Goal: Task Accomplishment & Management: Manage account settings

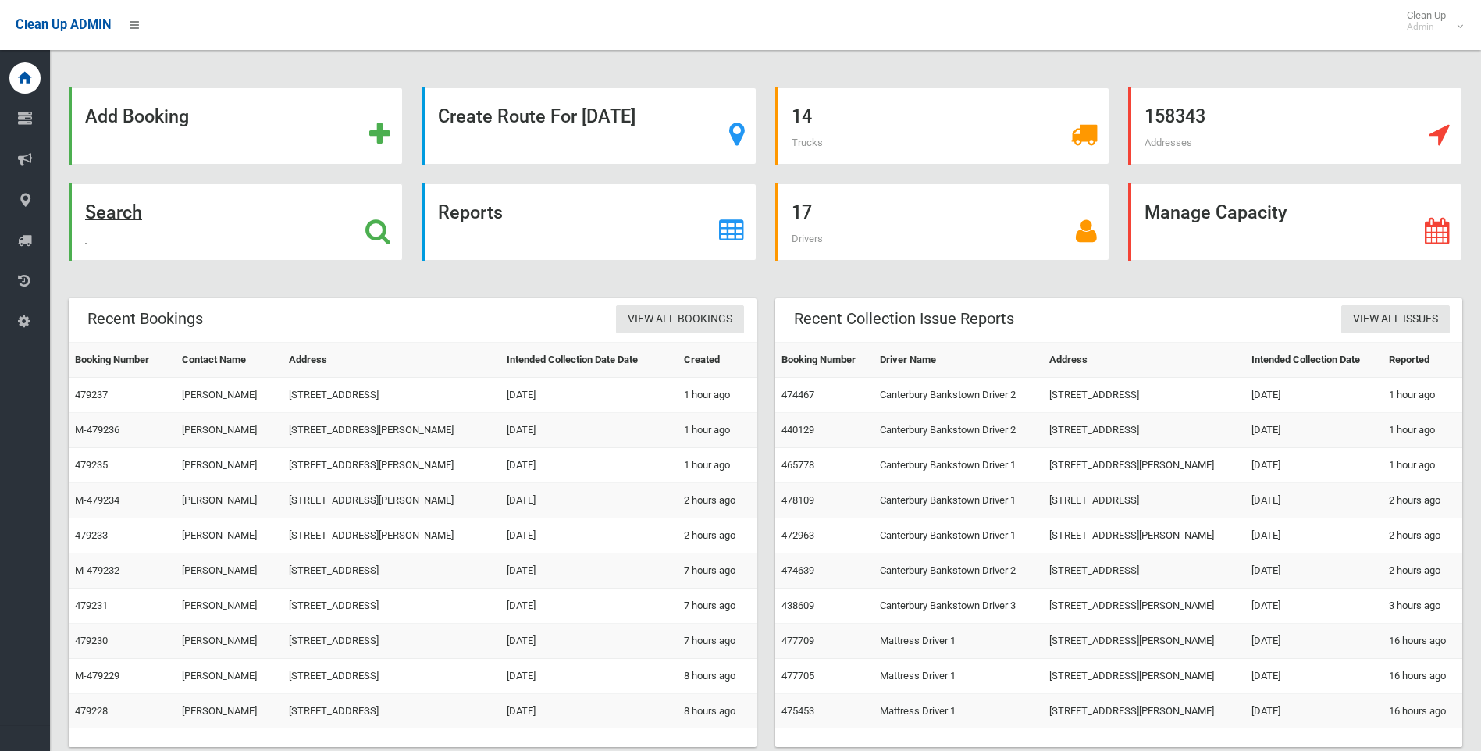
click at [382, 229] on icon at bounding box center [377, 231] width 25 height 27
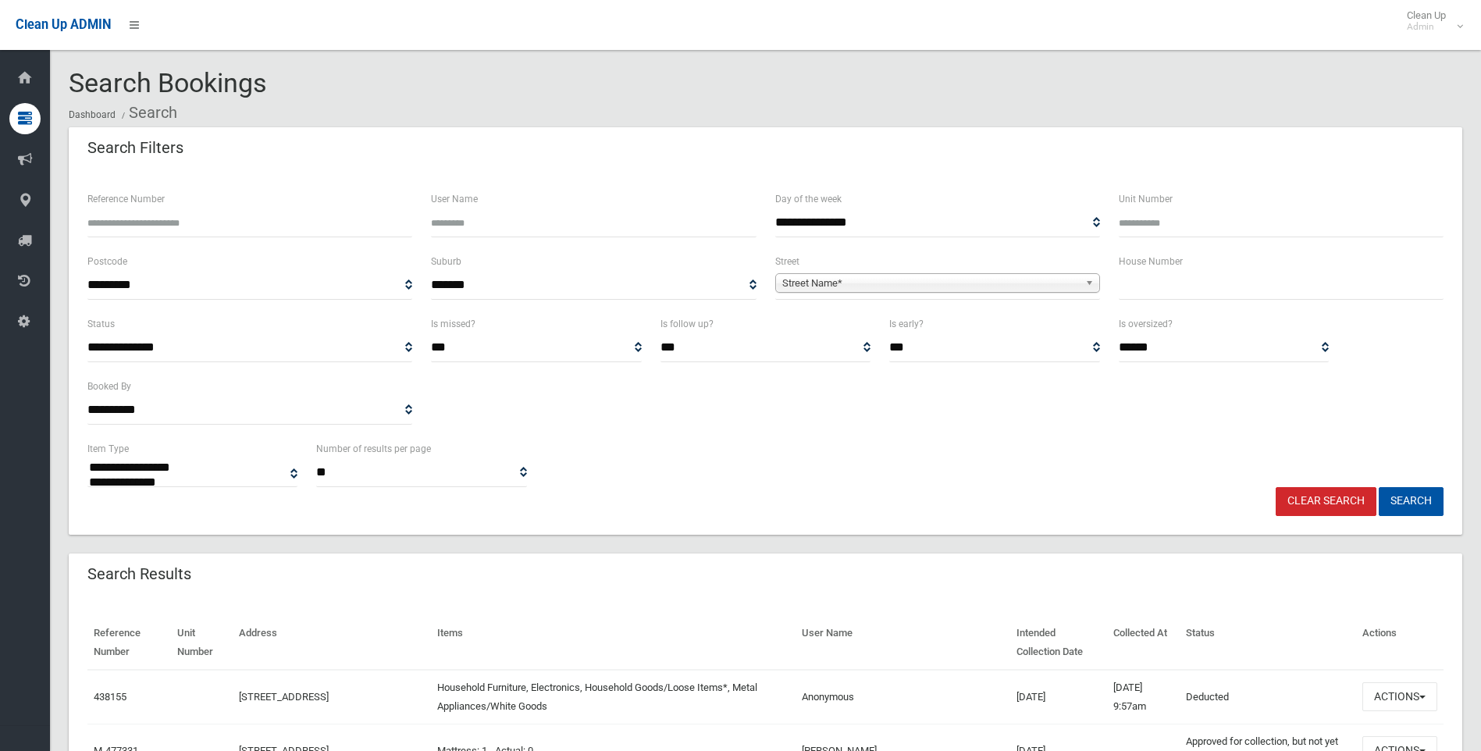
select select
click at [1135, 276] on input "text" at bounding box center [1281, 285] width 325 height 29
type input "**"
drag, startPoint x: 959, startPoint y: 283, endPoint x: 890, endPoint y: 294, distance: 70.4
click at [959, 283] on span "Street Name*" at bounding box center [930, 283] width 297 height 19
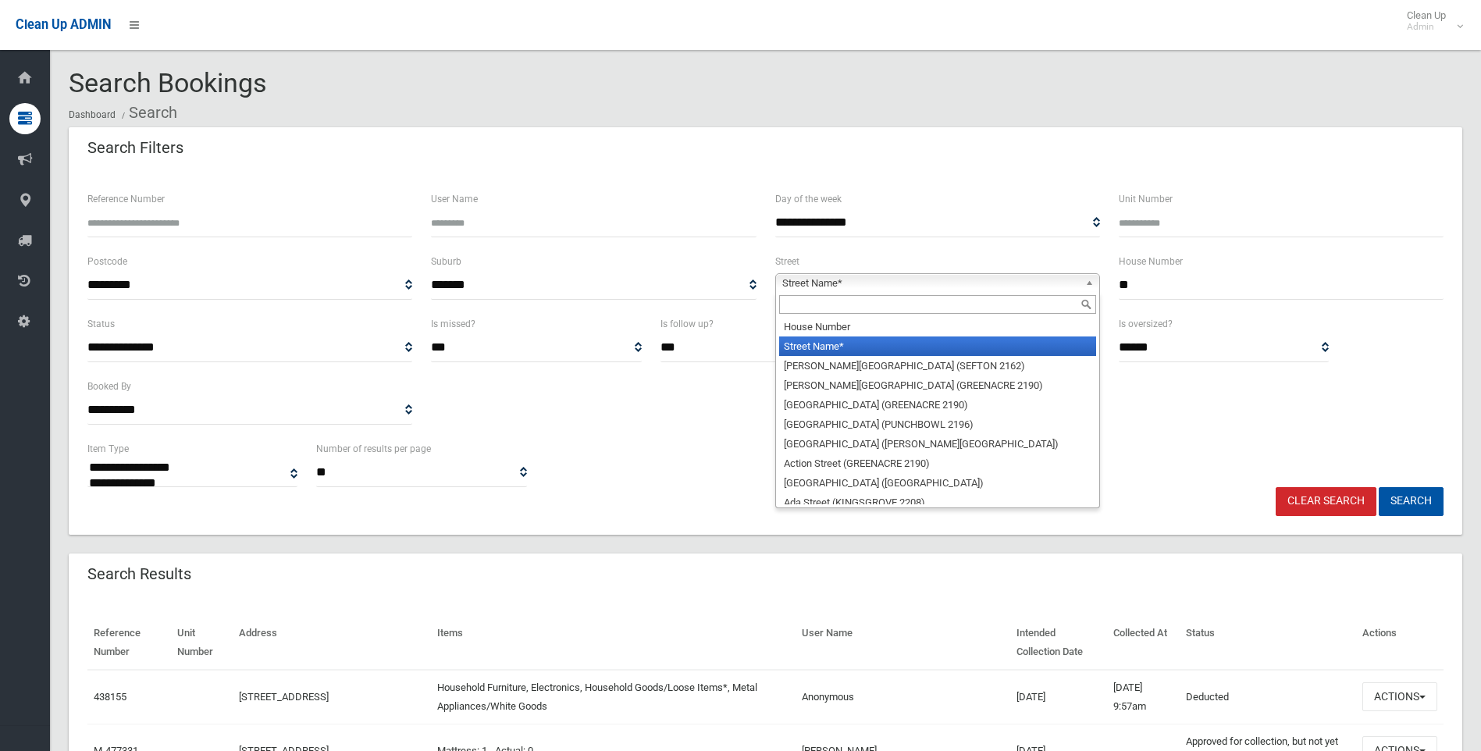
click at [853, 299] on input "text" at bounding box center [937, 304] width 317 height 19
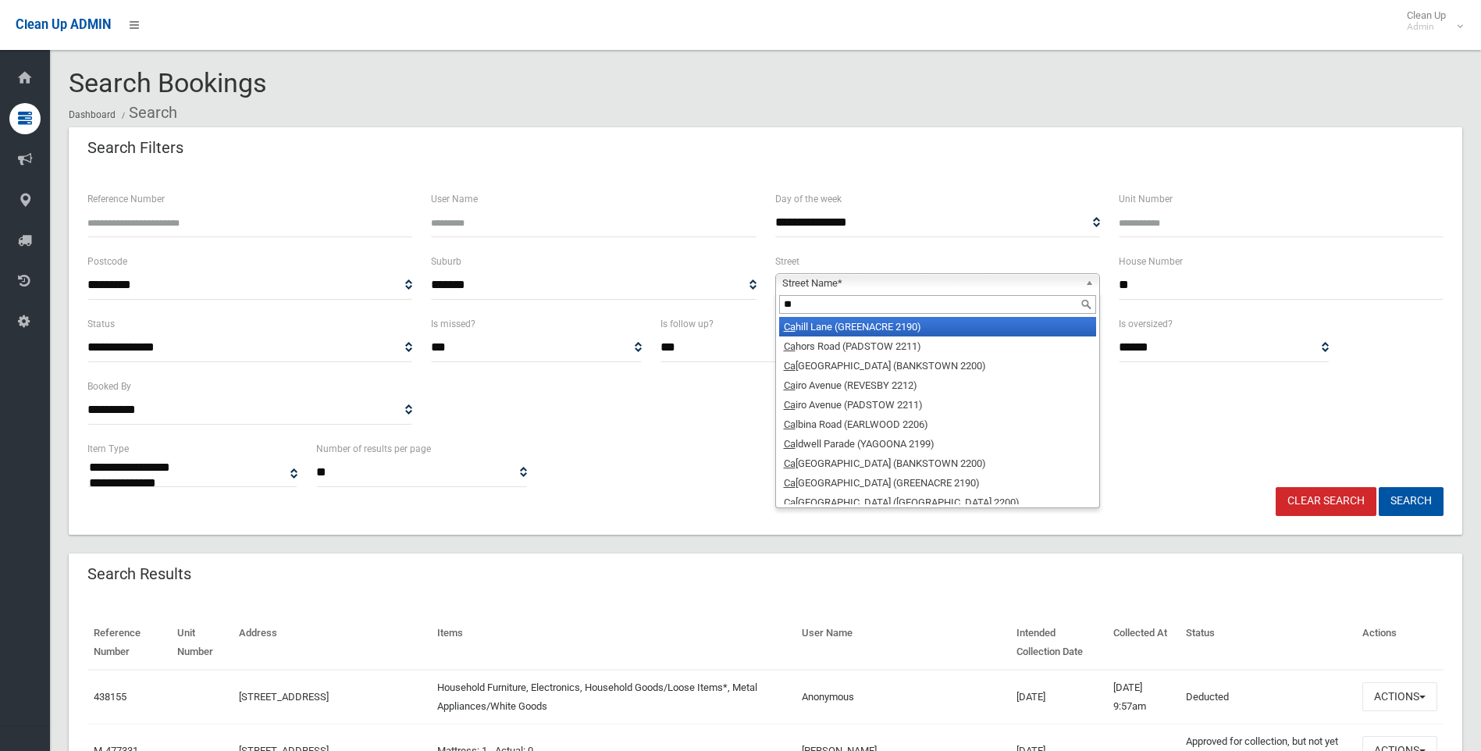
type input "*"
type input "***"
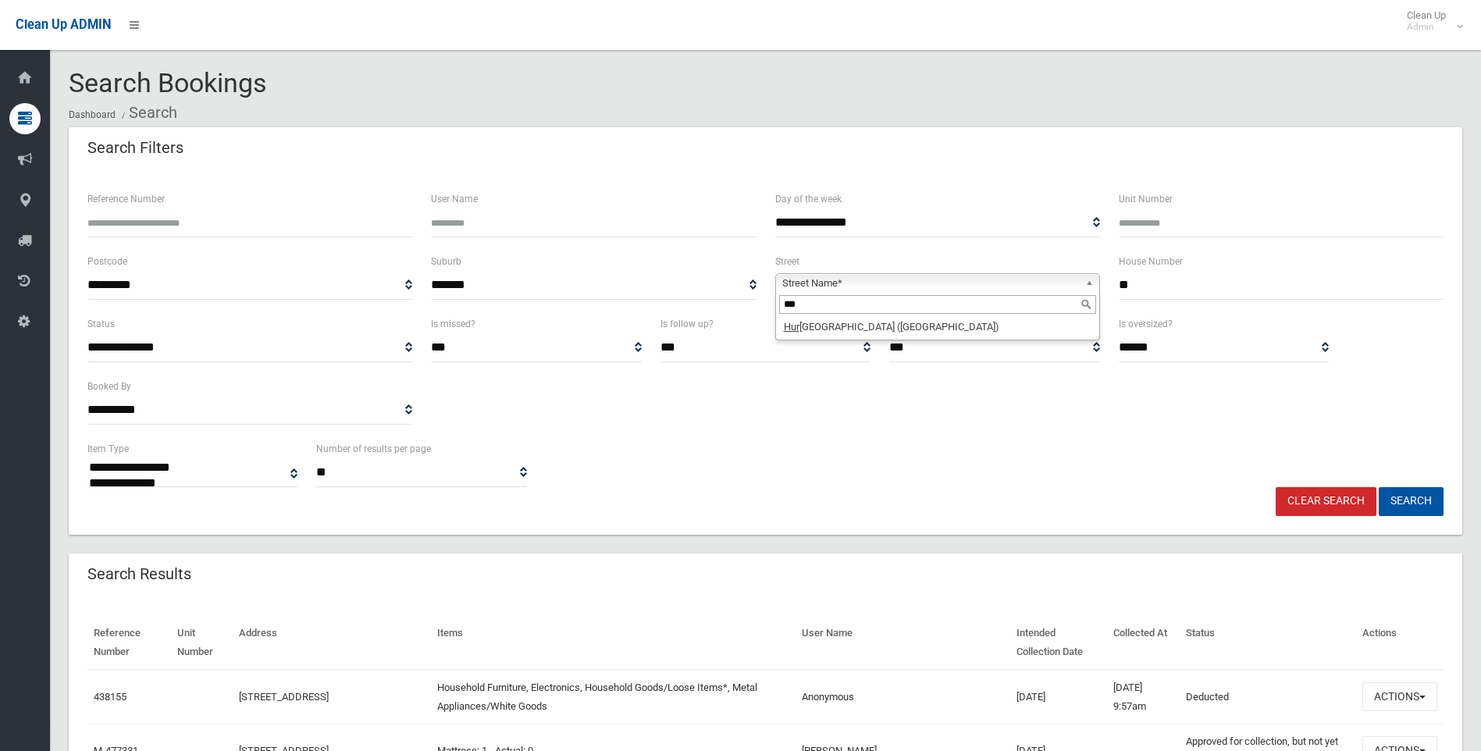
drag, startPoint x: 819, startPoint y: 307, endPoint x: 775, endPoint y: 311, distance: 44.0
click at [776, 311] on div "***" at bounding box center [937, 304] width 323 height 25
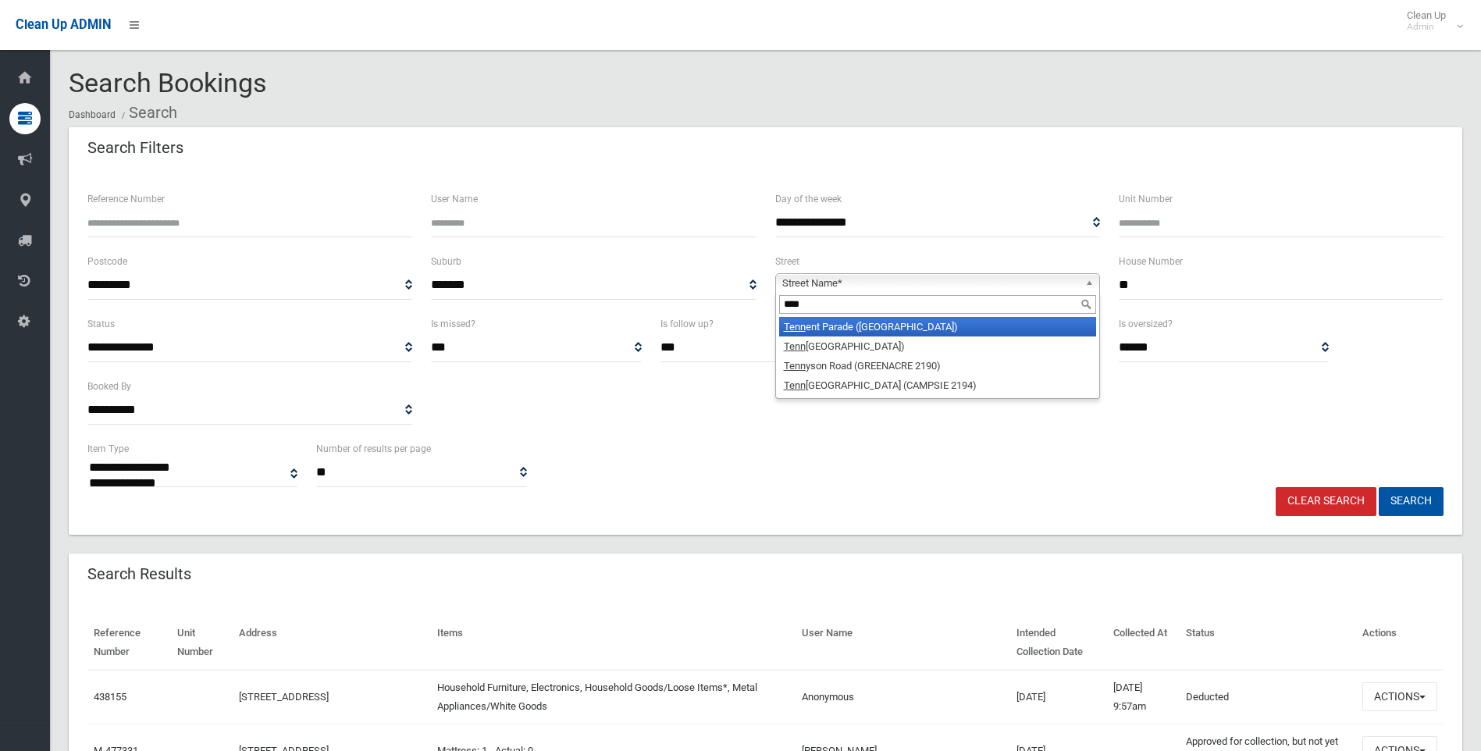
type input "****"
click at [966, 329] on li "Tenn ent Parade (HURLSTONE PARK 2193)" at bounding box center [937, 327] width 317 height 20
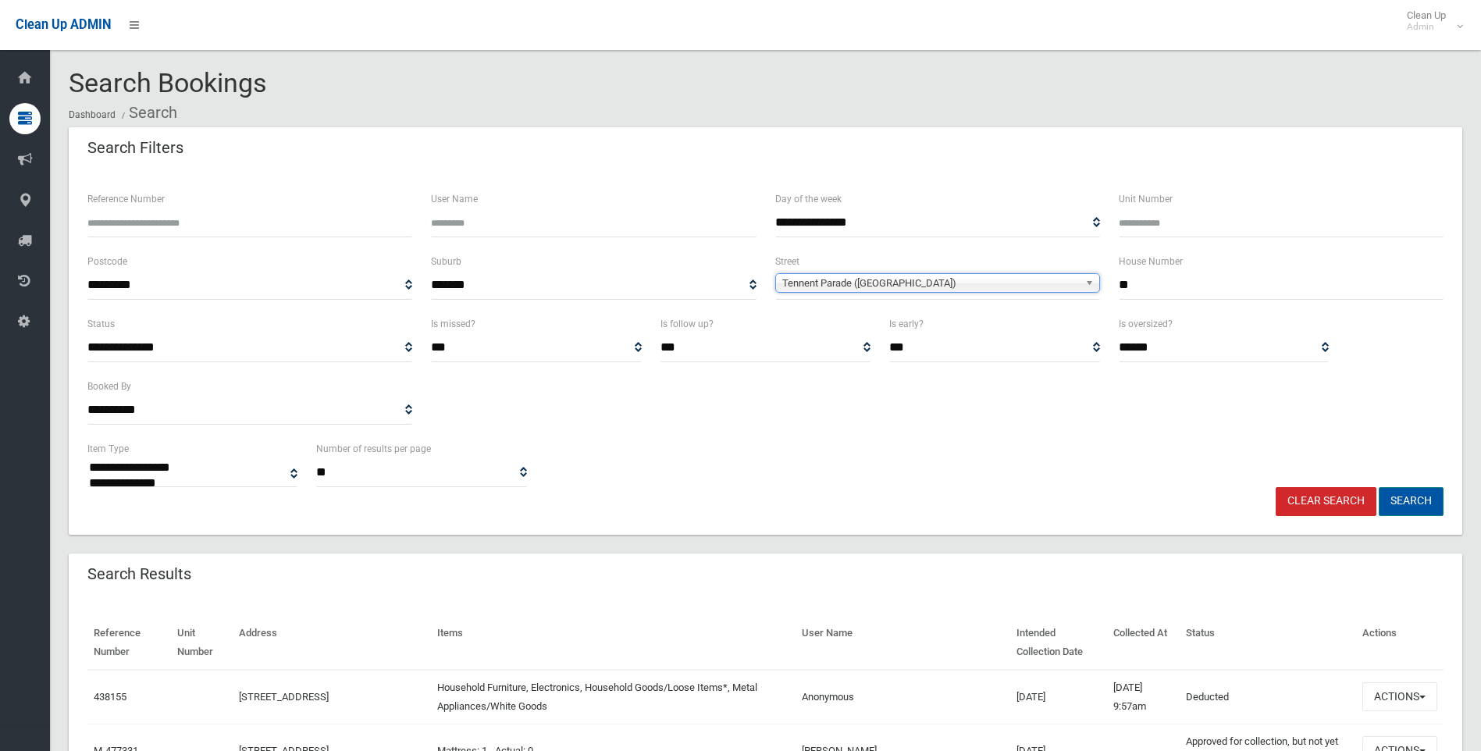
click at [1404, 494] on button "Search" at bounding box center [1410, 501] width 65 height 29
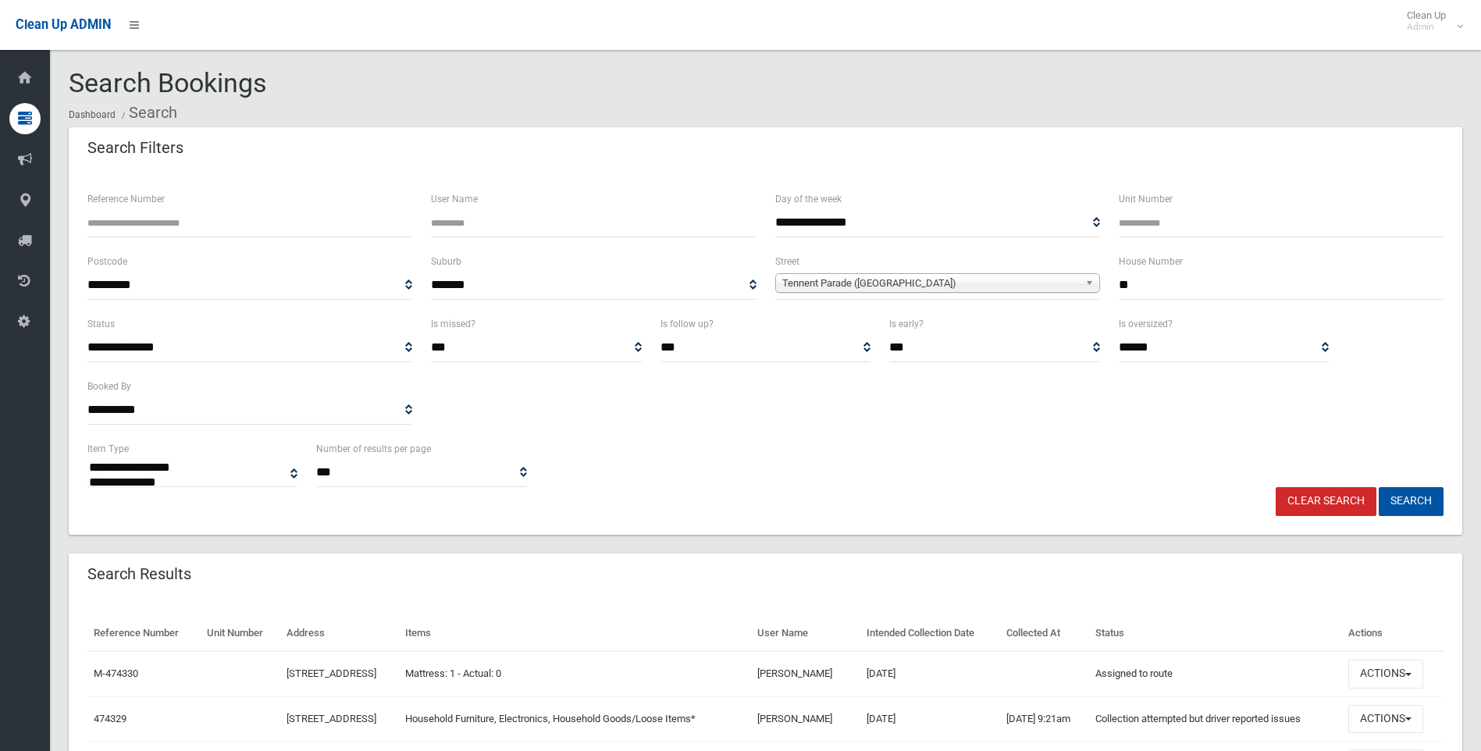
select select
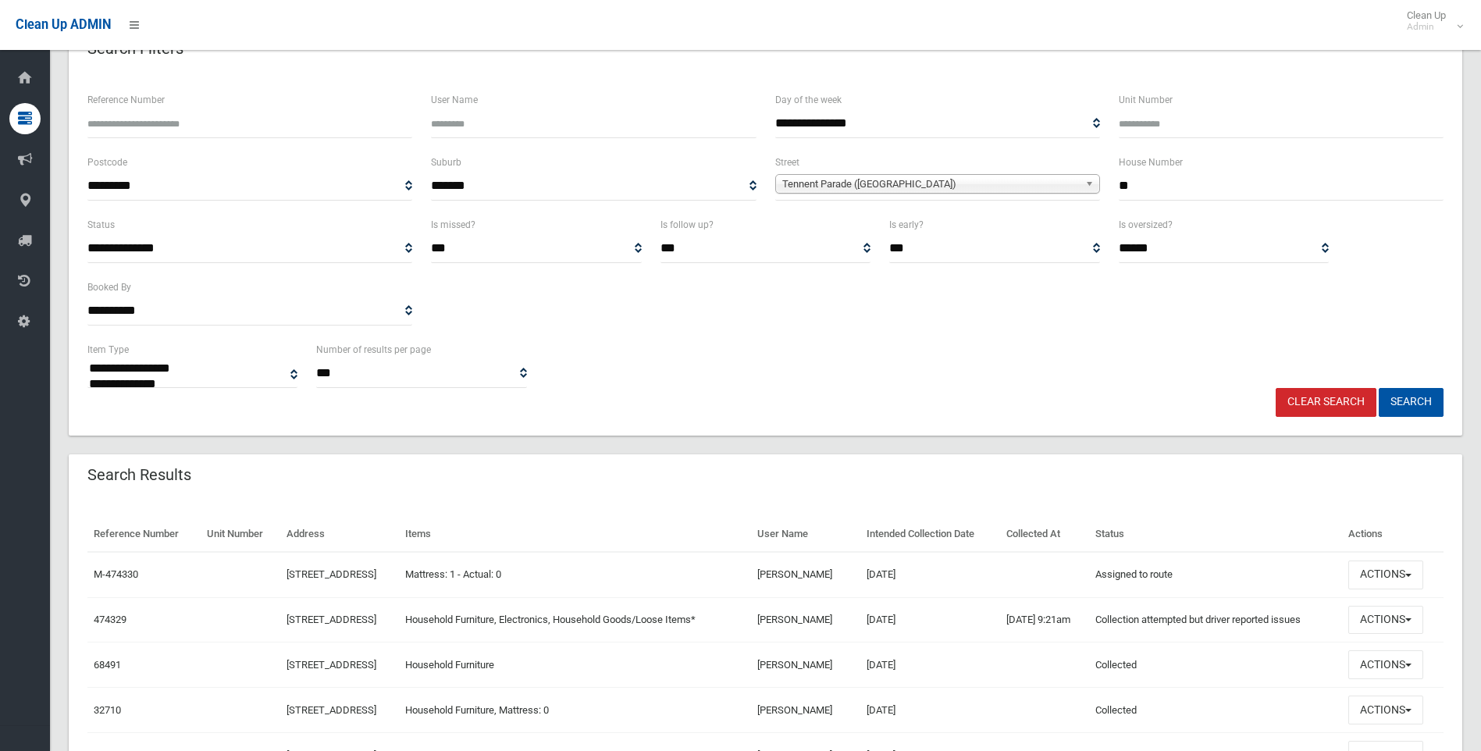
scroll to position [234, 0]
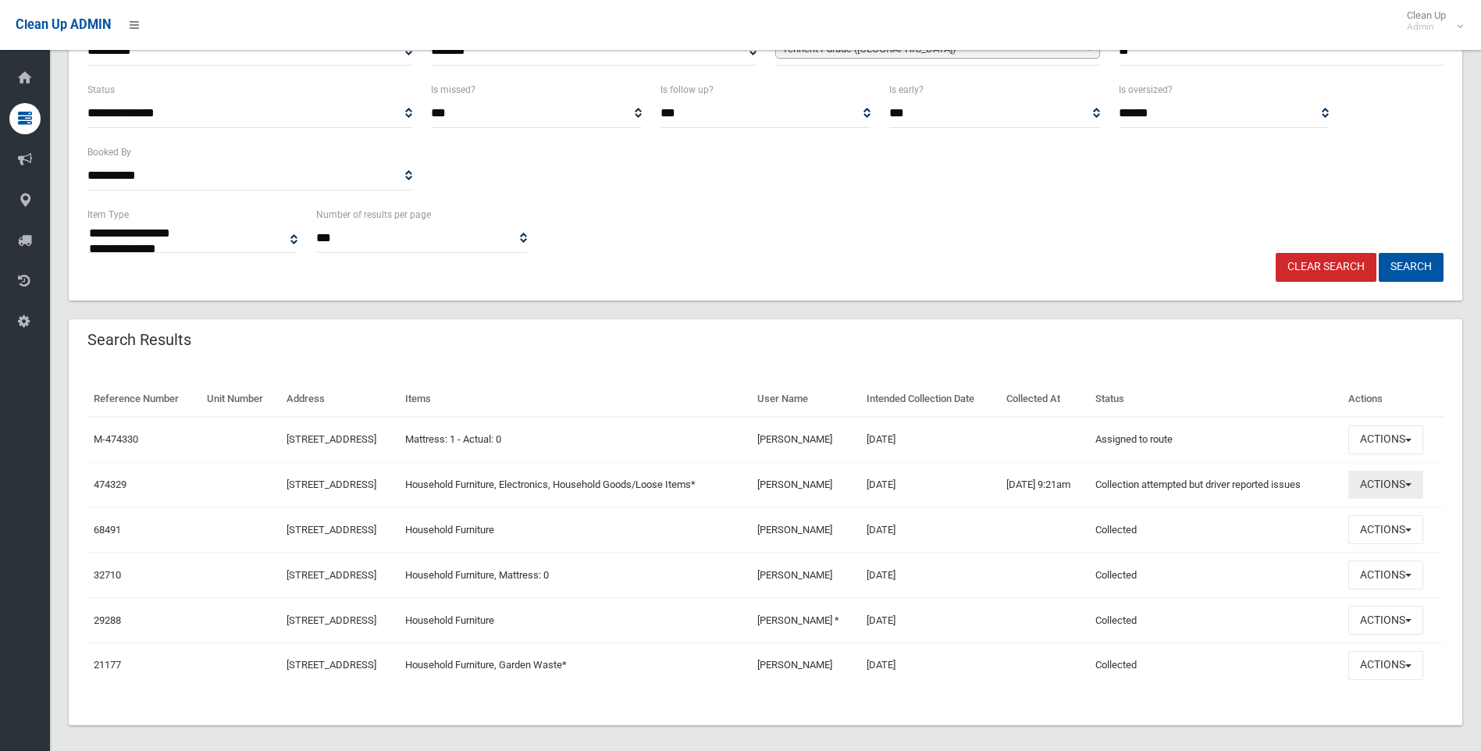
click at [1405, 485] on button "Actions" at bounding box center [1385, 485] width 75 height 29
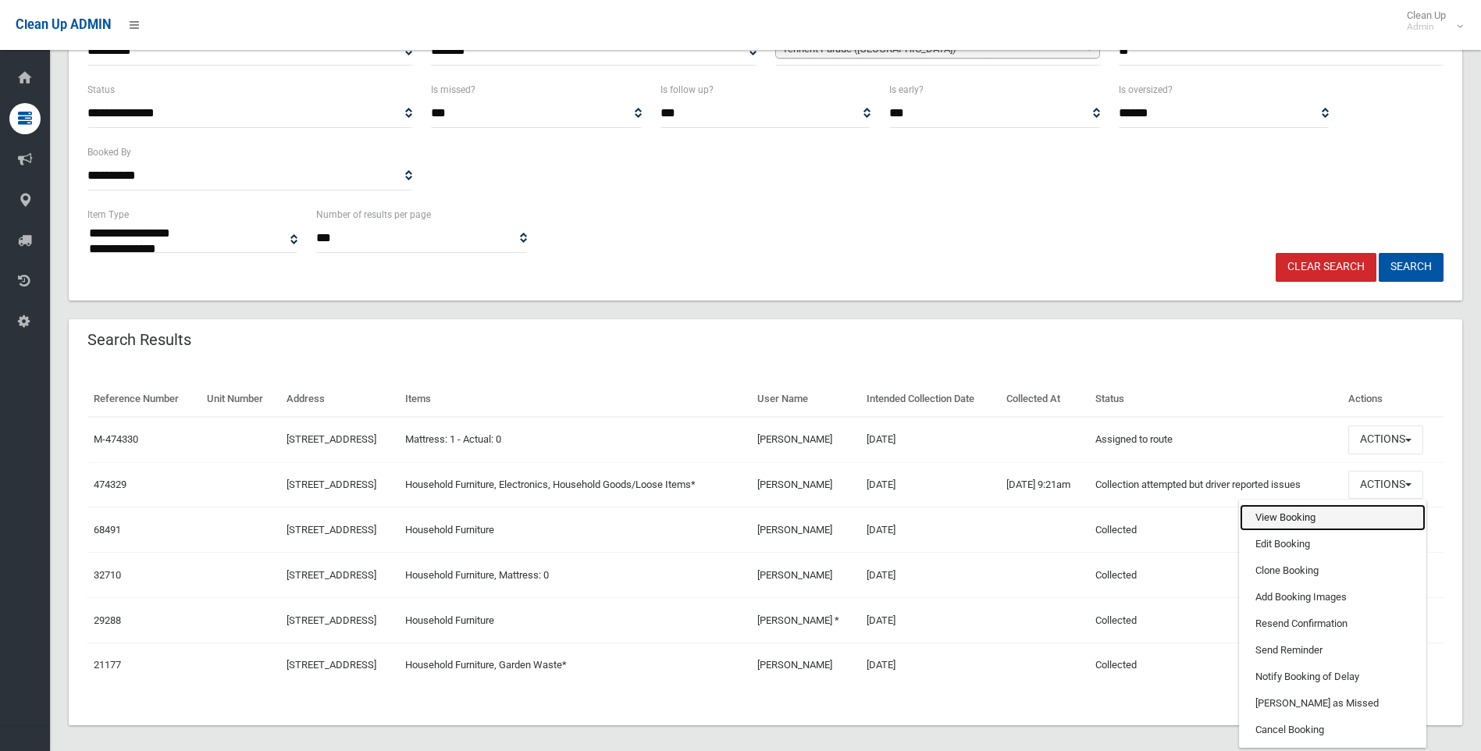
click at [1290, 514] on link "View Booking" at bounding box center [1333, 517] width 186 height 27
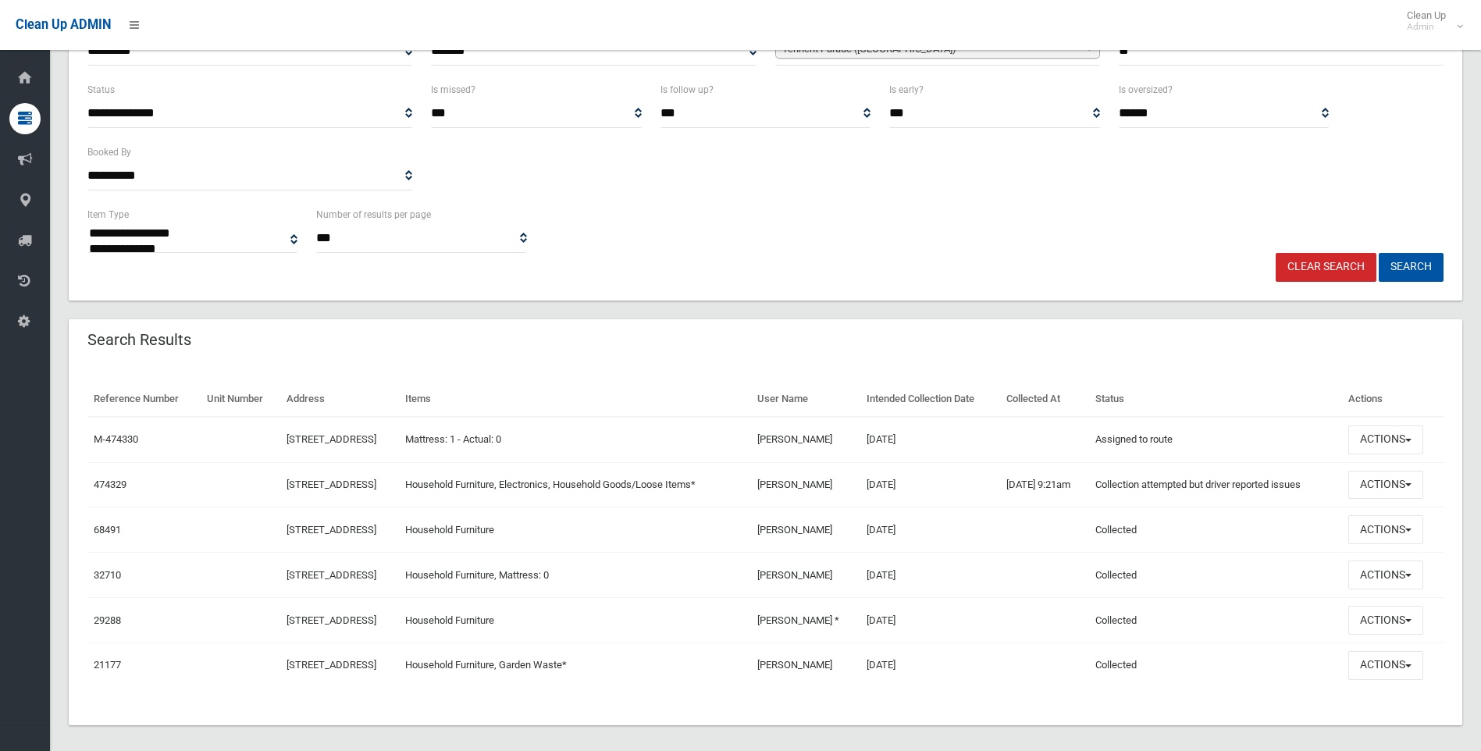
click at [973, 289] on div "**********" at bounding box center [765, 119] width 1393 height 364
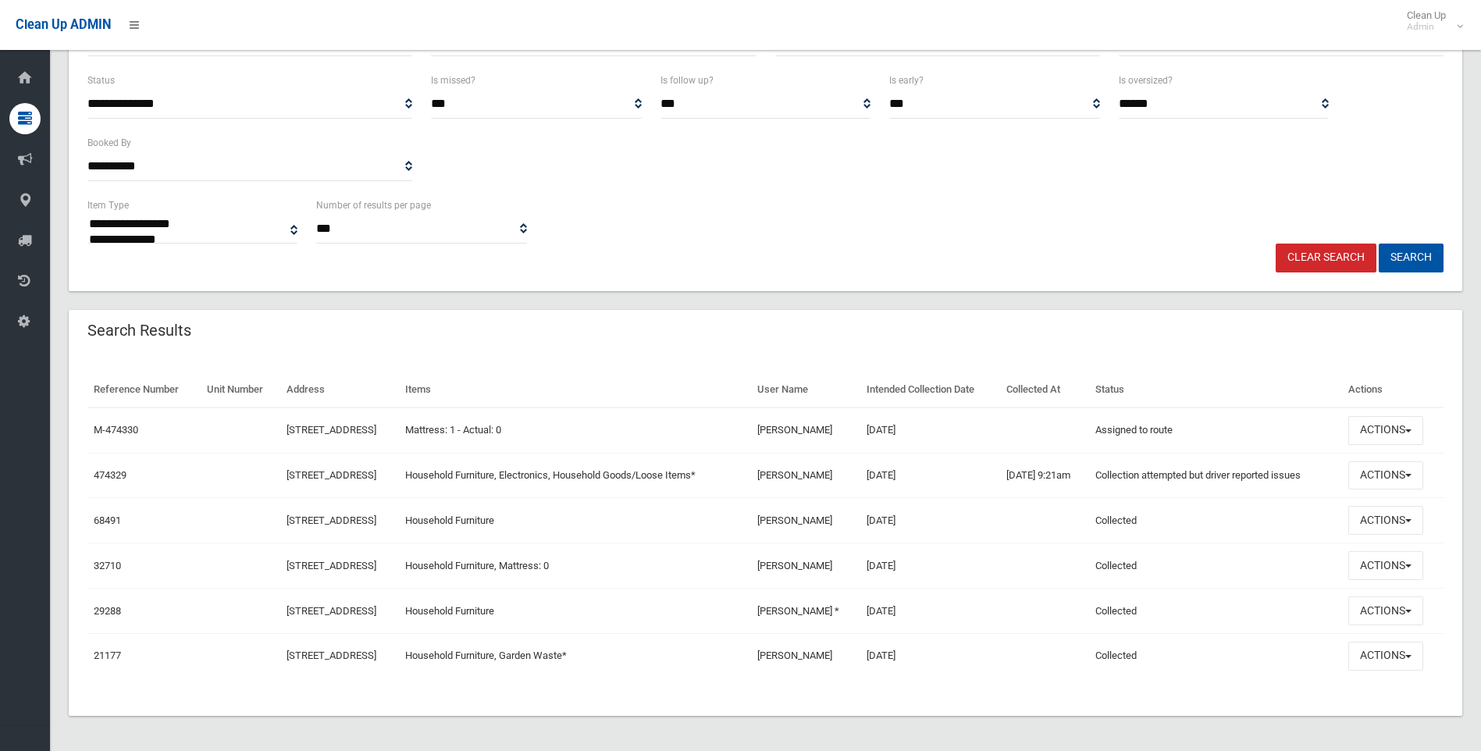
scroll to position [246, 0]
click at [1371, 475] on button "Actions" at bounding box center [1385, 473] width 75 height 29
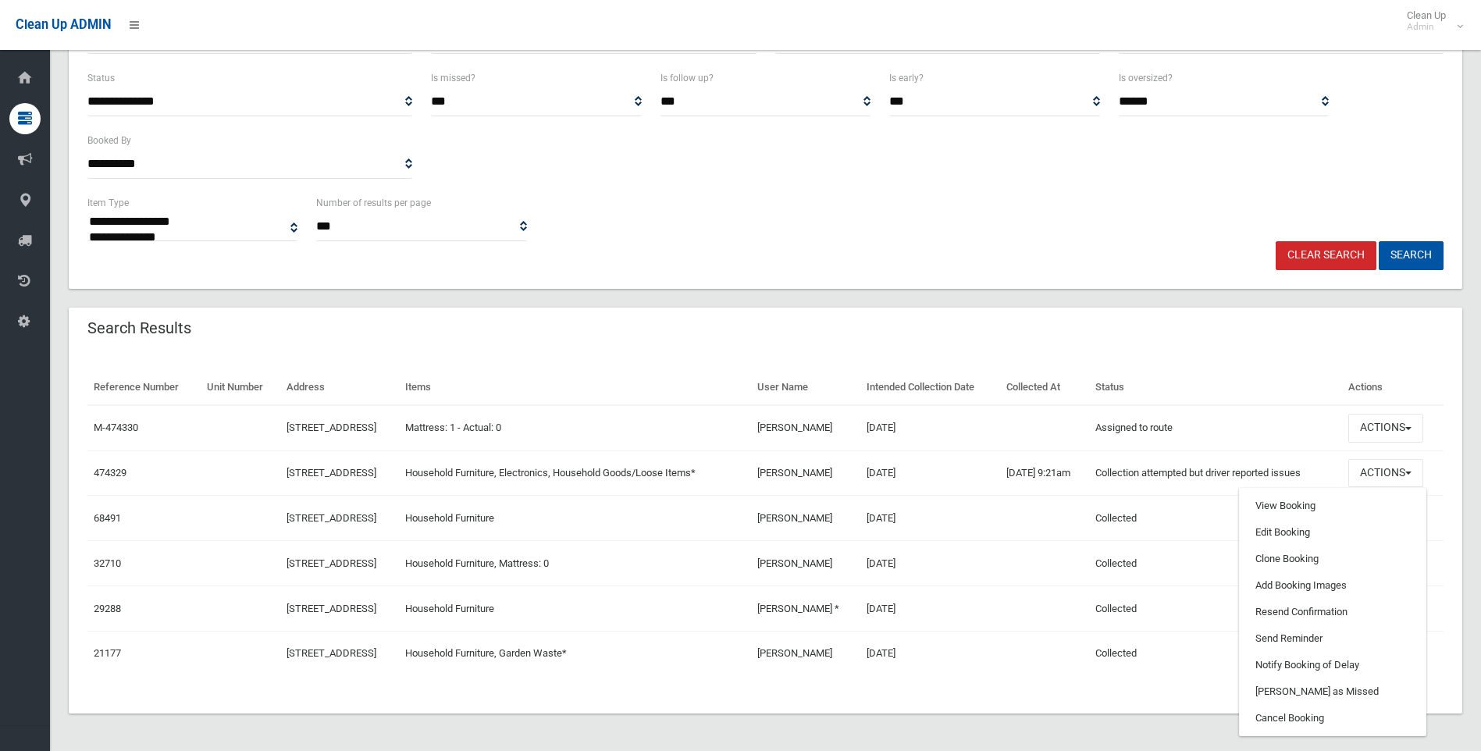
click at [1109, 281] on div "**********" at bounding box center [765, 107] width 1393 height 364
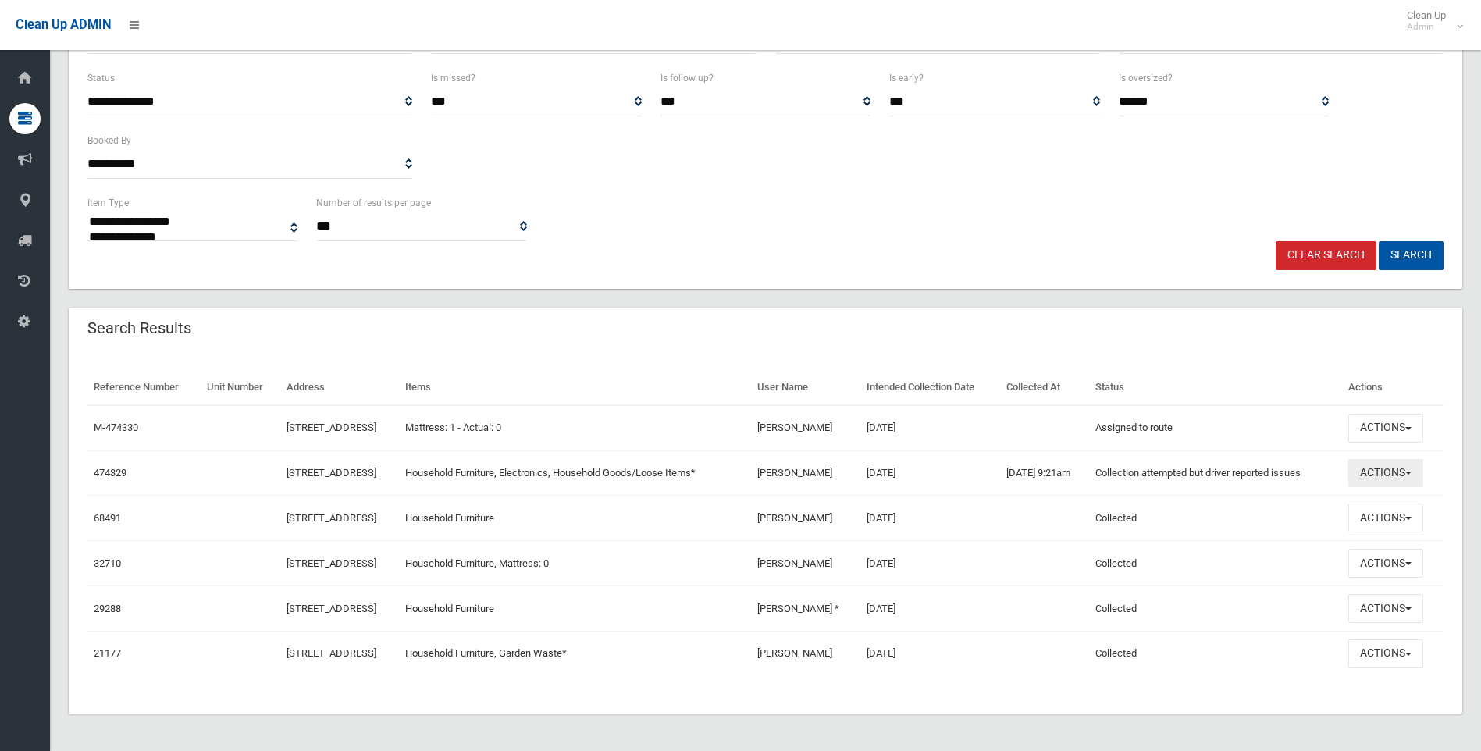
click at [1391, 482] on button "Actions" at bounding box center [1385, 473] width 75 height 29
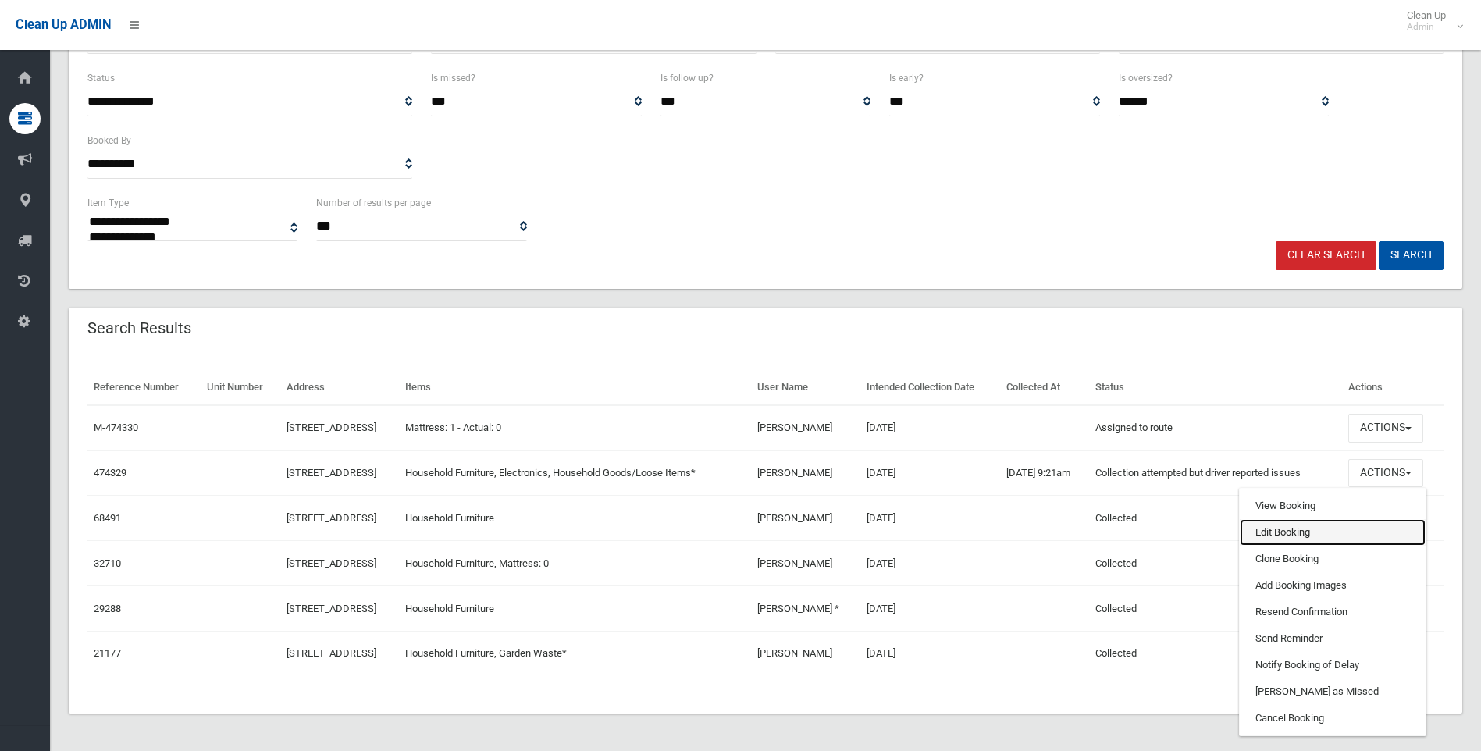
click at [1287, 529] on link "Edit Booking" at bounding box center [1333, 532] width 186 height 27
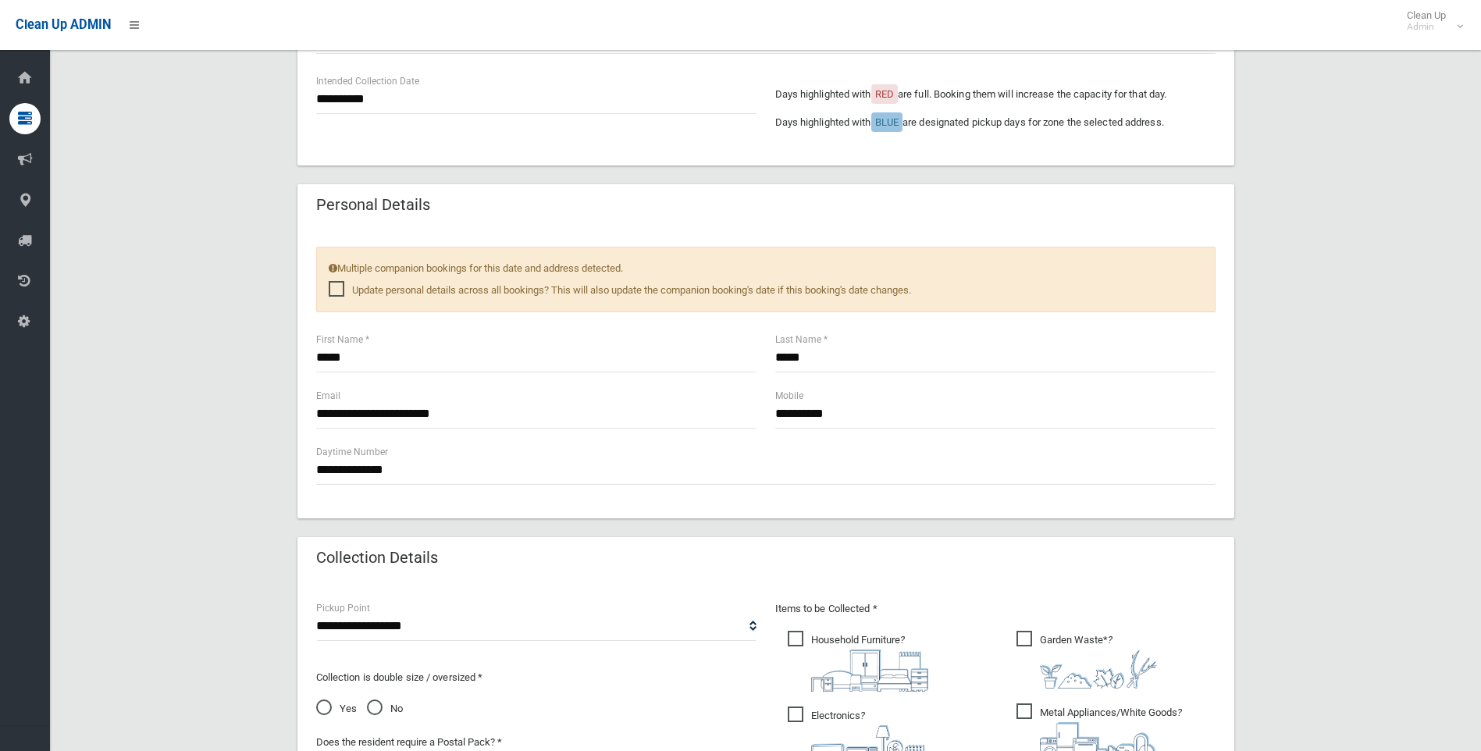
scroll to position [546, 0]
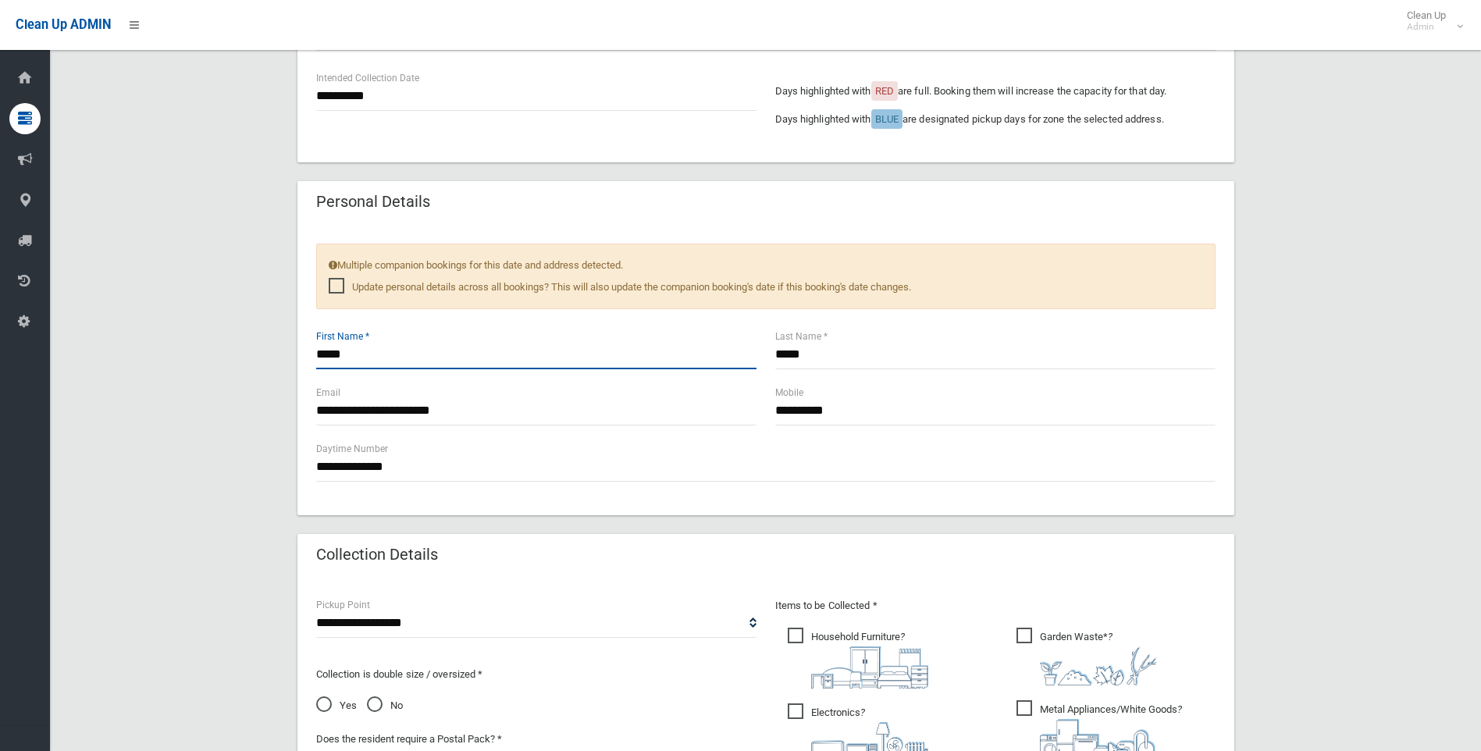
drag, startPoint x: 385, startPoint y: 355, endPoint x: 281, endPoint y: 356, distance: 103.8
click at [277, 355] on div "**********" at bounding box center [765, 388] width 1393 height 1614
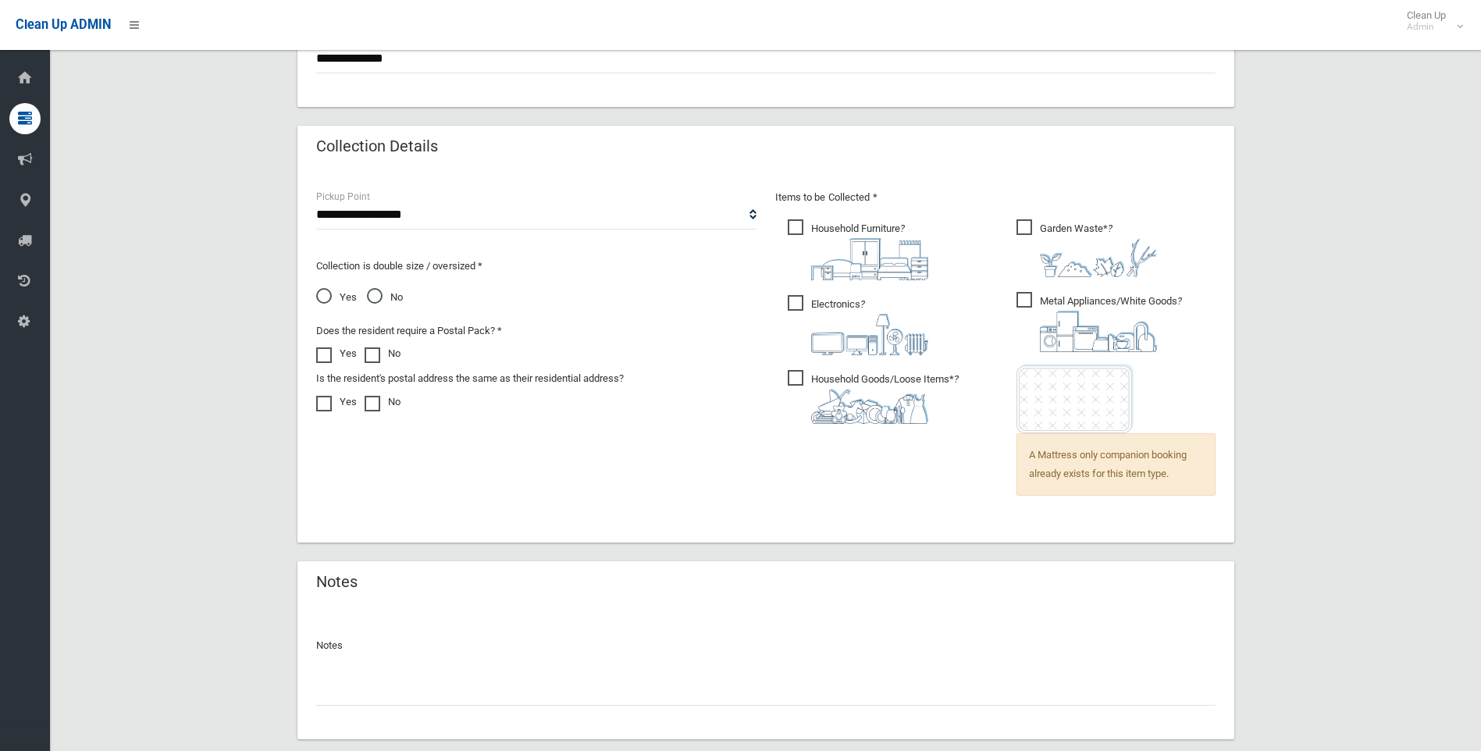
scroll to position [1046, 0]
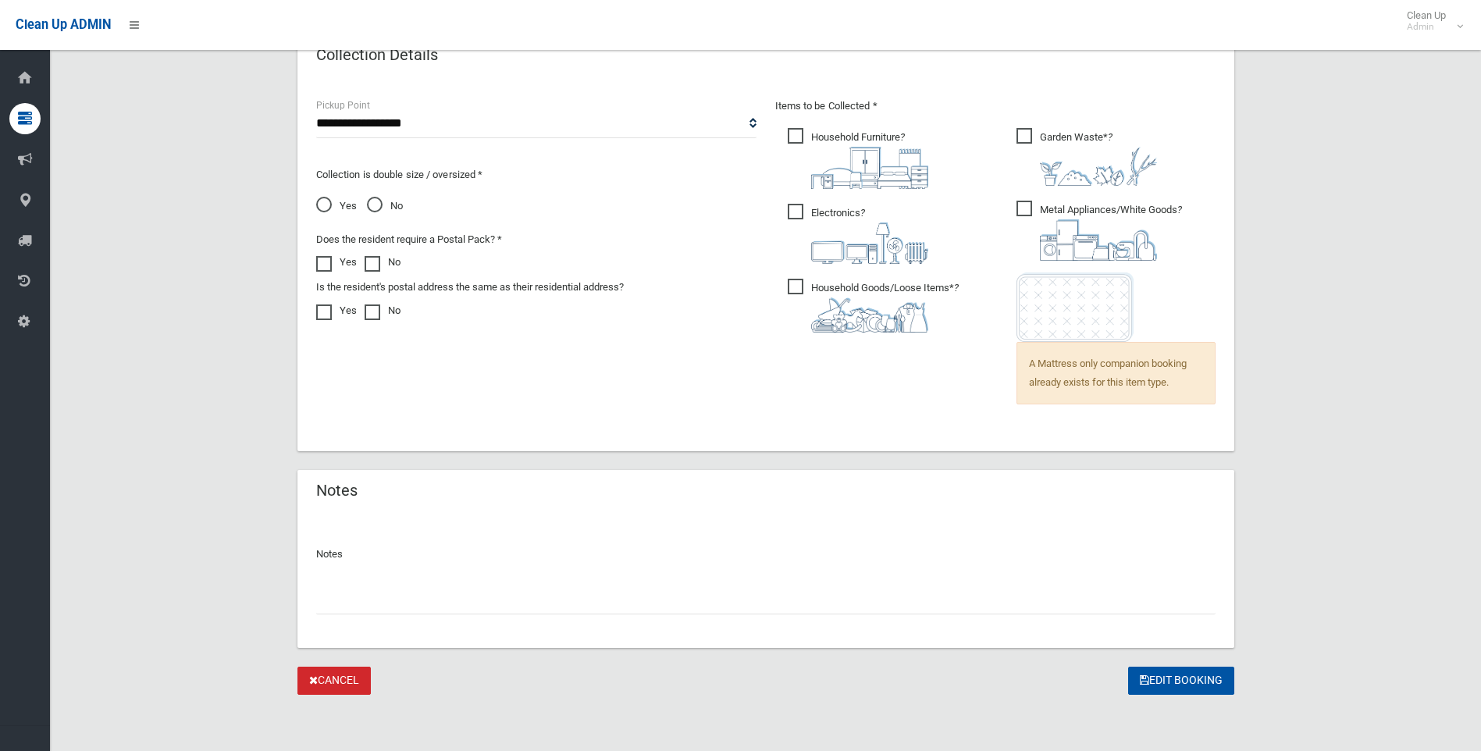
click at [445, 596] on input "text" at bounding box center [765, 599] width 899 height 29
paste input "*****"
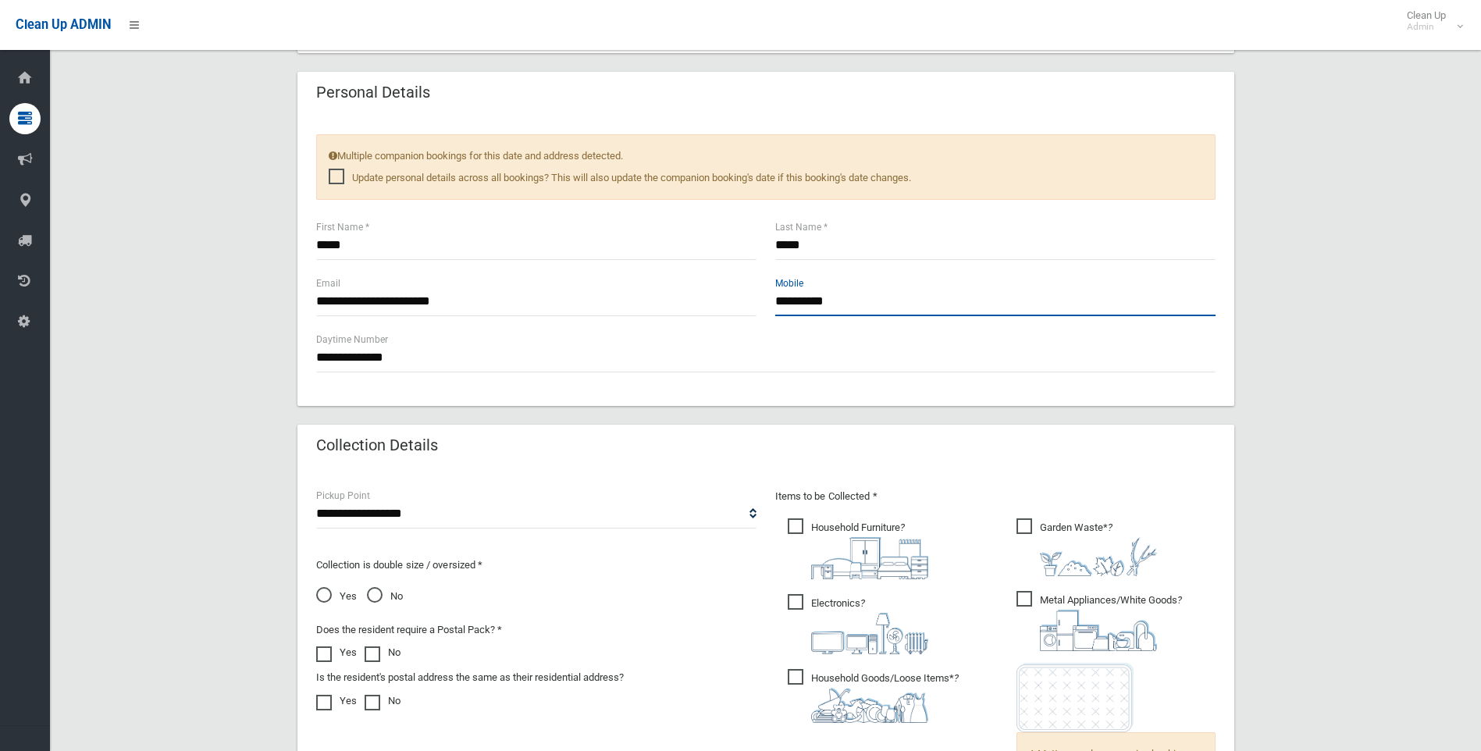
drag, startPoint x: 770, startPoint y: 306, endPoint x: 761, endPoint y: 306, distance: 9.4
click at [761, 306] on div "**********" at bounding box center [766, 303] width 918 height 56
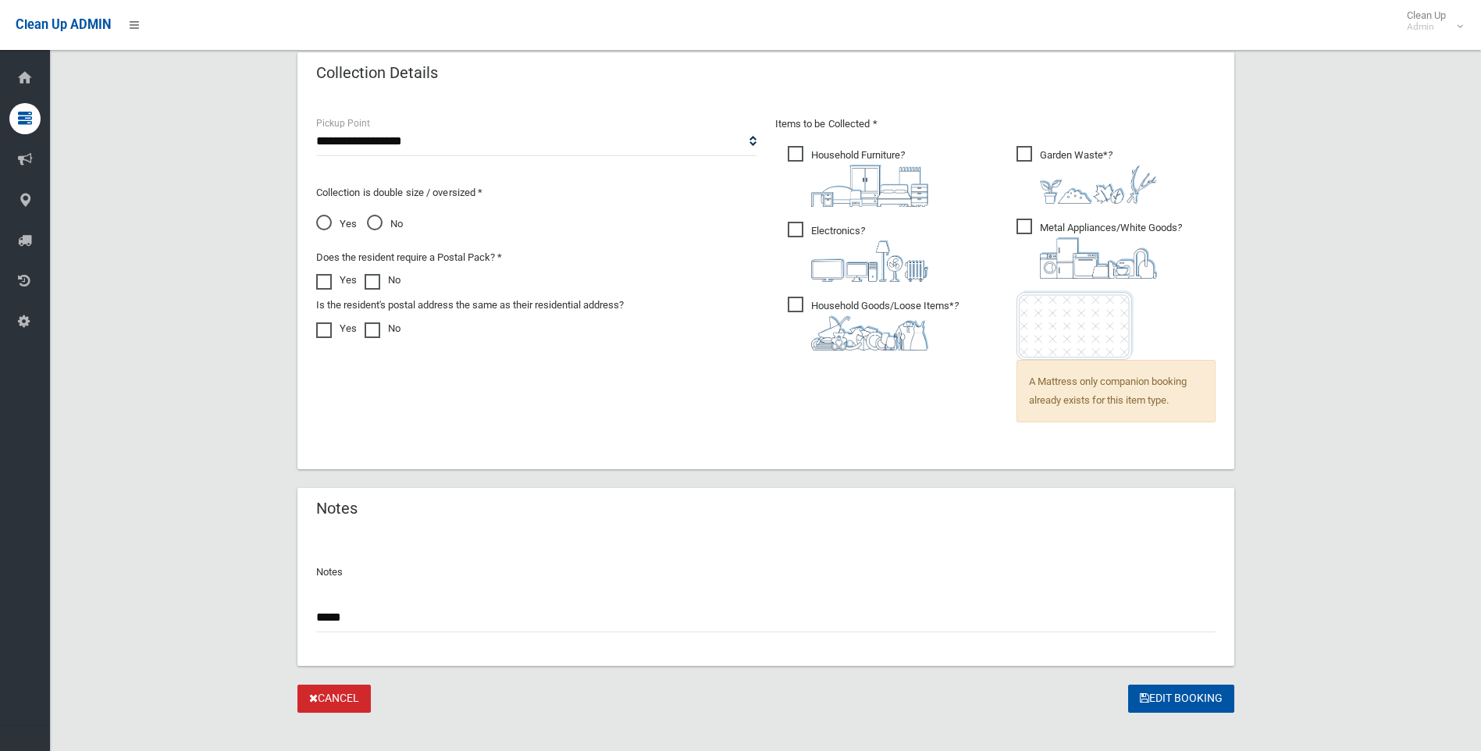
scroll to position [1046, 0]
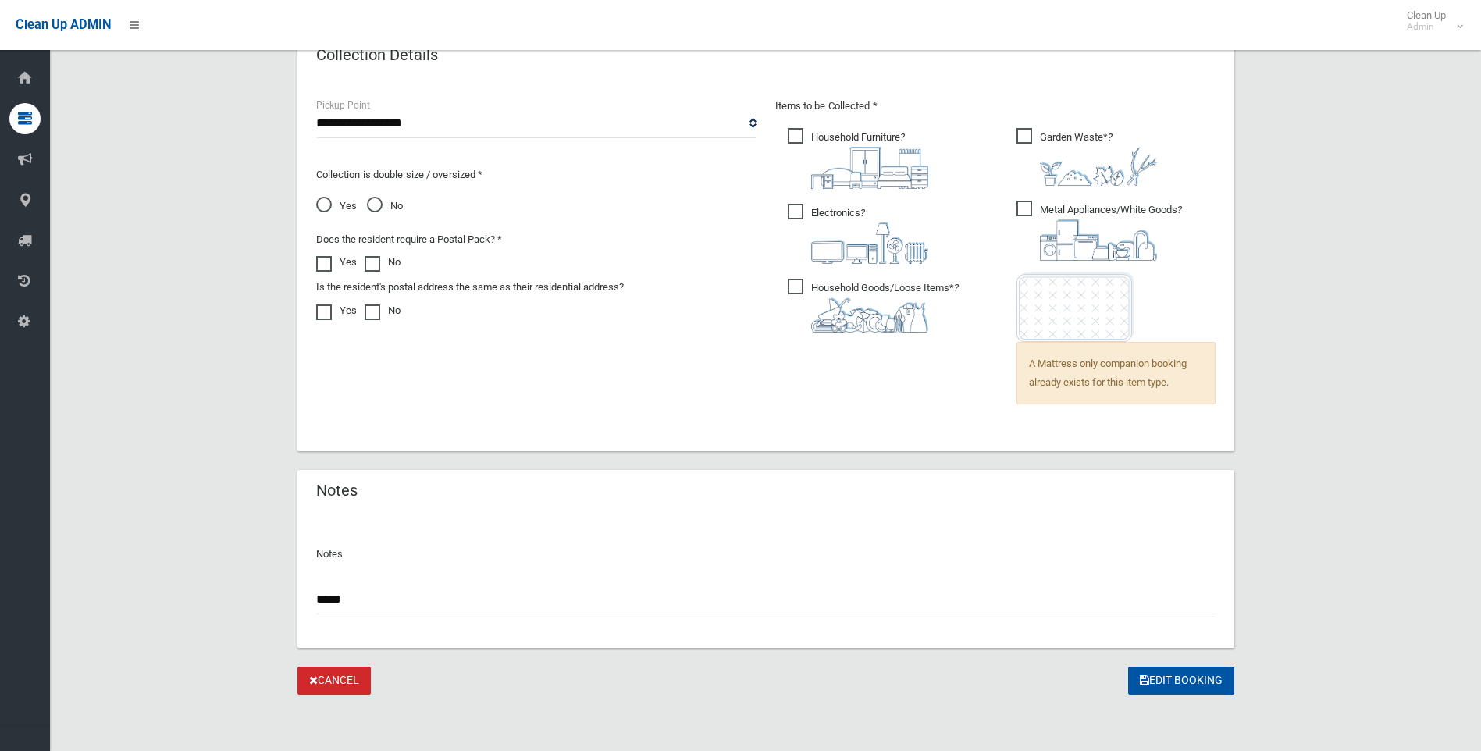
click at [405, 610] on input "*****" at bounding box center [765, 599] width 899 height 29
paste input "**********"
type input "**********"
click at [1151, 674] on button "Edit Booking" at bounding box center [1181, 681] width 106 height 29
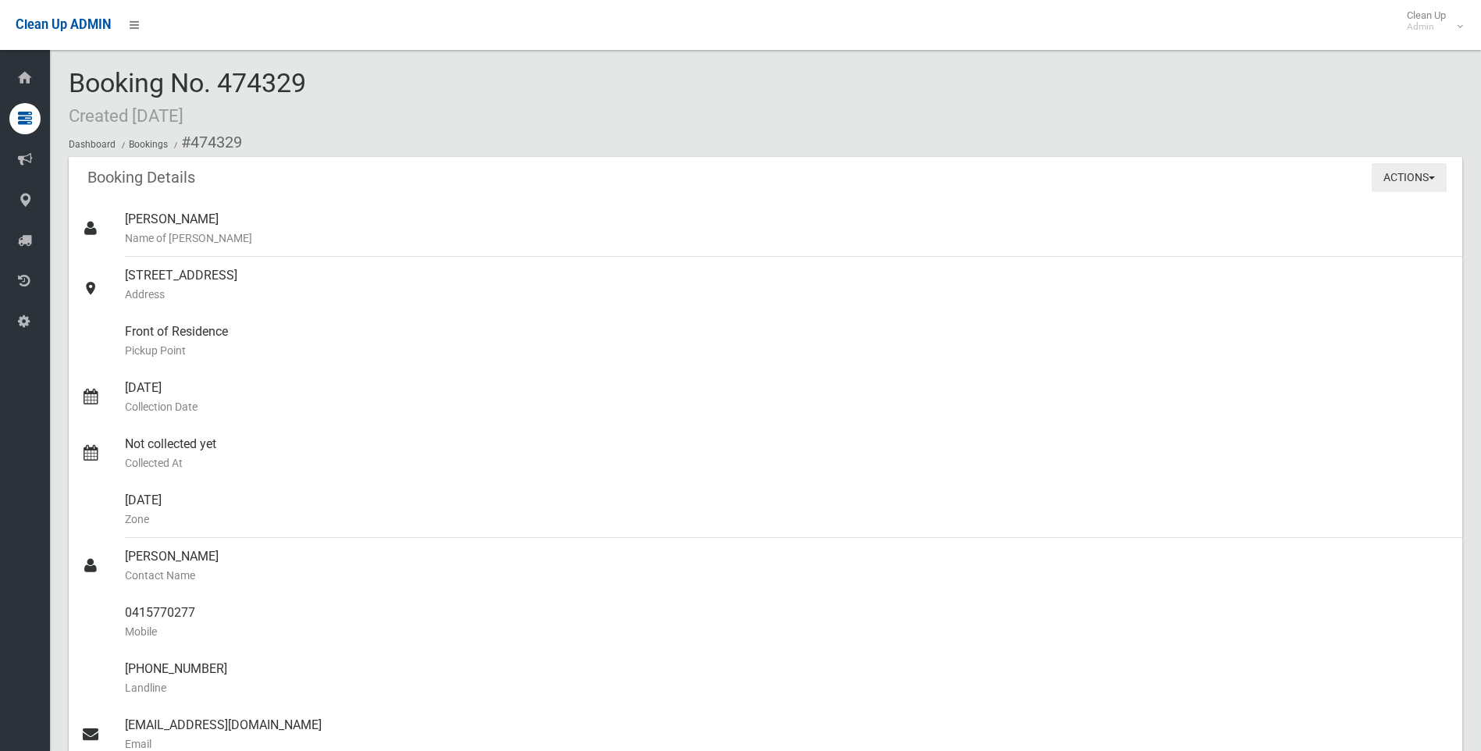
click at [1396, 169] on button "Actions" at bounding box center [1408, 177] width 75 height 29
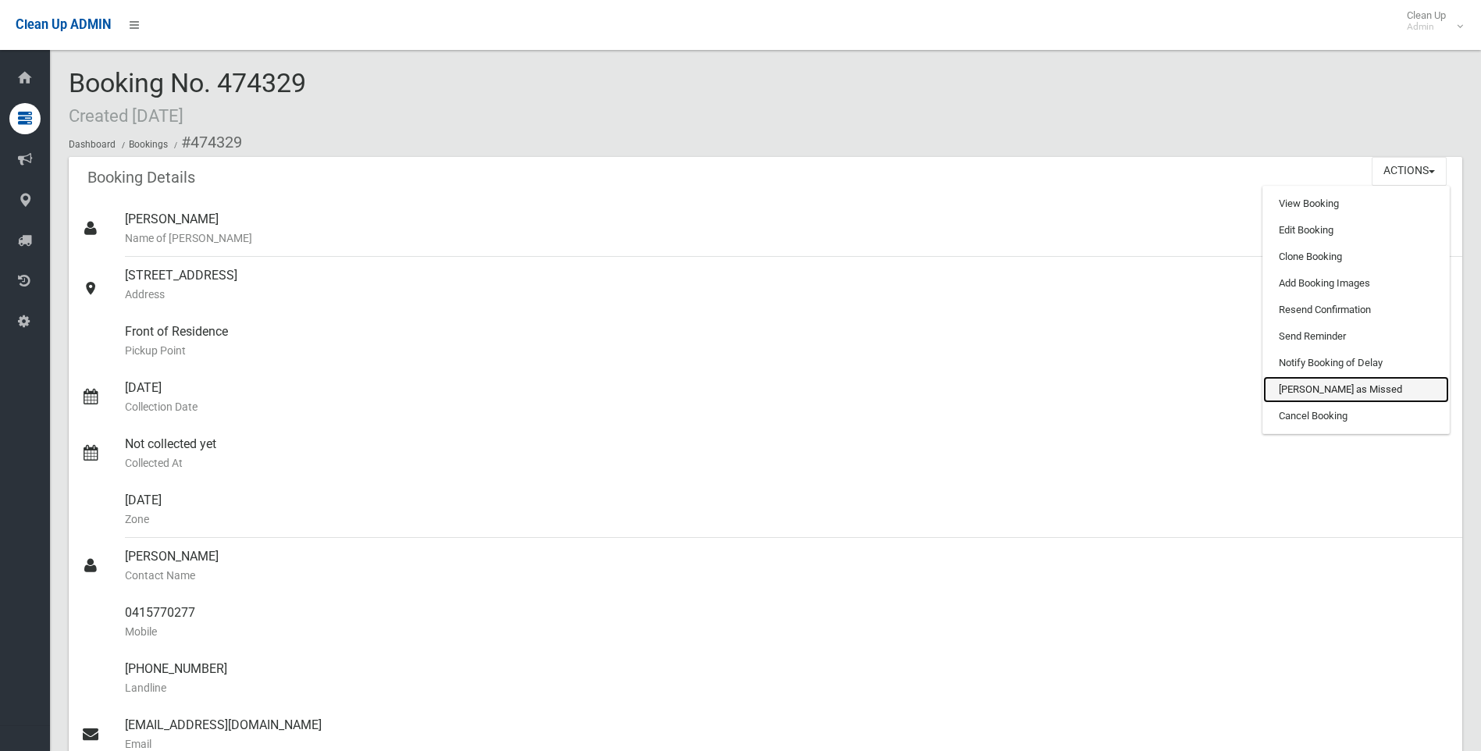
click at [1296, 393] on link "[PERSON_NAME] as Missed" at bounding box center [1356, 389] width 186 height 27
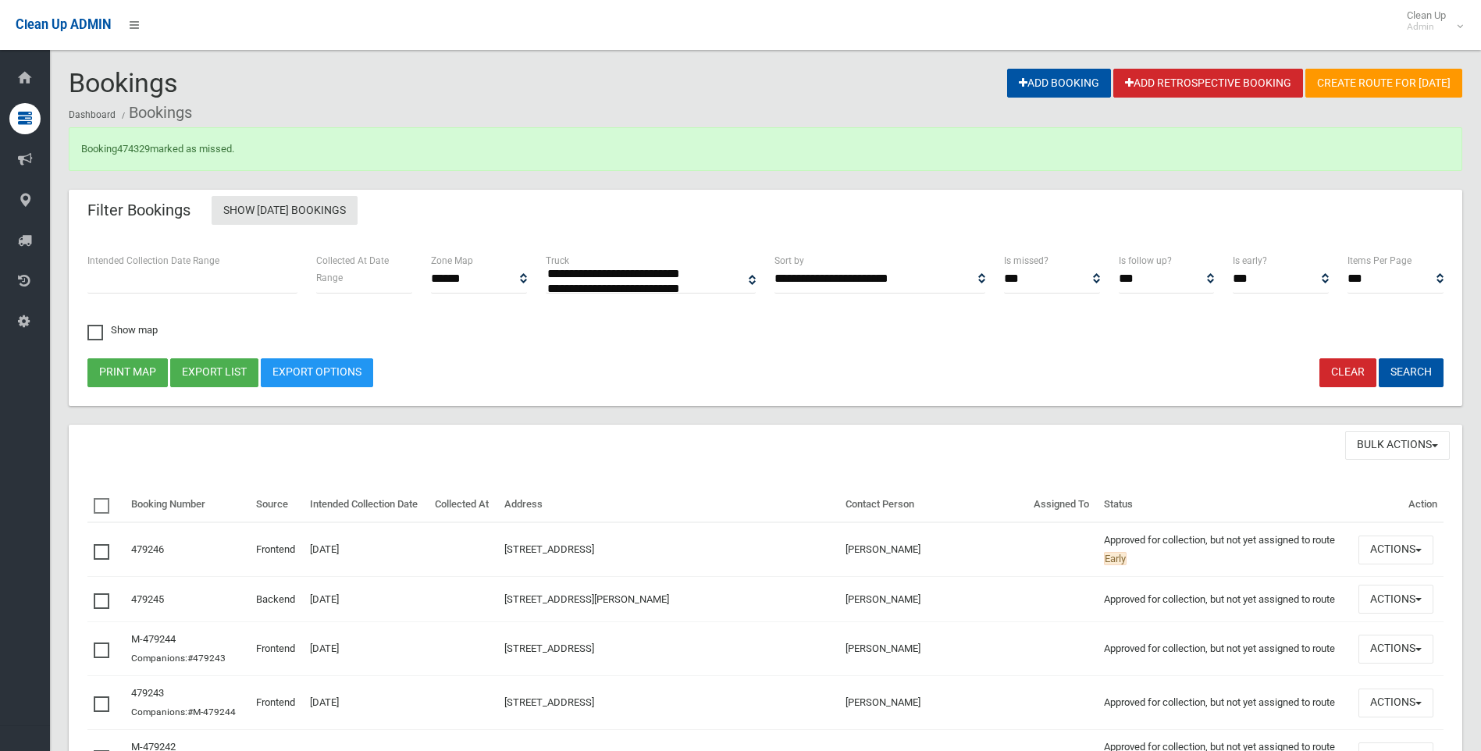
select select
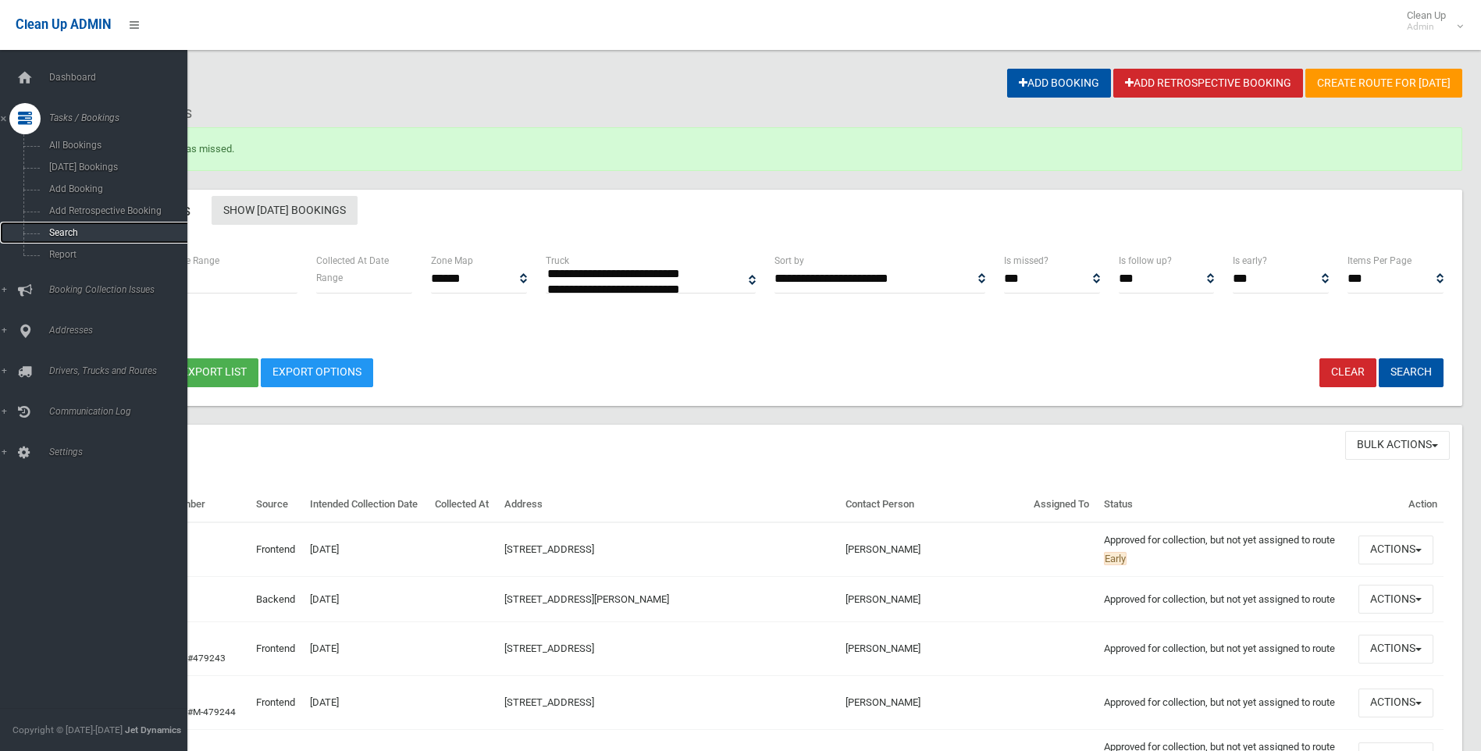
click at [63, 233] on span "Search" at bounding box center [114, 232] width 141 height 11
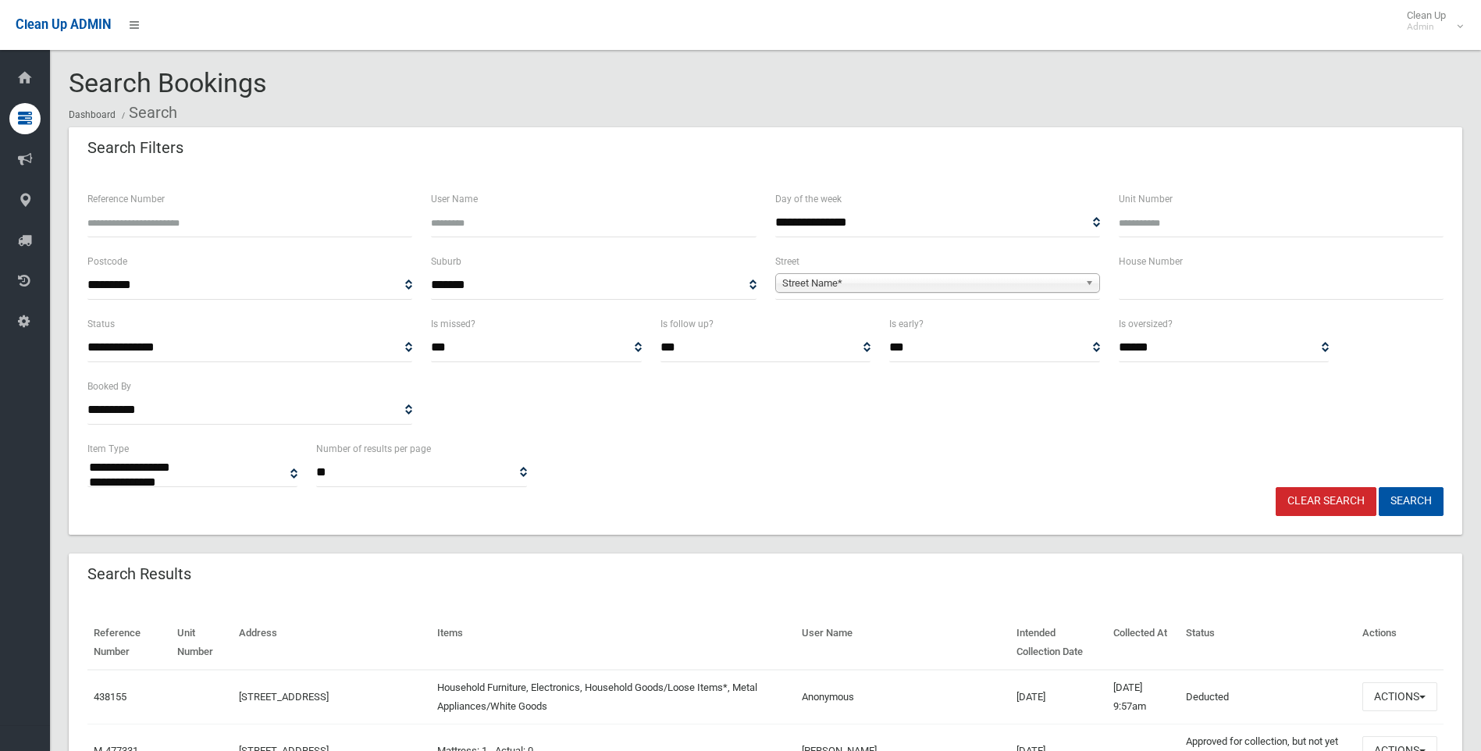
select select
click at [1179, 279] on input "text" at bounding box center [1281, 285] width 325 height 29
type input "**"
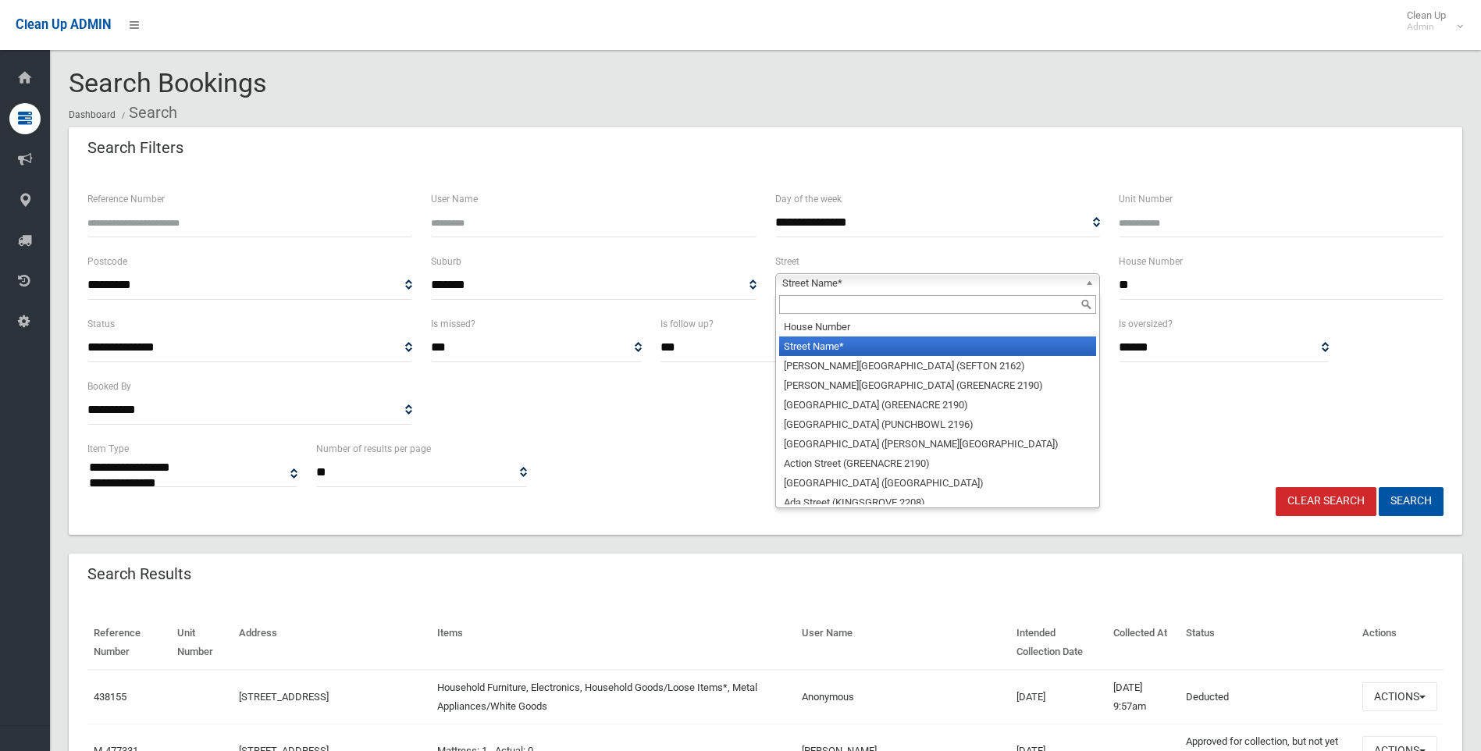
click at [989, 281] on span "Street Name*" at bounding box center [930, 283] width 297 height 19
click at [908, 296] on input "text" at bounding box center [937, 304] width 317 height 19
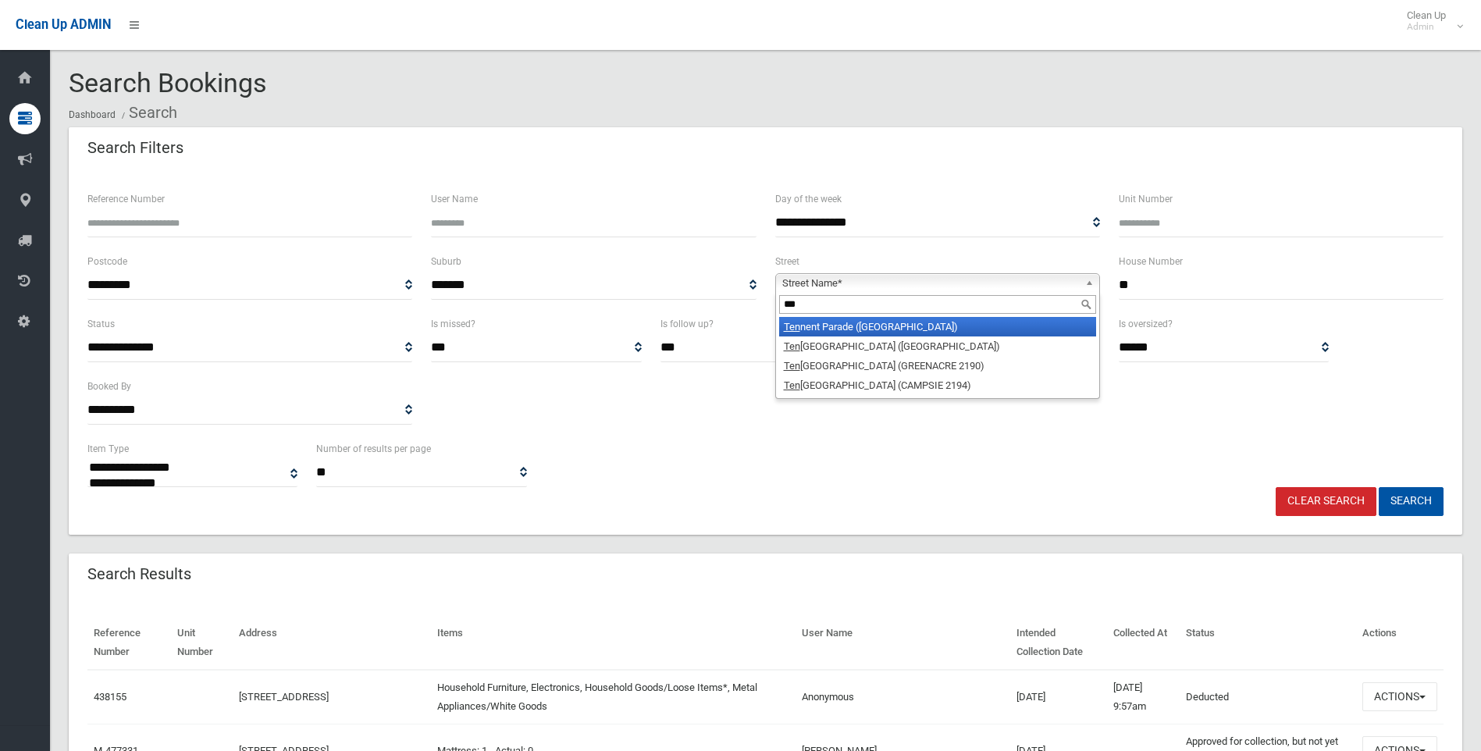
type input "***"
click at [928, 324] on li "Ten nent Parade (HURLSTONE PARK 2193)" at bounding box center [937, 327] width 317 height 20
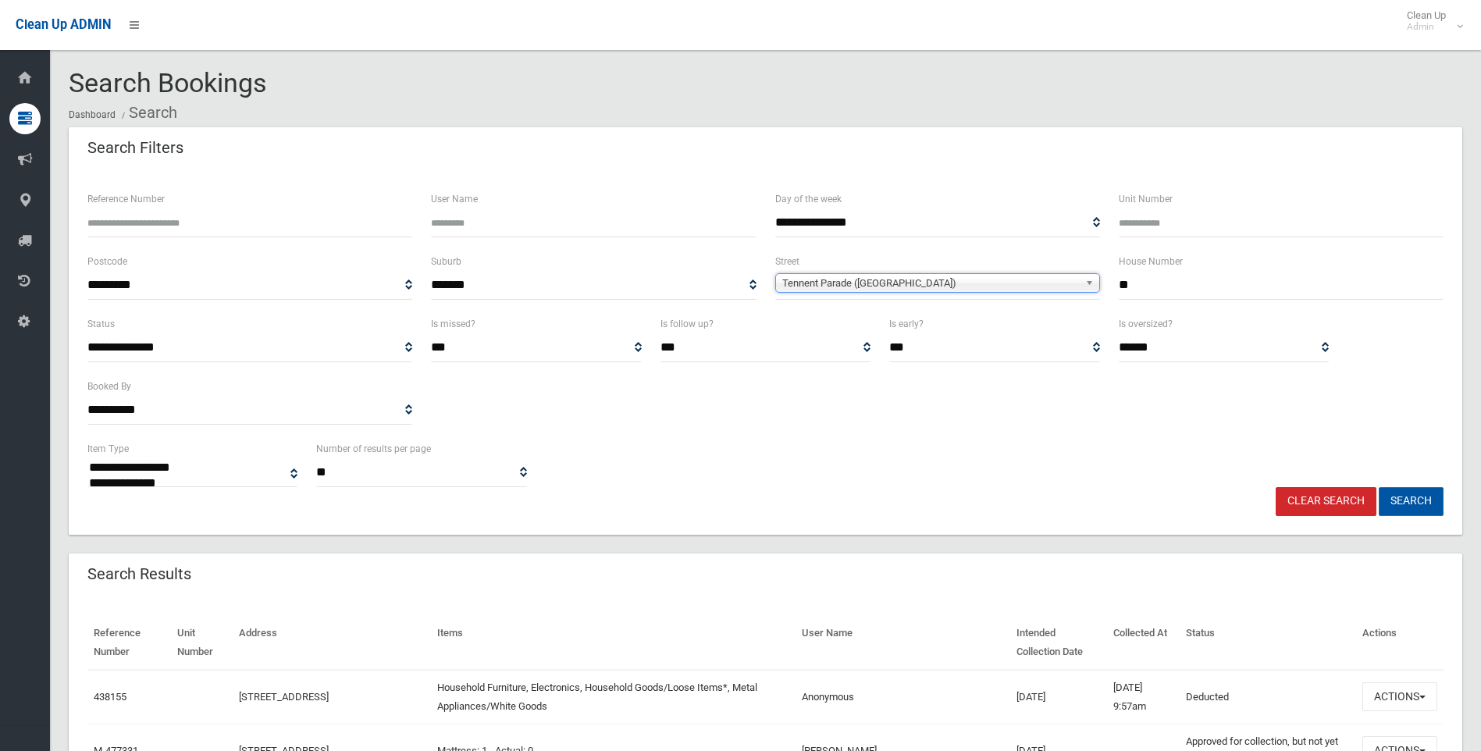
click at [1415, 505] on button "Search" at bounding box center [1410, 501] width 65 height 29
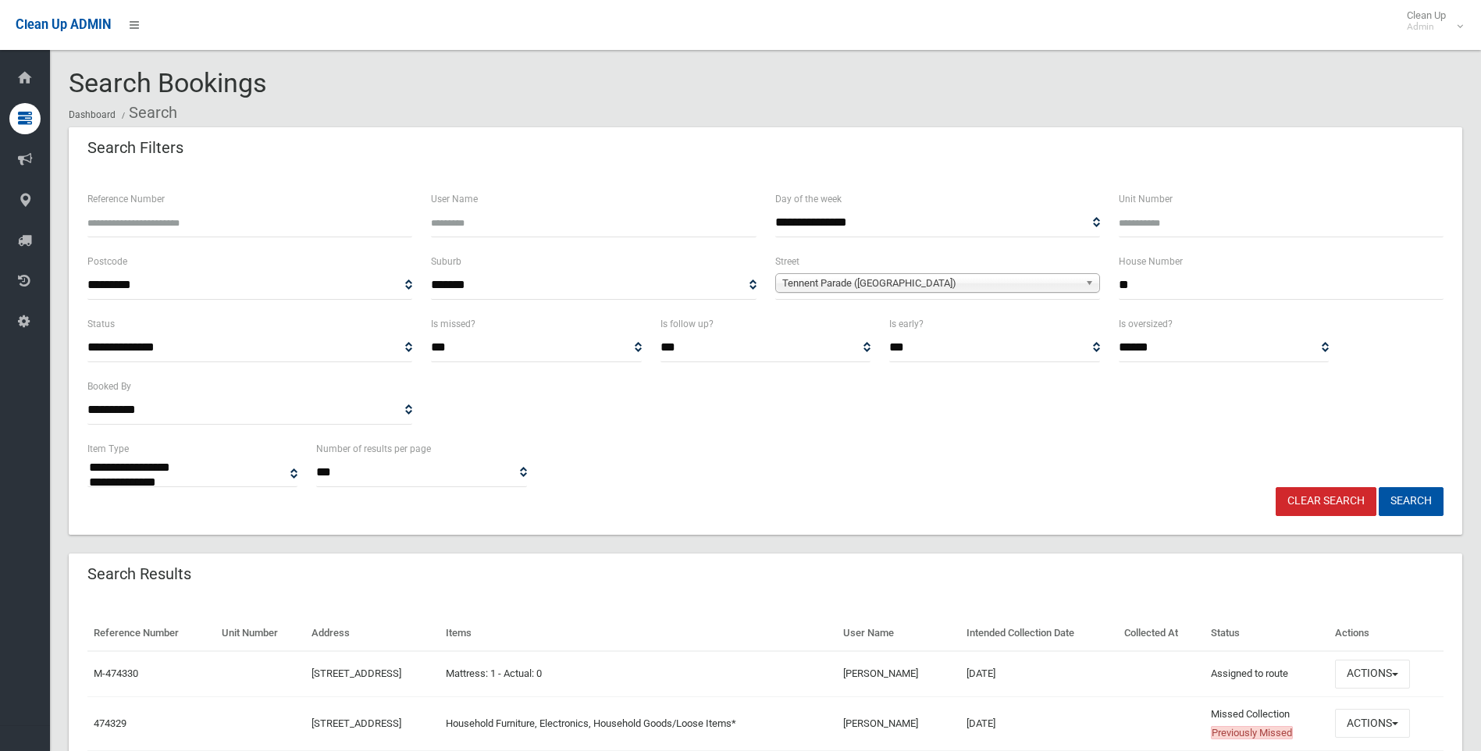
select select
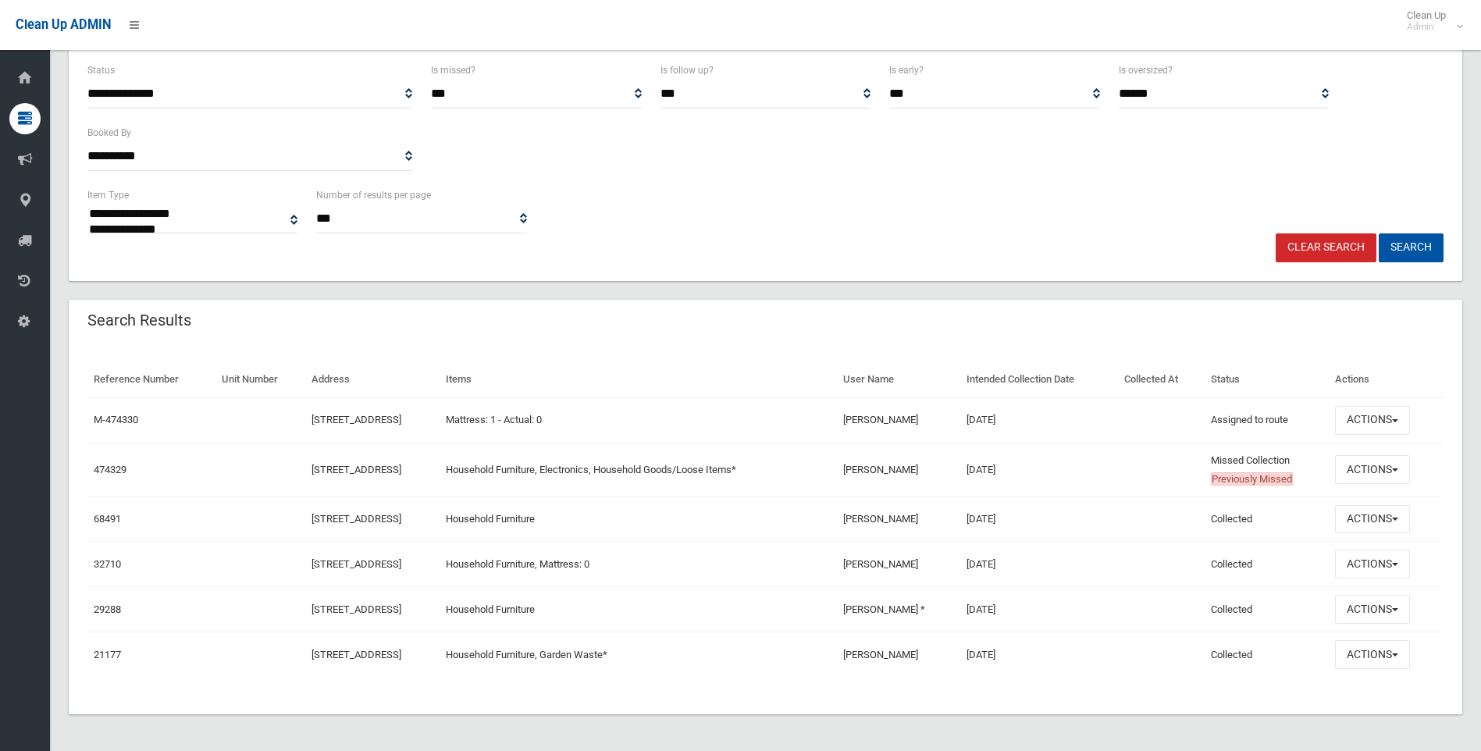
scroll to position [254, 0]
click at [1389, 421] on button "Actions" at bounding box center [1372, 419] width 75 height 29
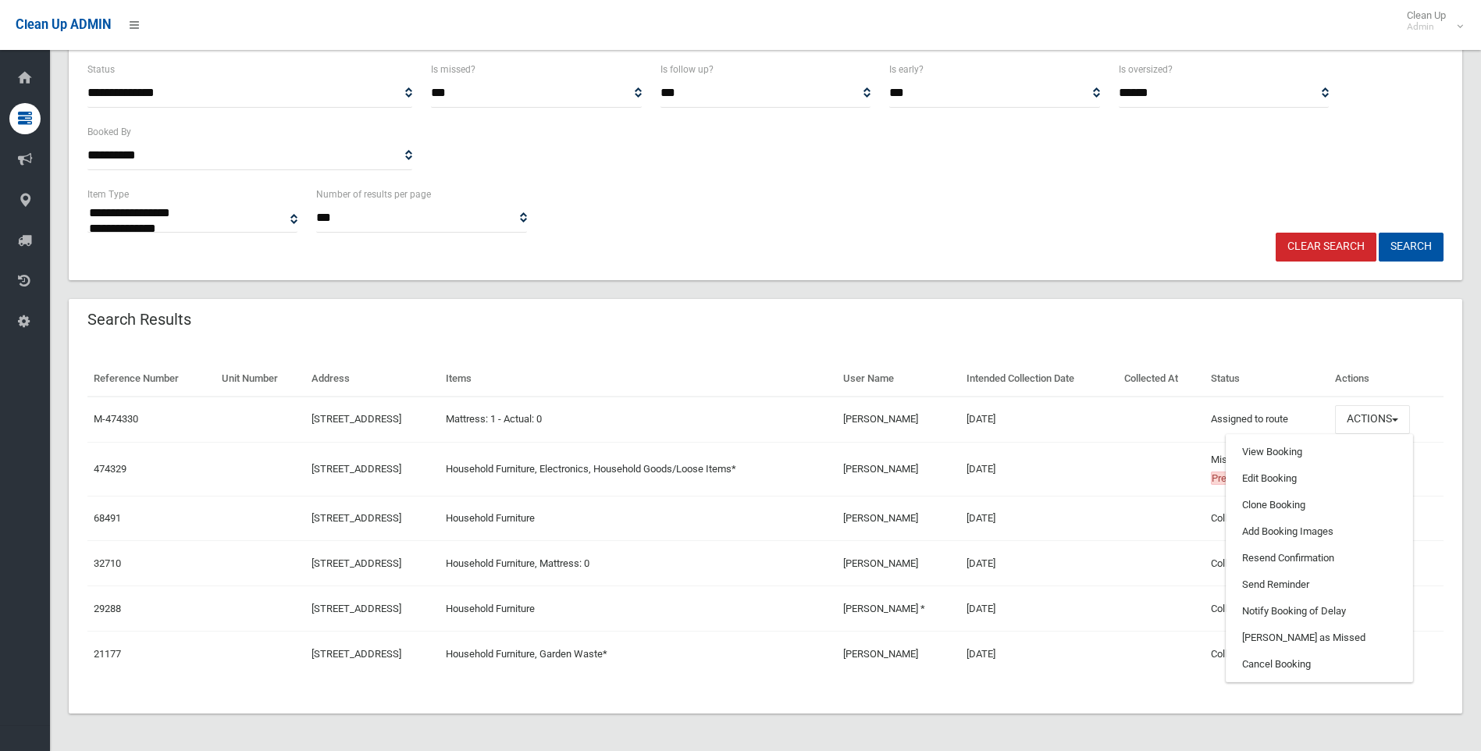
click at [1183, 323] on div "Search Results" at bounding box center [765, 321] width 1393 height 44
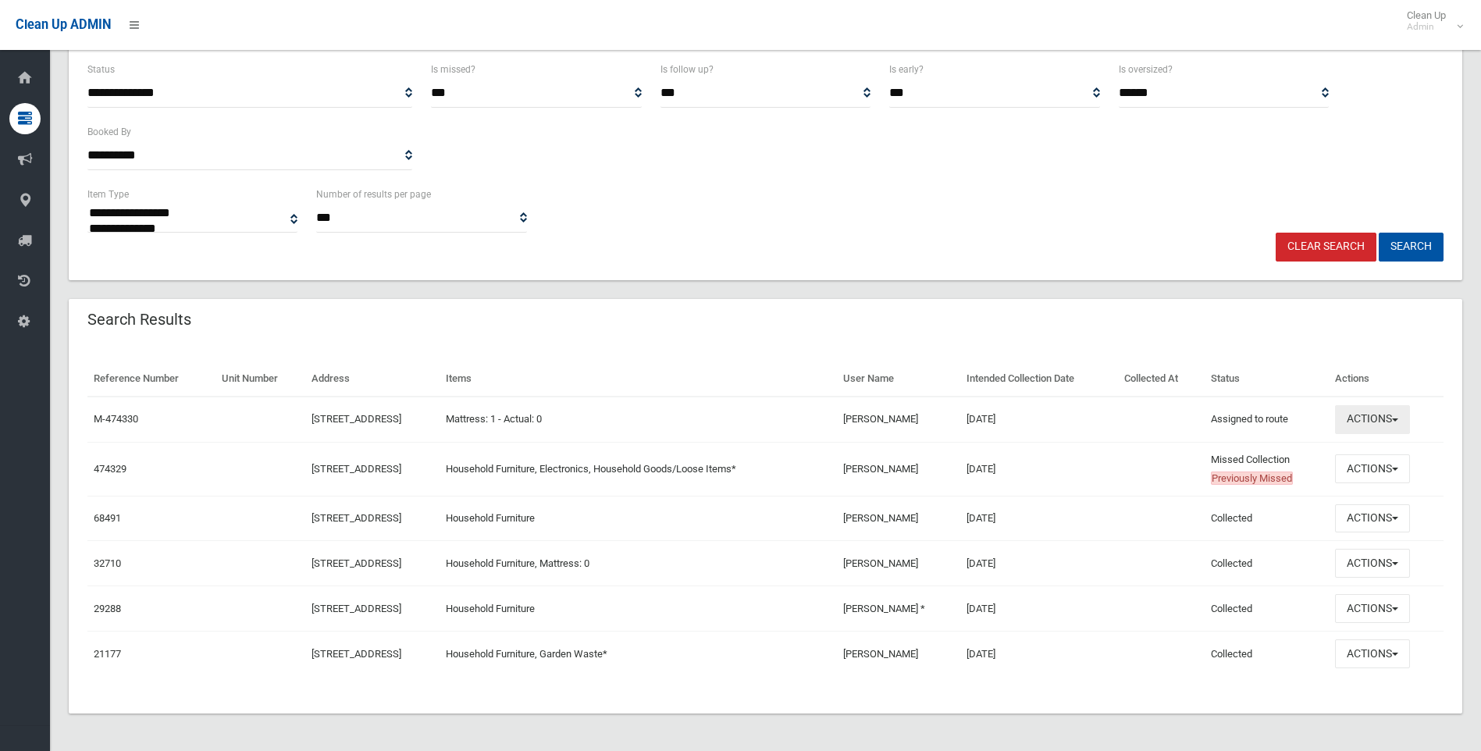
click at [1410, 425] on button "Actions" at bounding box center [1372, 419] width 75 height 29
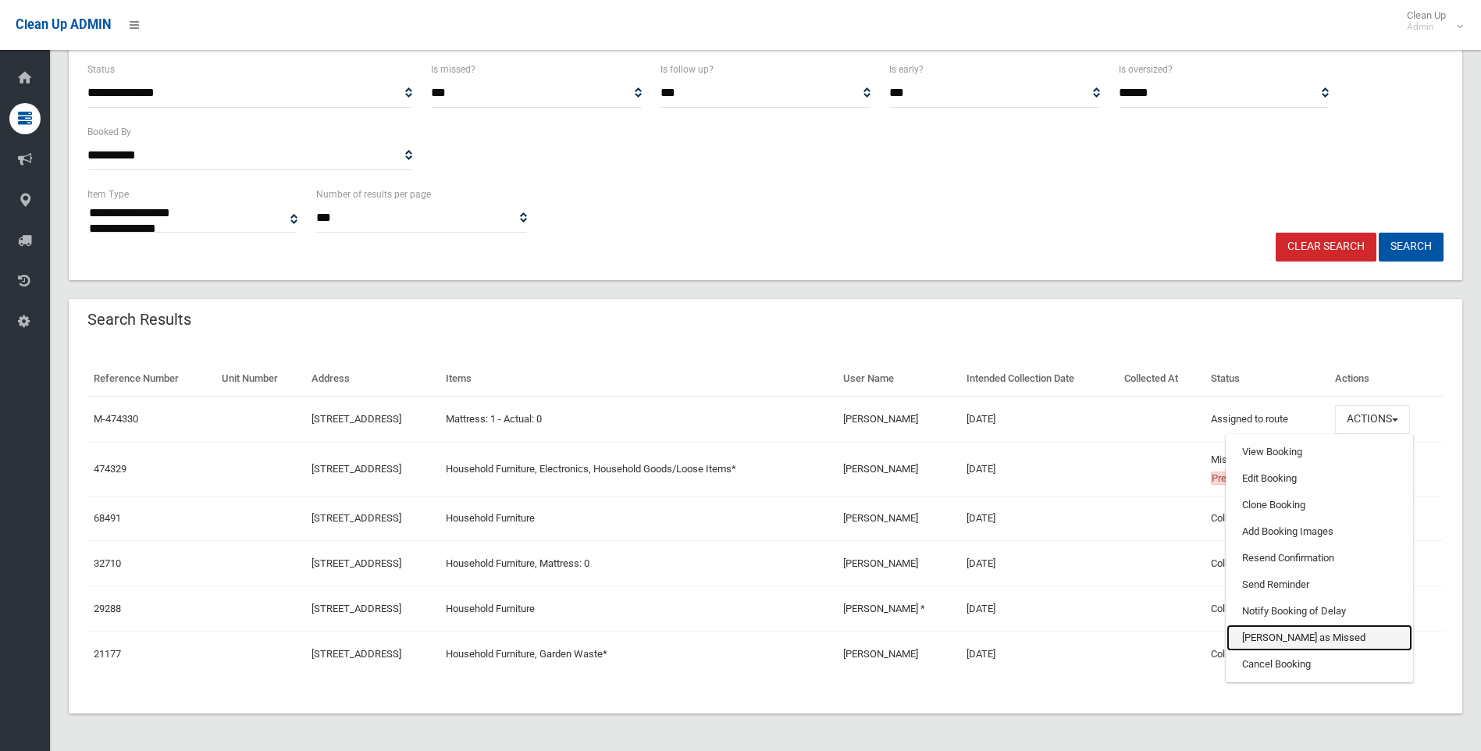
click at [1288, 640] on link "[PERSON_NAME] as Missed" at bounding box center [1319, 637] width 186 height 27
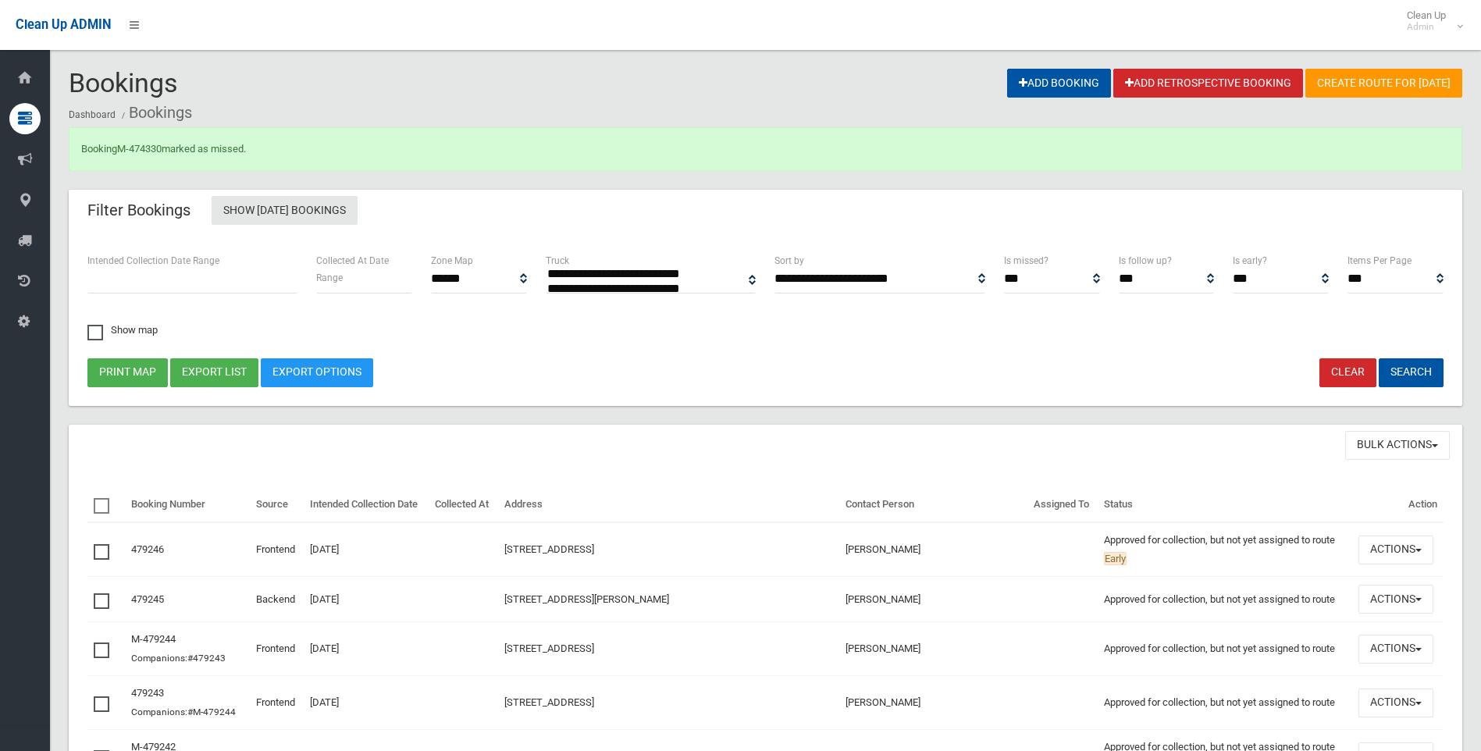
select select
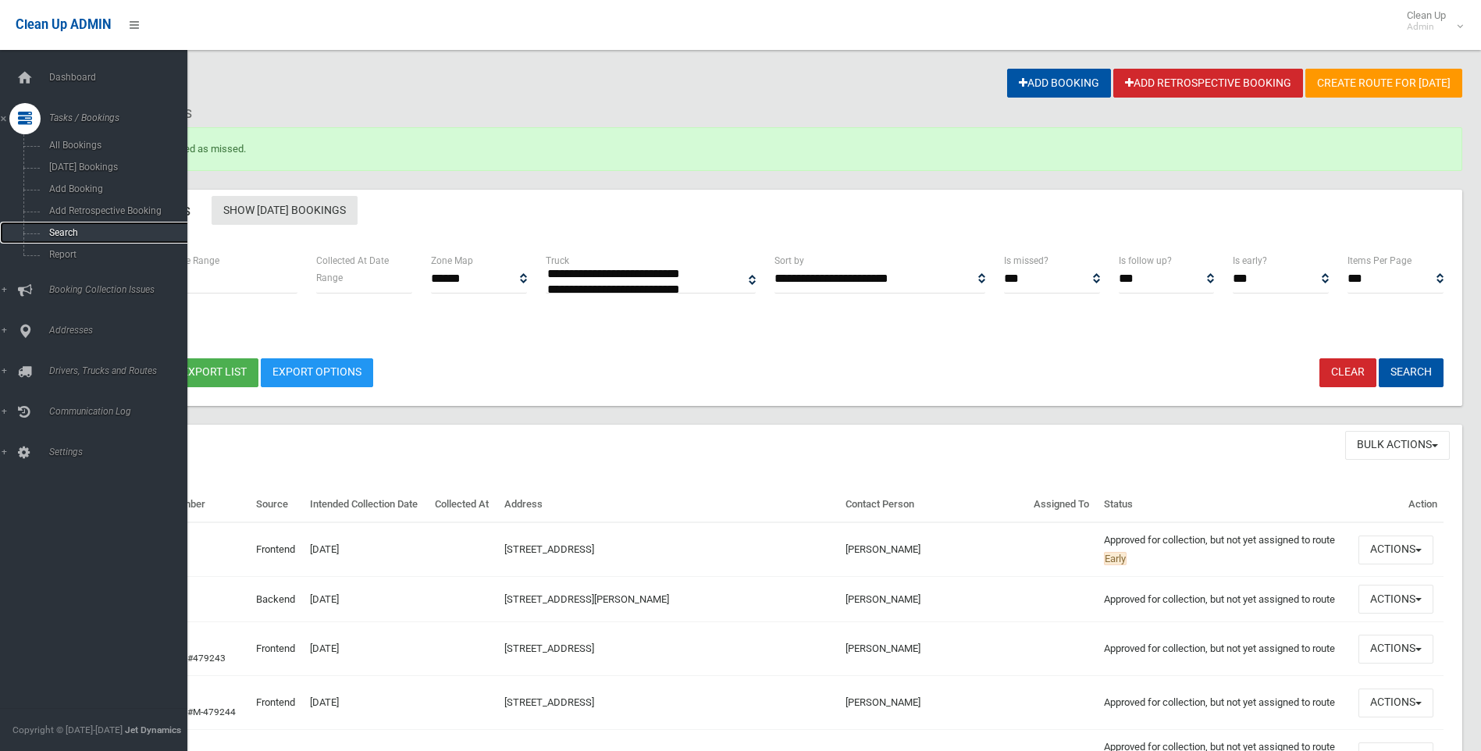
click at [70, 233] on span "Search" at bounding box center [114, 232] width 141 height 11
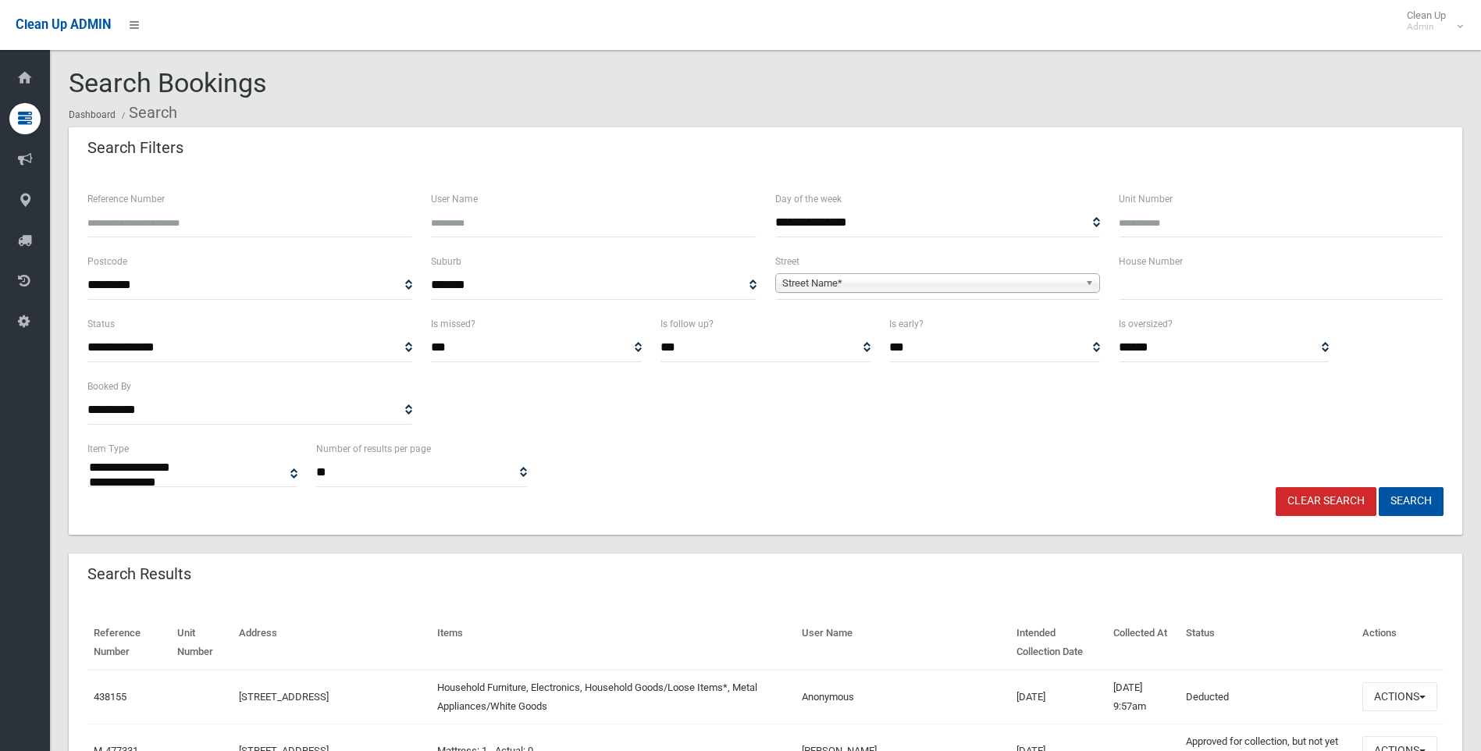
select select
click at [1217, 287] on input "text" at bounding box center [1281, 285] width 325 height 29
type input "**"
click at [844, 286] on span "Street Name*" at bounding box center [930, 283] width 297 height 19
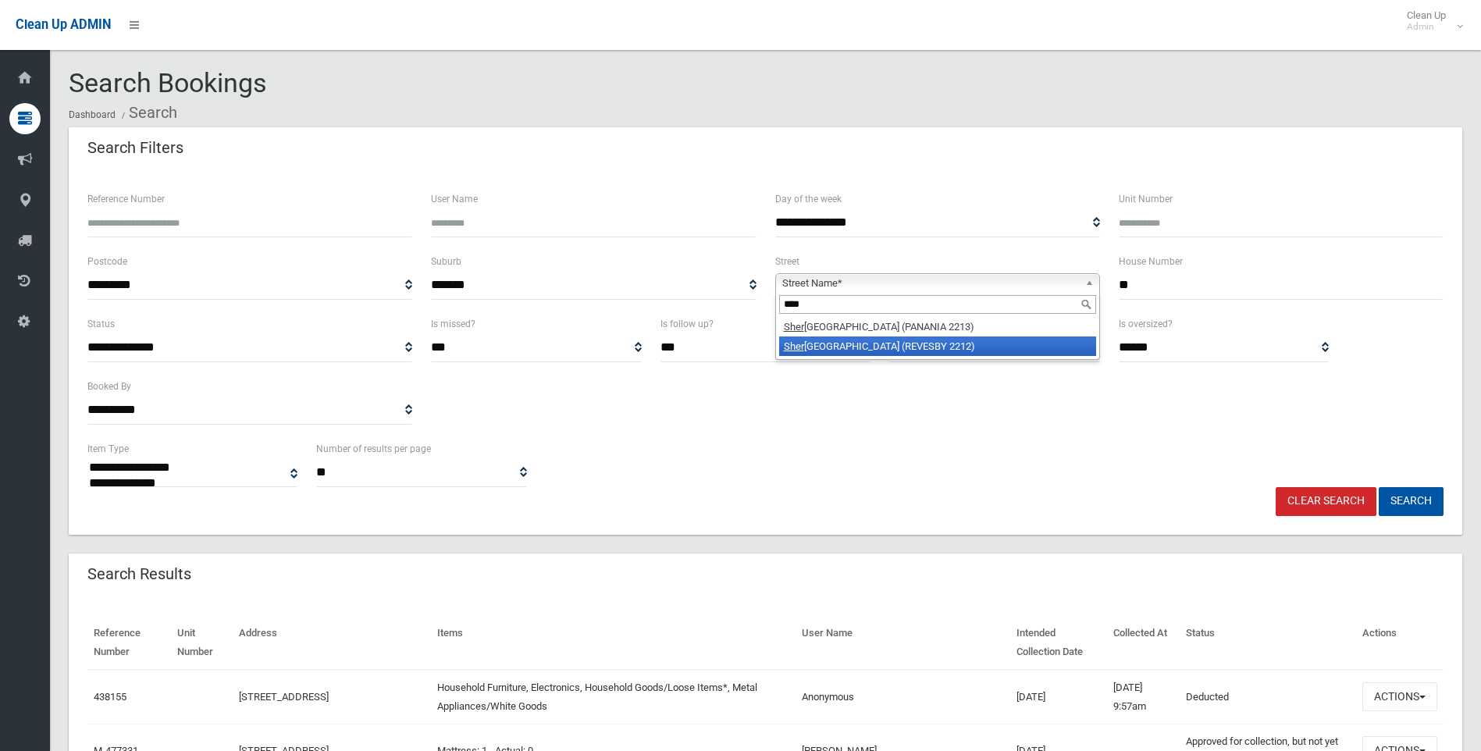
type input "****"
click at [898, 350] on li "Sher wood Street (REVESBY 2212)" at bounding box center [937, 346] width 317 height 20
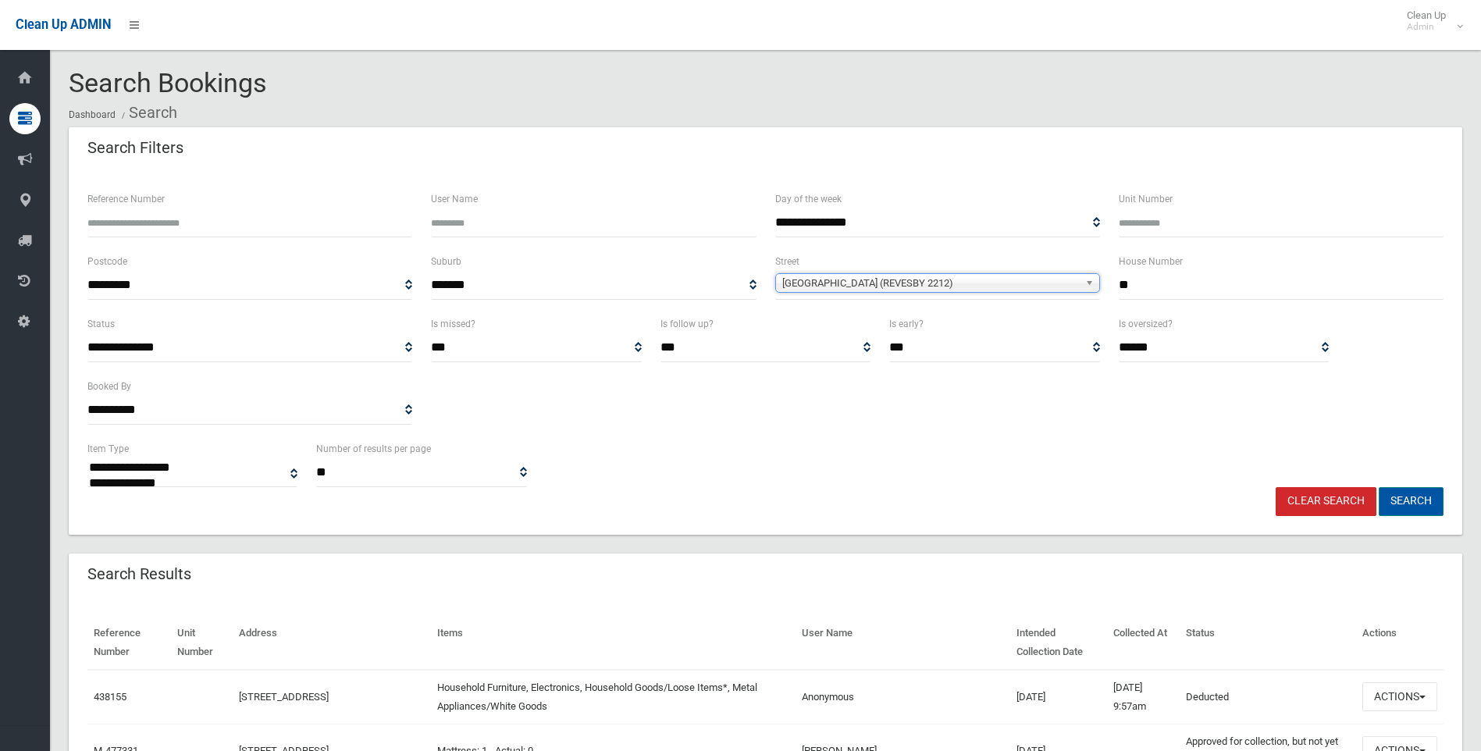
click at [1411, 489] on button "Search" at bounding box center [1410, 501] width 65 height 29
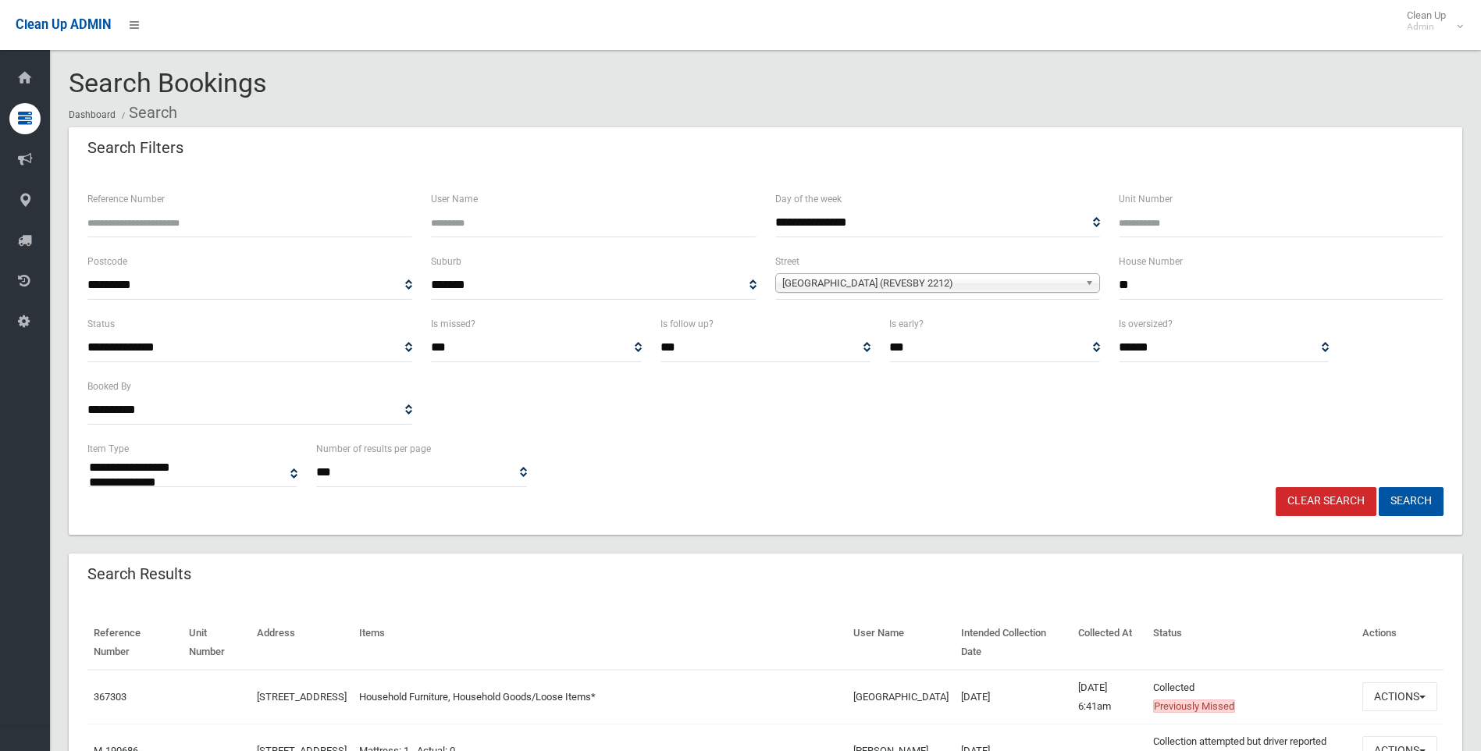
select select
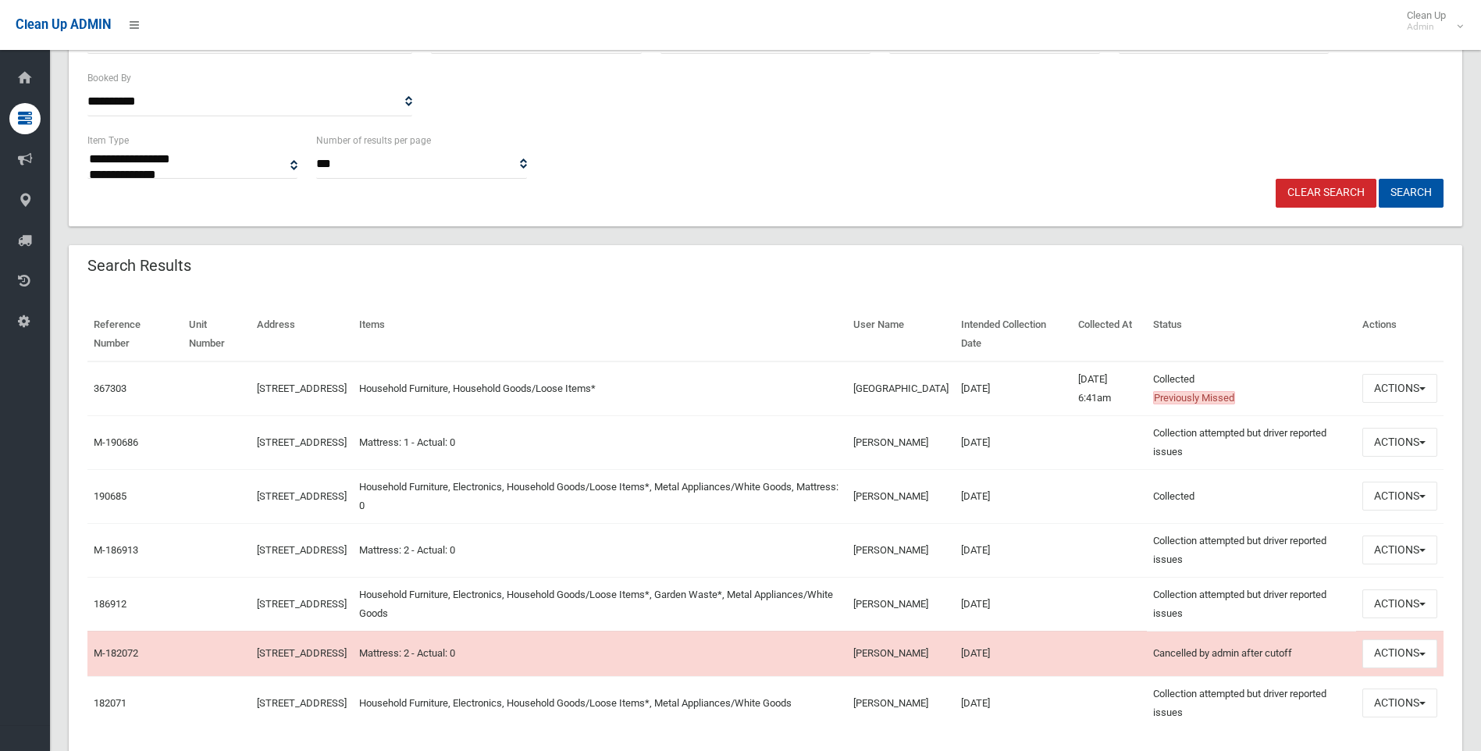
scroll to position [312, 0]
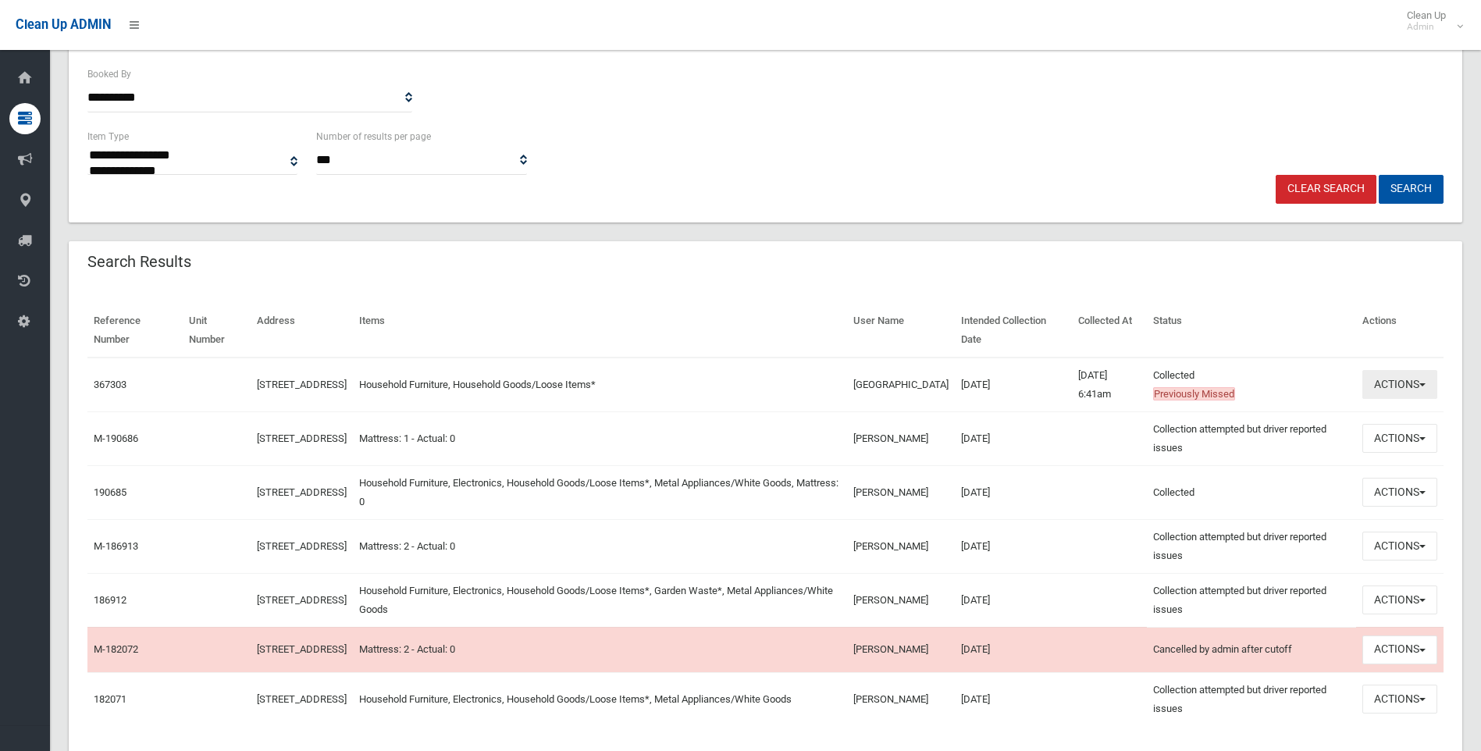
click at [1396, 384] on button "Actions" at bounding box center [1399, 384] width 75 height 29
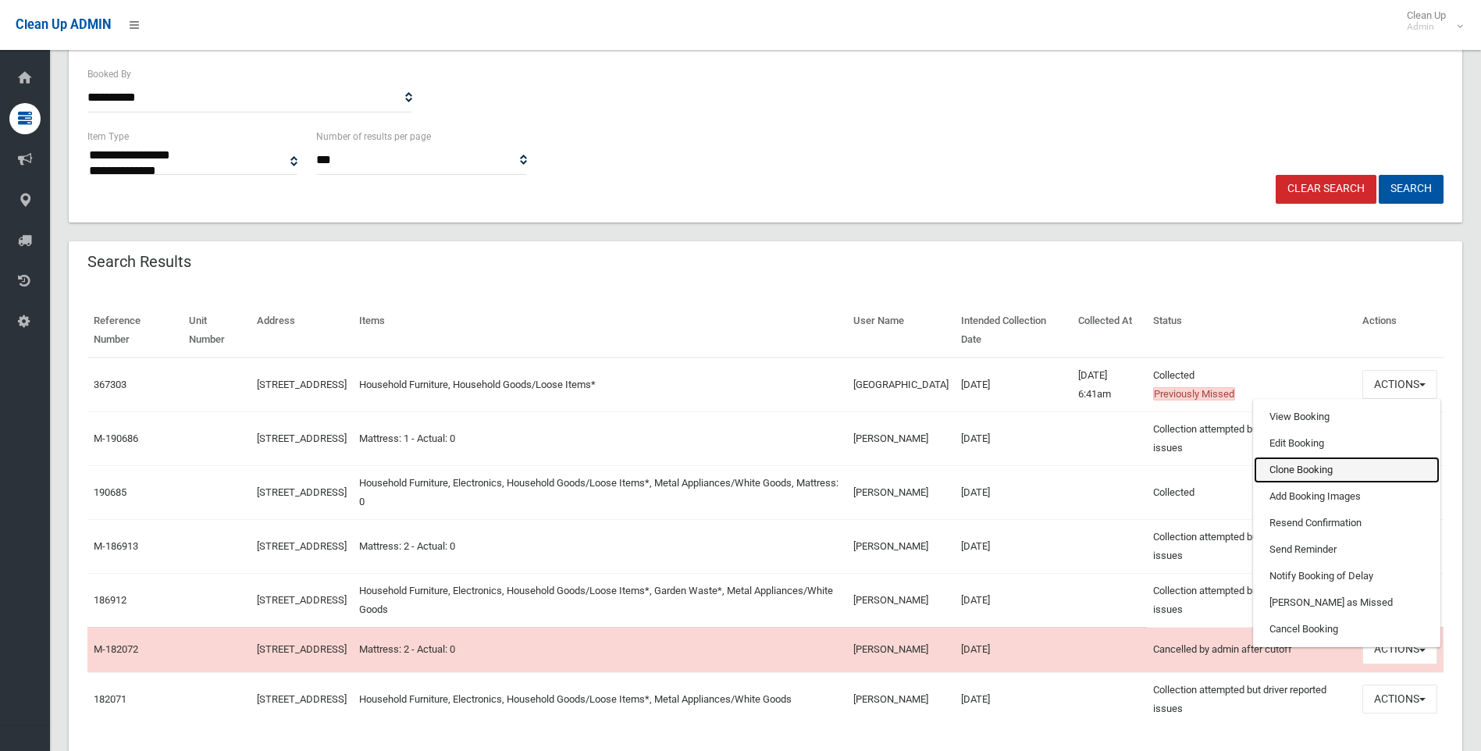
click at [1315, 477] on link "Clone Booking" at bounding box center [1347, 470] width 186 height 27
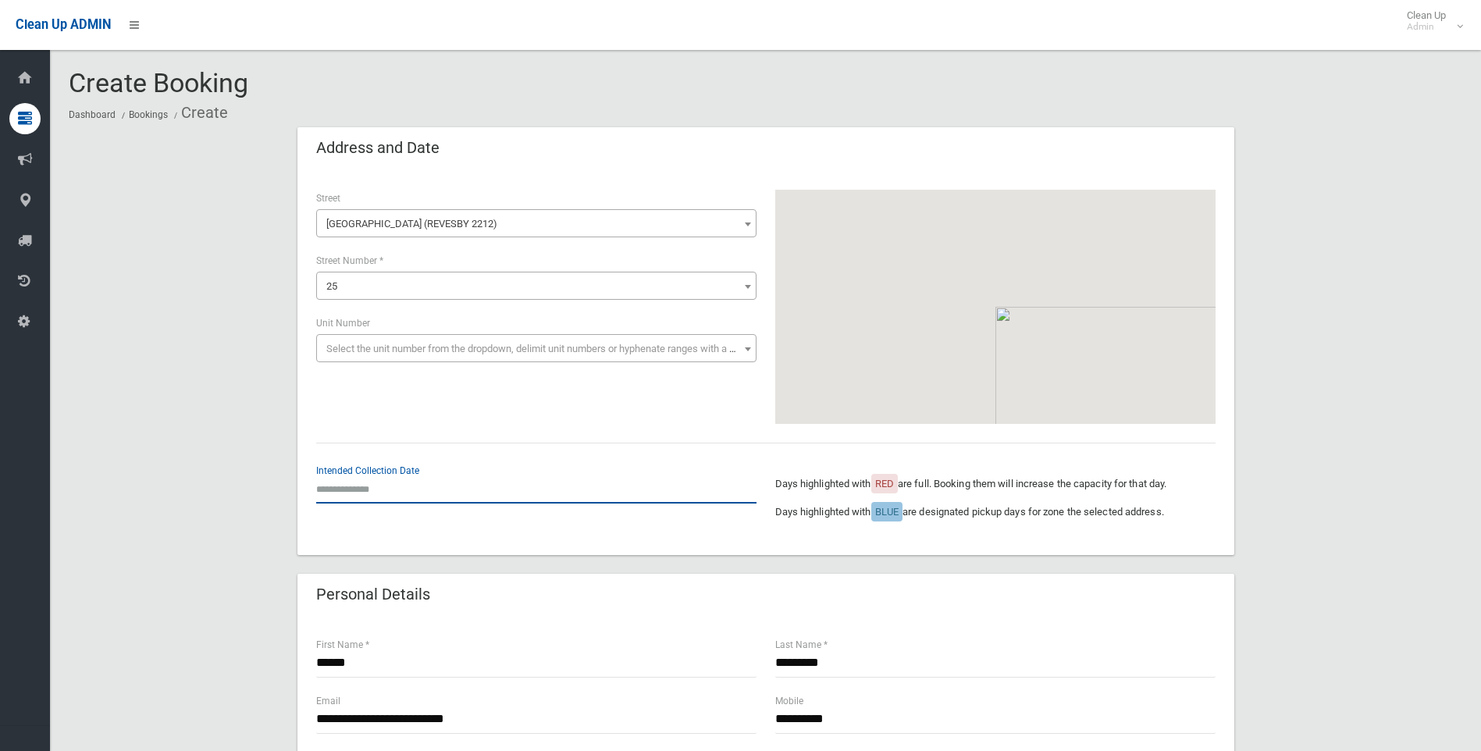
click at [382, 490] on input "text" at bounding box center [536, 489] width 440 height 29
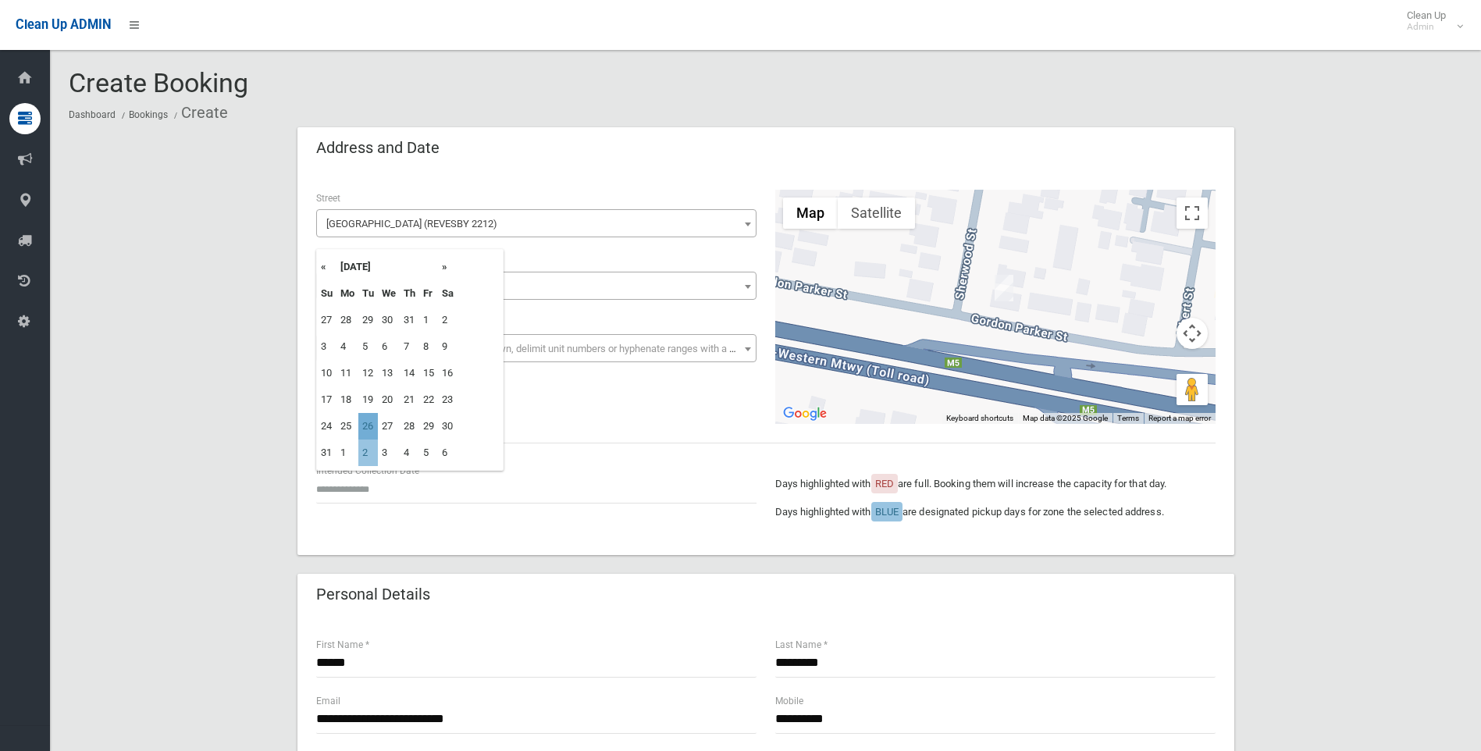
click at [375, 421] on td "26" at bounding box center [368, 426] width 20 height 27
type input "**********"
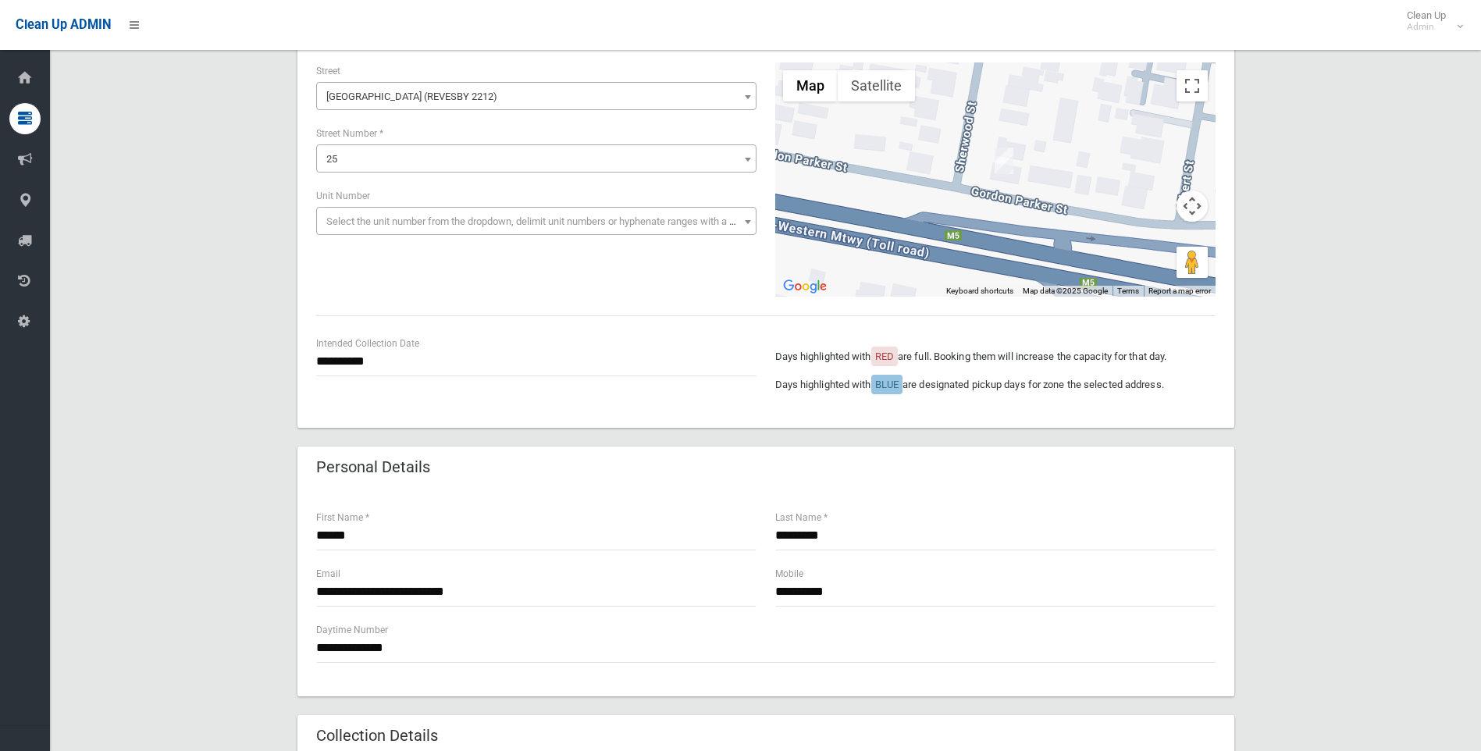
scroll to position [234, 0]
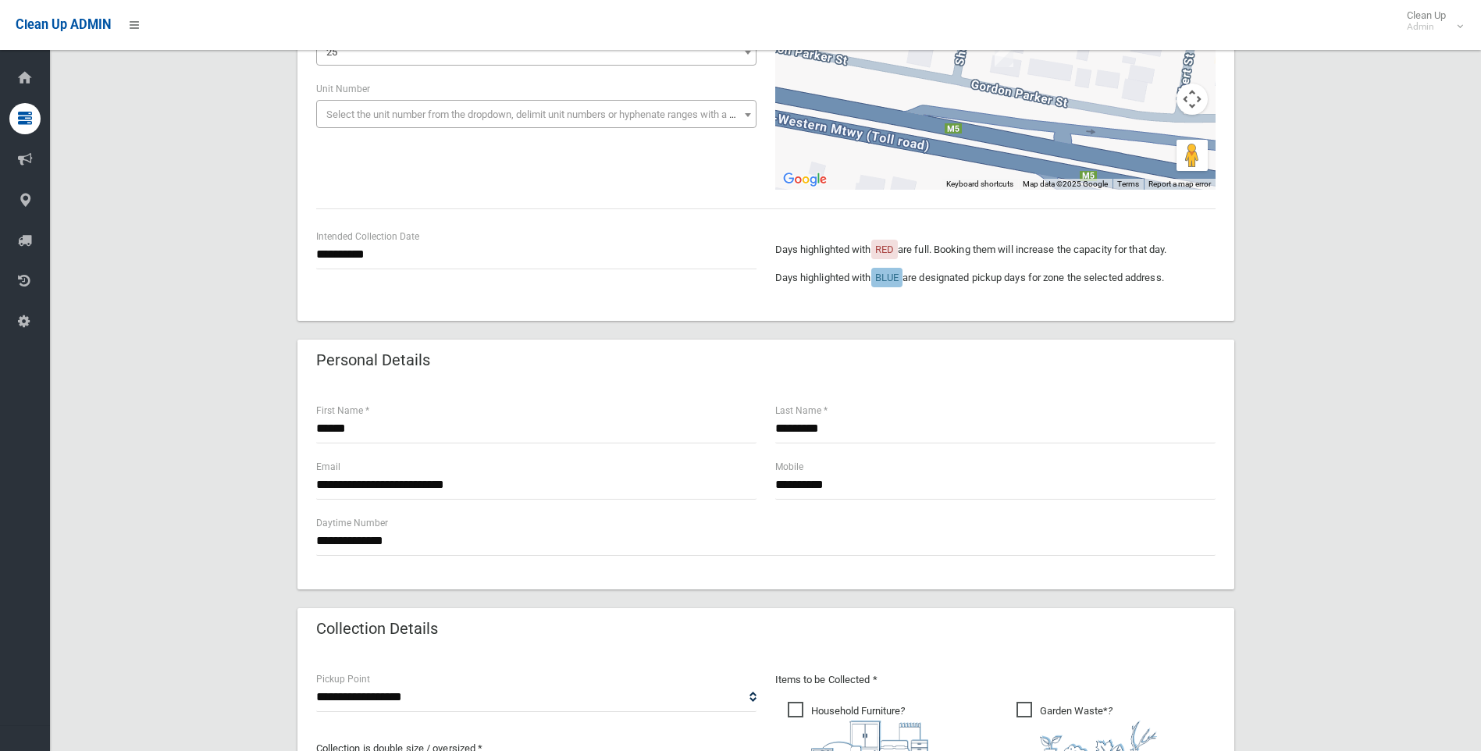
click at [589, 398] on div "**********" at bounding box center [765, 486] width 937 height 206
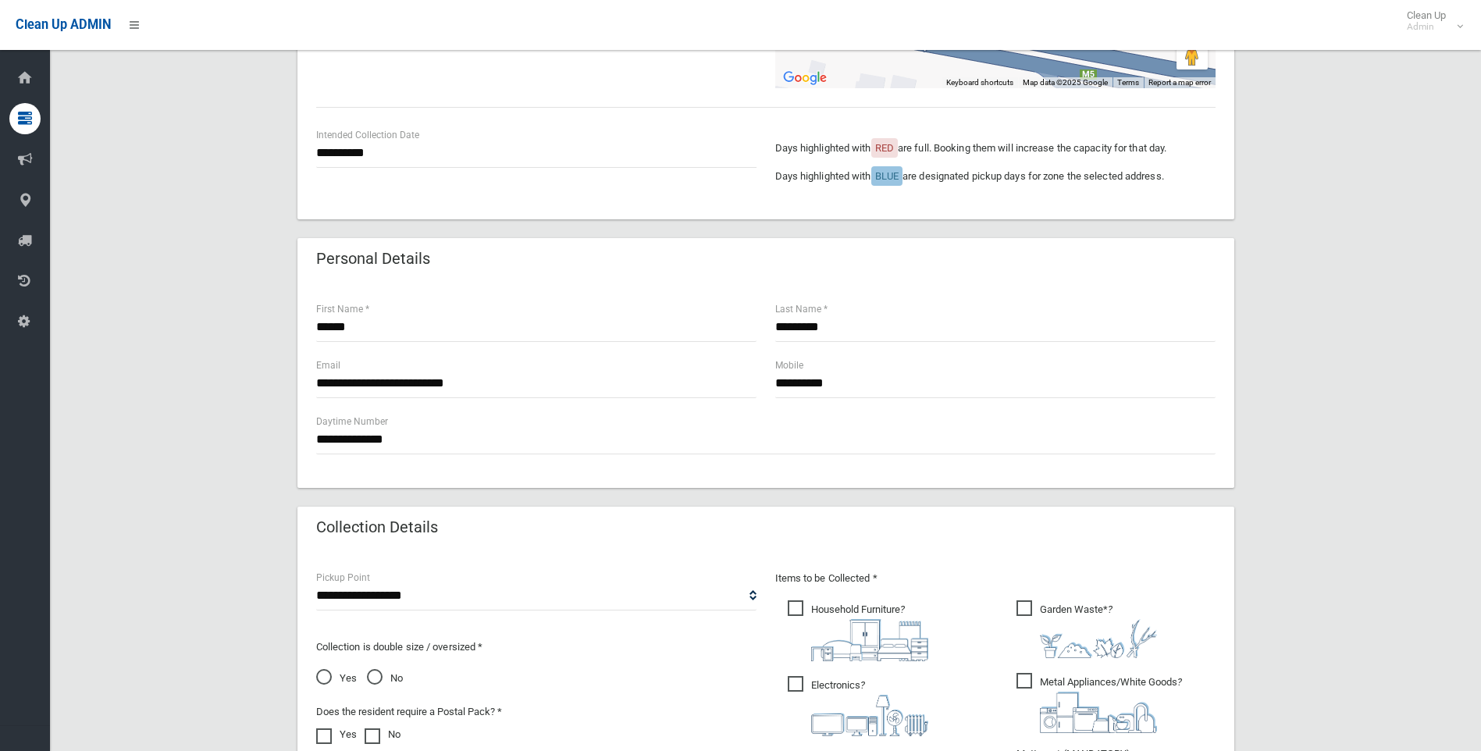
scroll to position [318, 0]
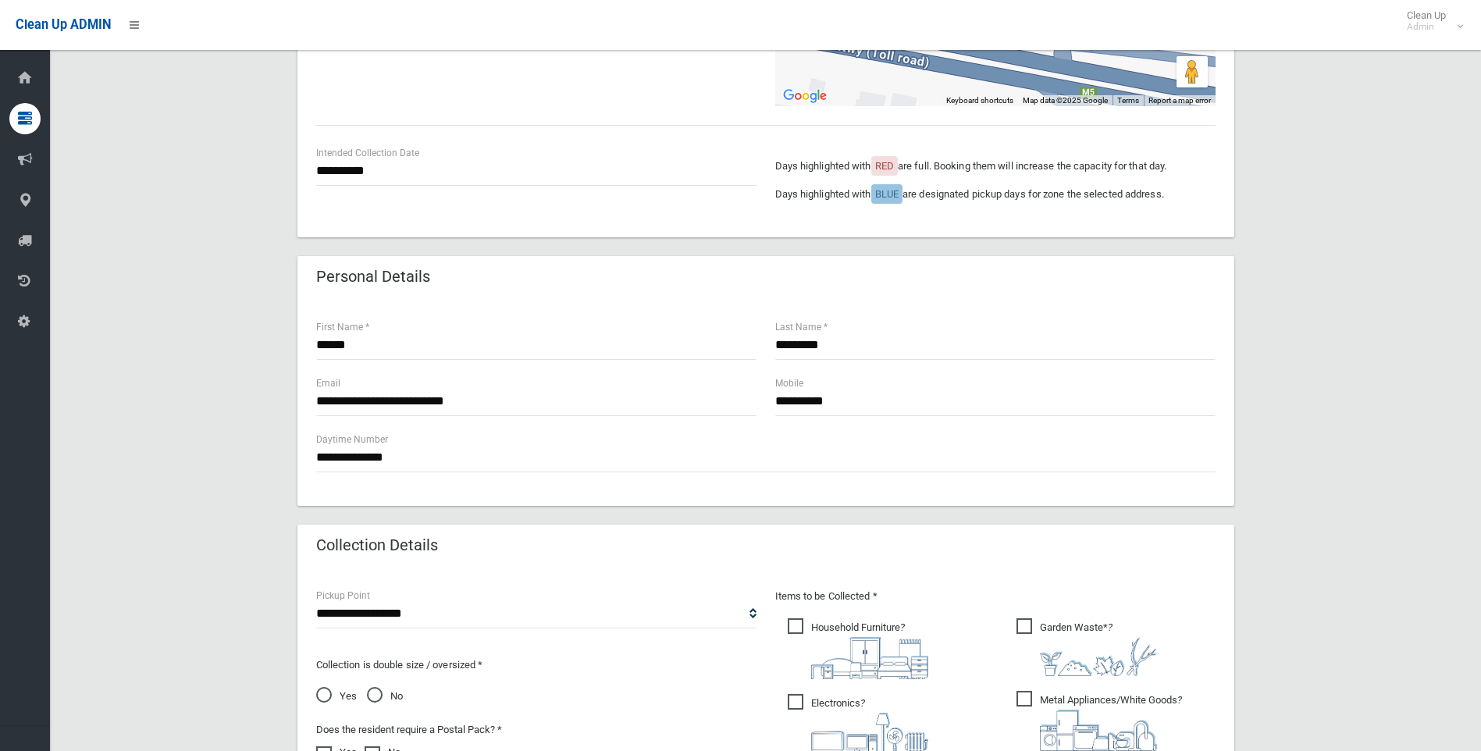
click at [1313, 536] on div "**********" at bounding box center [765, 487] width 1393 height 1354
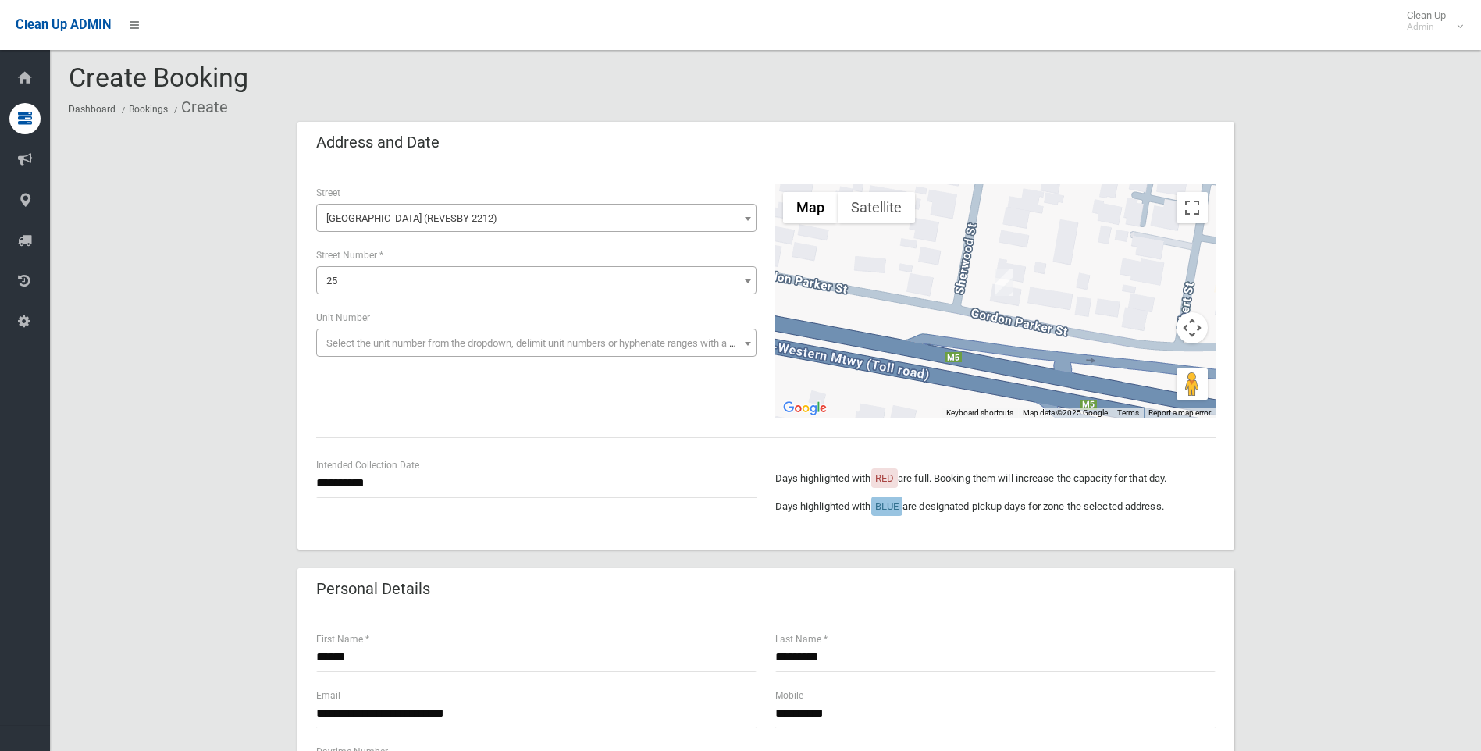
click at [984, 465] on div "Days highlighted with RED are full. Booking them will increase the capacity for…" at bounding box center [995, 486] width 440 height 59
drag, startPoint x: 790, startPoint y: 475, endPoint x: 1170, endPoint y: 499, distance: 380.8
click at [1170, 499] on div "Days highlighted with RED are full. Booking them will increase the capacity for…" at bounding box center [995, 486] width 440 height 59
drag, startPoint x: 1170, startPoint y: 499, endPoint x: 1172, endPoint y: 515, distance: 16.5
click at [1172, 515] on p "Days highlighted with BLUE are designated pickup days for zone the selected add…" at bounding box center [995, 506] width 440 height 19
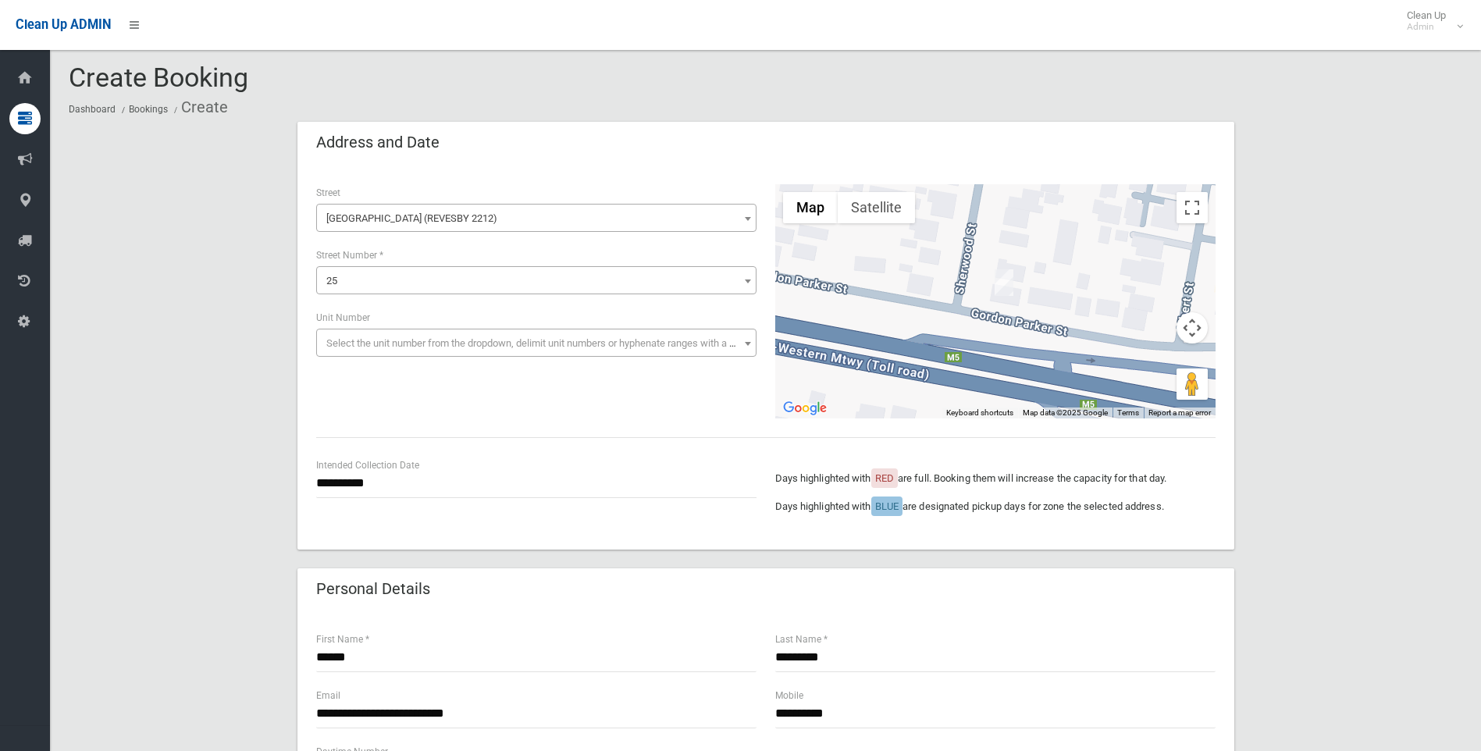
drag, startPoint x: 1186, startPoint y: 513, endPoint x: 667, endPoint y: 473, distance: 521.4
click at [749, 471] on div "**********" at bounding box center [766, 494] width 918 height 74
click at [603, 462] on div "**********" at bounding box center [536, 477] width 440 height 41
drag, startPoint x: 772, startPoint y: 475, endPoint x: 1229, endPoint y: 524, distance: 459.3
click at [1229, 524] on div "**********" at bounding box center [765, 357] width 937 height 384
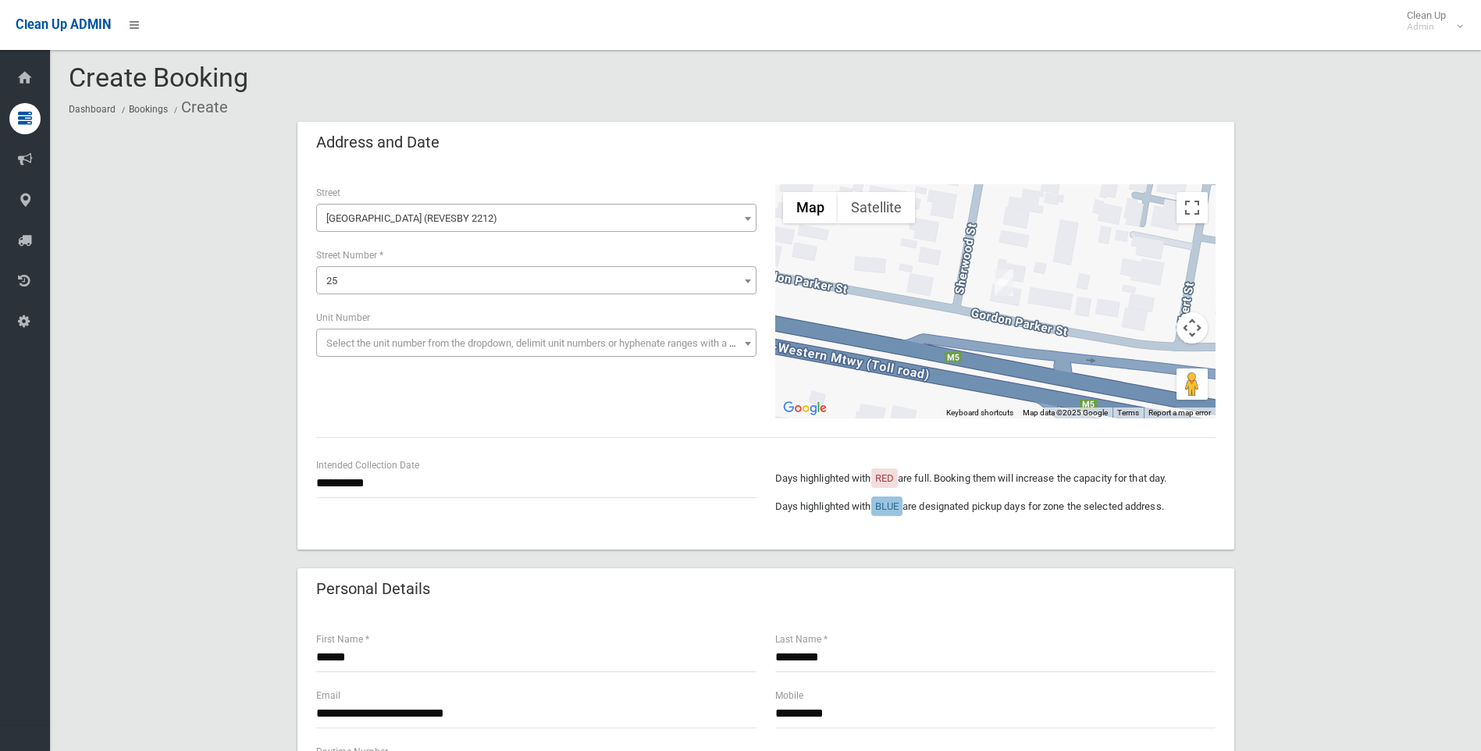
drag, startPoint x: 1229, startPoint y: 524, endPoint x: 1197, endPoint y: 511, distance: 33.6
click at [1197, 511] on p "Days highlighted with BLUE are designated pickup days for zone the selected add…" at bounding box center [995, 506] width 440 height 19
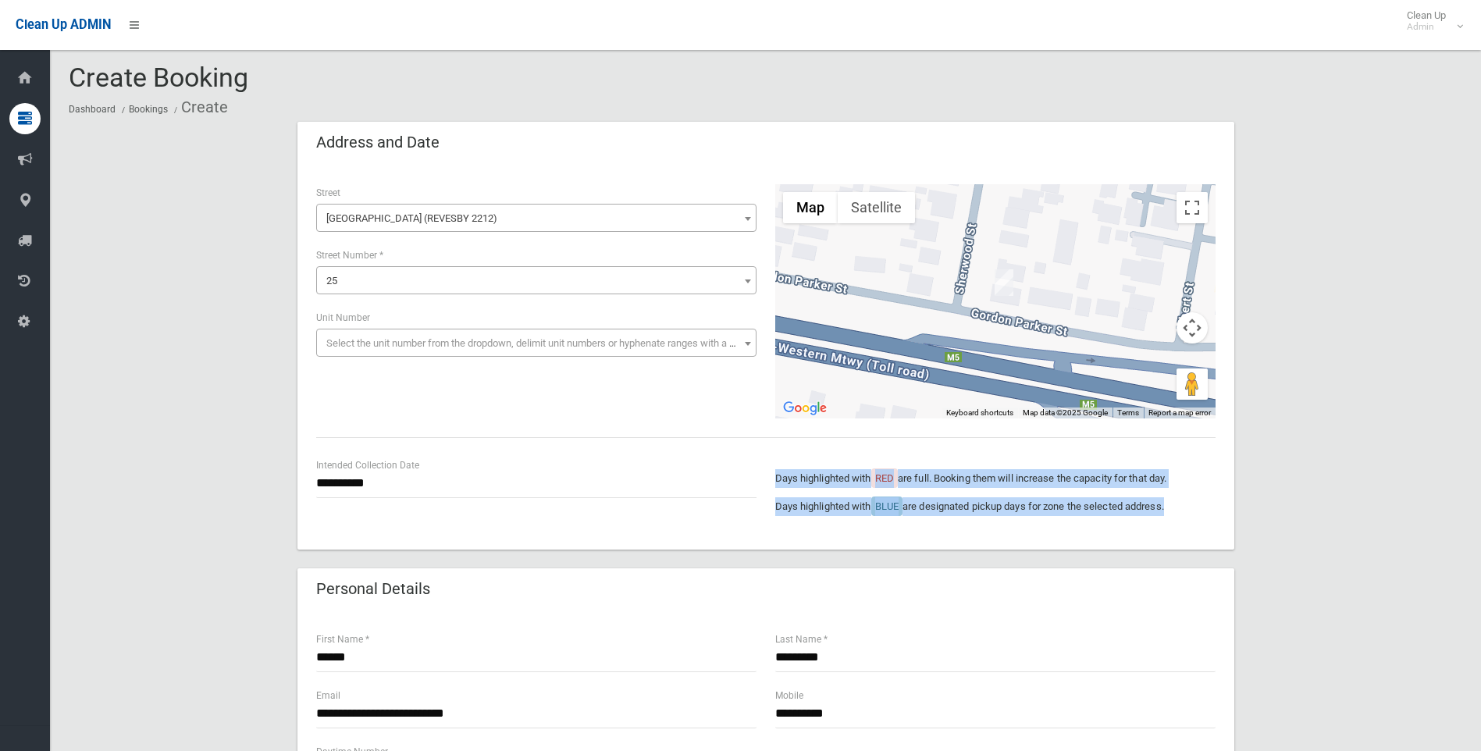
drag, startPoint x: 1197, startPoint y: 511, endPoint x: 763, endPoint y: 464, distance: 436.6
click at [763, 464] on div "**********" at bounding box center [766, 494] width 918 height 74
drag, startPoint x: 763, startPoint y: 464, endPoint x: 841, endPoint y: 492, distance: 83.0
click at [841, 492] on div "Days highlighted with RED are full. Booking them will increase the capacity for…" at bounding box center [995, 486] width 440 height 59
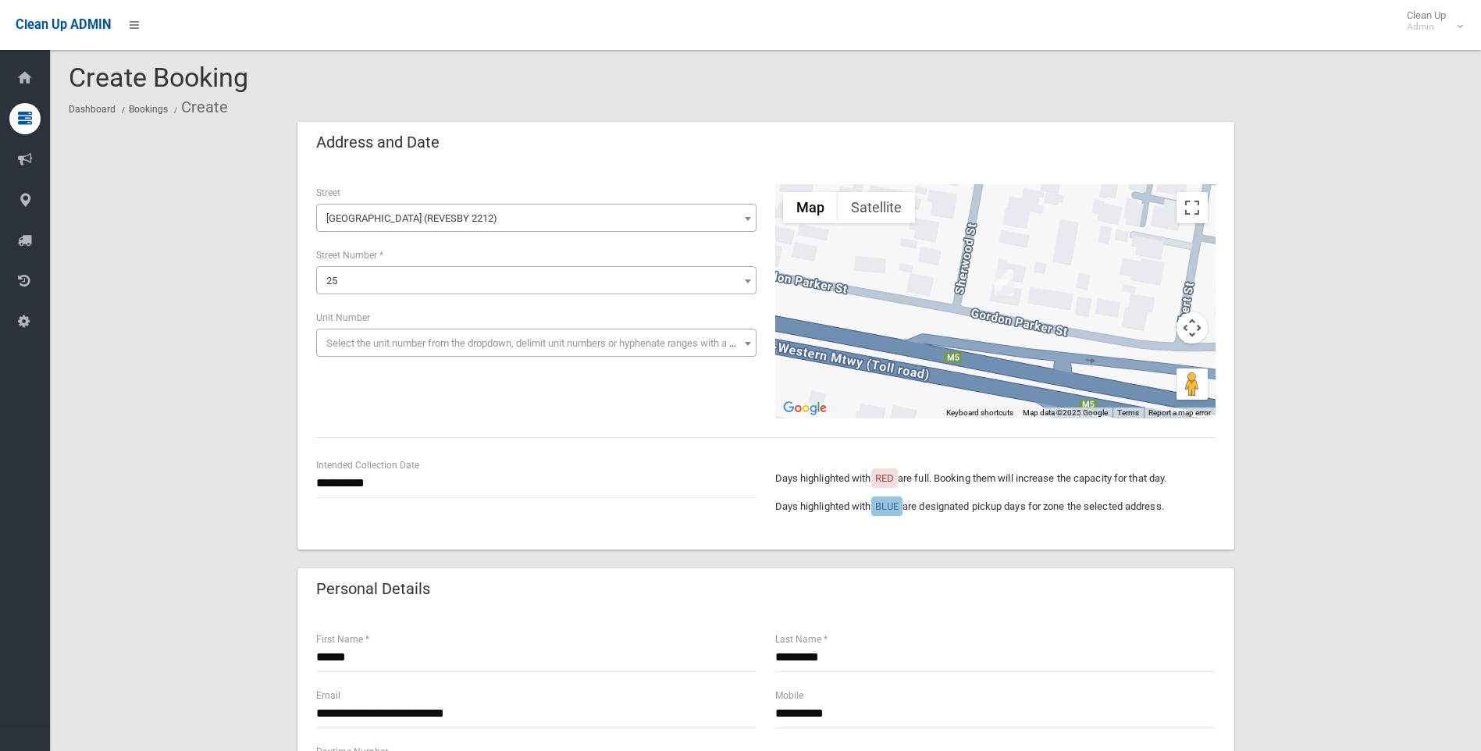
click at [1076, 520] on div "Days highlighted with RED are full. Booking them will increase the capacity for…" at bounding box center [995, 494] width 459 height 74
drag, startPoint x: 1187, startPoint y: 508, endPoint x: 766, endPoint y: 467, distance: 423.5
click at [766, 467] on div "Days highlighted with RED are full. Booking them will increase the capacity for…" at bounding box center [995, 494] width 459 height 74
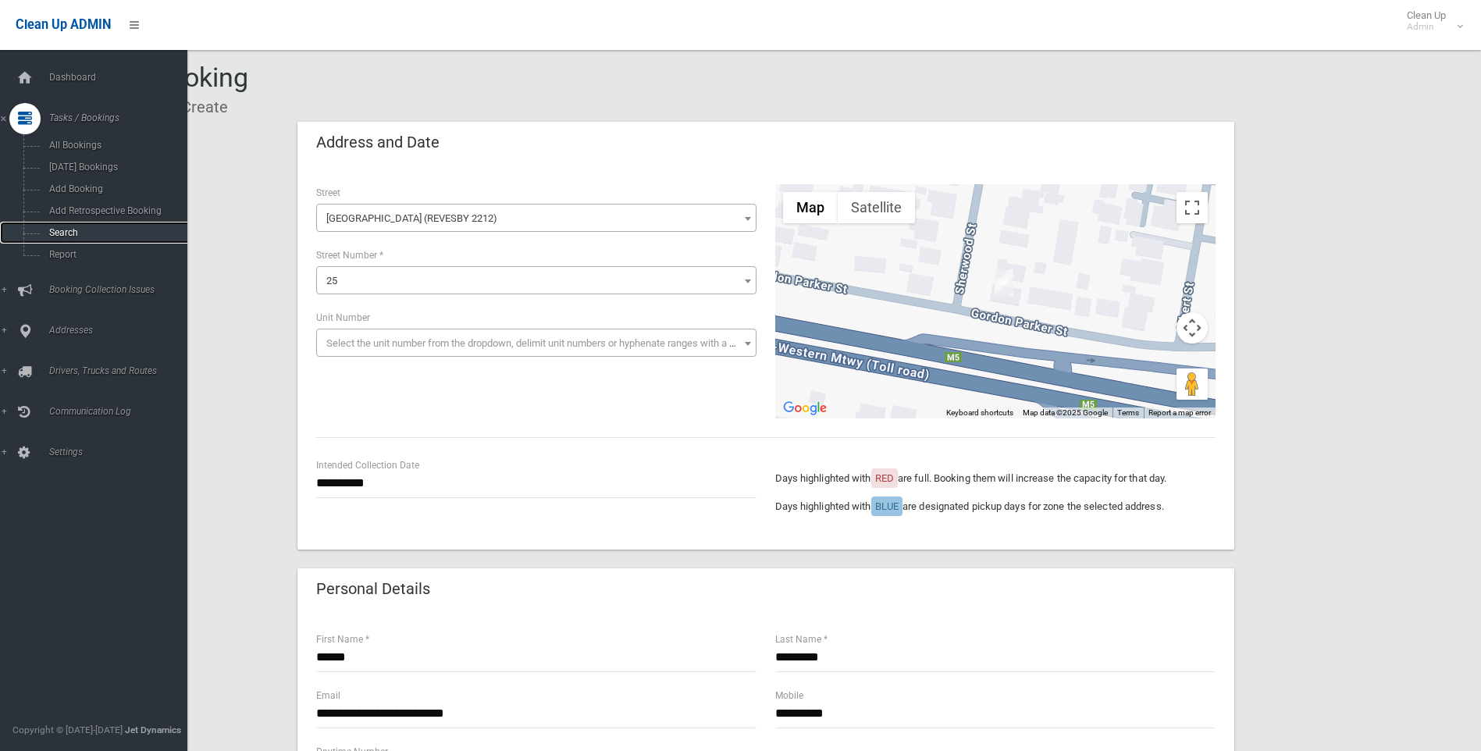
click at [60, 229] on span "Search" at bounding box center [114, 232] width 141 height 11
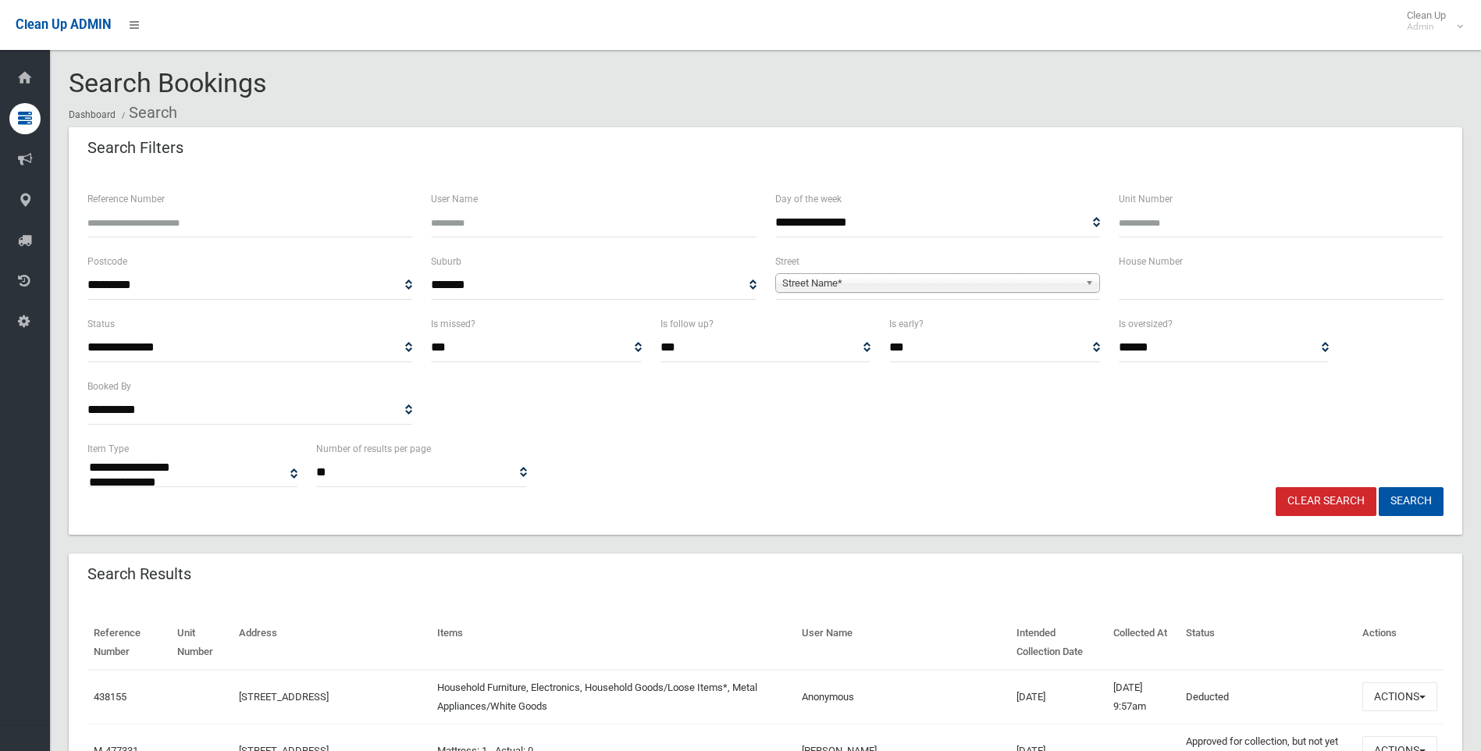
select select
type input "**"
click at [994, 283] on span "Street Name*" at bounding box center [930, 283] width 297 height 19
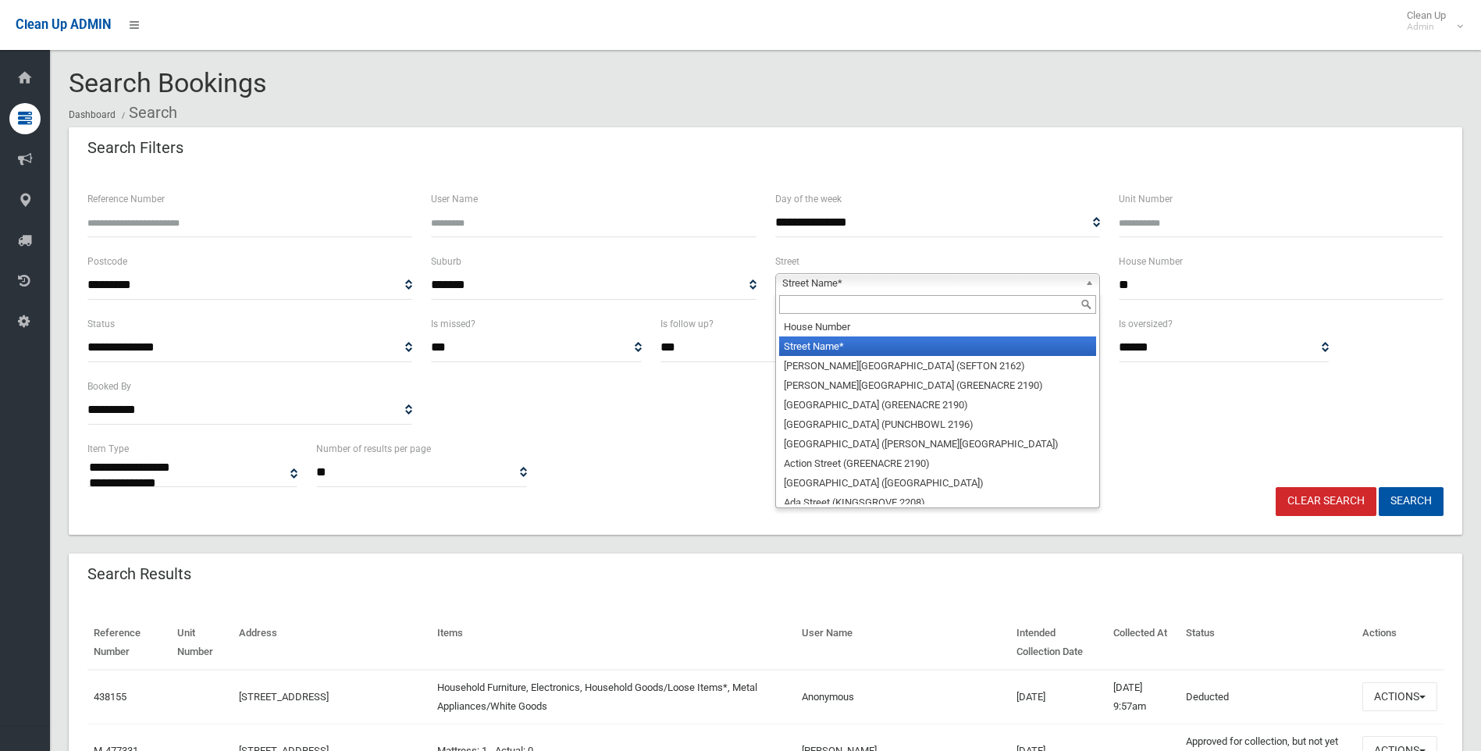
click at [944, 302] on input "text" at bounding box center [937, 304] width 317 height 19
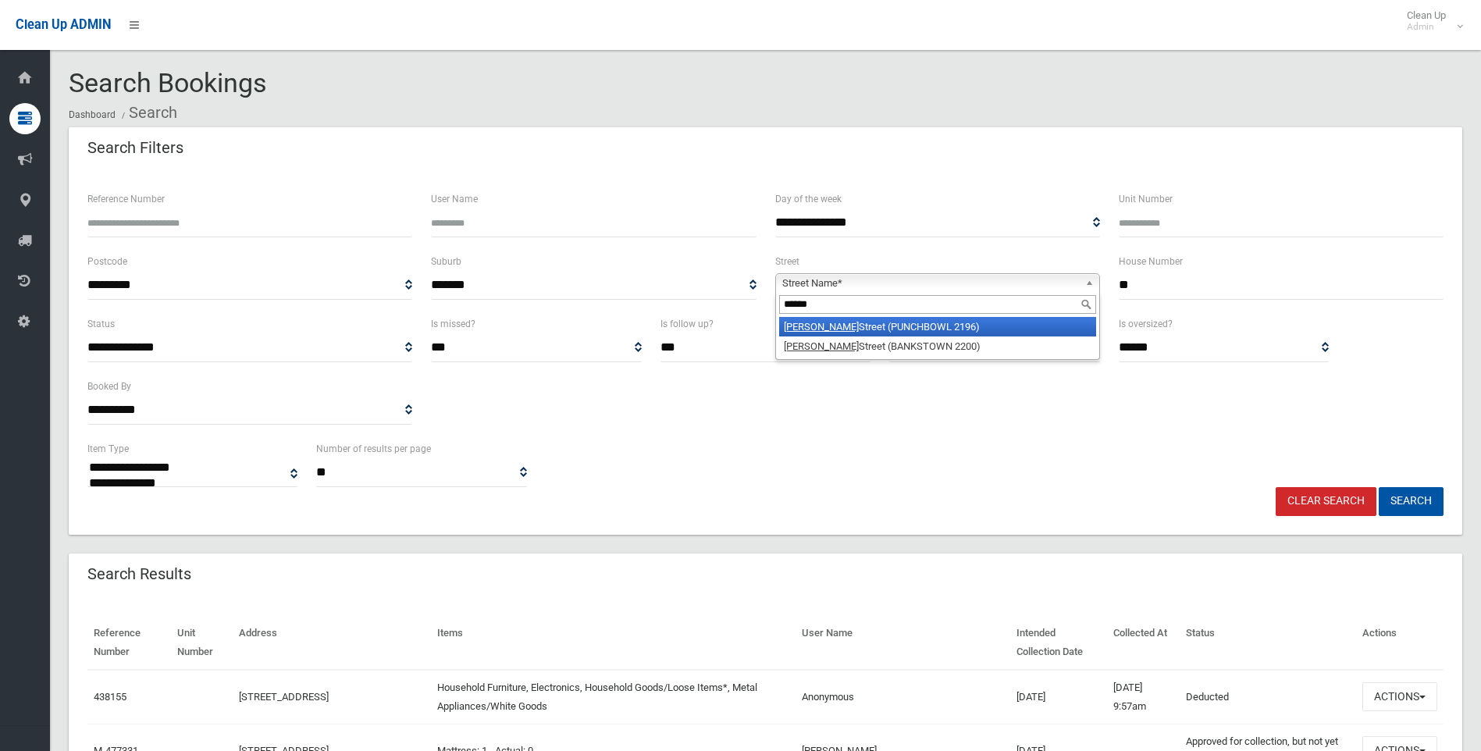
type input "******"
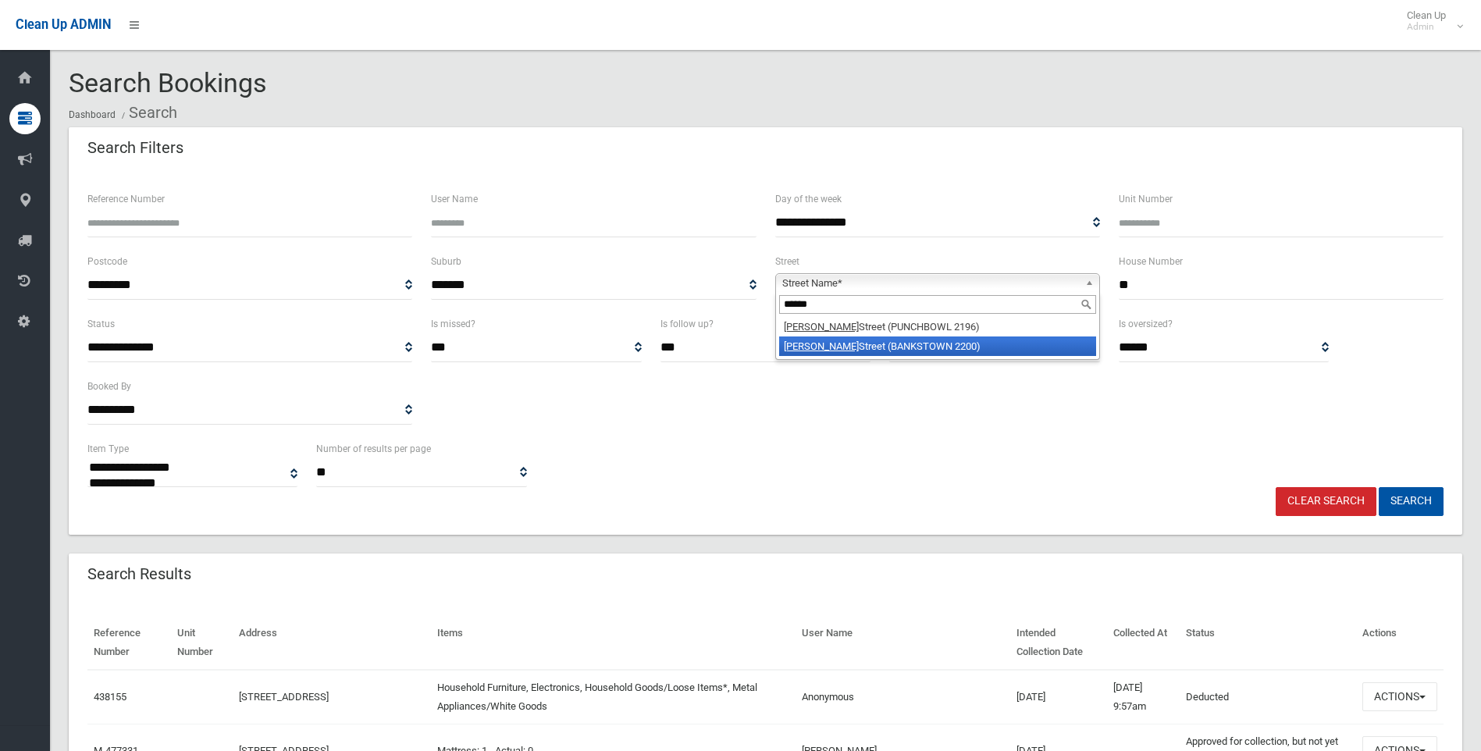
click at [951, 343] on li "Stacey Street (BANKSTOWN 2200)" at bounding box center [937, 346] width 317 height 20
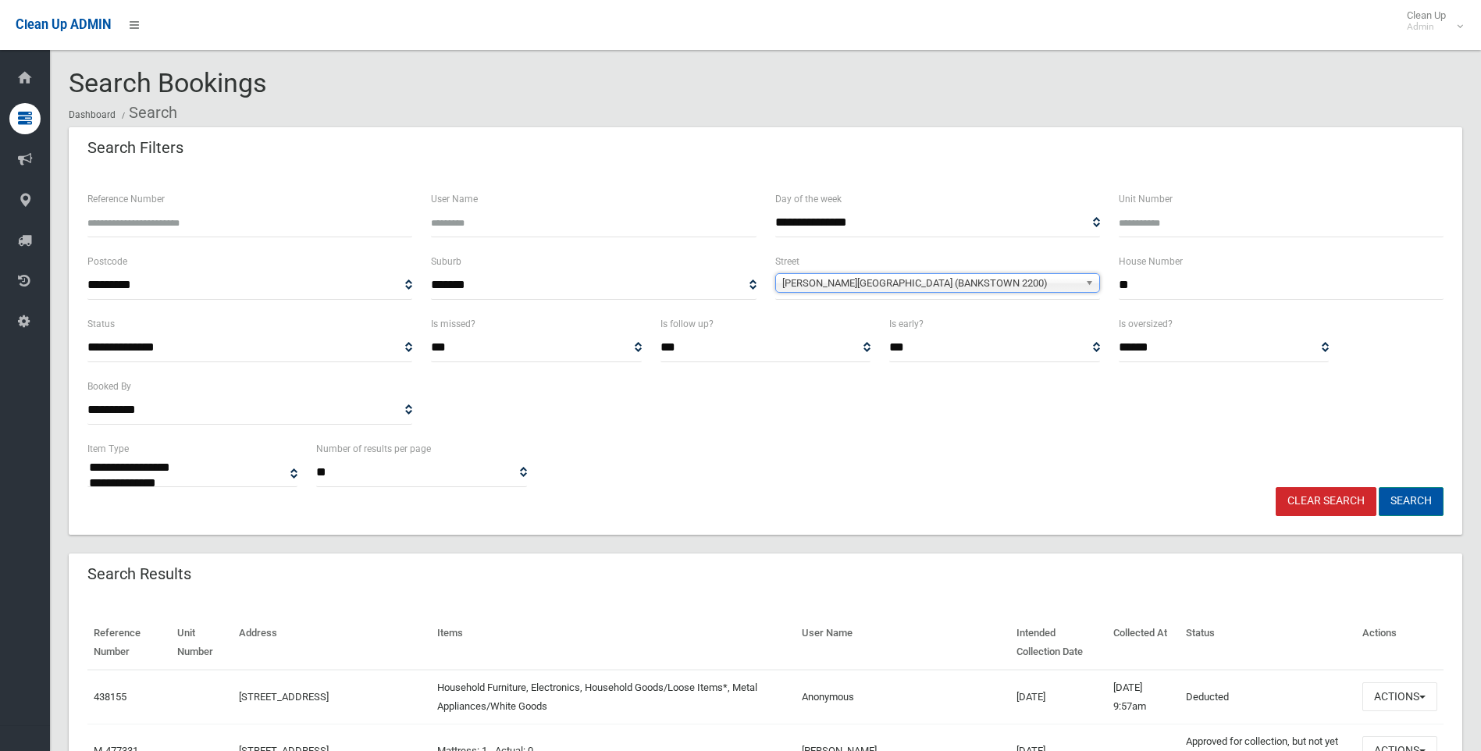
click at [1428, 500] on button "Search" at bounding box center [1410, 501] width 65 height 29
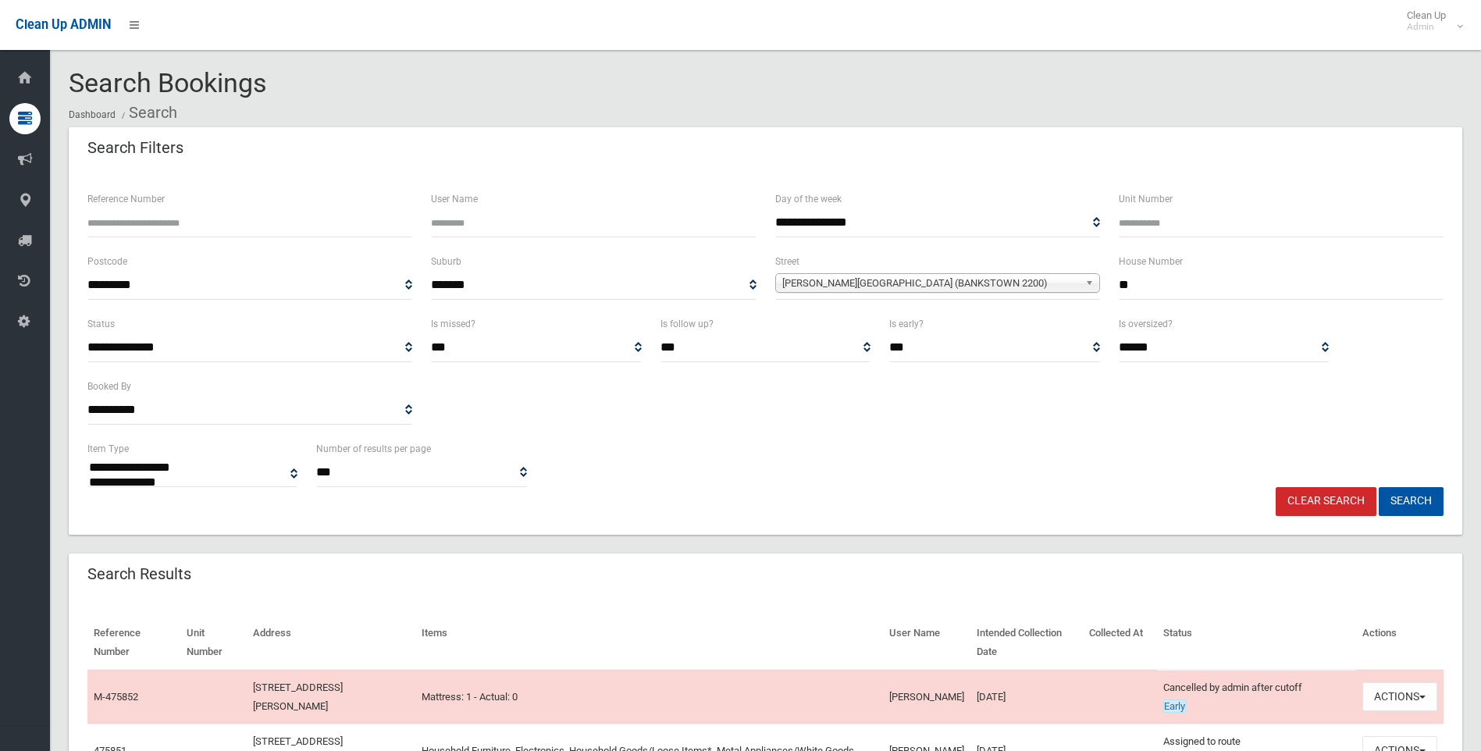
select select
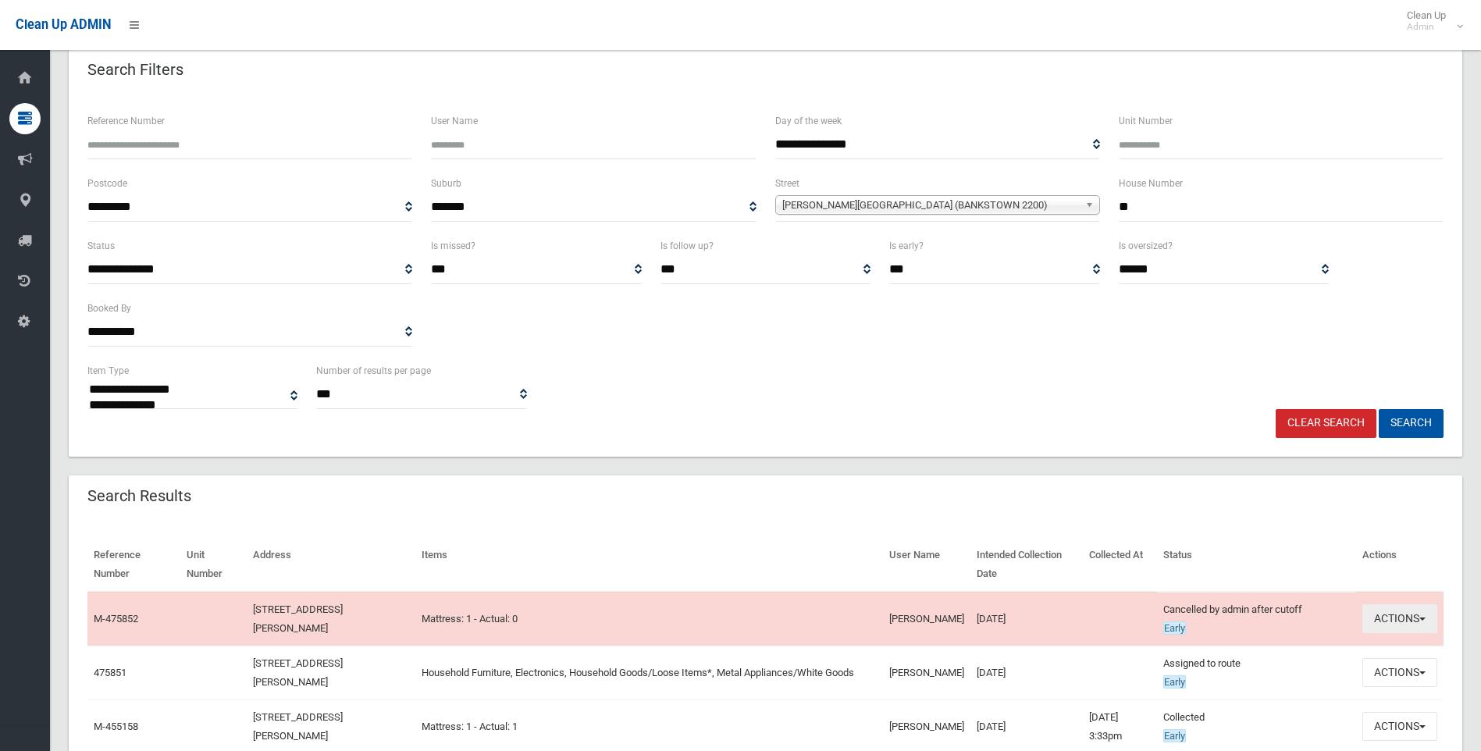
click at [1362, 624] on button "Actions" at bounding box center [1399, 618] width 75 height 29
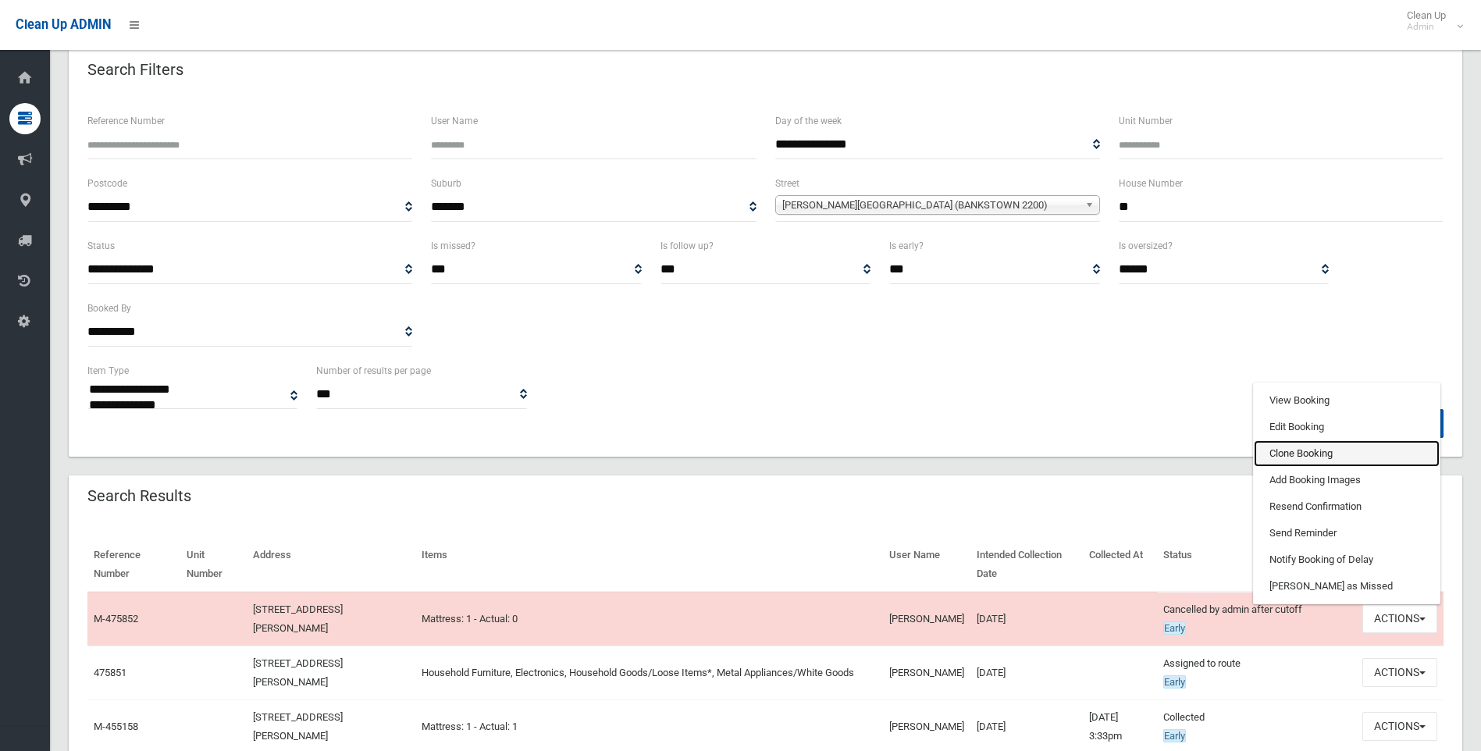
click at [1282, 451] on link "Clone Booking" at bounding box center [1347, 453] width 186 height 27
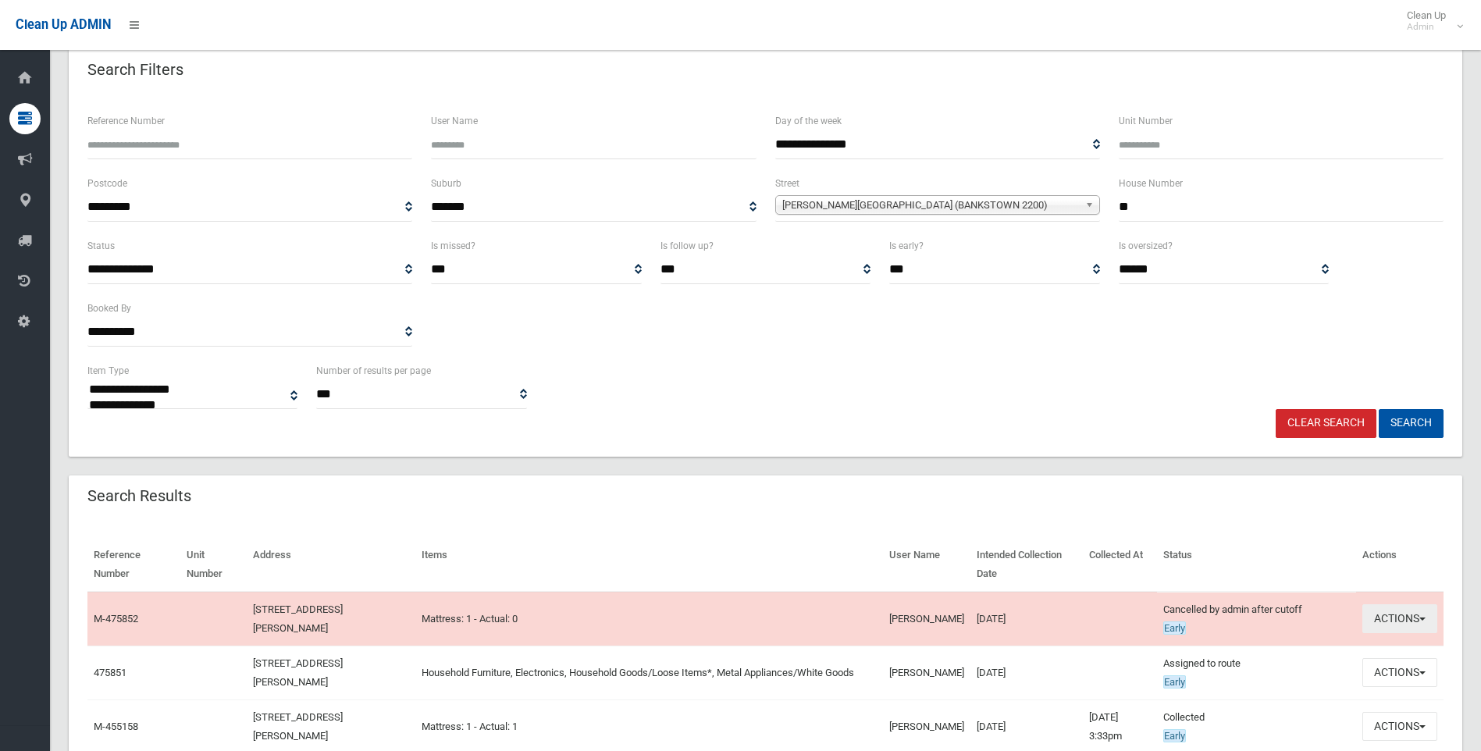
click at [1382, 620] on button "Actions" at bounding box center [1399, 618] width 75 height 29
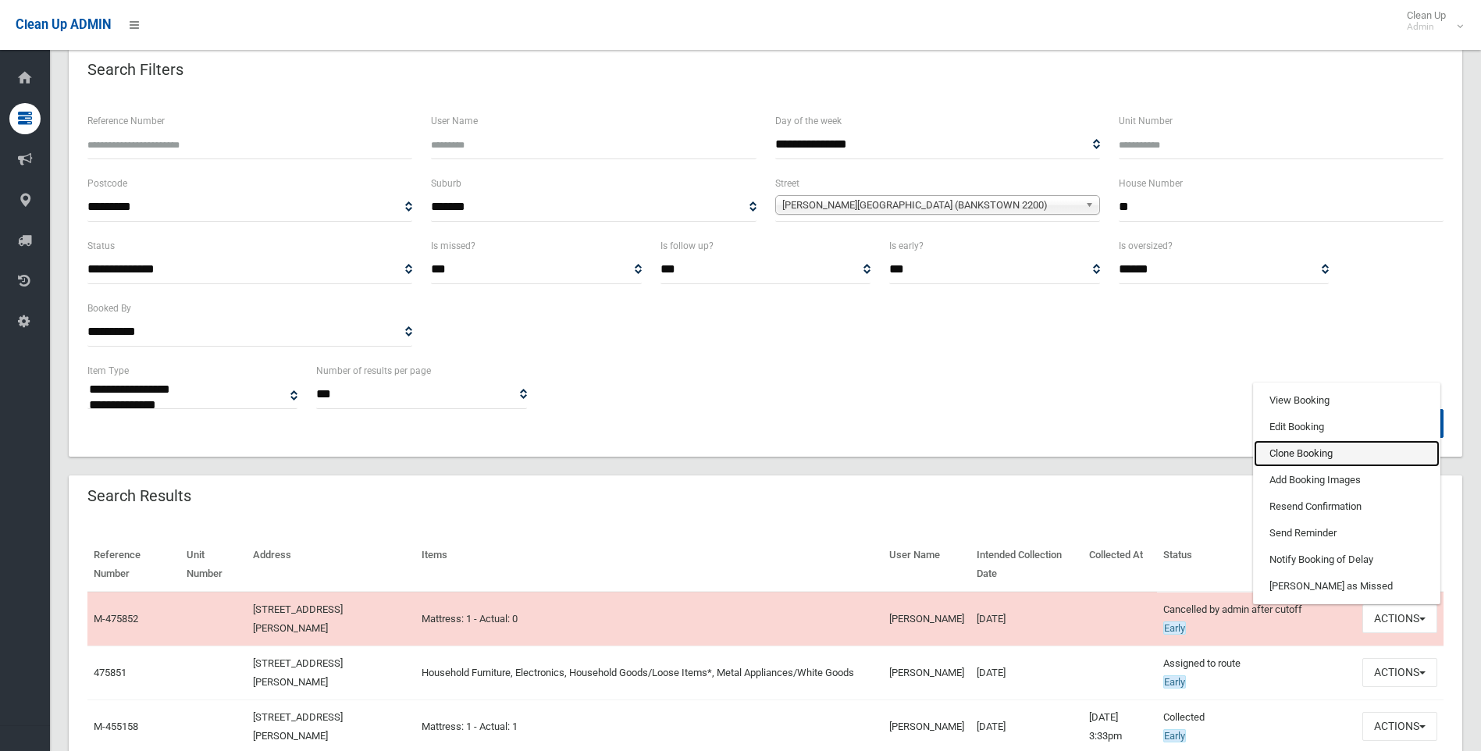
click at [1300, 450] on link "Clone Booking" at bounding box center [1347, 453] width 186 height 27
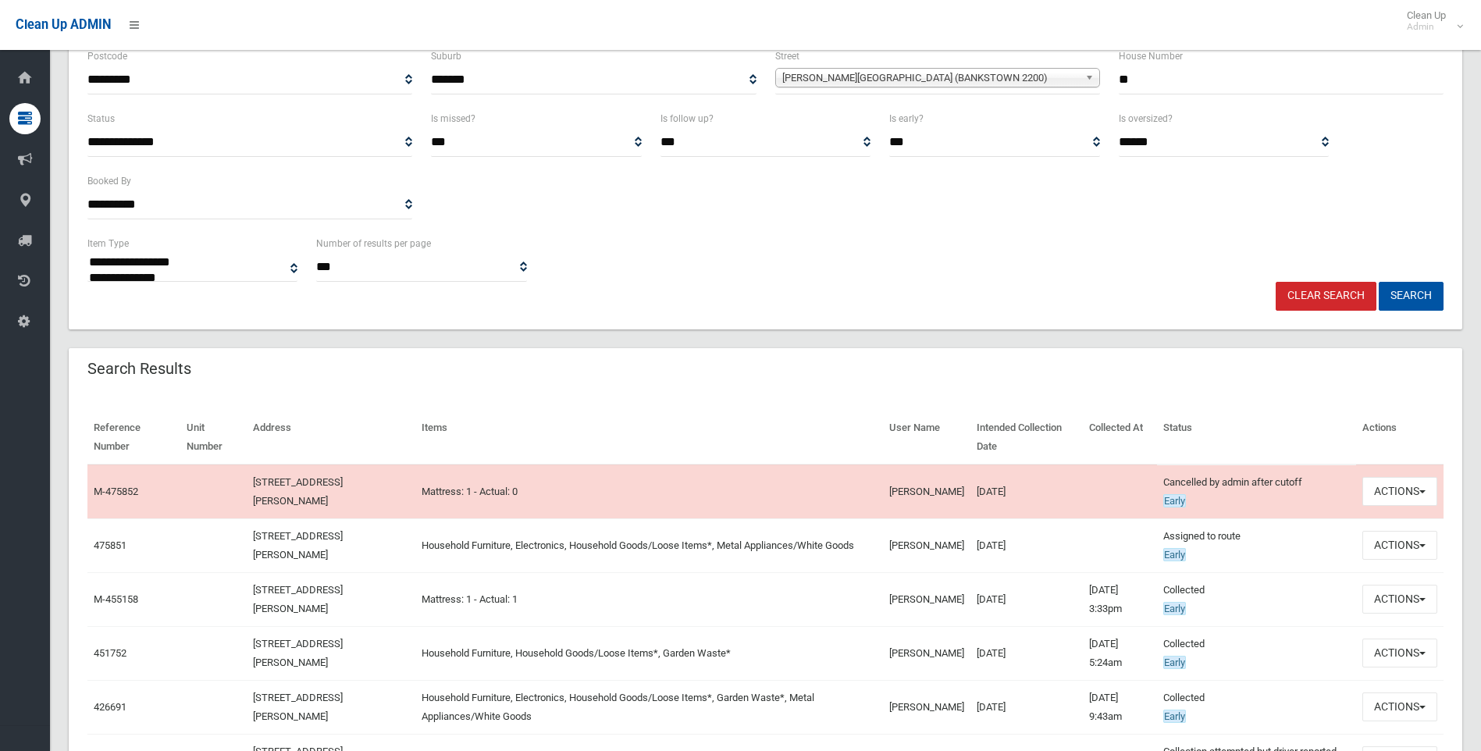
scroll to position [390, 0]
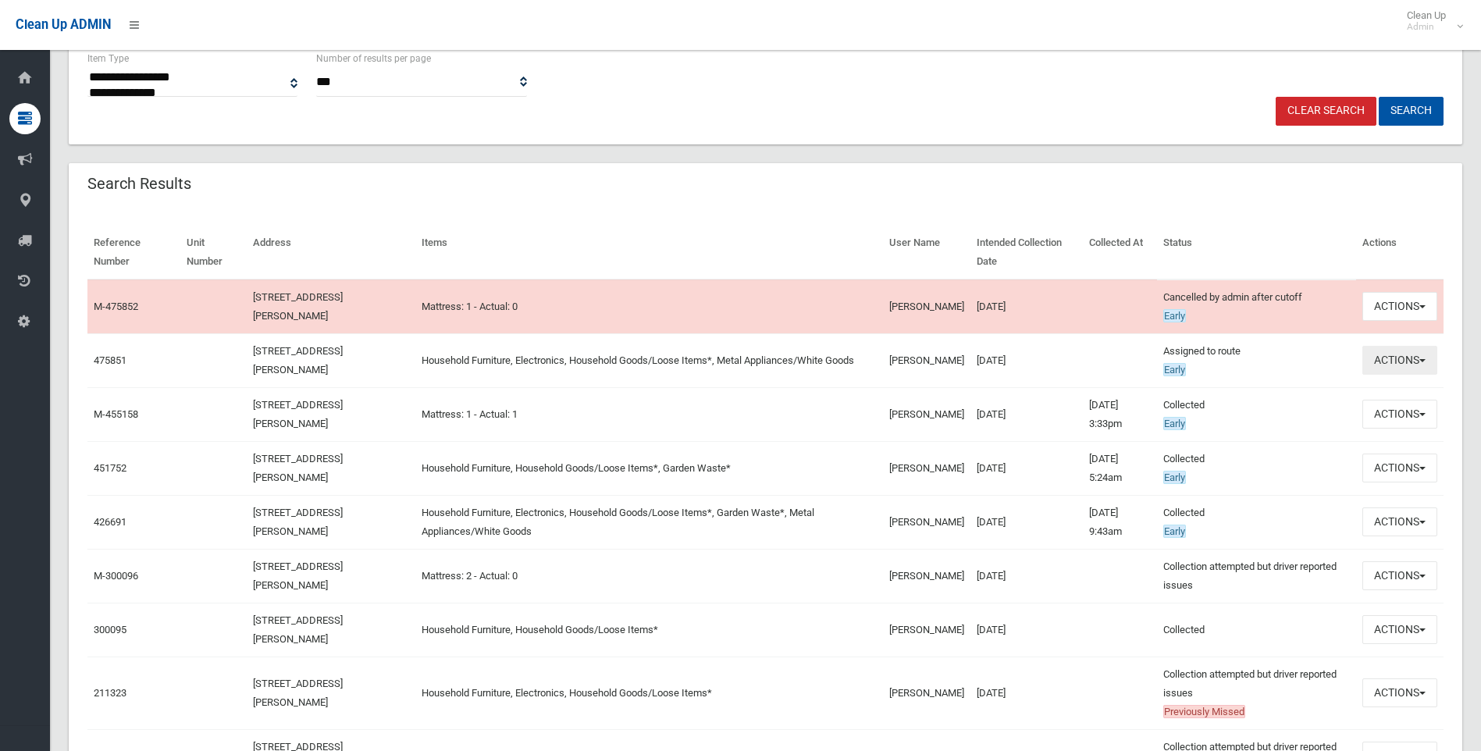
click at [1376, 361] on button "Actions" at bounding box center [1399, 360] width 75 height 29
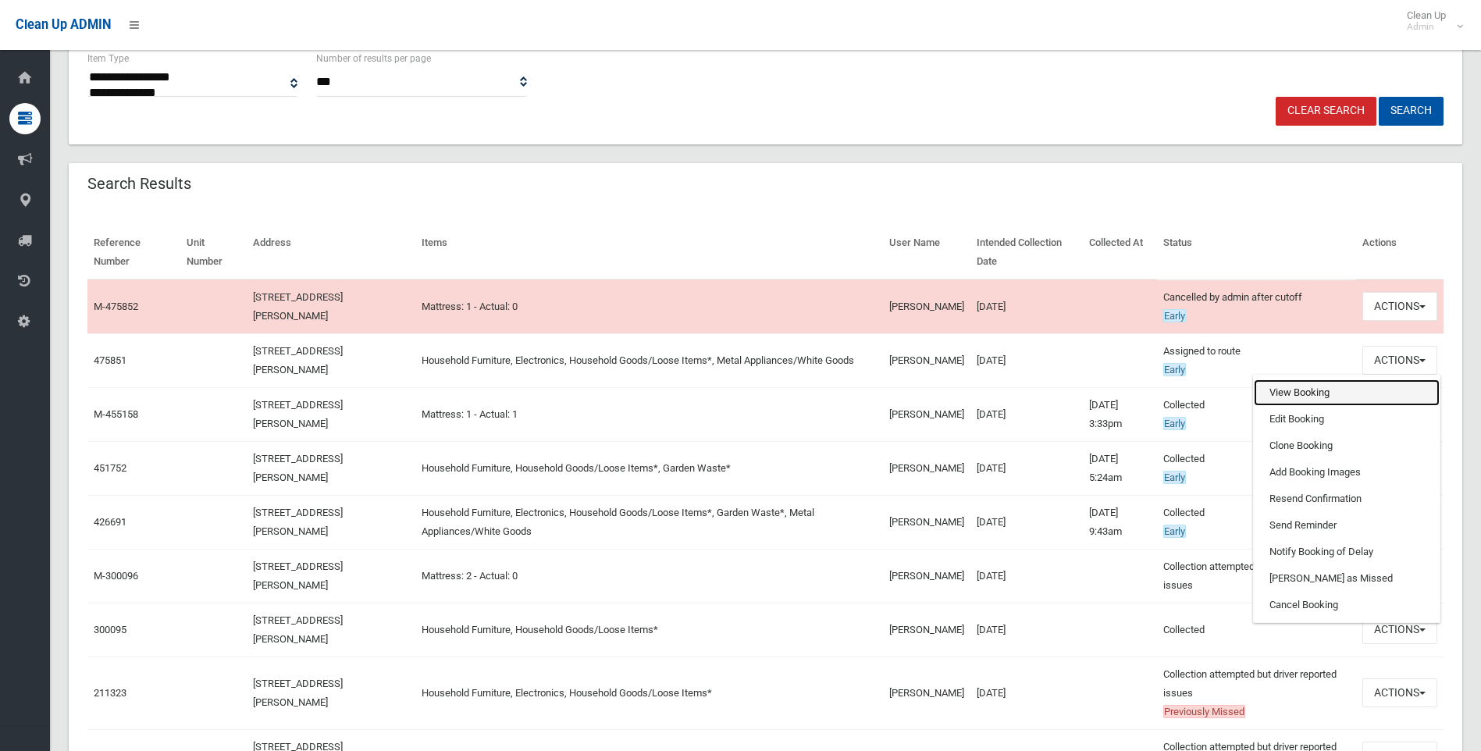
click at [1321, 394] on link "View Booking" at bounding box center [1347, 392] width 186 height 27
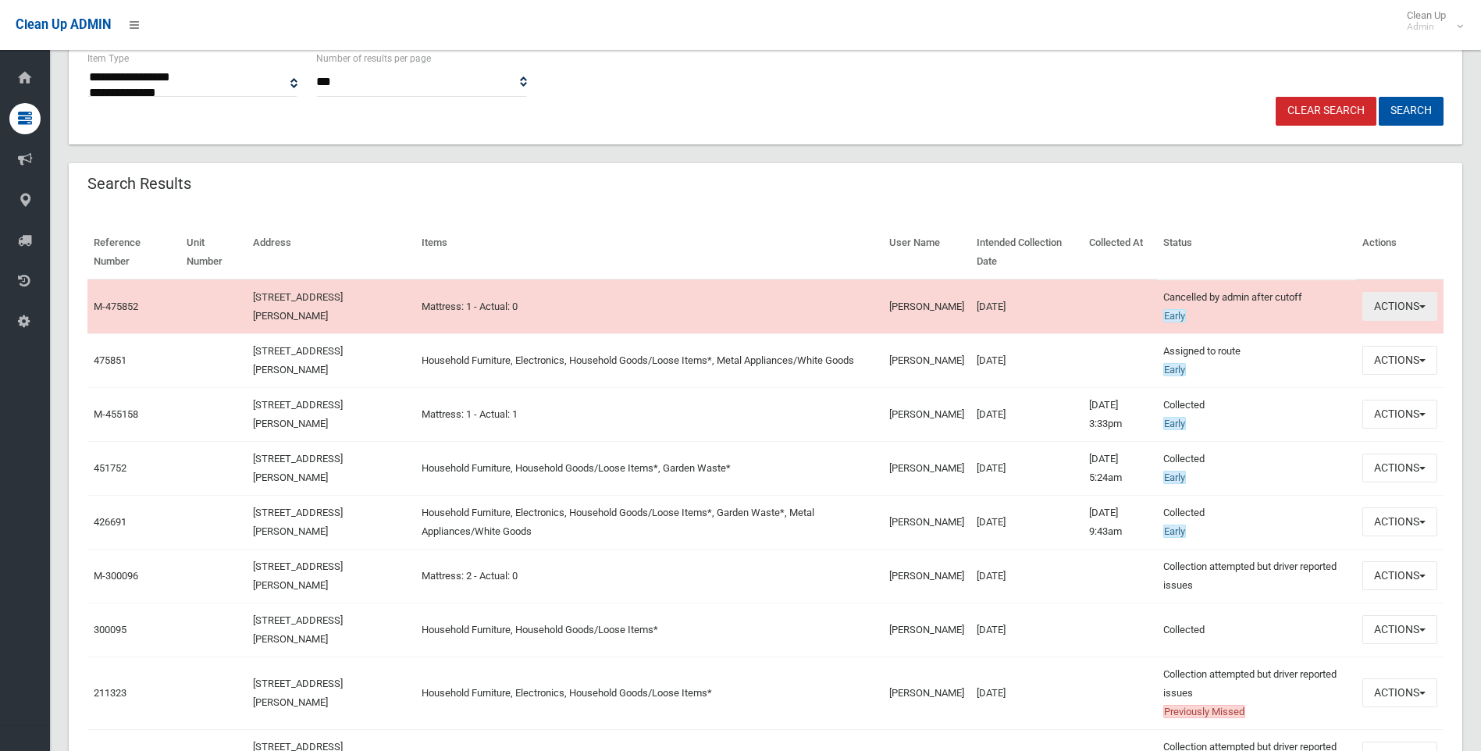
click at [1407, 310] on button "Actions" at bounding box center [1399, 306] width 75 height 29
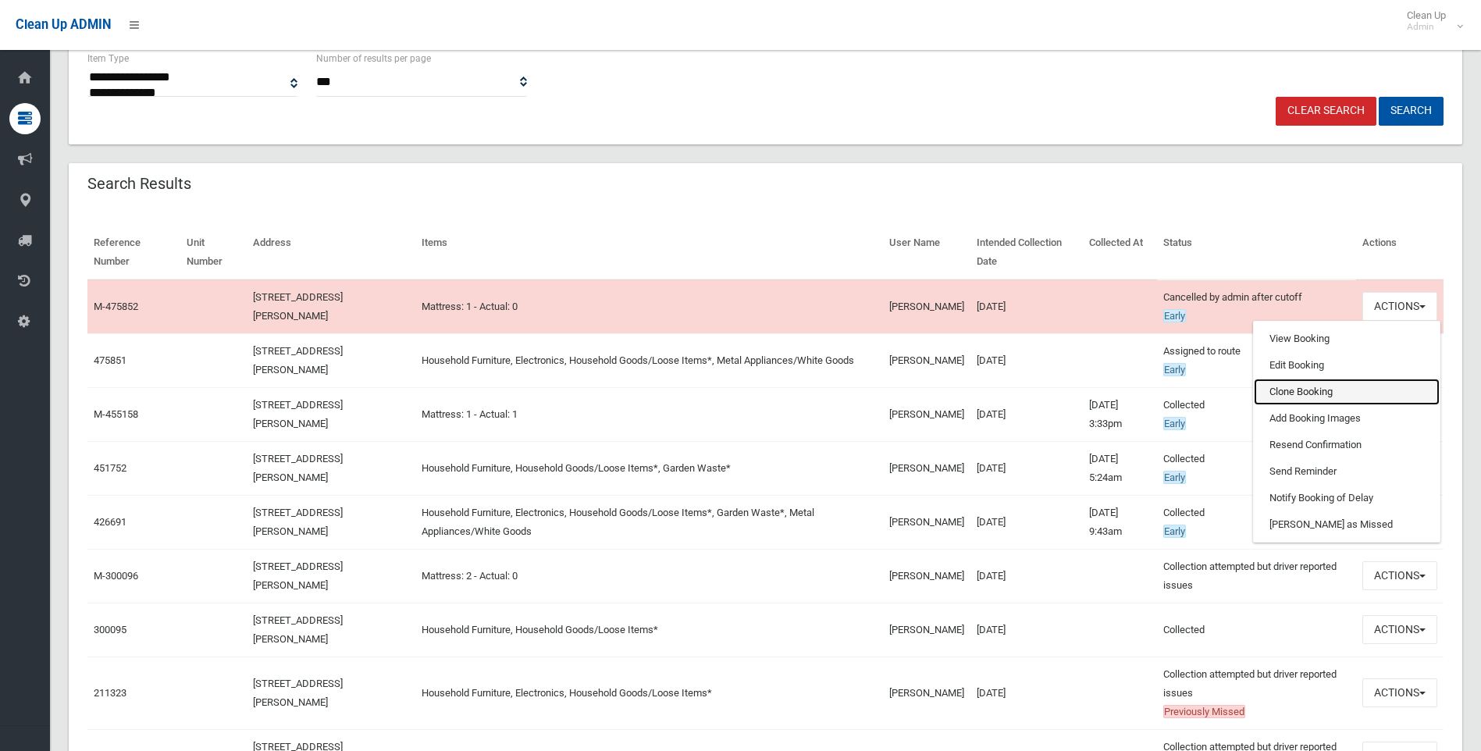
click at [1287, 394] on link "Clone Booking" at bounding box center [1347, 392] width 186 height 27
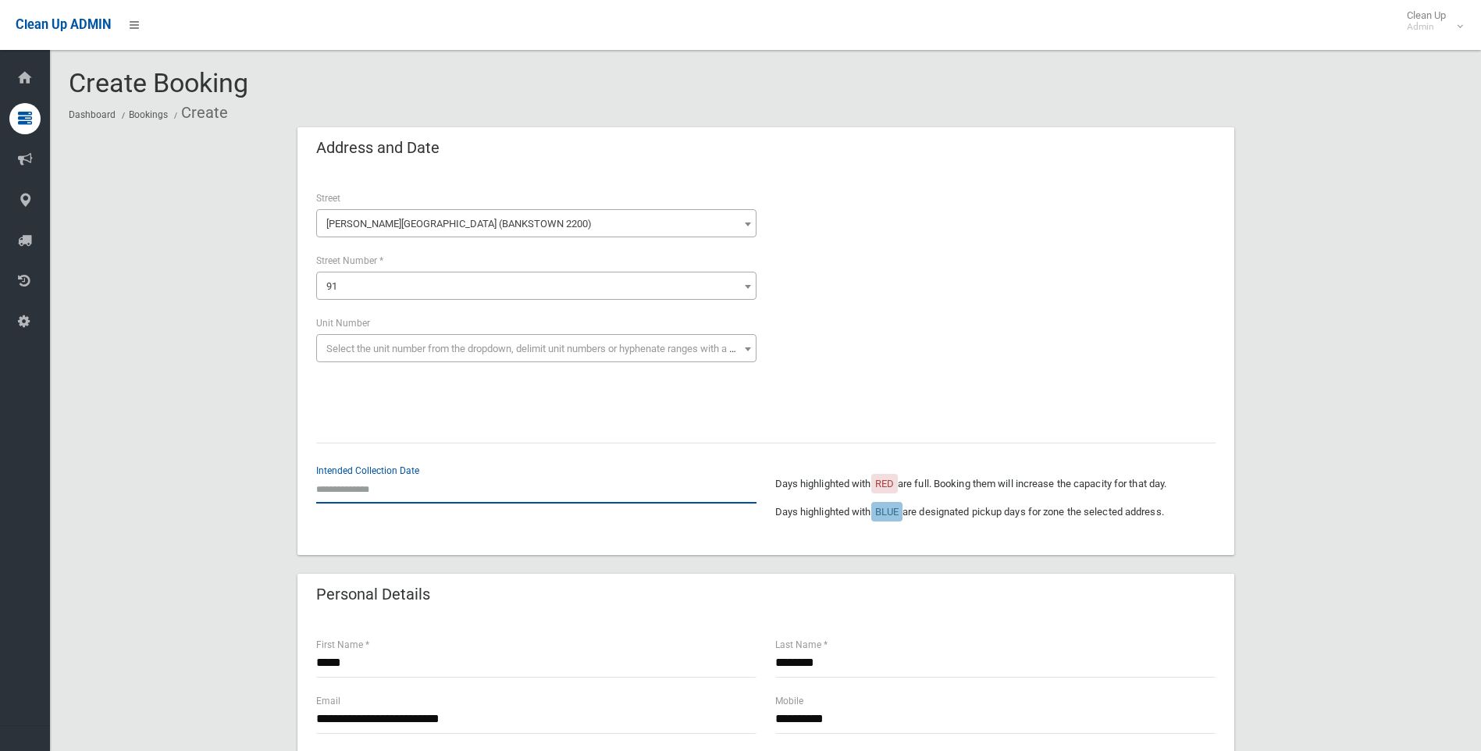
click at [340, 485] on input "text" at bounding box center [536, 489] width 440 height 29
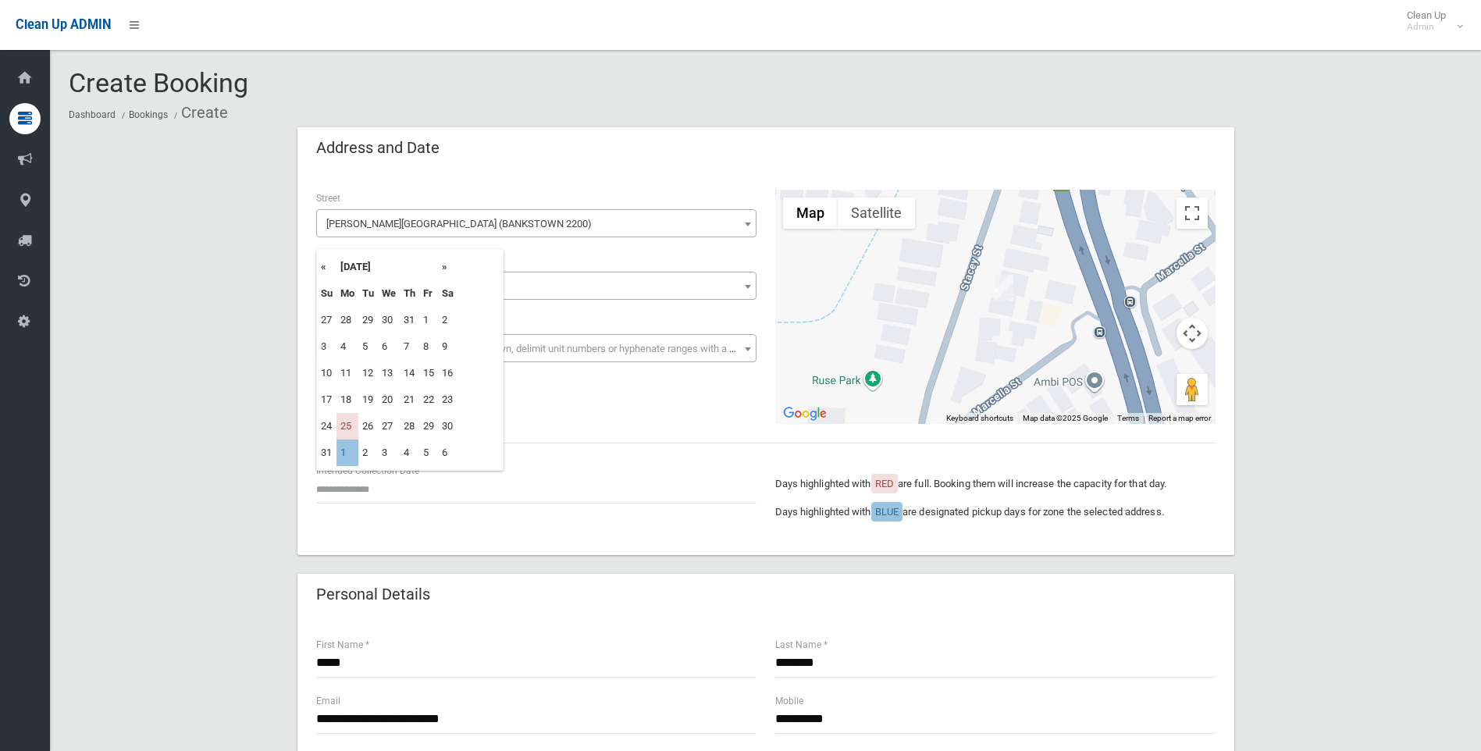
click at [347, 450] on td "1" at bounding box center [347, 452] width 22 height 27
type input "**********"
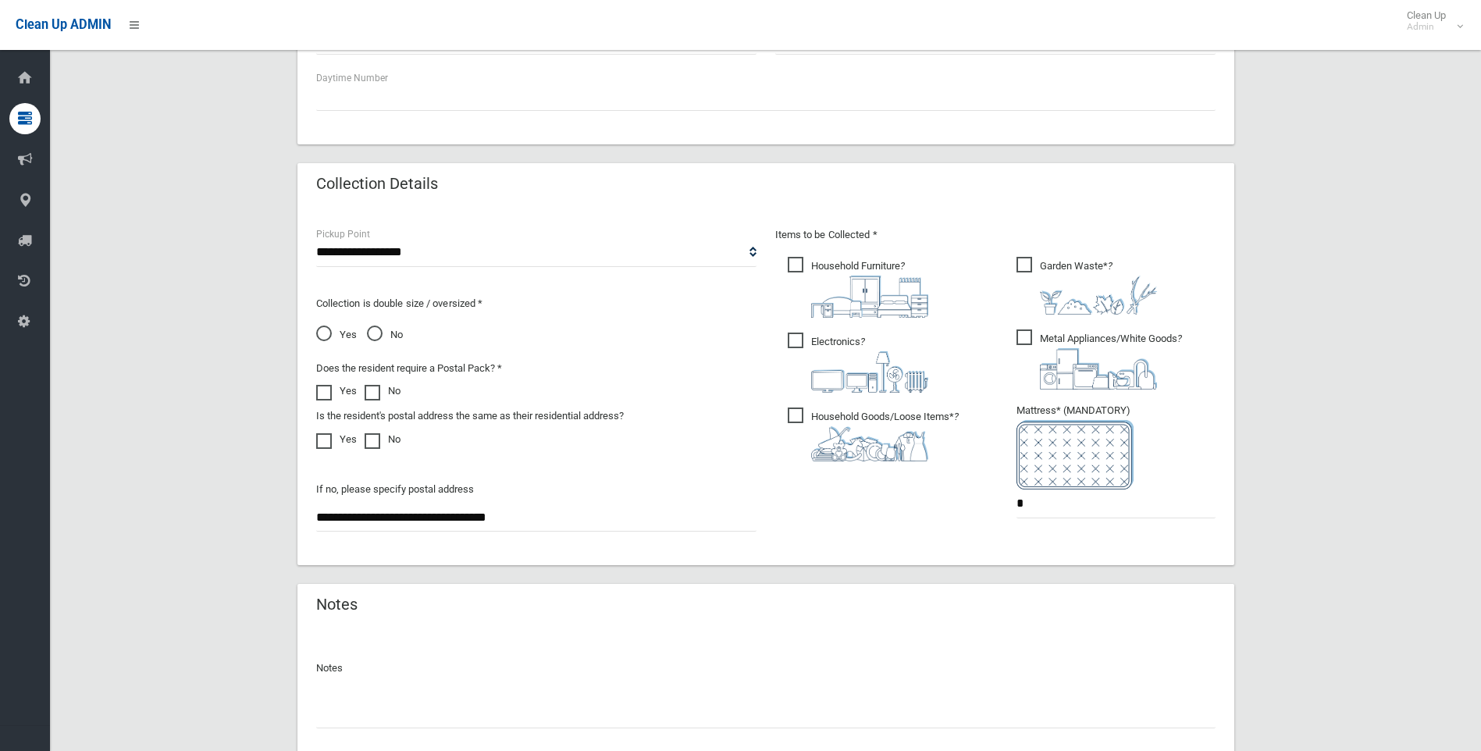
scroll to position [702, 0]
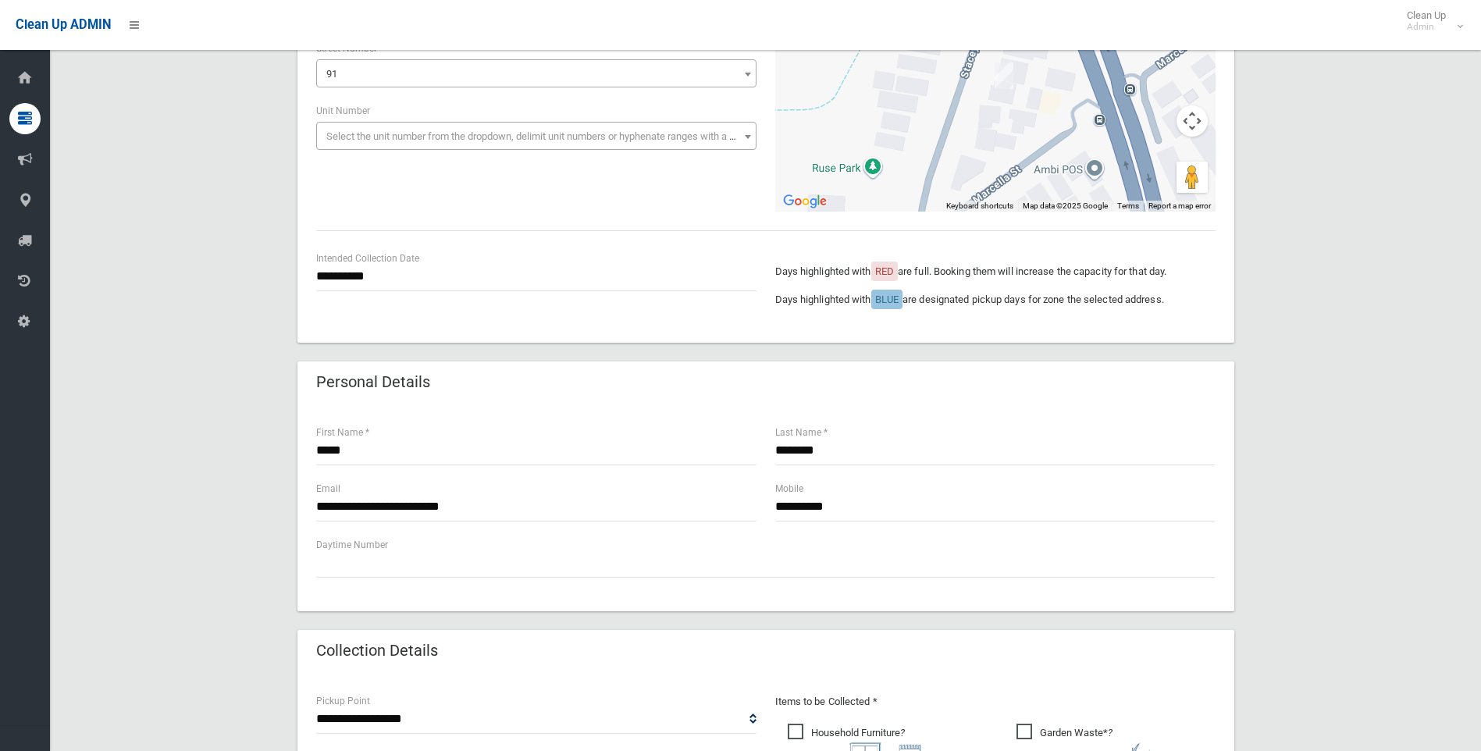
scroll to position [246, 0]
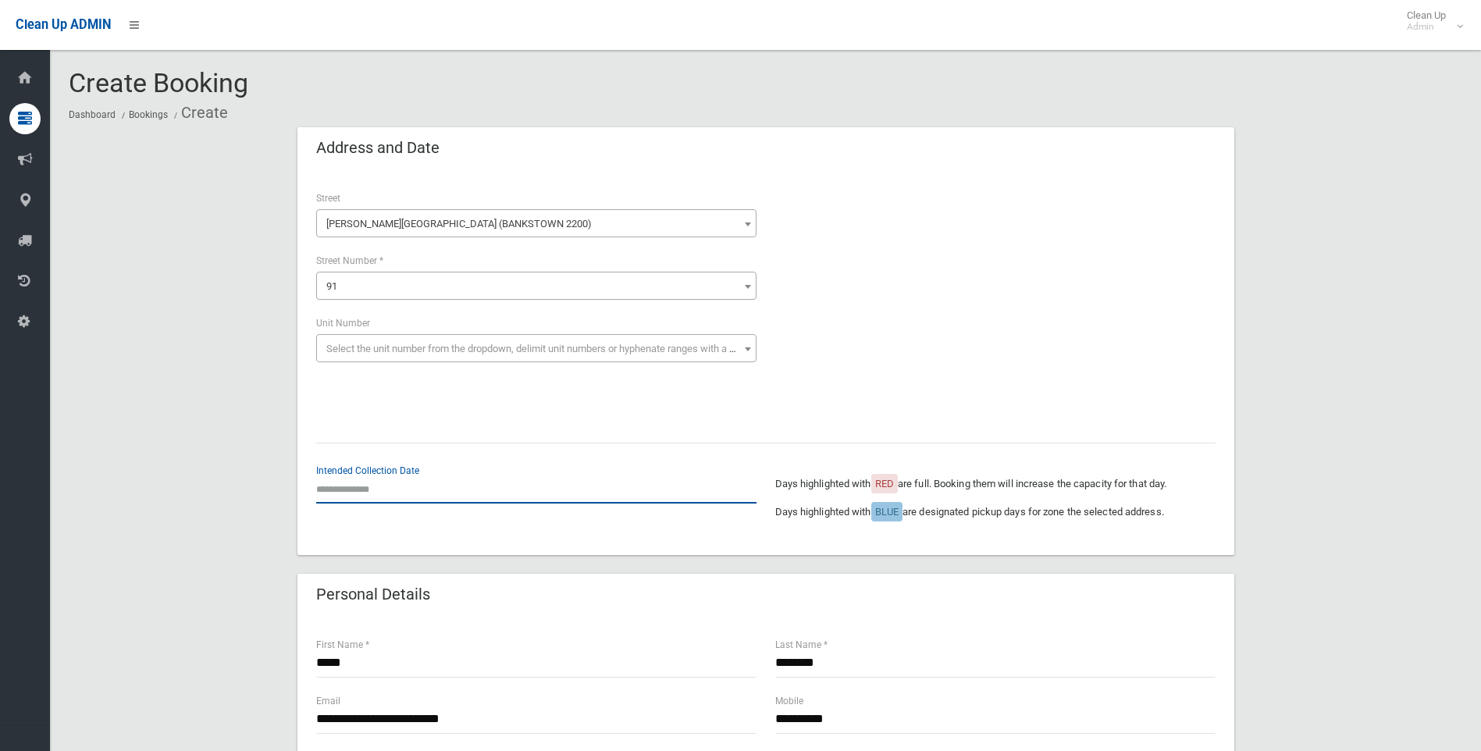
click at [326, 485] on input "text" at bounding box center [536, 489] width 440 height 29
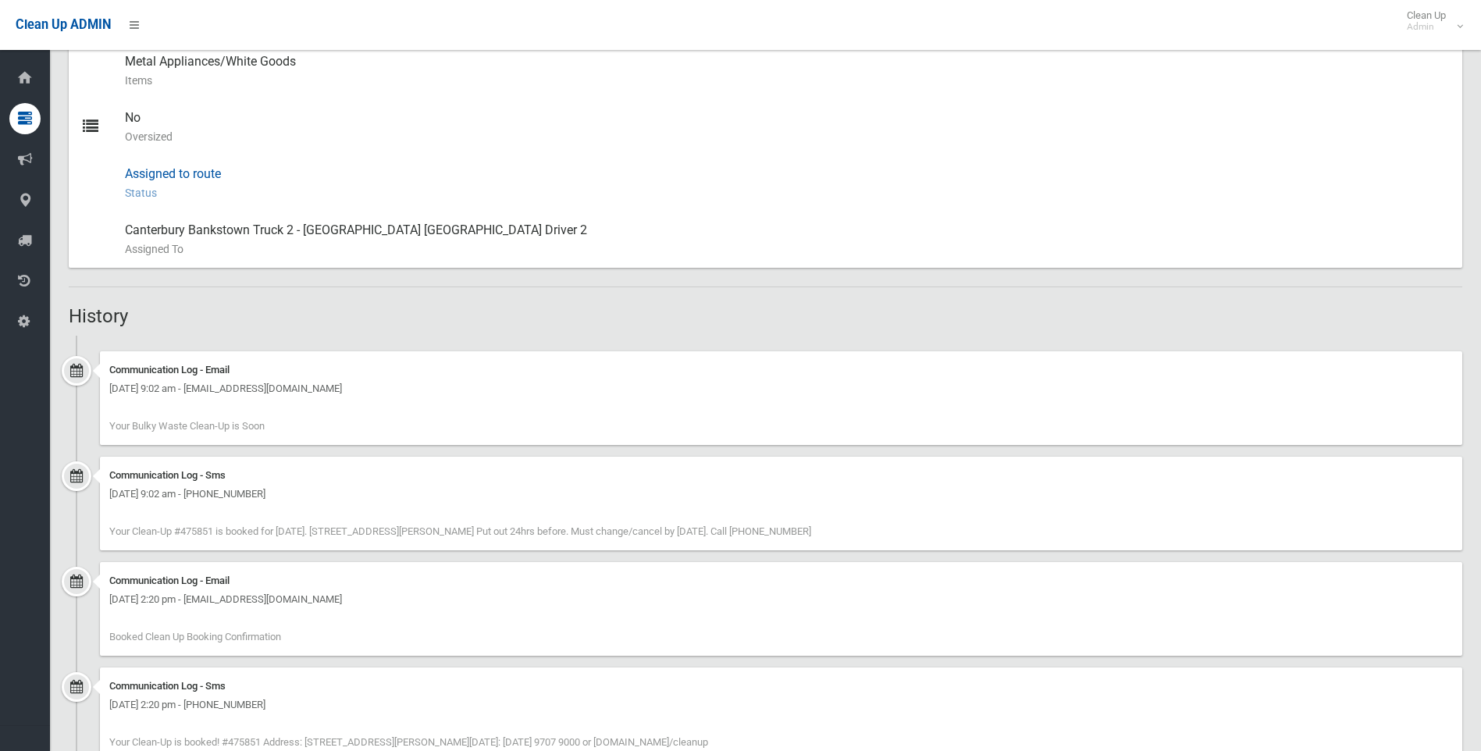
scroll to position [807, 0]
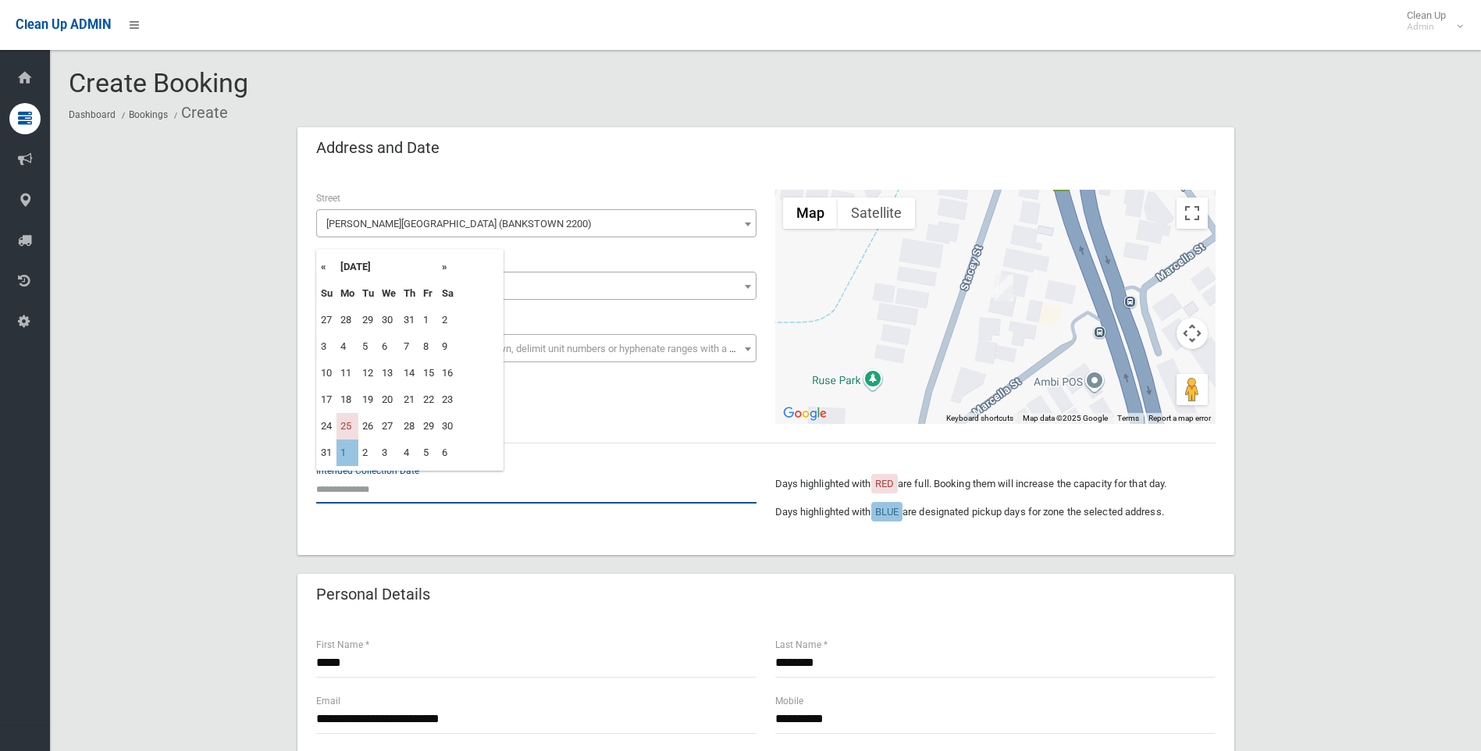
click at [379, 483] on input "text" at bounding box center [536, 489] width 440 height 29
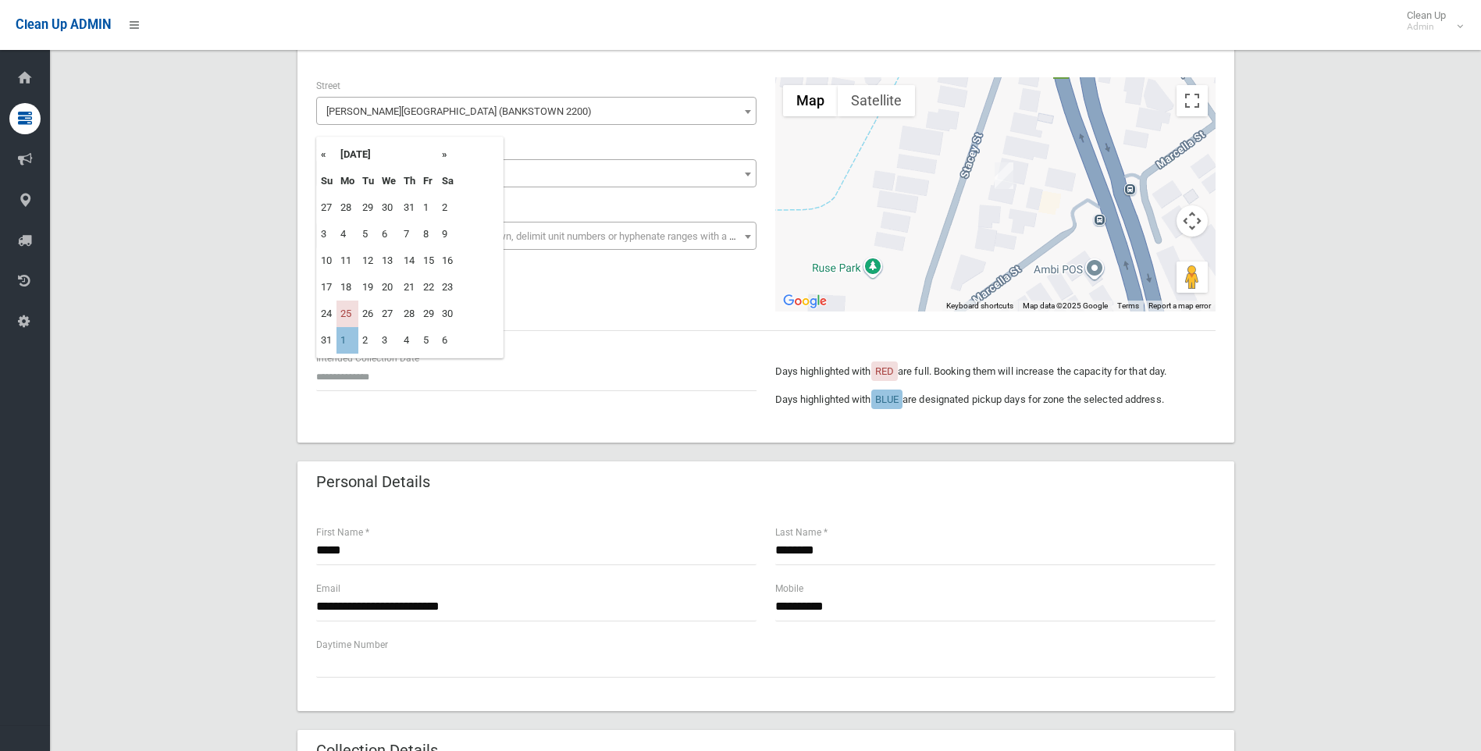
scroll to position [234, 0]
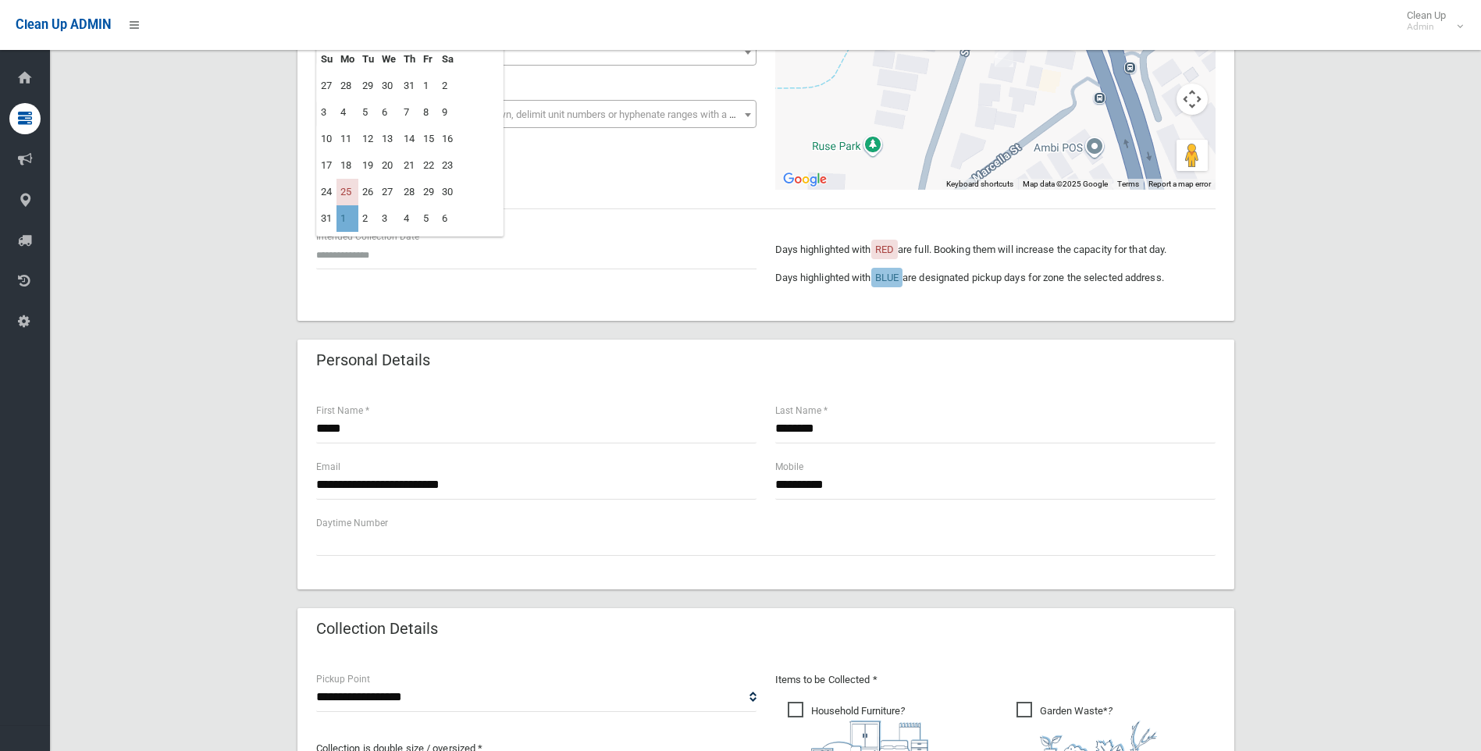
click at [350, 220] on td "1" at bounding box center [347, 218] width 22 height 27
type input "**********"
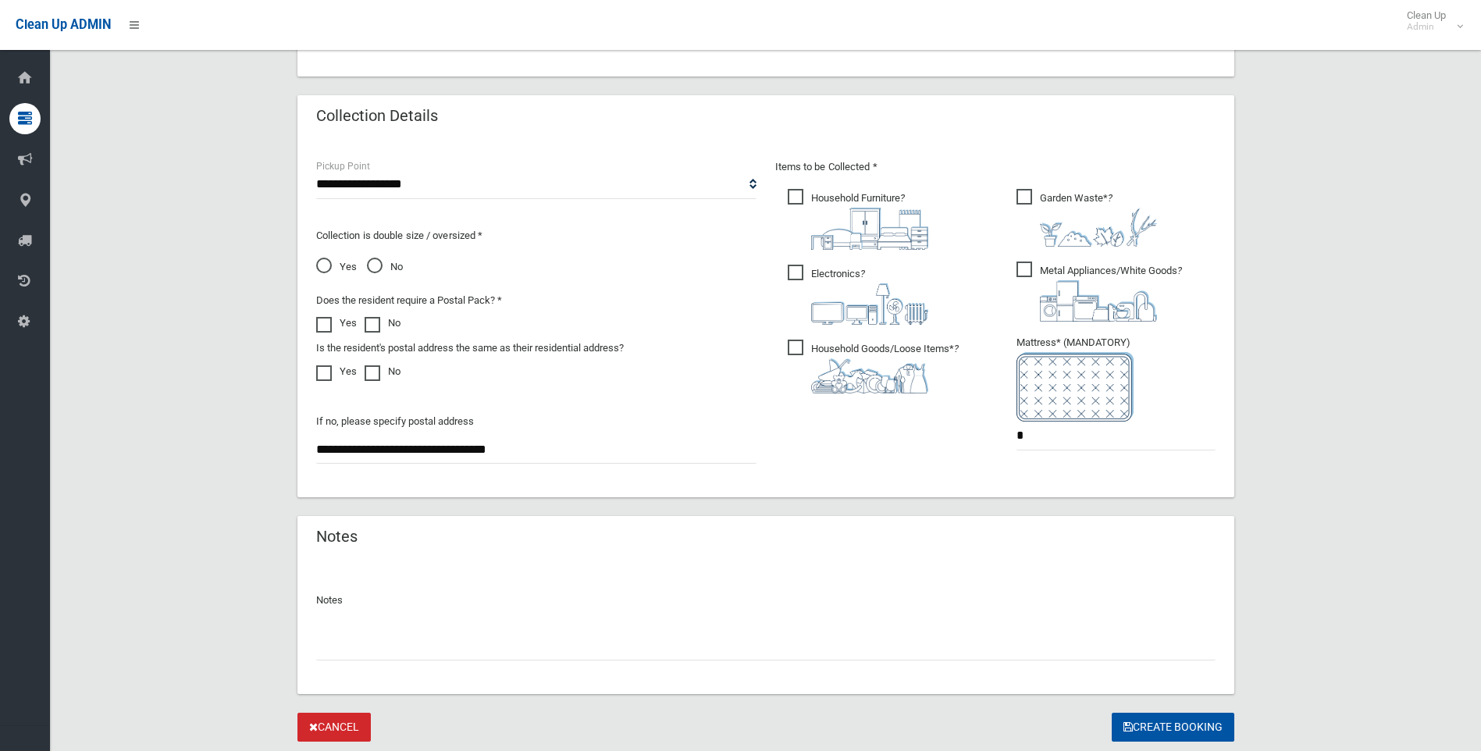
scroll to position [794, 0]
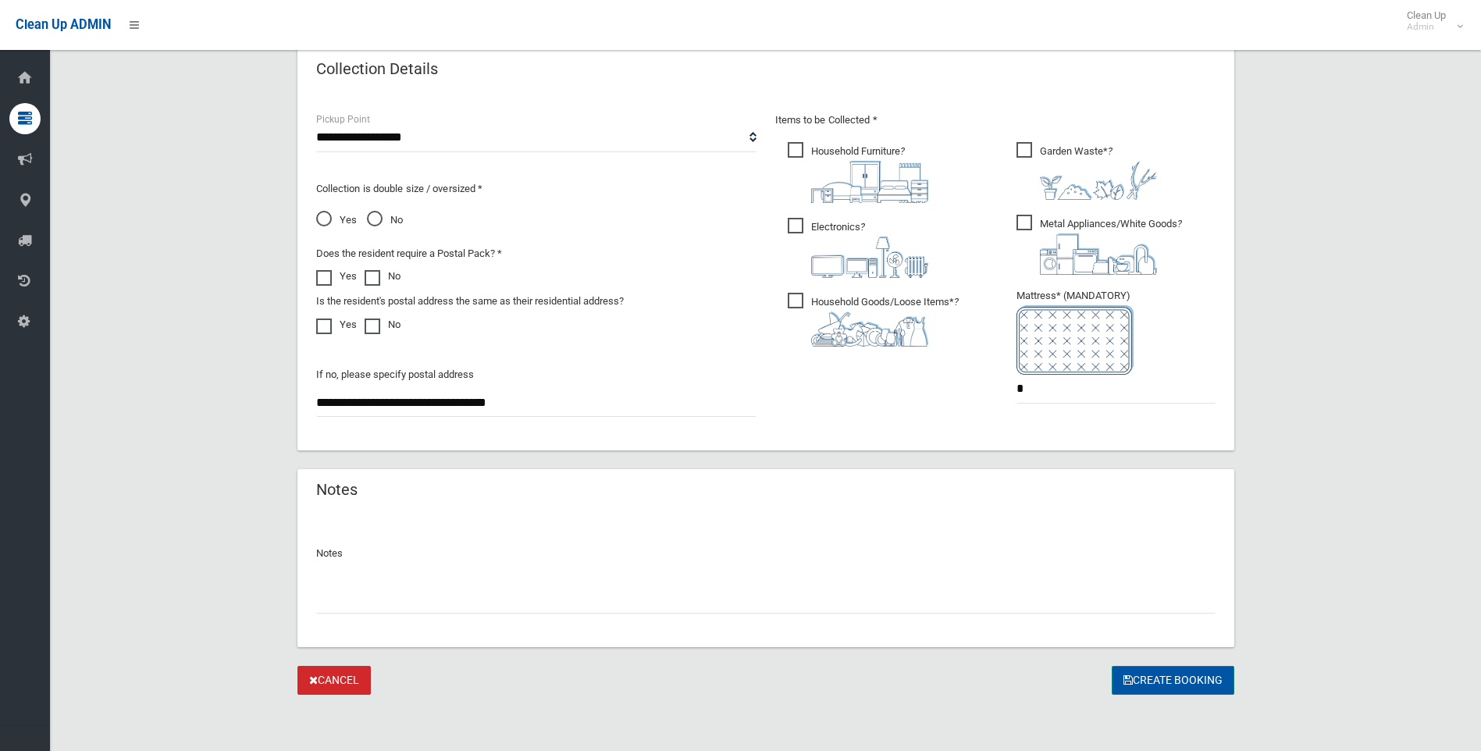
click at [1155, 683] on button "Create Booking" at bounding box center [1172, 680] width 123 height 29
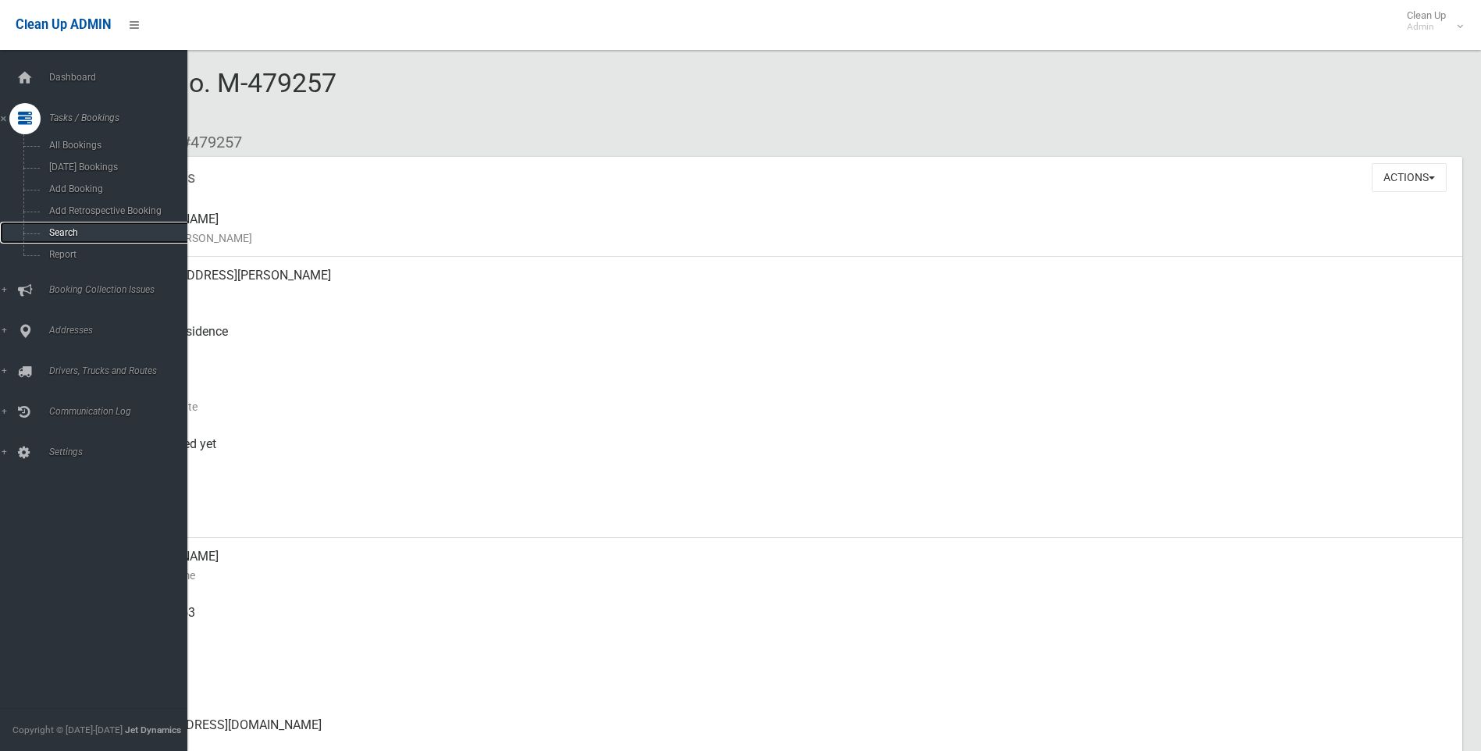
click at [52, 229] on span "Search" at bounding box center [114, 232] width 141 height 11
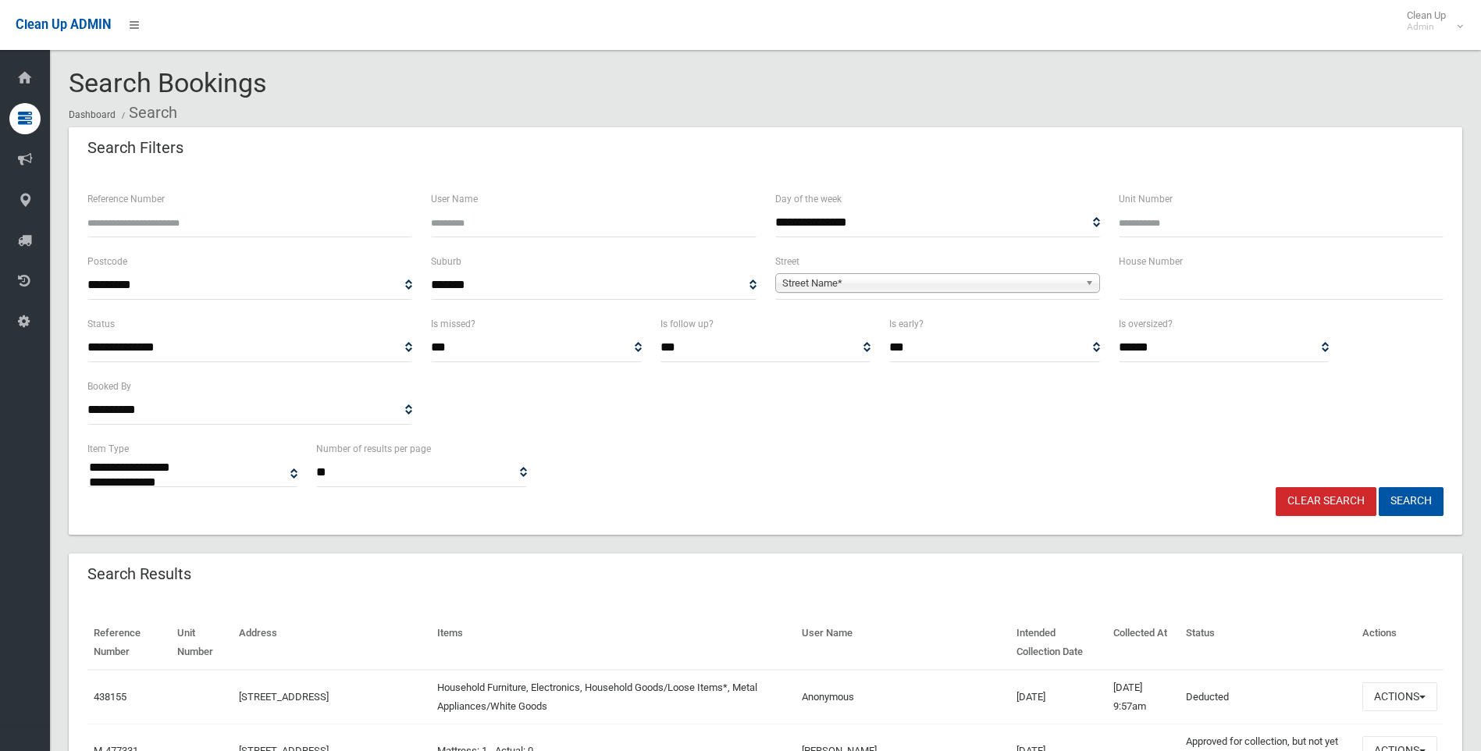
select select
click at [1207, 272] on input "text" at bounding box center [1281, 285] width 325 height 29
click at [1127, 283] on input "text" at bounding box center [1281, 285] width 325 height 29
type input "***"
click at [978, 287] on span "Street Name*" at bounding box center [930, 283] width 297 height 19
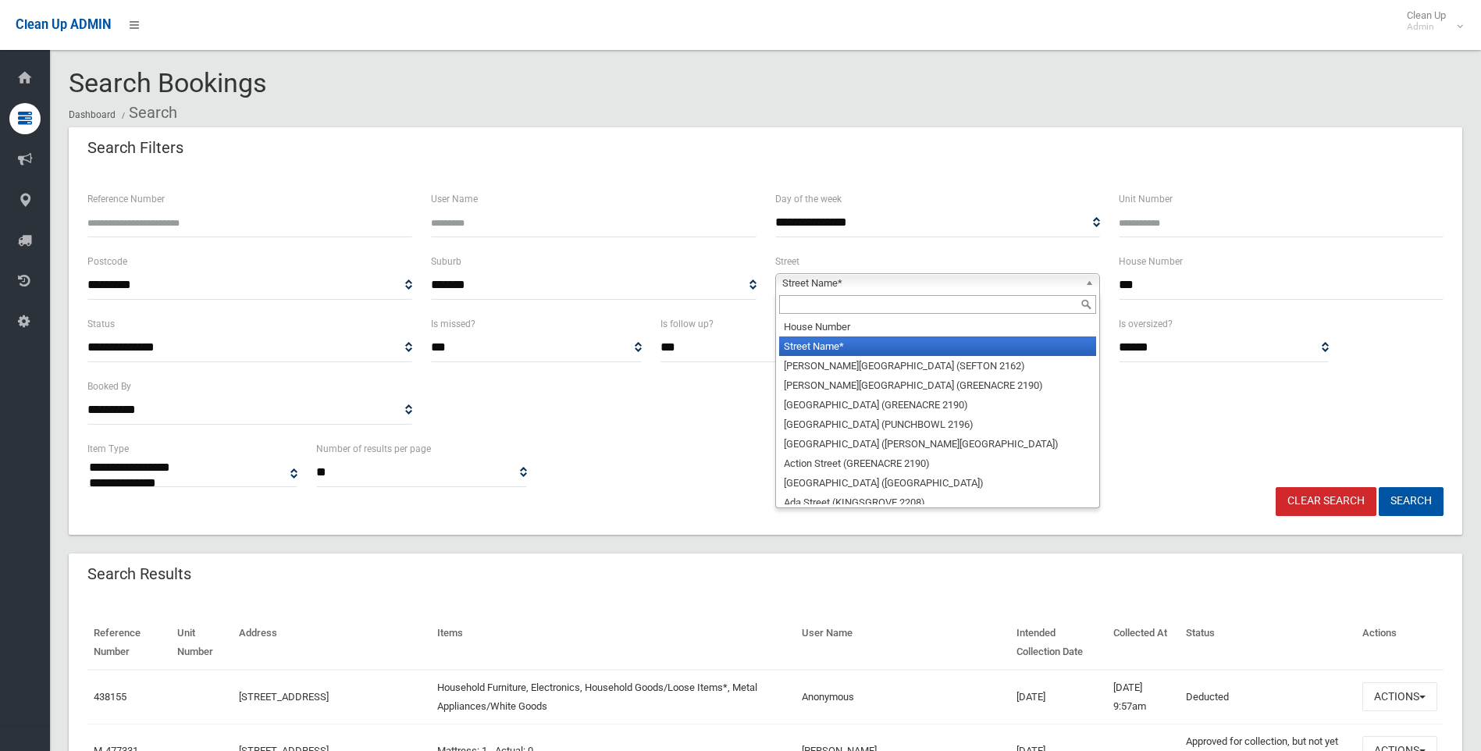
click at [896, 308] on input "text" at bounding box center [937, 304] width 317 height 19
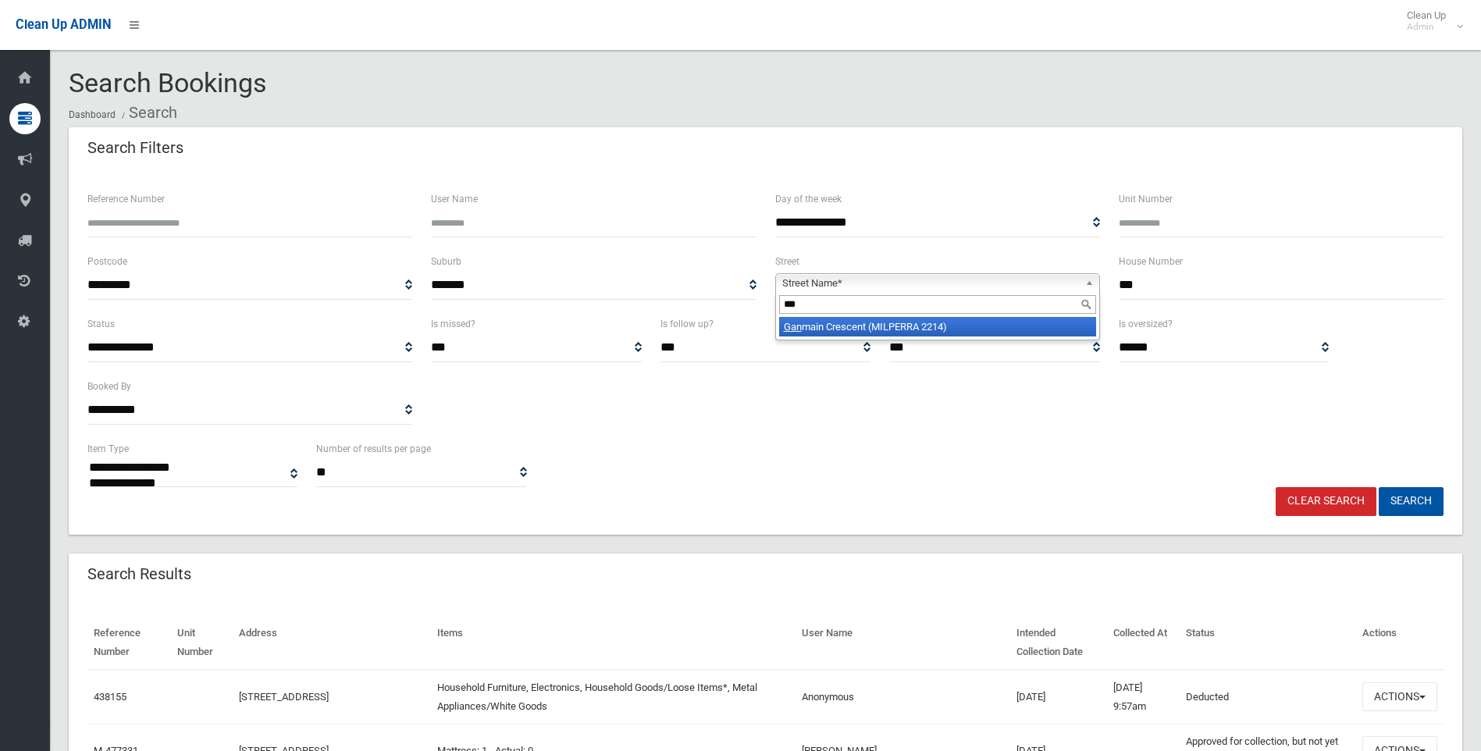
type input "***"
click at [923, 325] on li "Gan main Crescent (MILPERRA 2214)" at bounding box center [937, 327] width 317 height 20
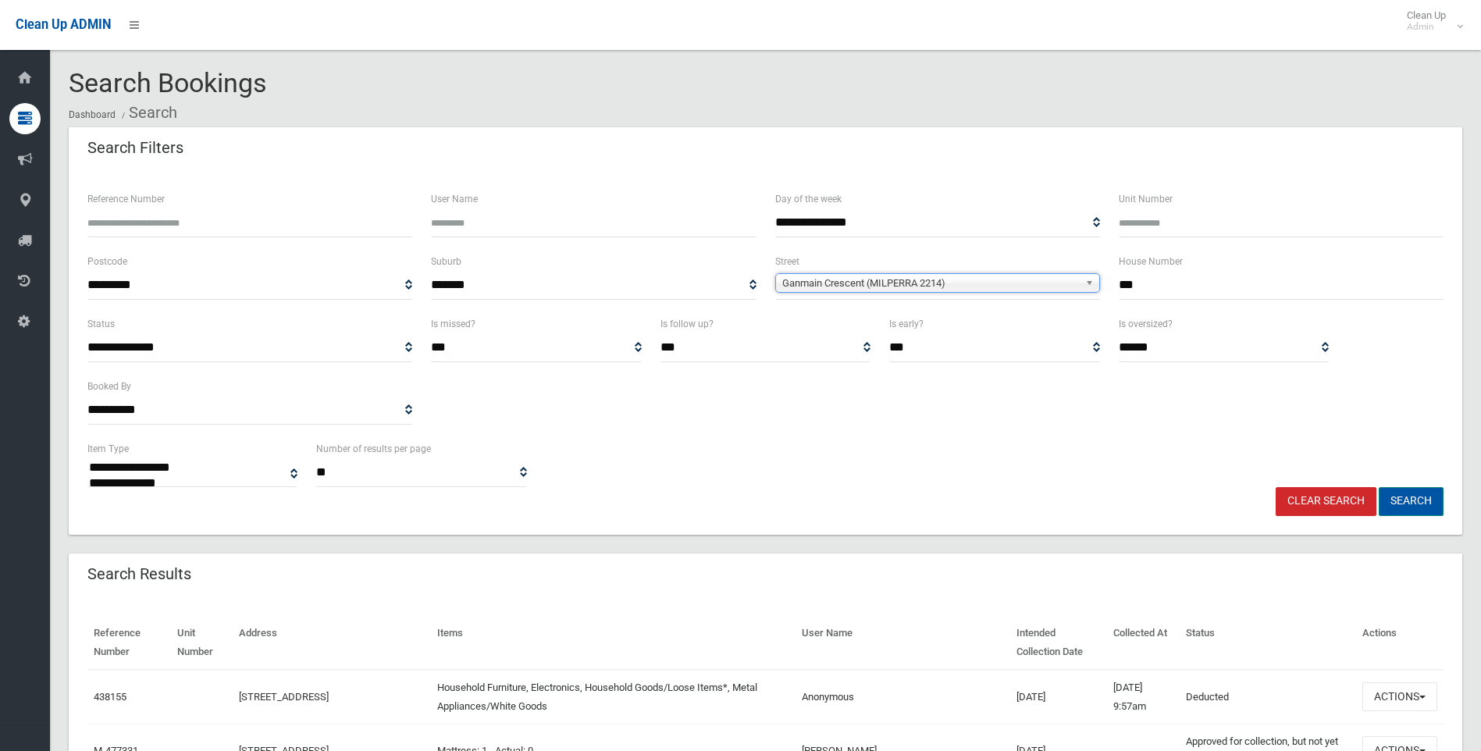
click at [1409, 509] on button "Search" at bounding box center [1410, 501] width 65 height 29
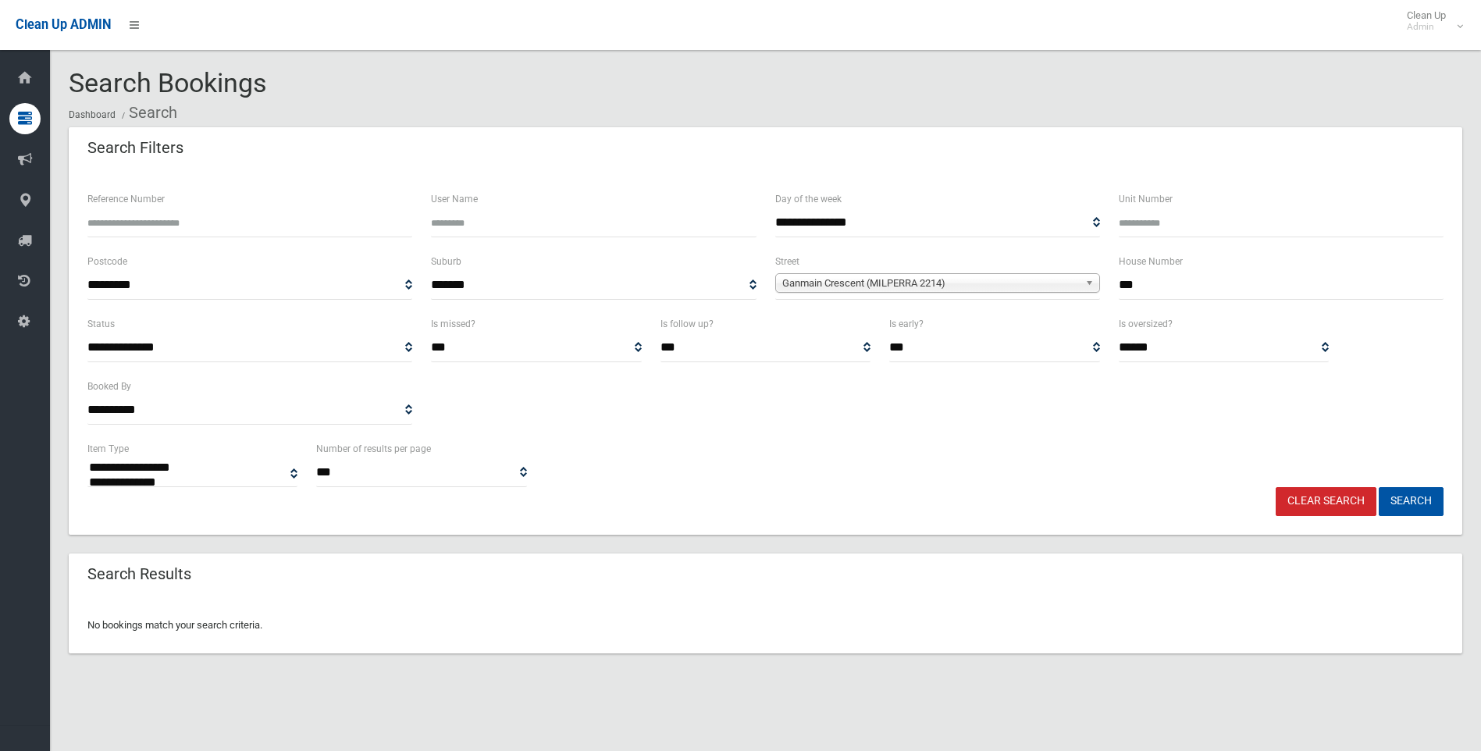
select select
click at [1172, 288] on input "***" at bounding box center [1281, 285] width 325 height 29
type input "**"
click at [1400, 498] on button "Search" at bounding box center [1410, 501] width 65 height 29
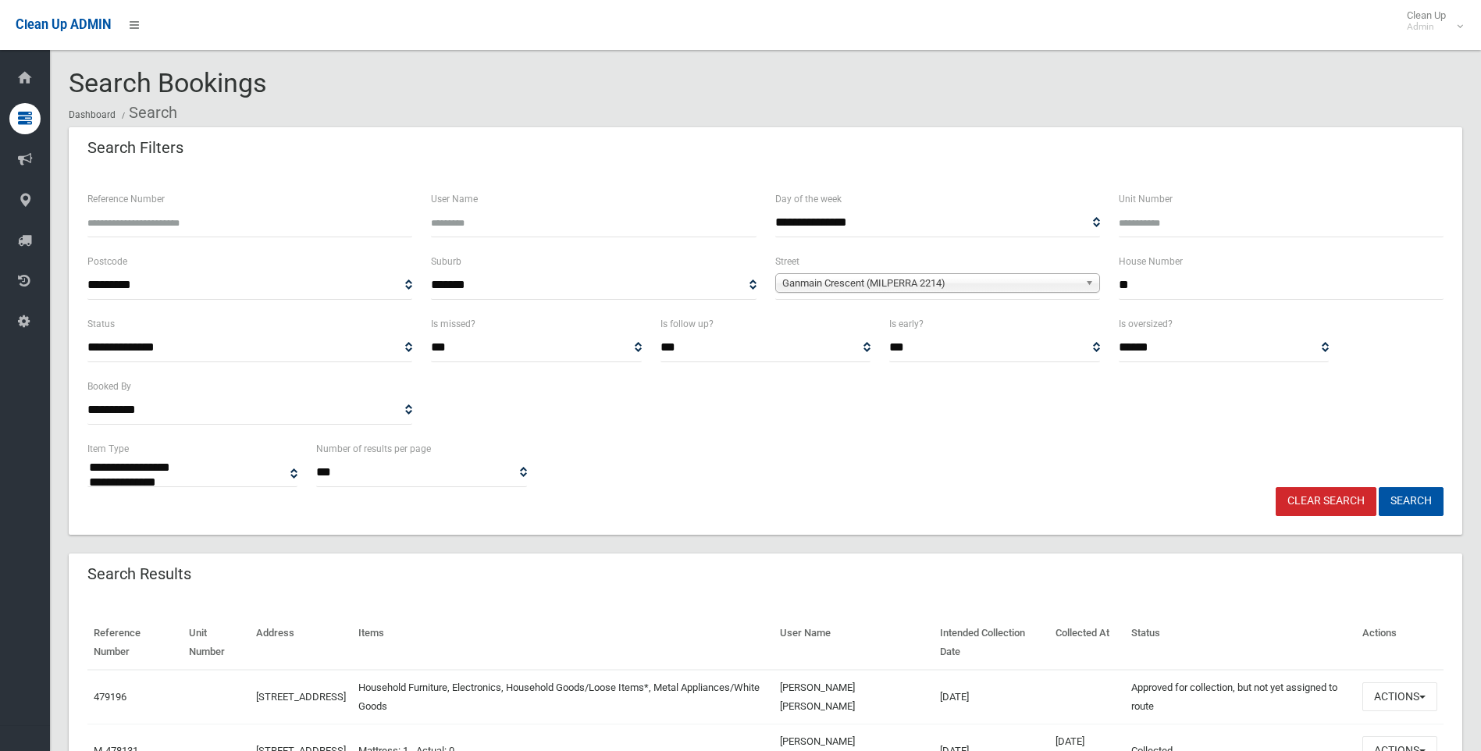
select select
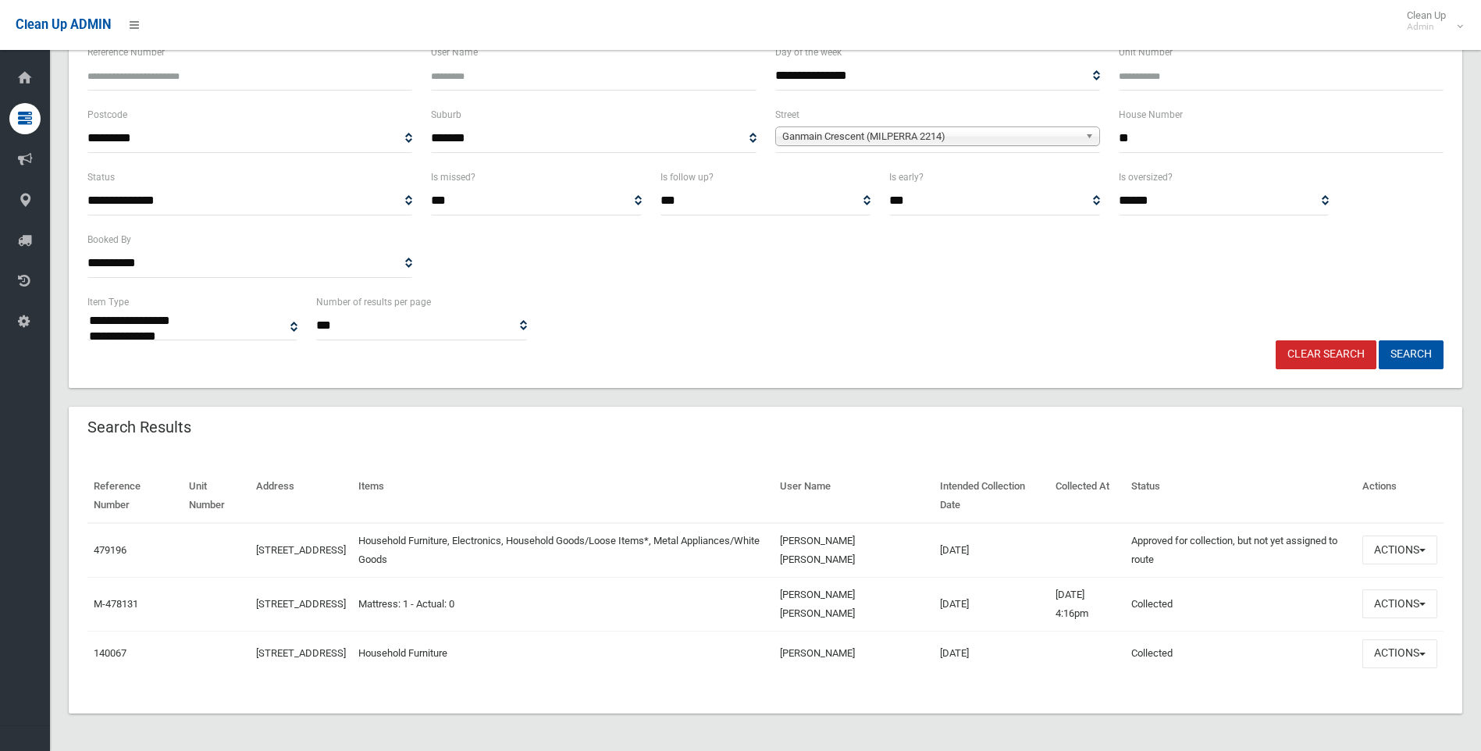
scroll to position [155, 0]
click at [1399, 538] on button "Actions" at bounding box center [1399, 549] width 75 height 29
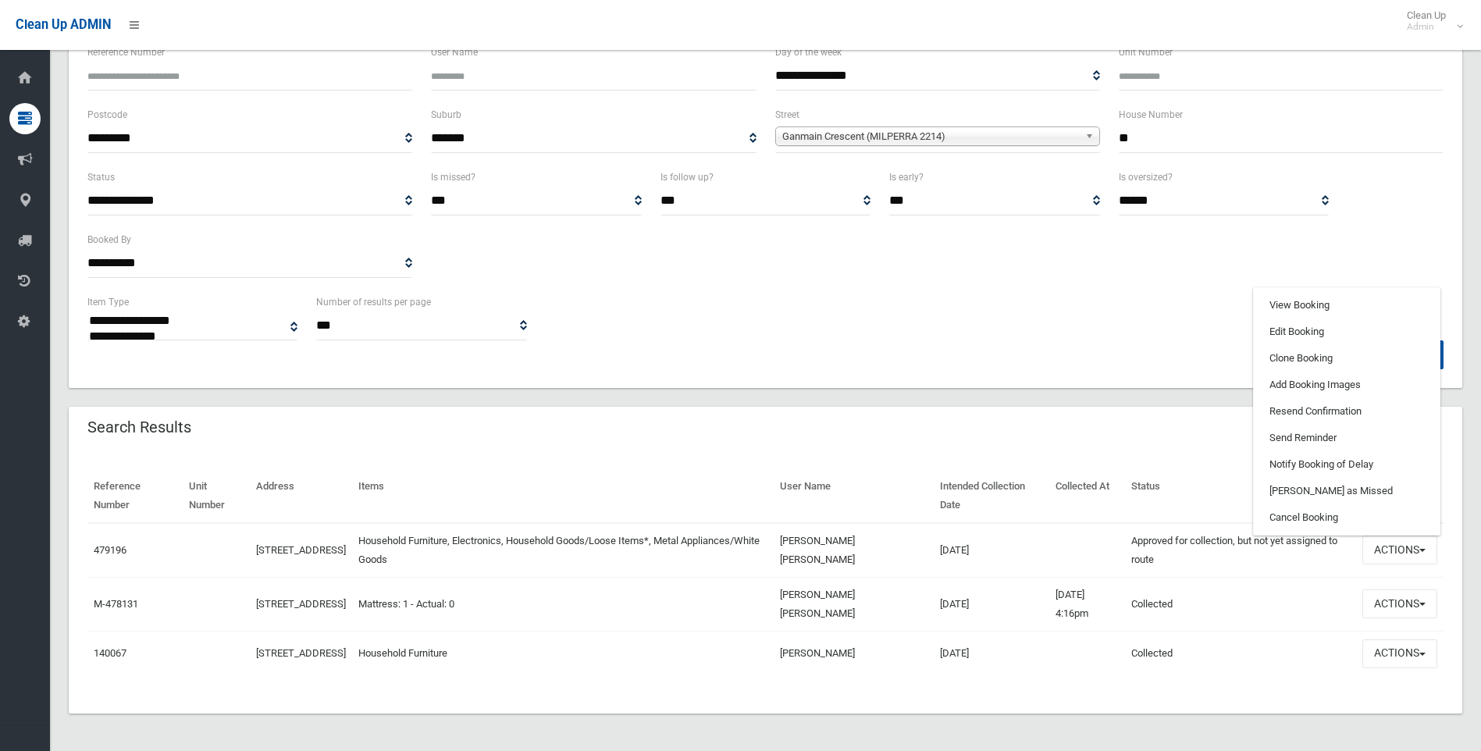
click at [1078, 523] on td at bounding box center [1086, 550] width 75 height 55
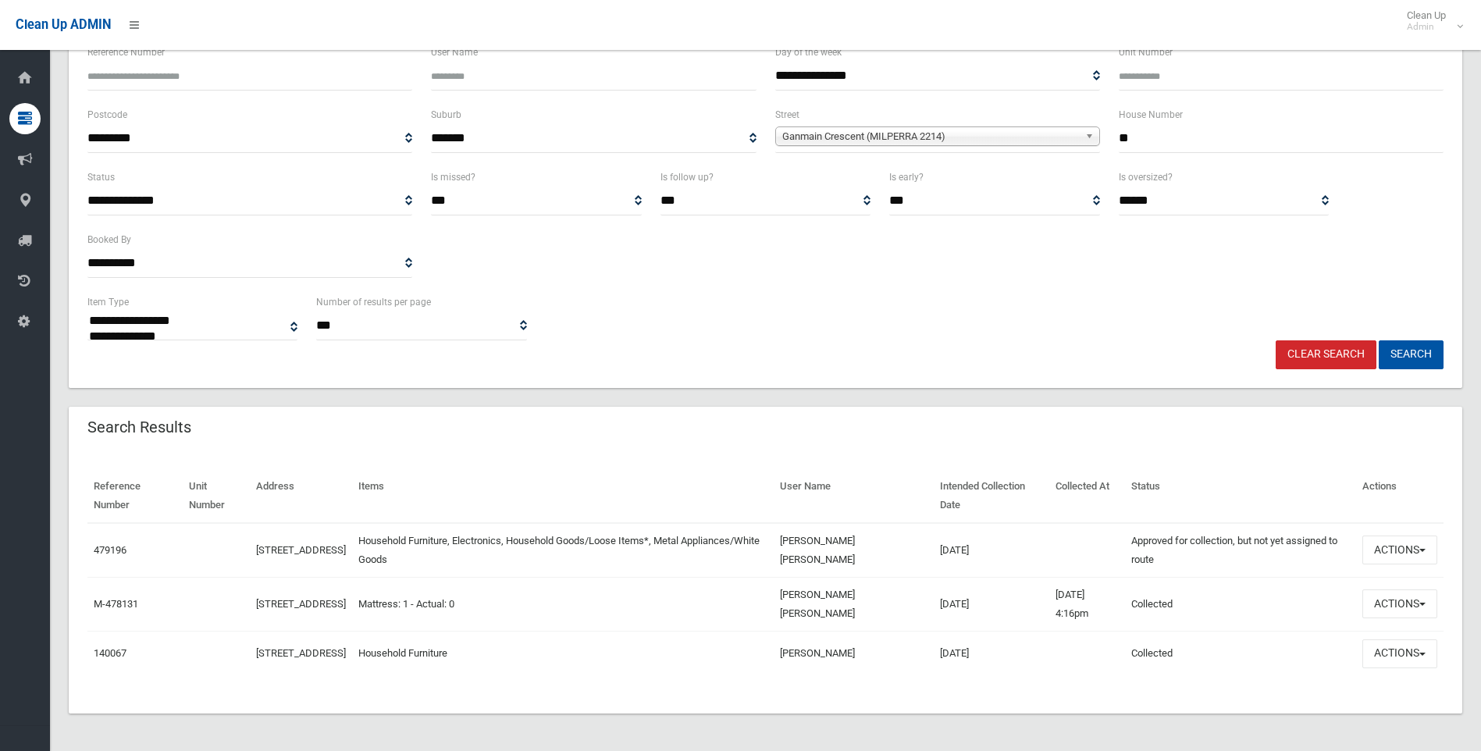
drag, startPoint x: 940, startPoint y: 610, endPoint x: 373, endPoint y: 539, distance: 571.2
click at [373, 539] on tbody "479196 16 Ganmain Crescent, MILPERRA NSW 2214 Household Furniture, Electronics,…" at bounding box center [765, 599] width 1356 height 153
drag, startPoint x: 373, startPoint y: 539, endPoint x: 635, endPoint y: 429, distance: 284.4
click at [635, 429] on div "Search Results" at bounding box center [765, 429] width 1393 height 44
click at [1404, 535] on button "Actions" at bounding box center [1399, 549] width 75 height 29
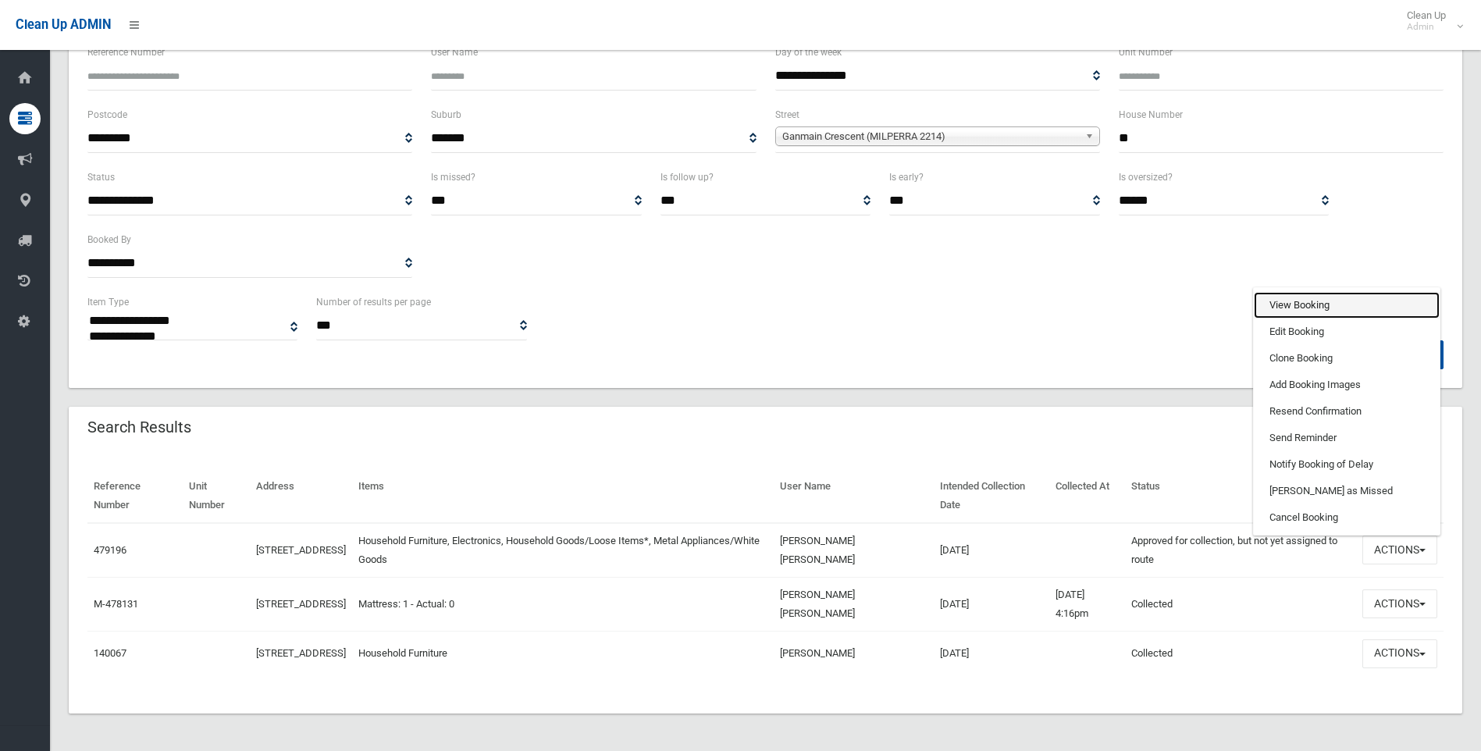
click at [1286, 297] on link "View Booking" at bounding box center [1347, 305] width 186 height 27
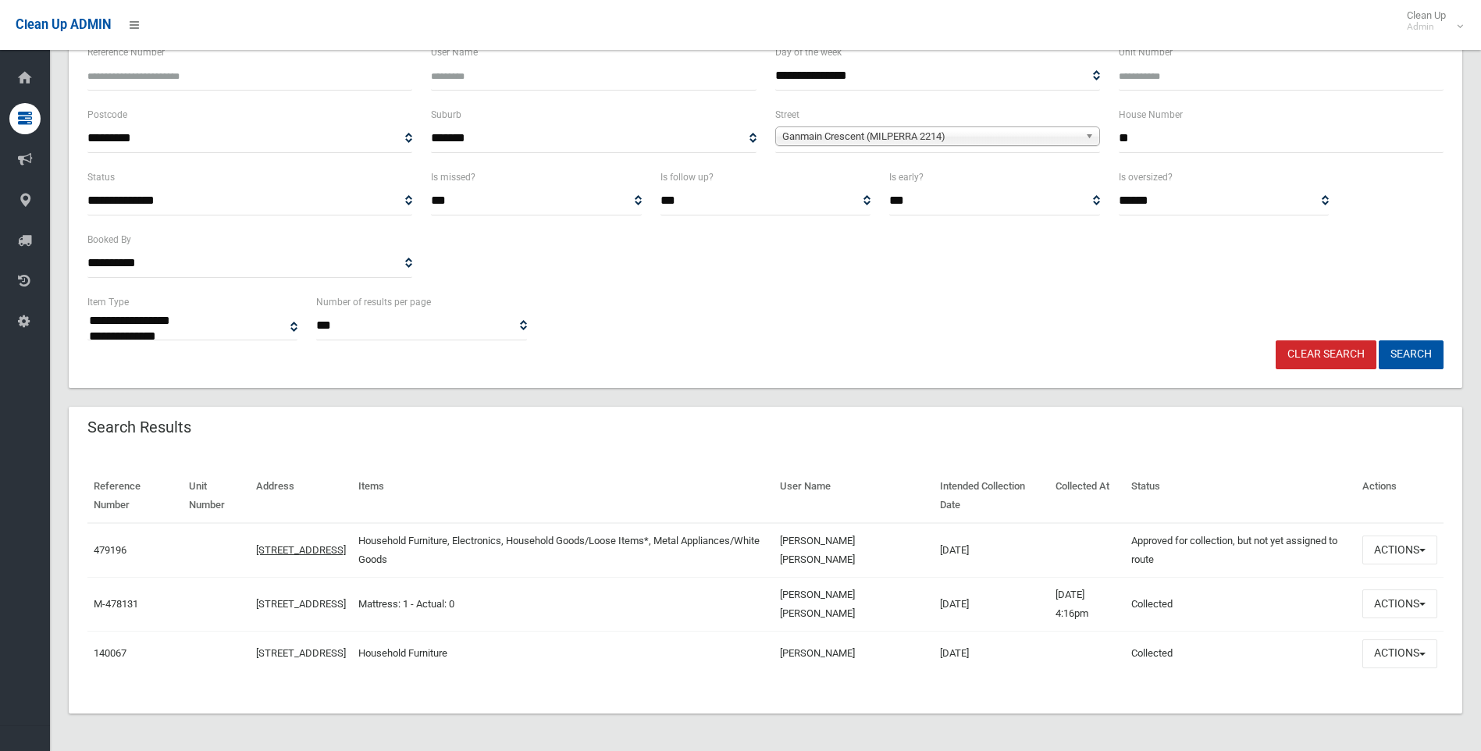
drag, startPoint x: 1001, startPoint y: 548, endPoint x: 375, endPoint y: 536, distance: 626.1
click at [375, 536] on tr "479196 16 Ganmain Crescent, MILPERRA NSW 2214 Household Furniture, Electronics,…" at bounding box center [765, 550] width 1356 height 55
click at [1388, 536] on button "Actions" at bounding box center [1399, 549] width 75 height 29
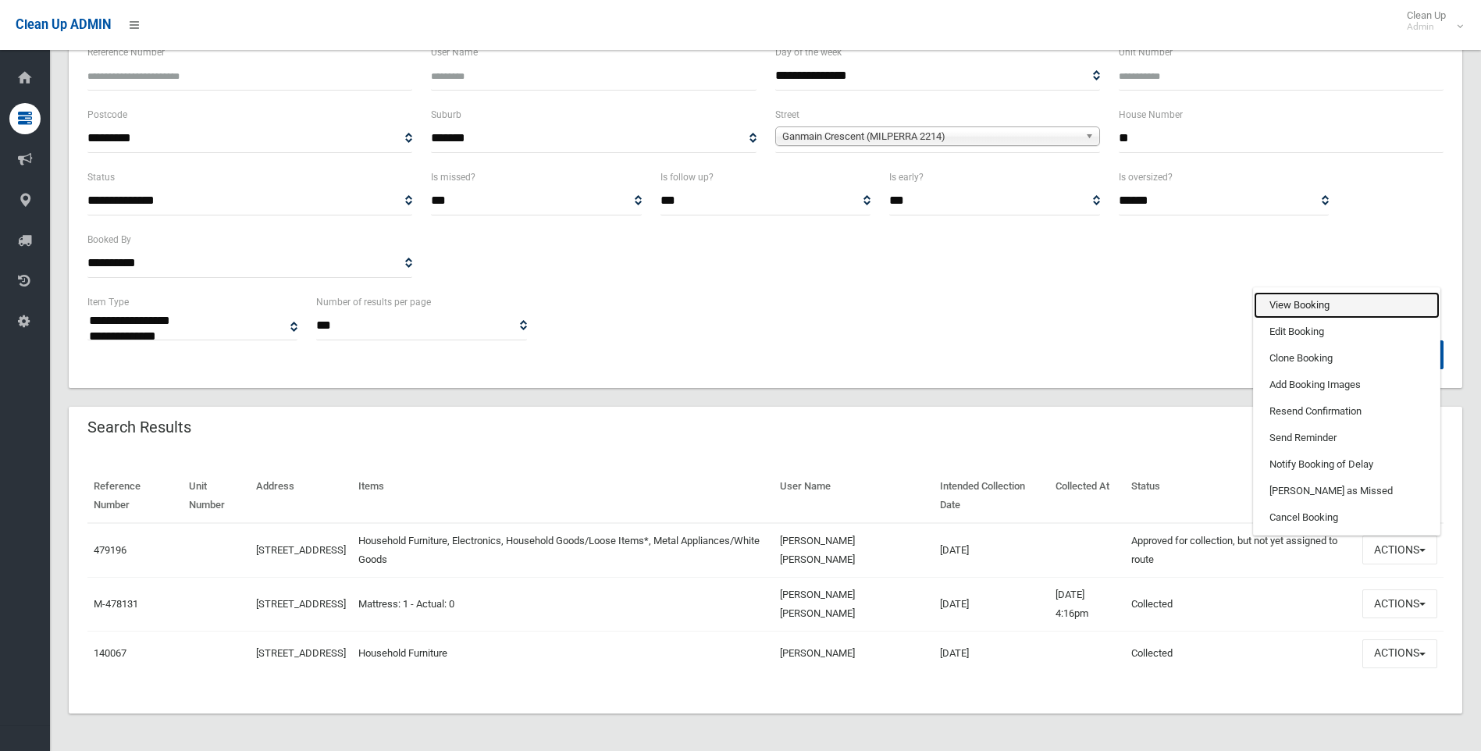
click at [1301, 297] on link "View Booking" at bounding box center [1347, 305] width 186 height 27
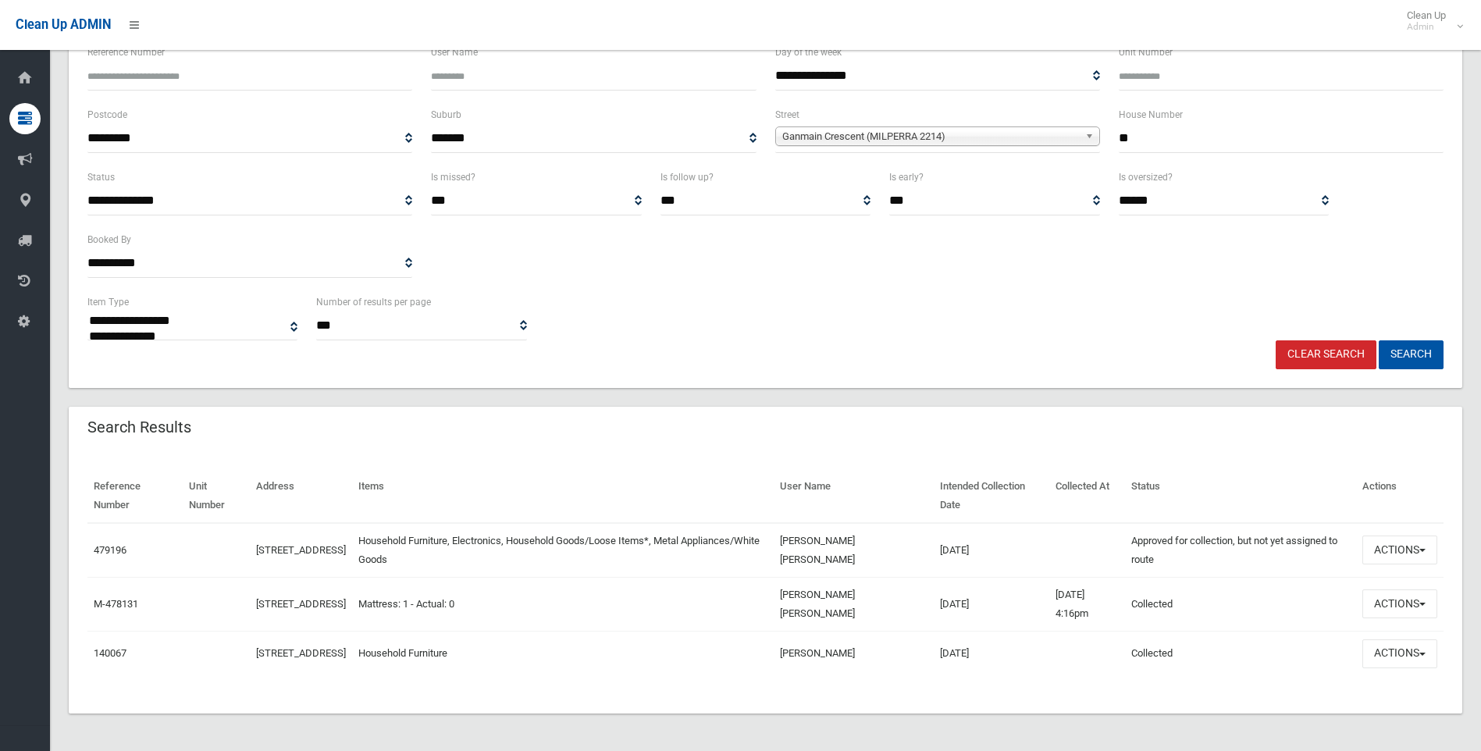
click at [684, 685] on div "Reference Number Unit Number Address Items User Name Intended Collection Date C…" at bounding box center [765, 581] width 1393 height 263
click at [1009, 675] on td "[DATE]" at bounding box center [992, 653] width 116 height 44
drag, startPoint x: 1197, startPoint y: 655, endPoint x: 116, endPoint y: 481, distance: 1095.0
click at [116, 481] on table "Reference Number Unit Number Address Items User Name Intended Collection Date C…" at bounding box center [765, 572] width 1356 height 207
click at [1421, 549] on span "button" at bounding box center [1422, 550] width 6 height 3
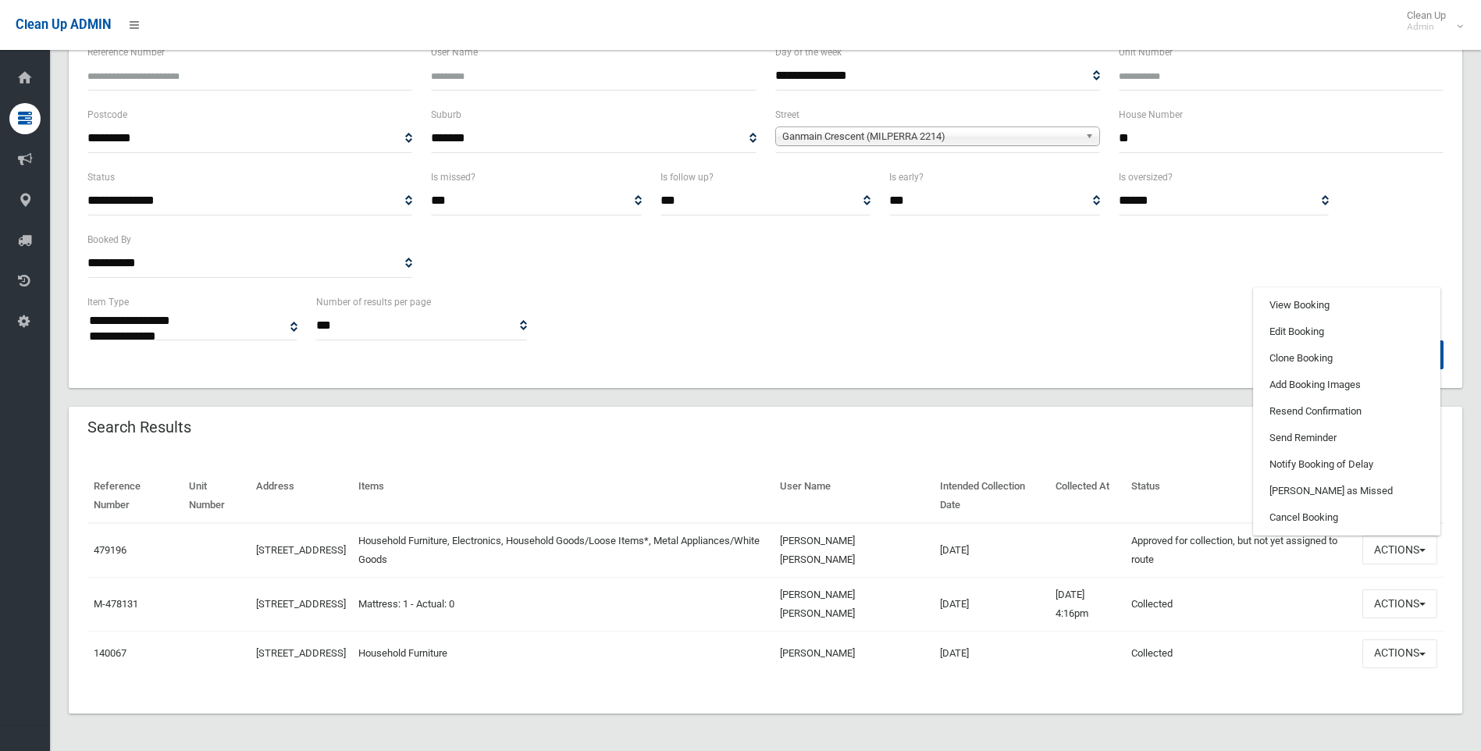
click at [1161, 340] on div "Clear Search Search" at bounding box center [765, 354] width 1375 height 29
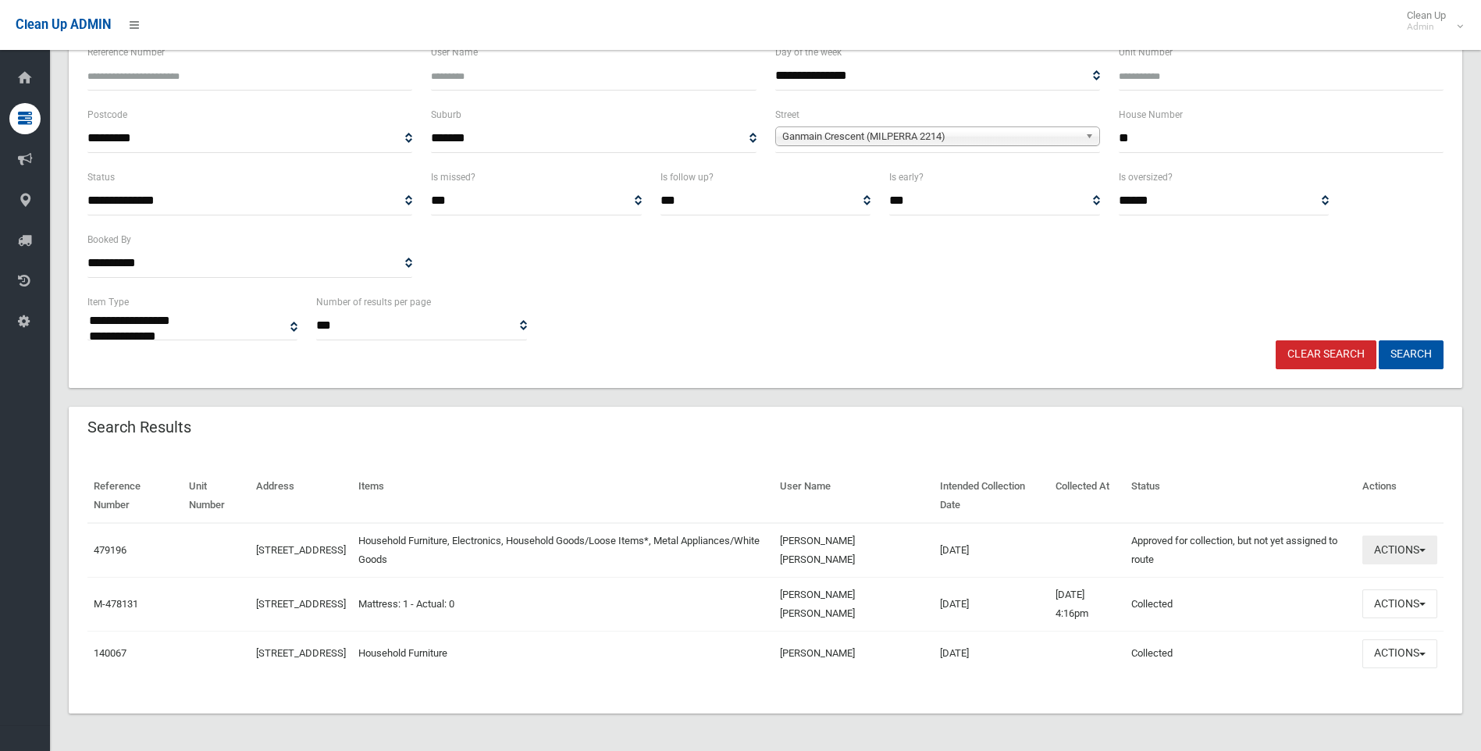
click at [1402, 539] on button "Actions" at bounding box center [1399, 549] width 75 height 29
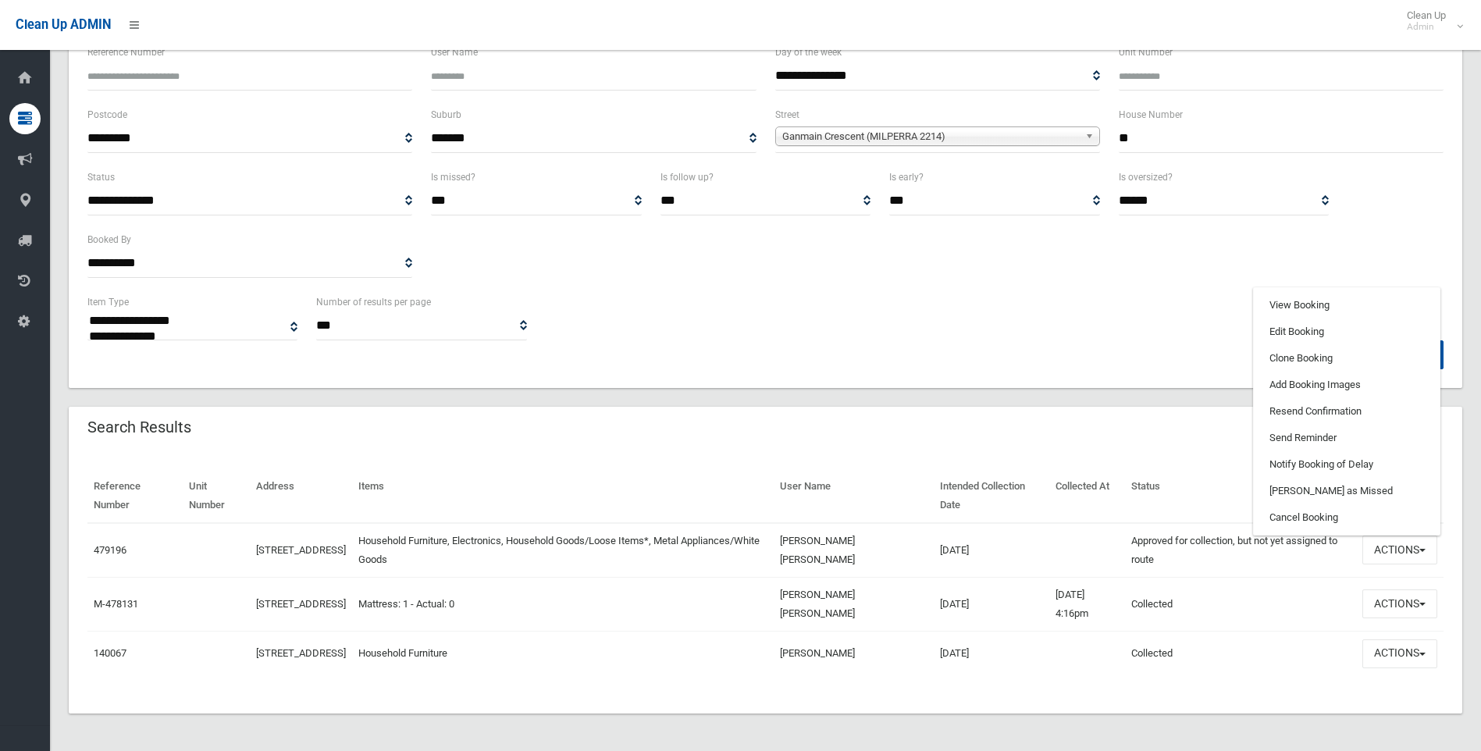
click at [895, 523] on td "Julianna Abu khalil" at bounding box center [854, 550] width 160 height 55
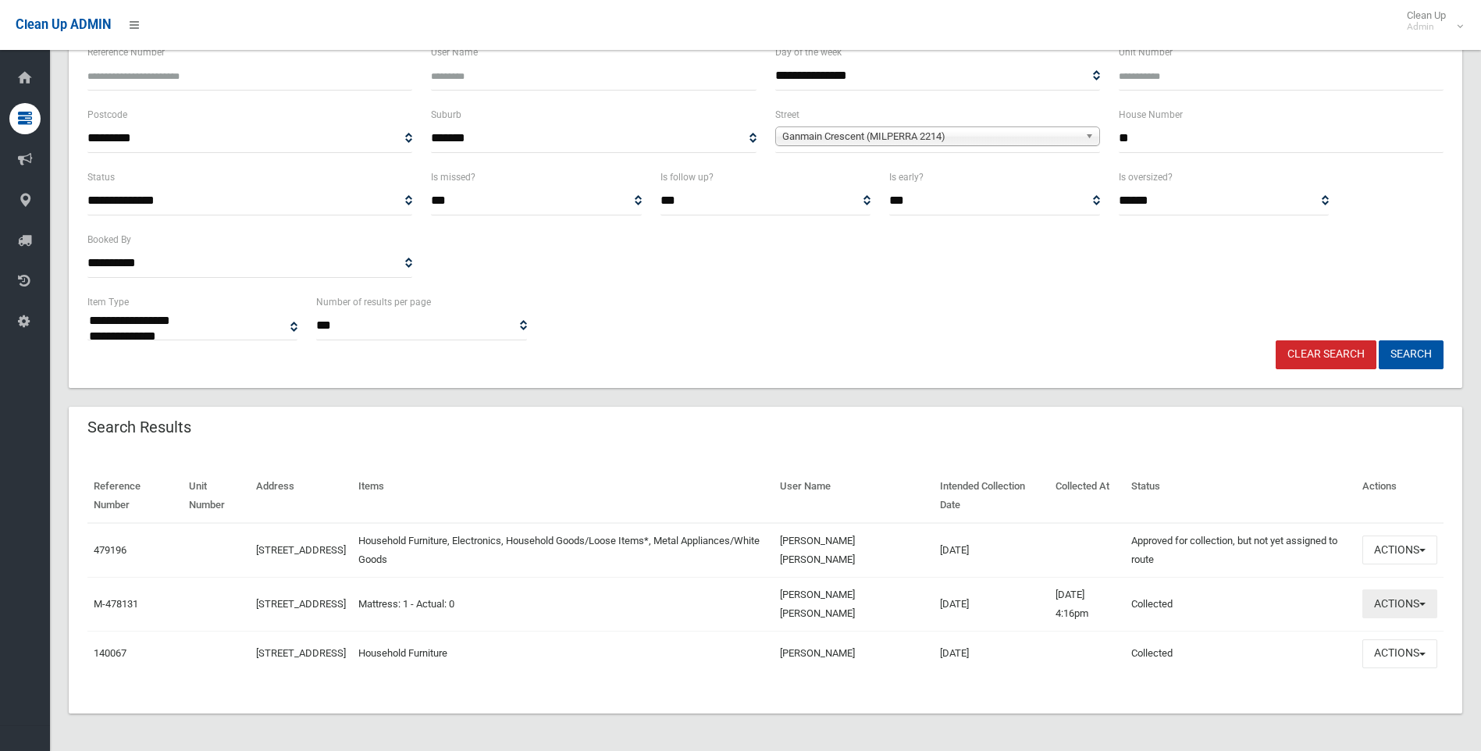
click at [1422, 600] on button "Actions" at bounding box center [1399, 603] width 75 height 29
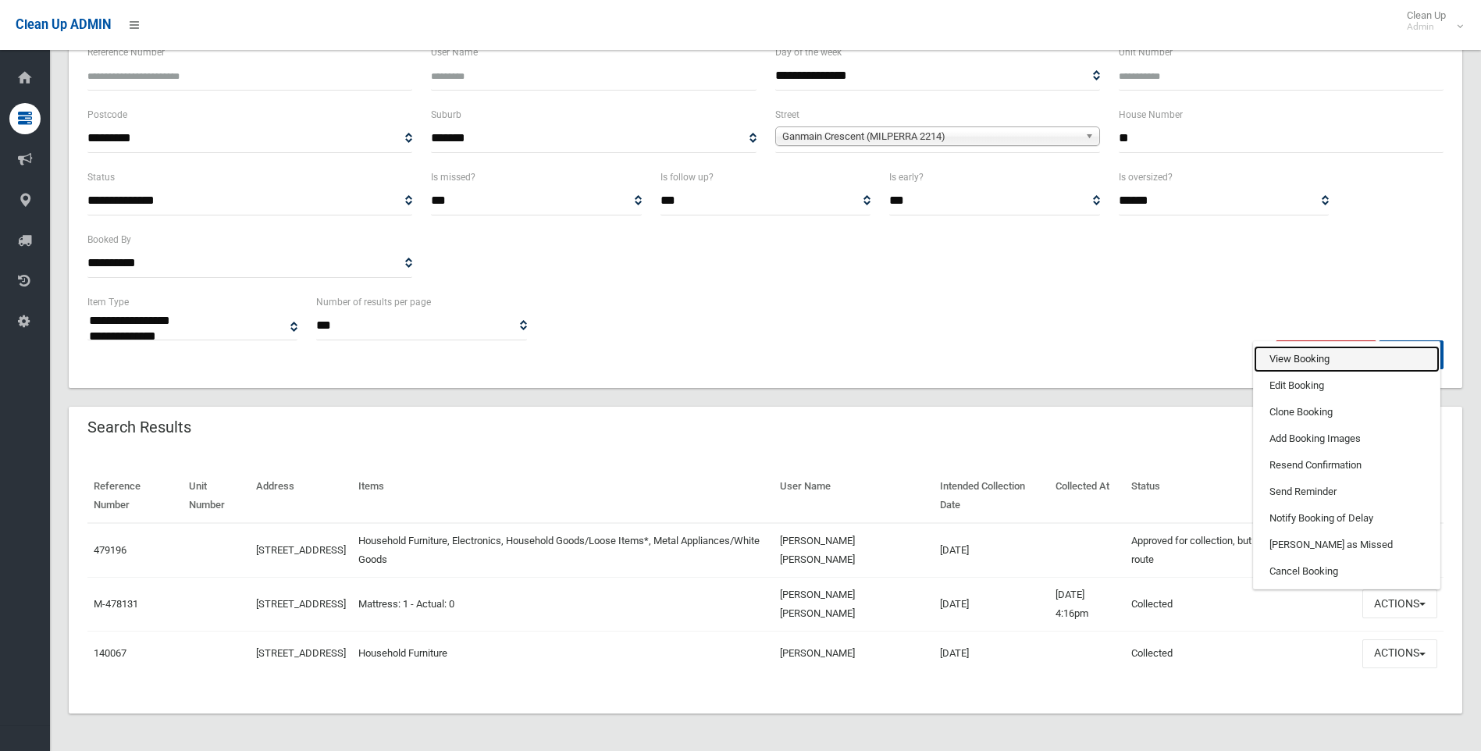
click at [1278, 347] on link "View Booking" at bounding box center [1347, 359] width 186 height 27
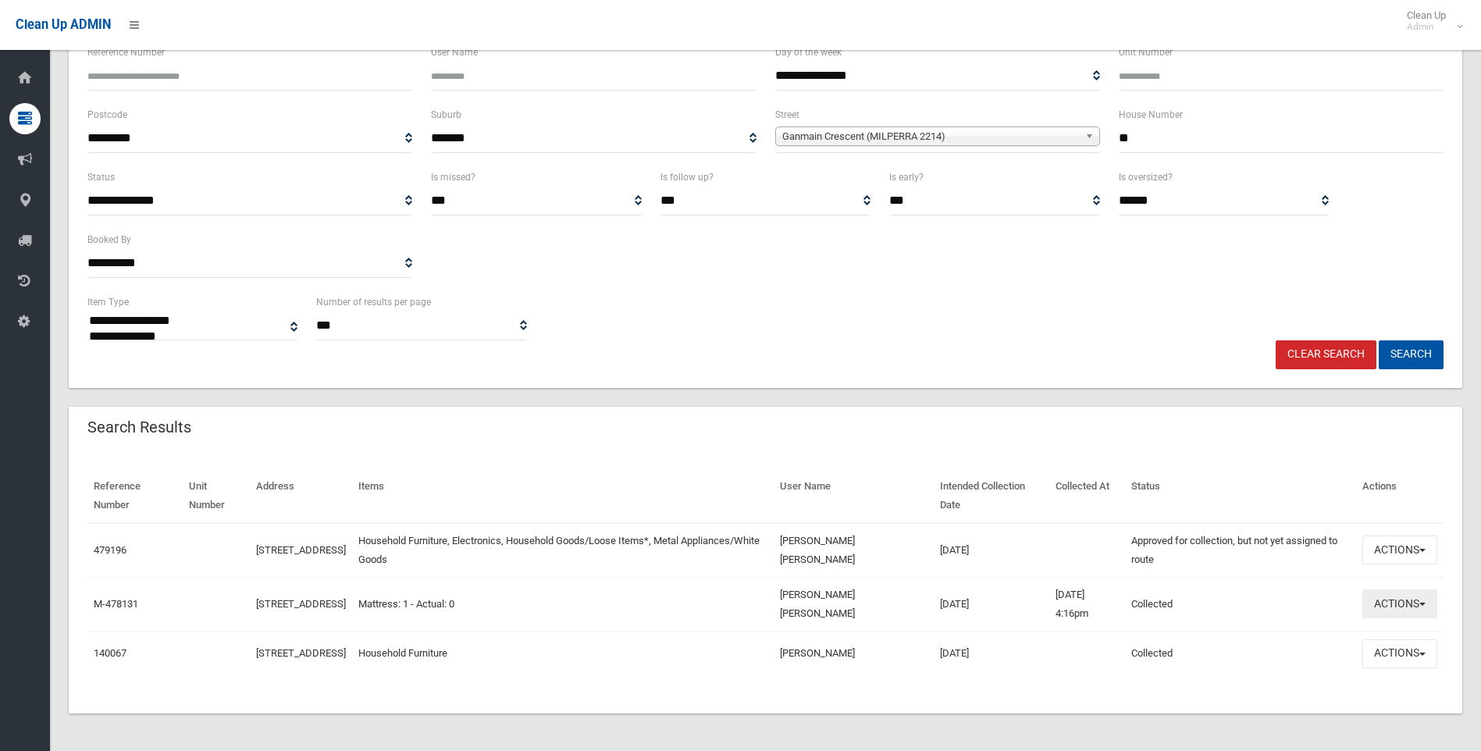
click at [1435, 600] on button "Actions" at bounding box center [1399, 603] width 75 height 29
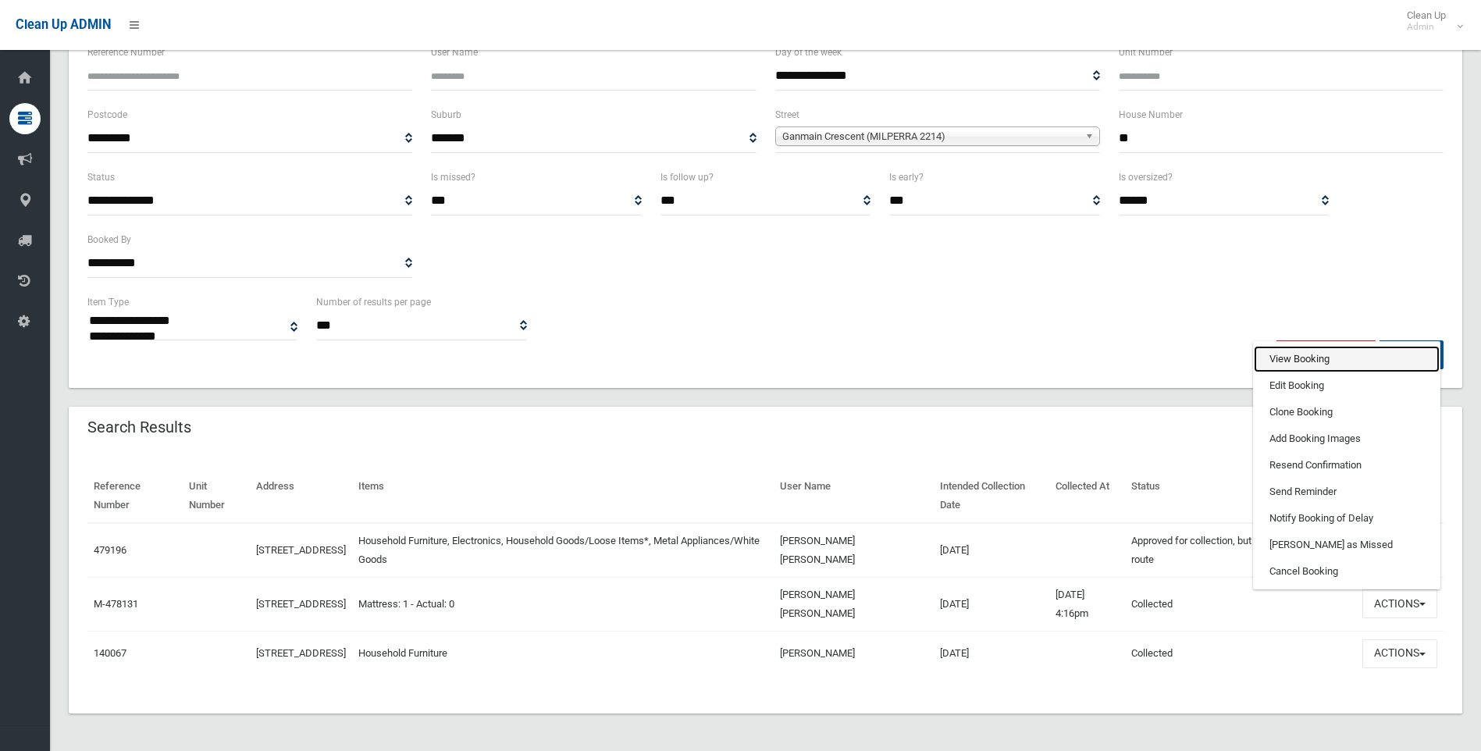
click at [1296, 350] on link "View Booking" at bounding box center [1347, 359] width 186 height 27
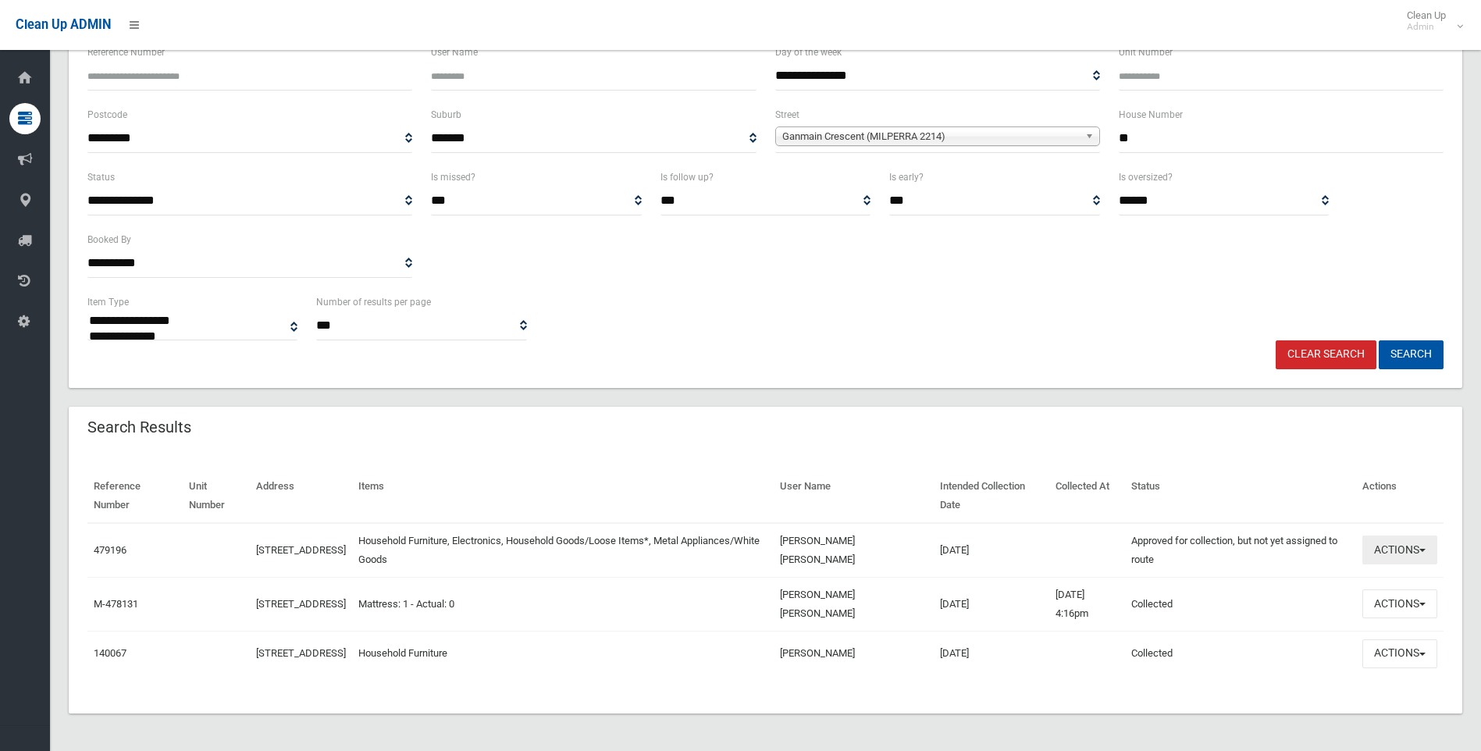
click at [1405, 536] on button "Actions" at bounding box center [1399, 549] width 75 height 29
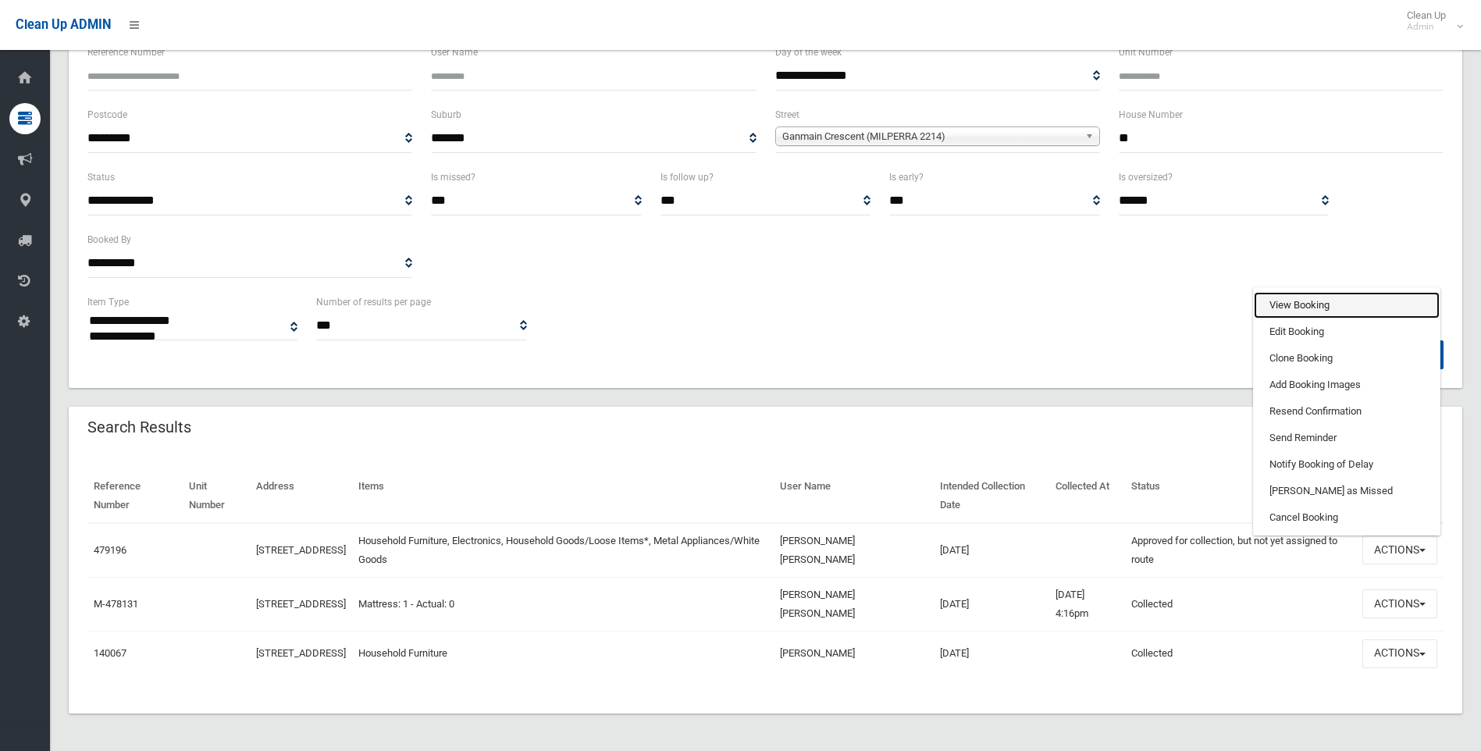
click at [1300, 303] on link "View Booking" at bounding box center [1347, 305] width 186 height 27
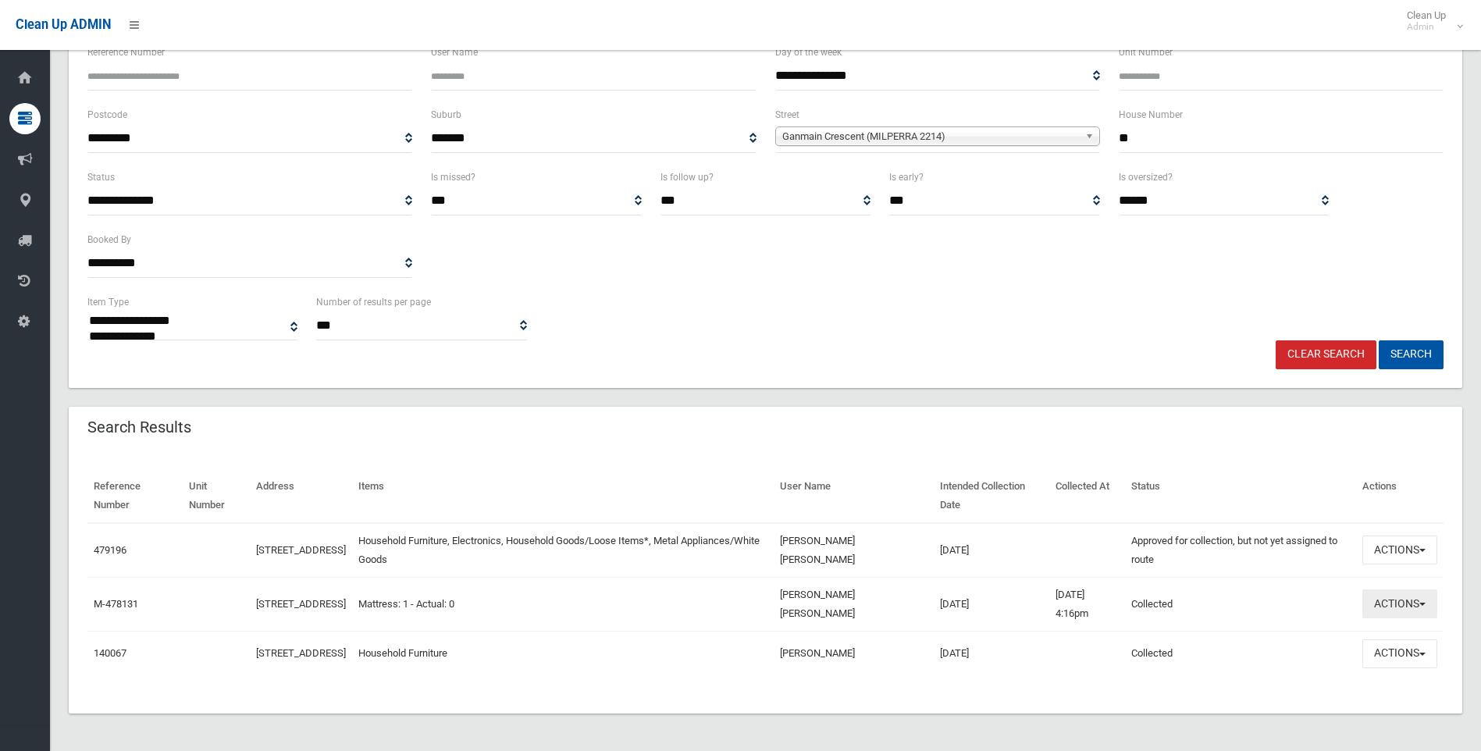
click at [1378, 594] on button "Actions" at bounding box center [1399, 603] width 75 height 29
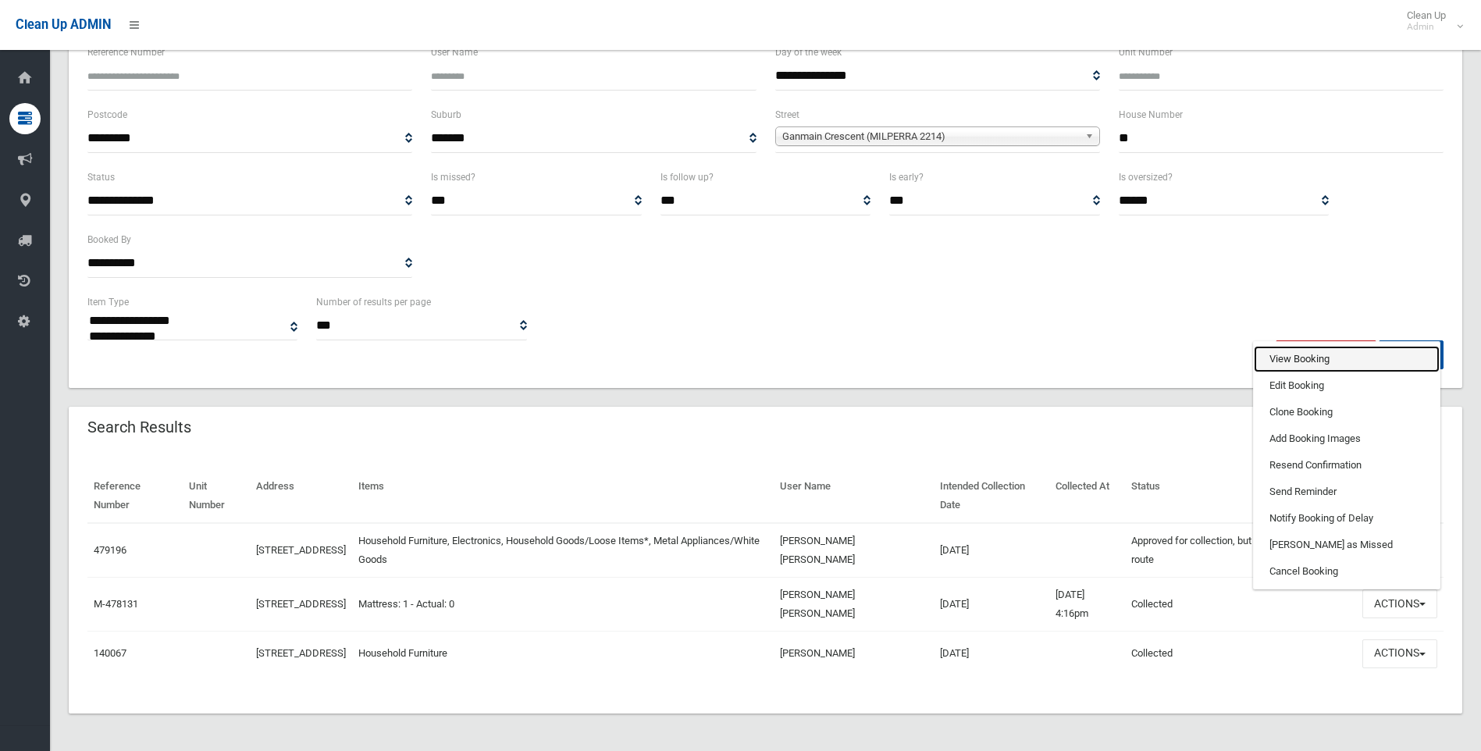
click at [1305, 350] on link "View Booking" at bounding box center [1347, 359] width 186 height 27
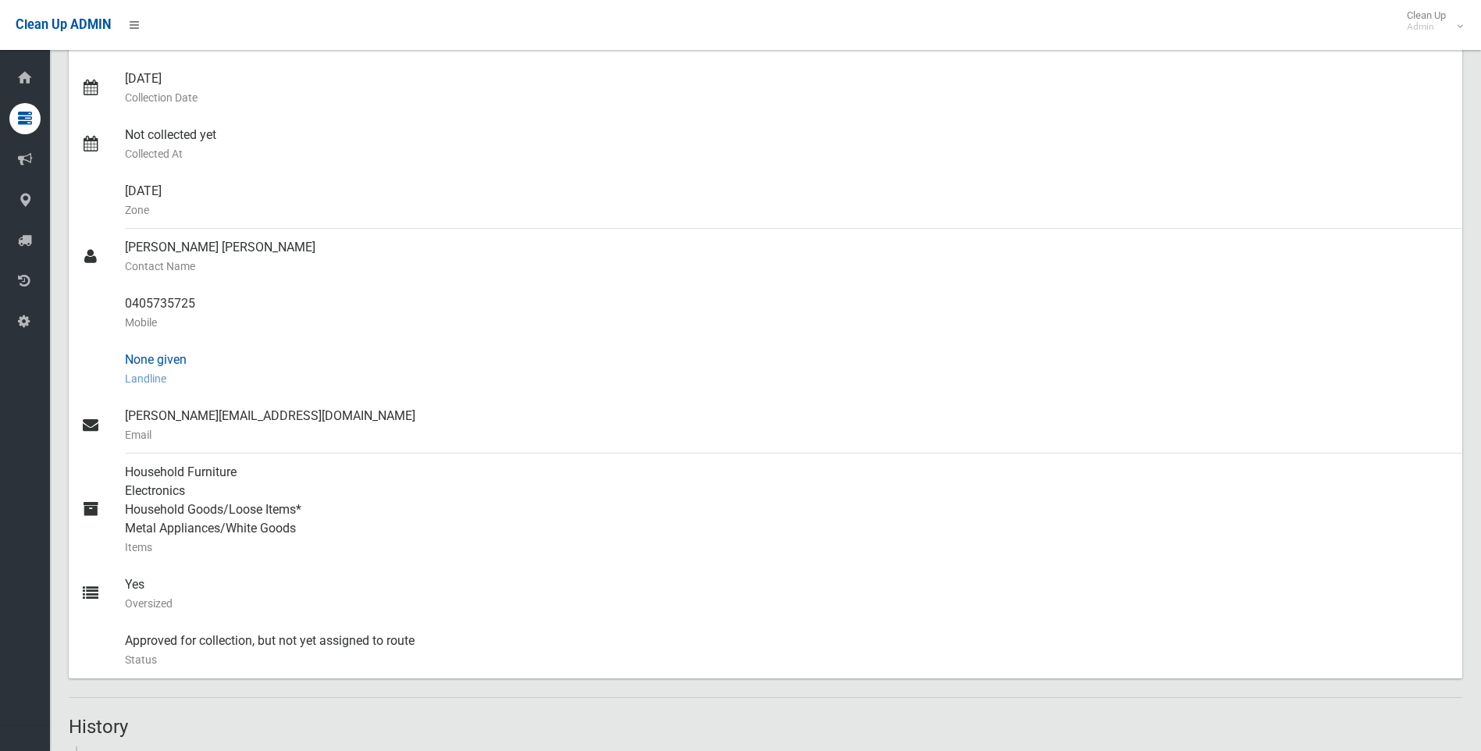
scroll to position [468, 0]
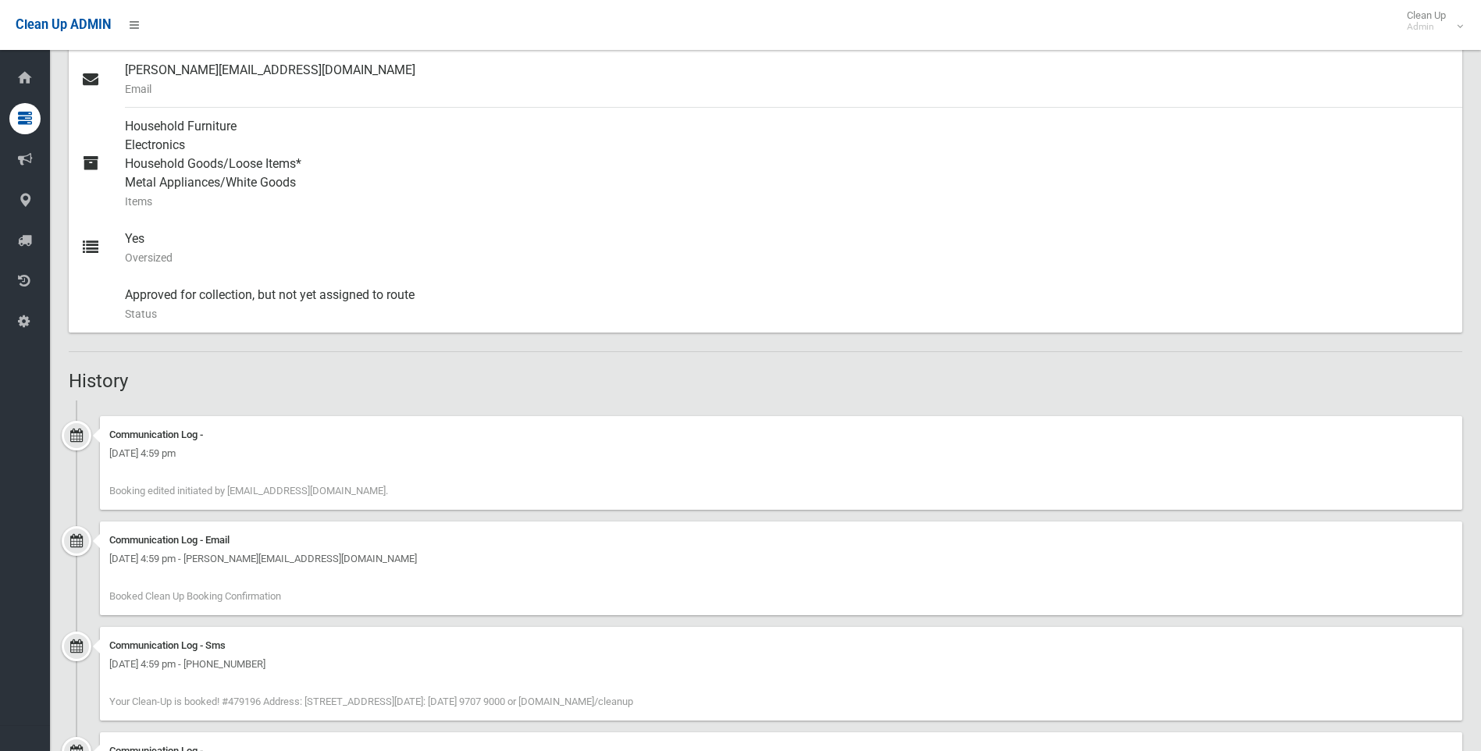
scroll to position [535, 0]
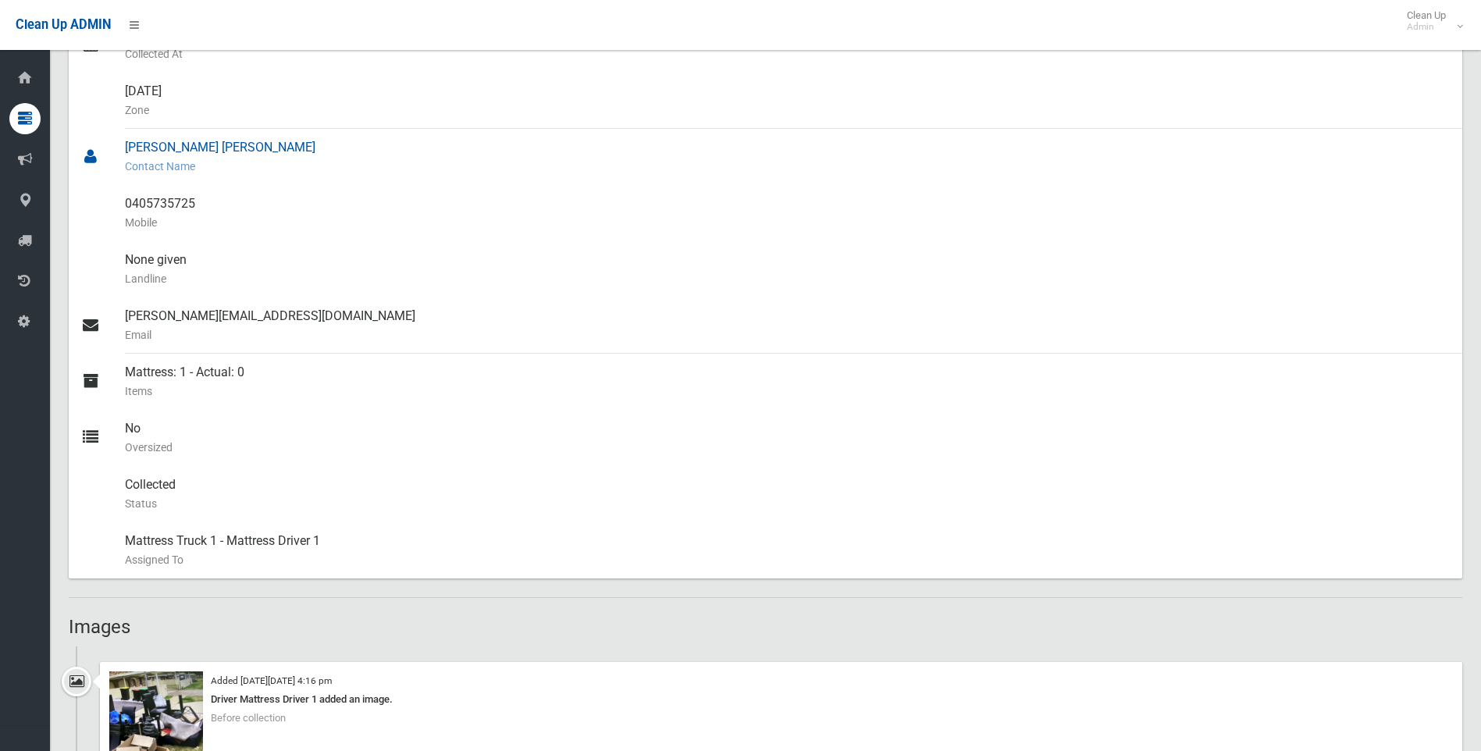
scroll to position [702, 0]
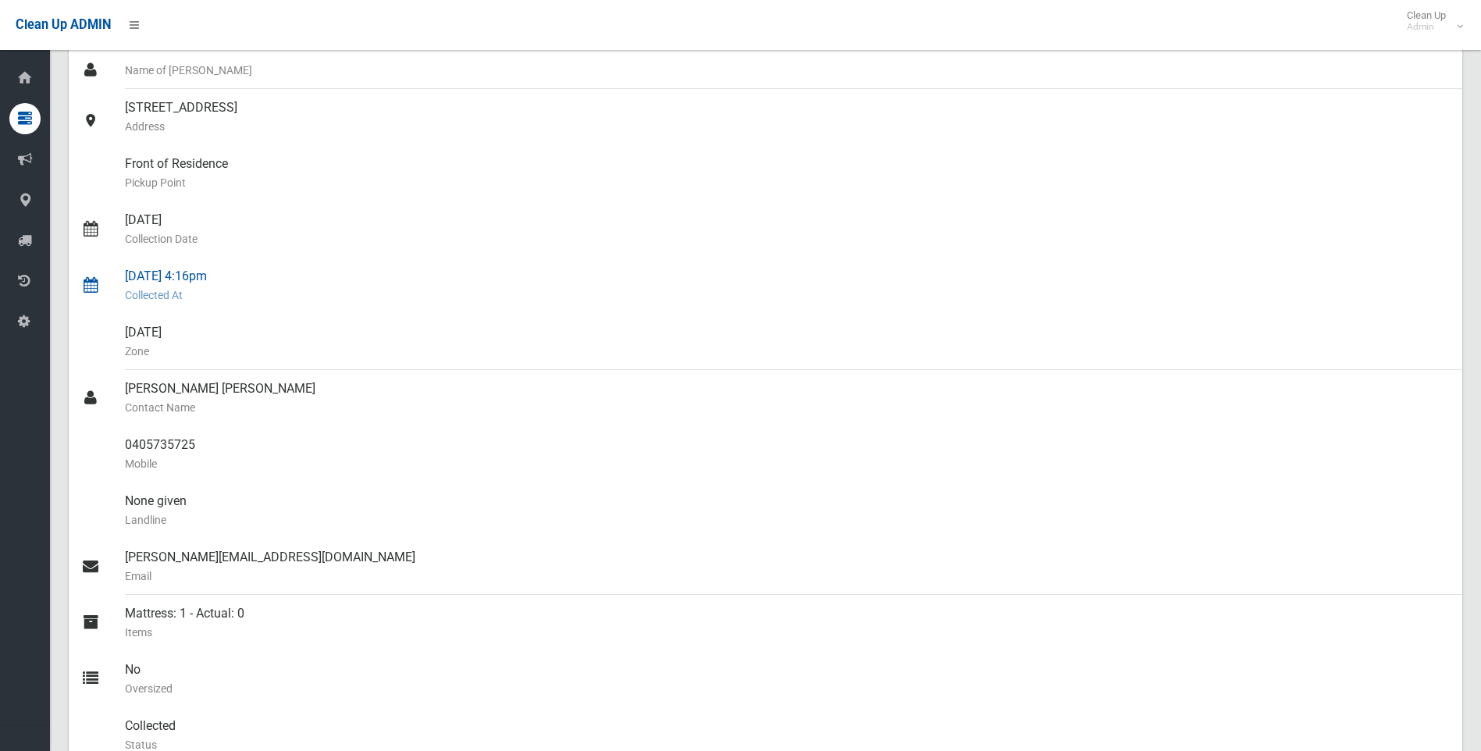
scroll to position [156, 0]
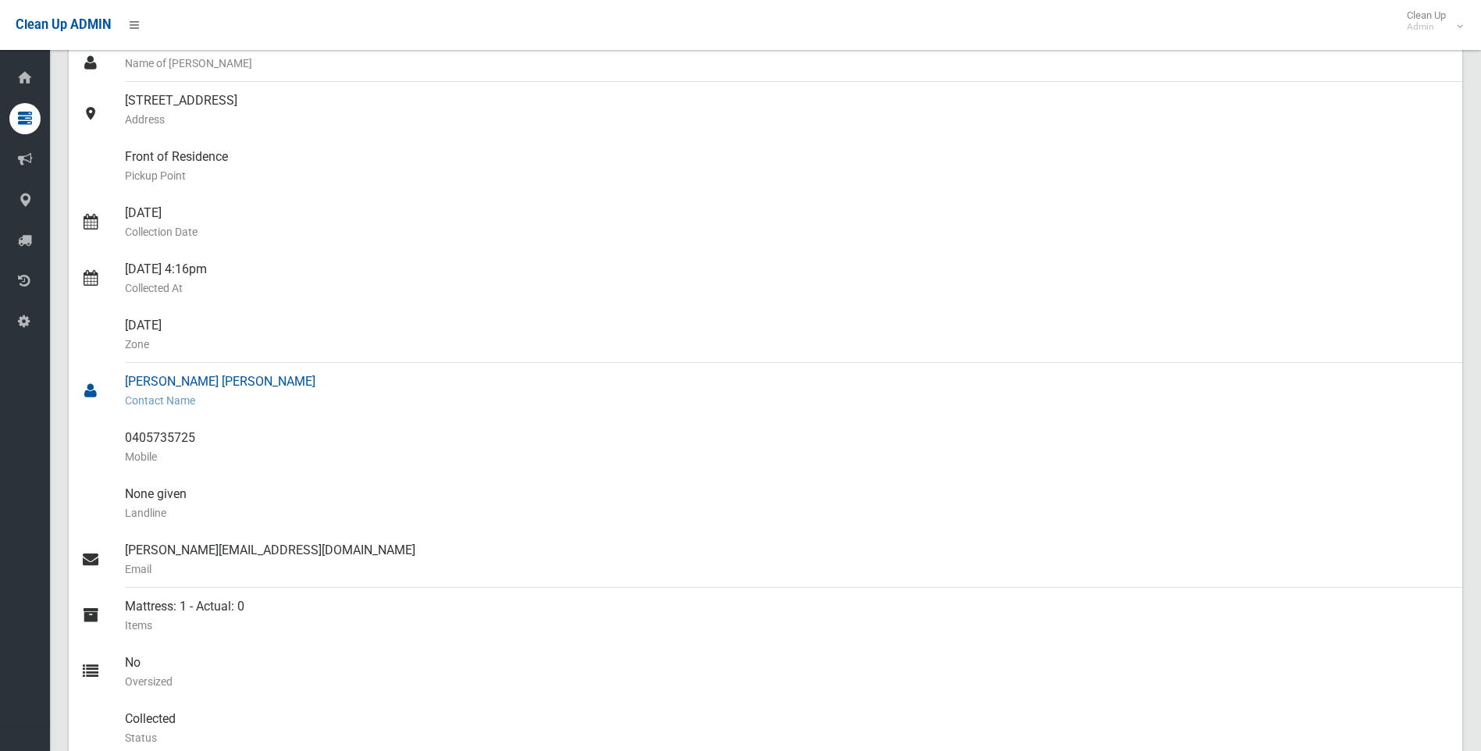
drag, startPoint x: 171, startPoint y: 384, endPoint x: 123, endPoint y: 381, distance: 47.7
click at [123, 381] on link "[PERSON_NAME] [PERSON_NAME] Contact Name" at bounding box center [765, 391] width 1393 height 56
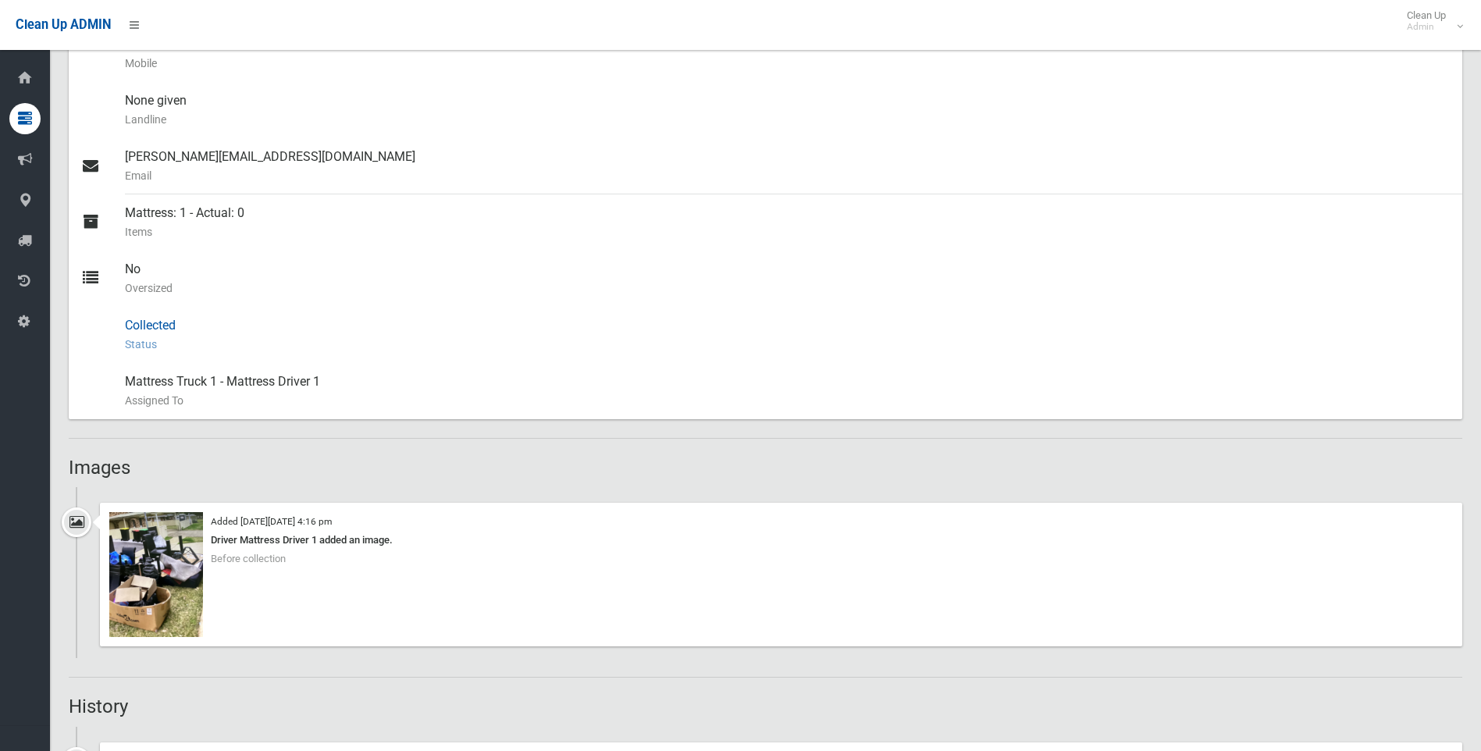
scroll to position [159, 0]
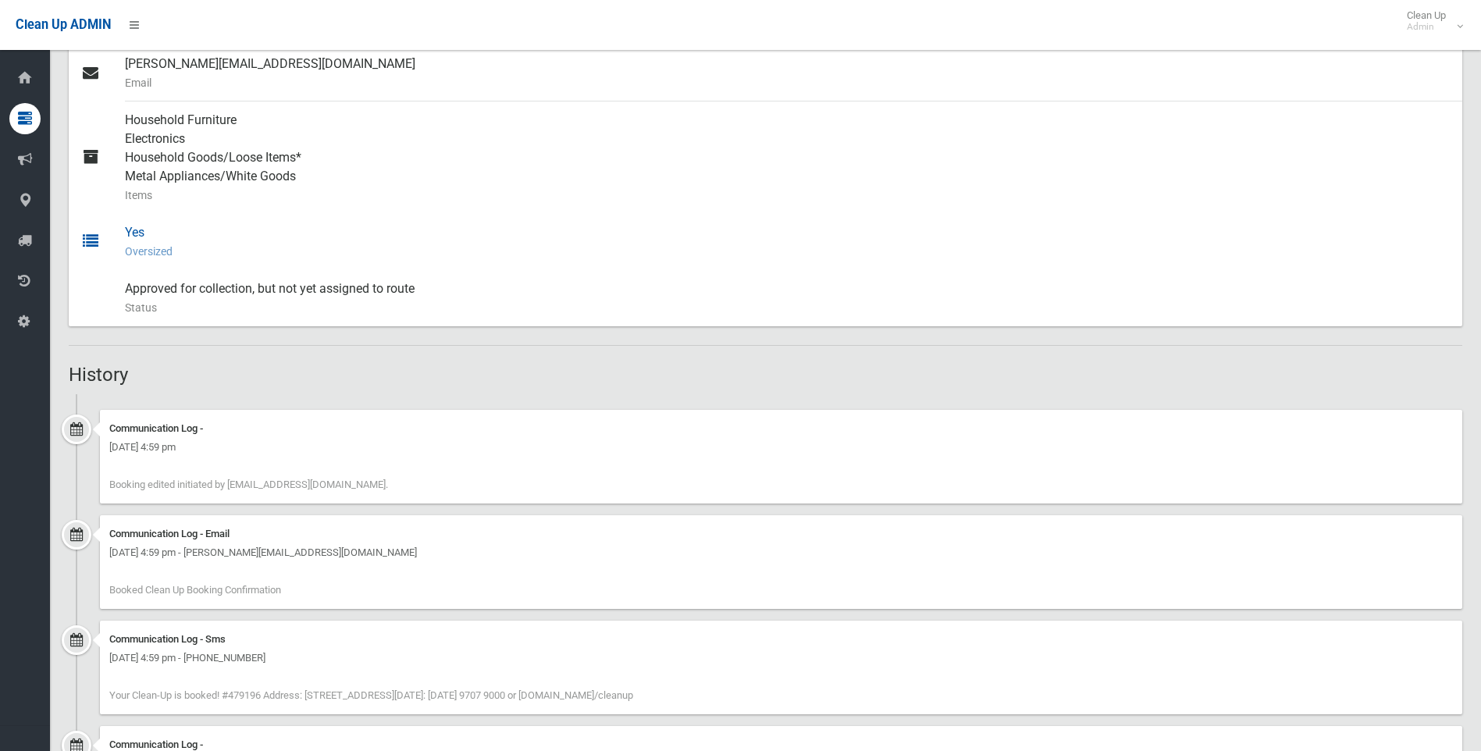
scroll to position [770, 0]
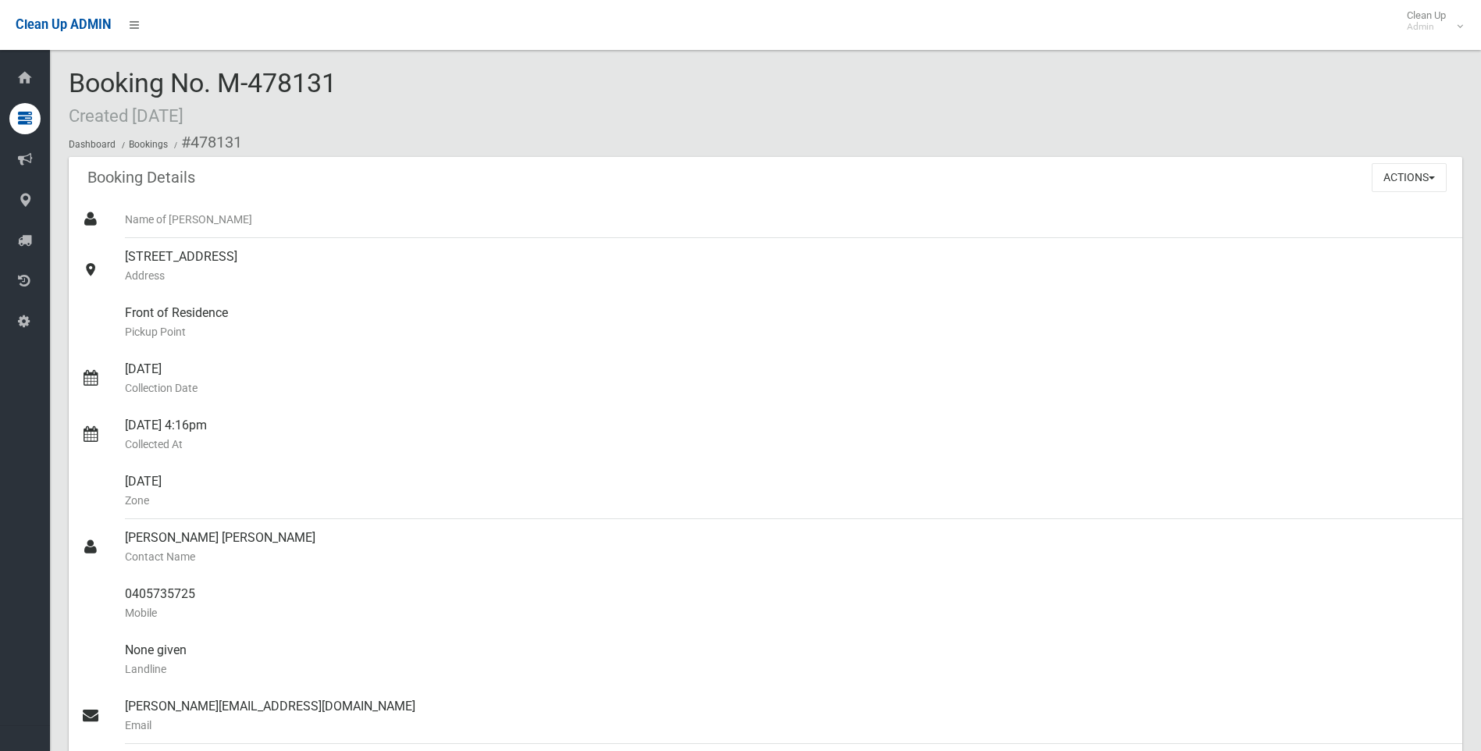
scroll to position [546, 0]
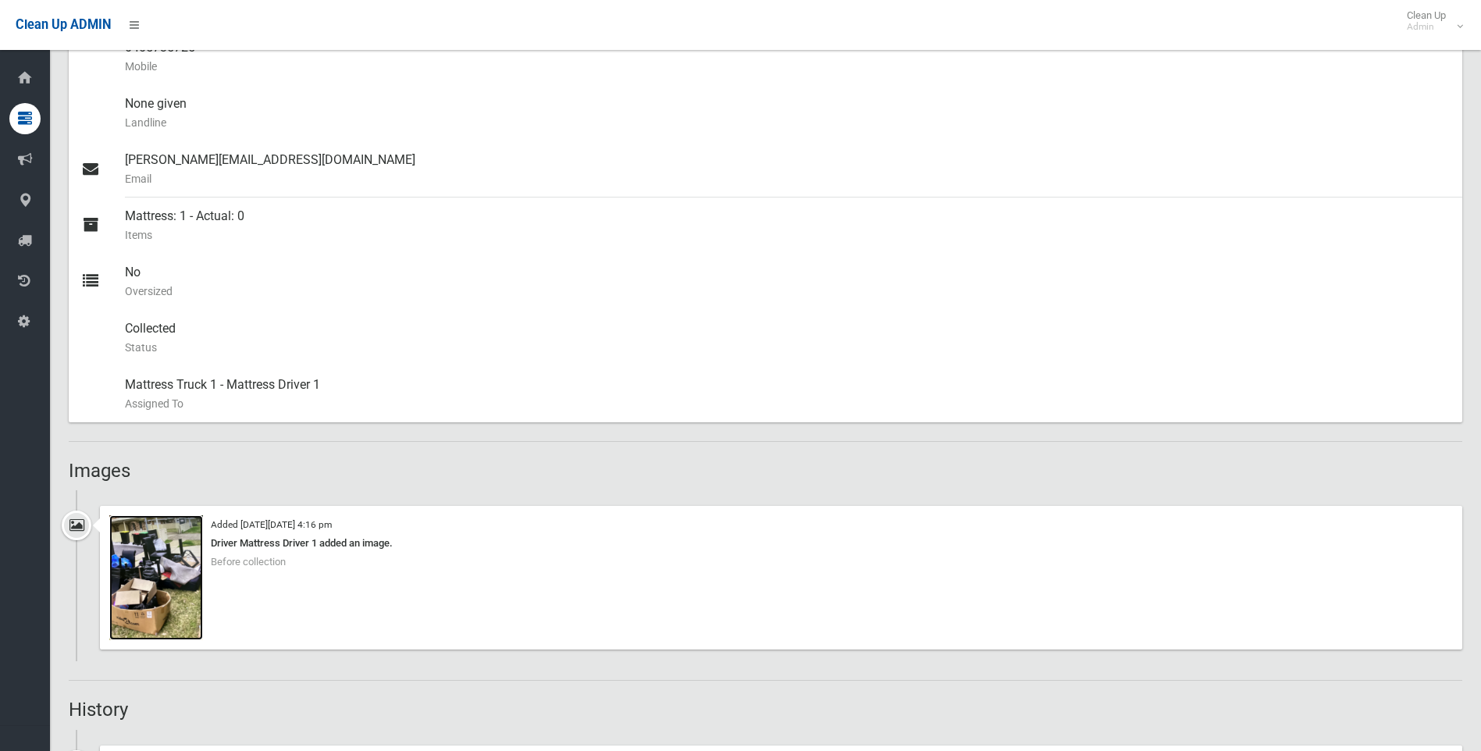
click at [161, 567] on img at bounding box center [156, 577] width 94 height 125
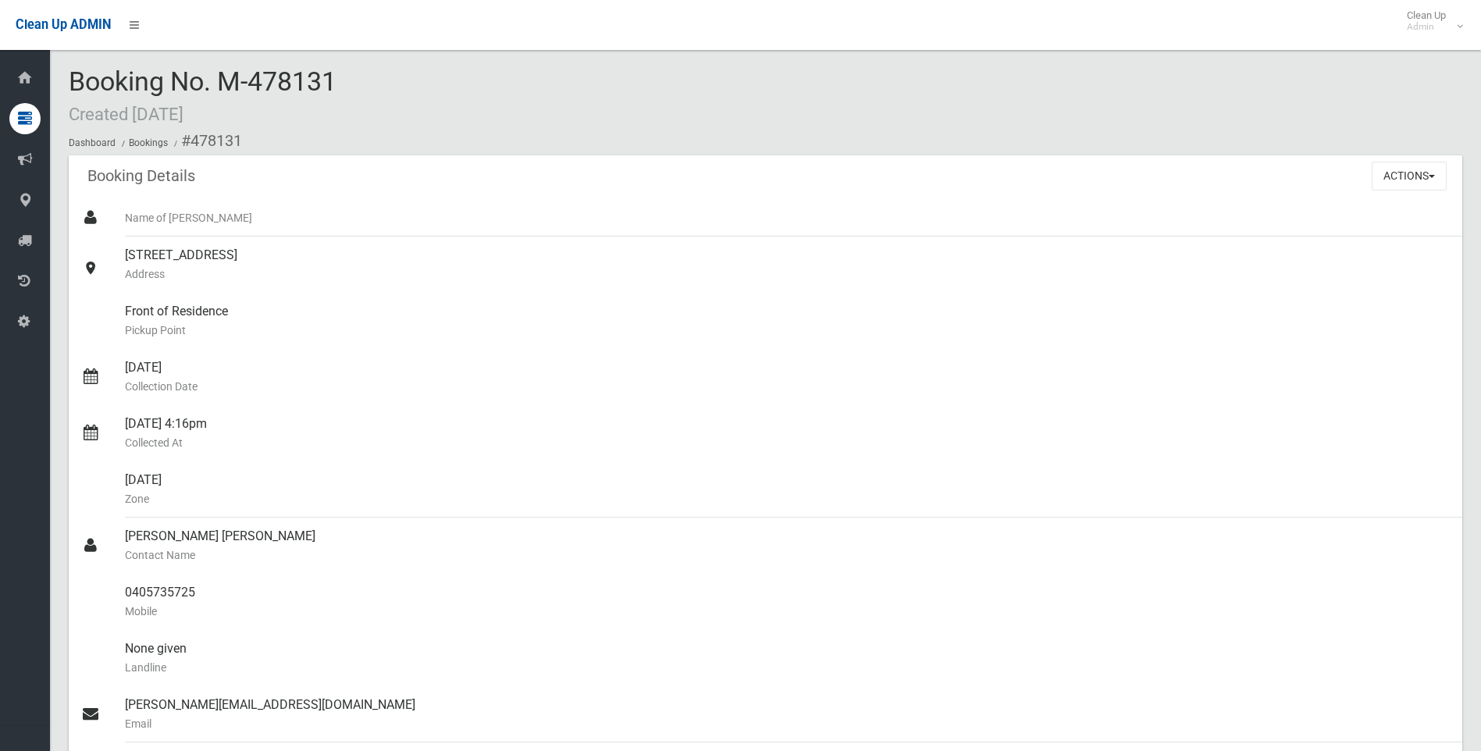
scroll to position [0, 0]
click at [1420, 176] on button "Actions" at bounding box center [1408, 177] width 75 height 29
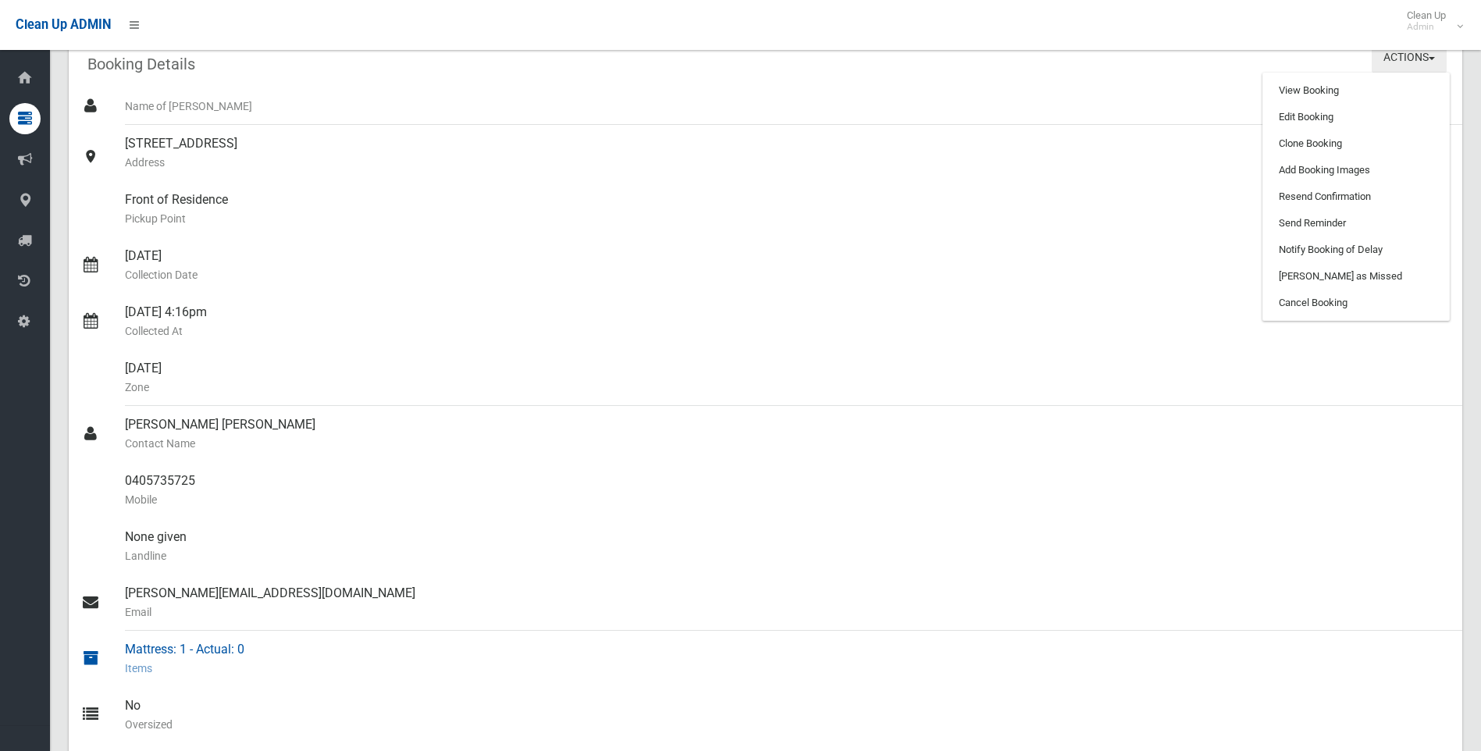
scroll to position [312, 0]
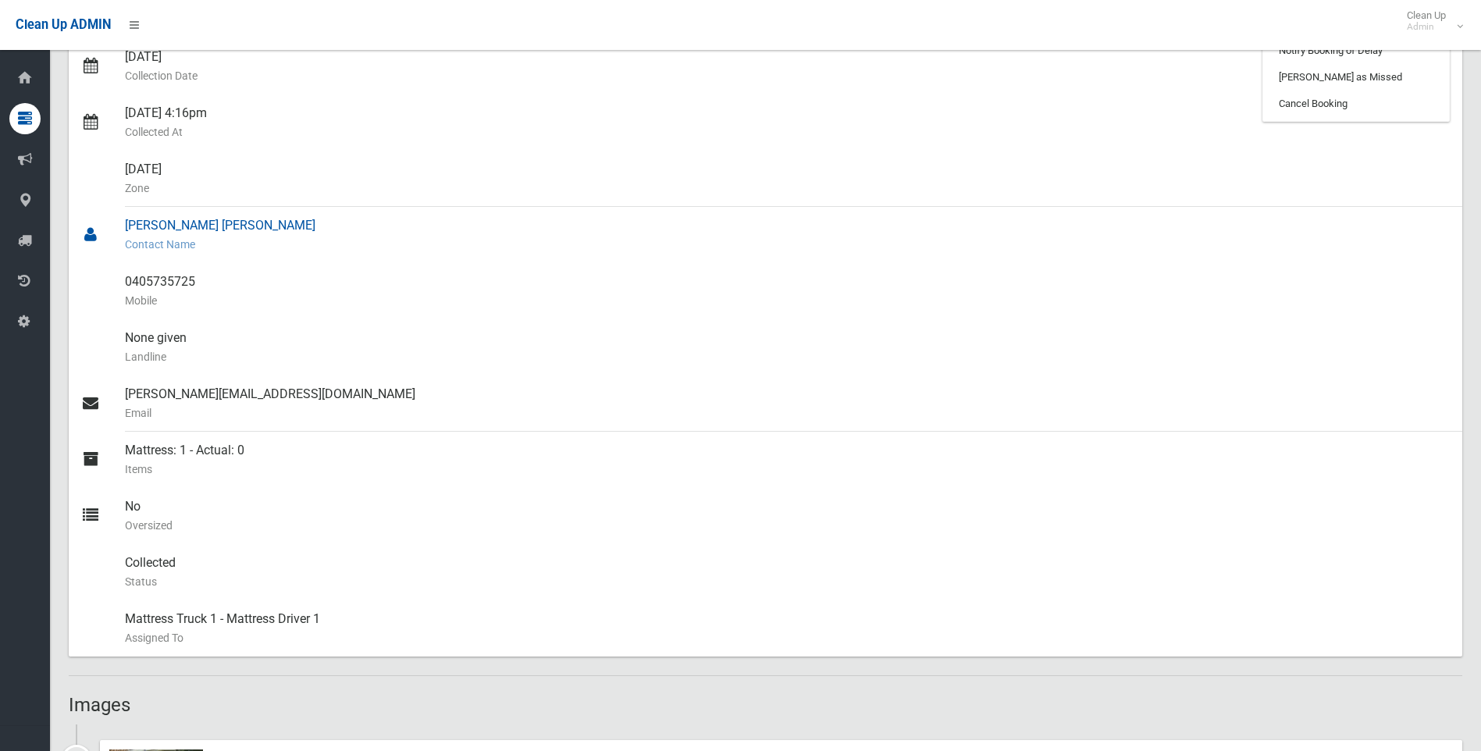
drag, startPoint x: 255, startPoint y: 229, endPoint x: 126, endPoint y: 222, distance: 129.0
click at [126, 218] on div "Julianna Abu khalil Contact Name" at bounding box center [787, 235] width 1325 height 56
copy div "[PERSON_NAME] [PERSON_NAME]"
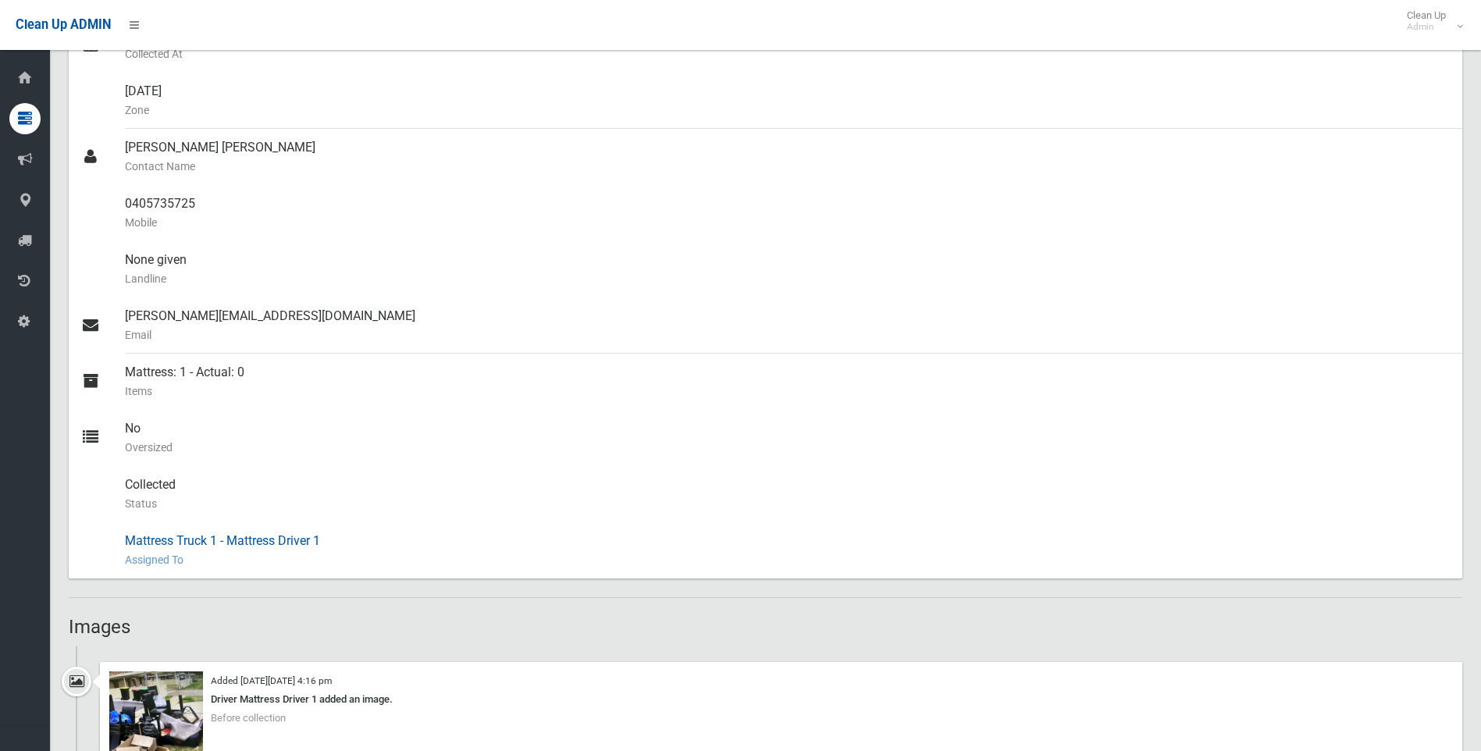
scroll to position [0, 0]
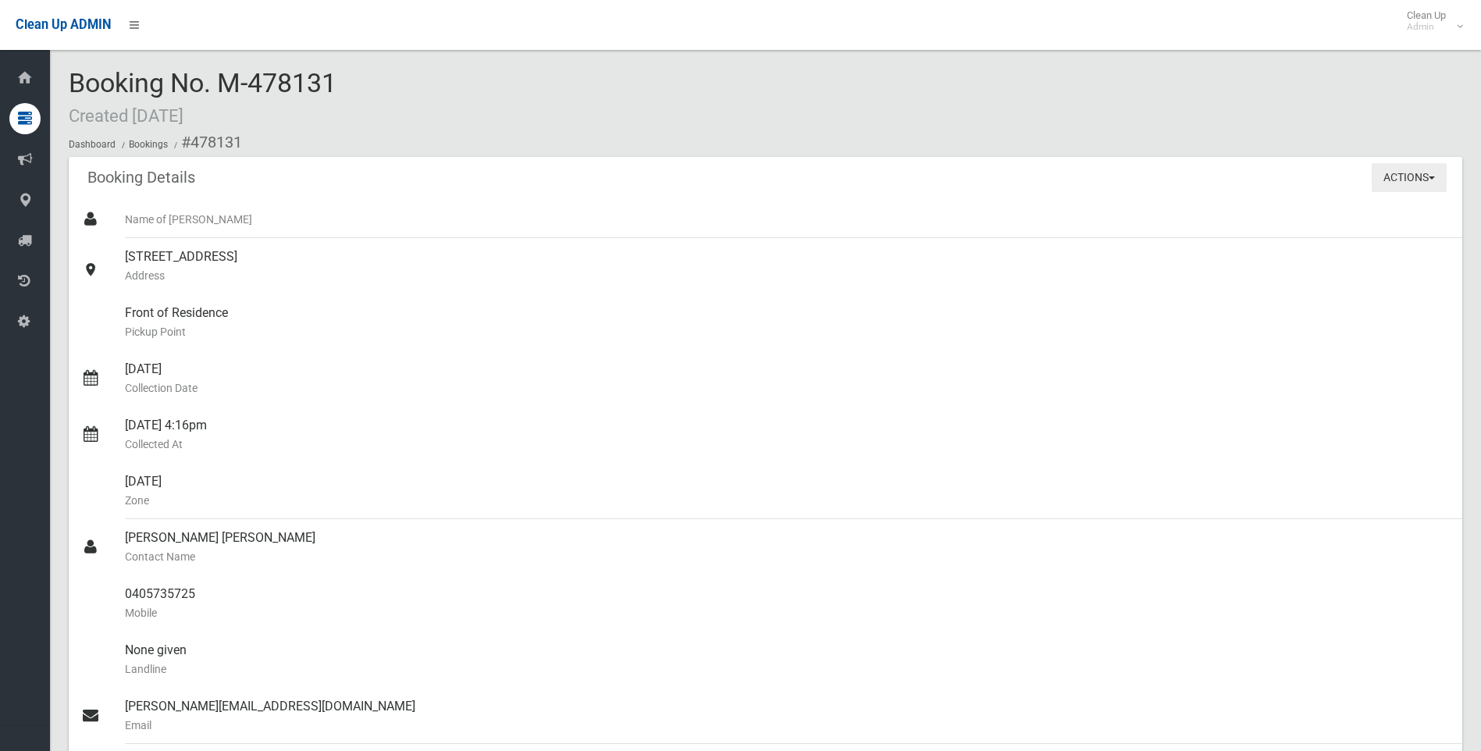
click at [1395, 183] on button "Actions" at bounding box center [1408, 177] width 75 height 29
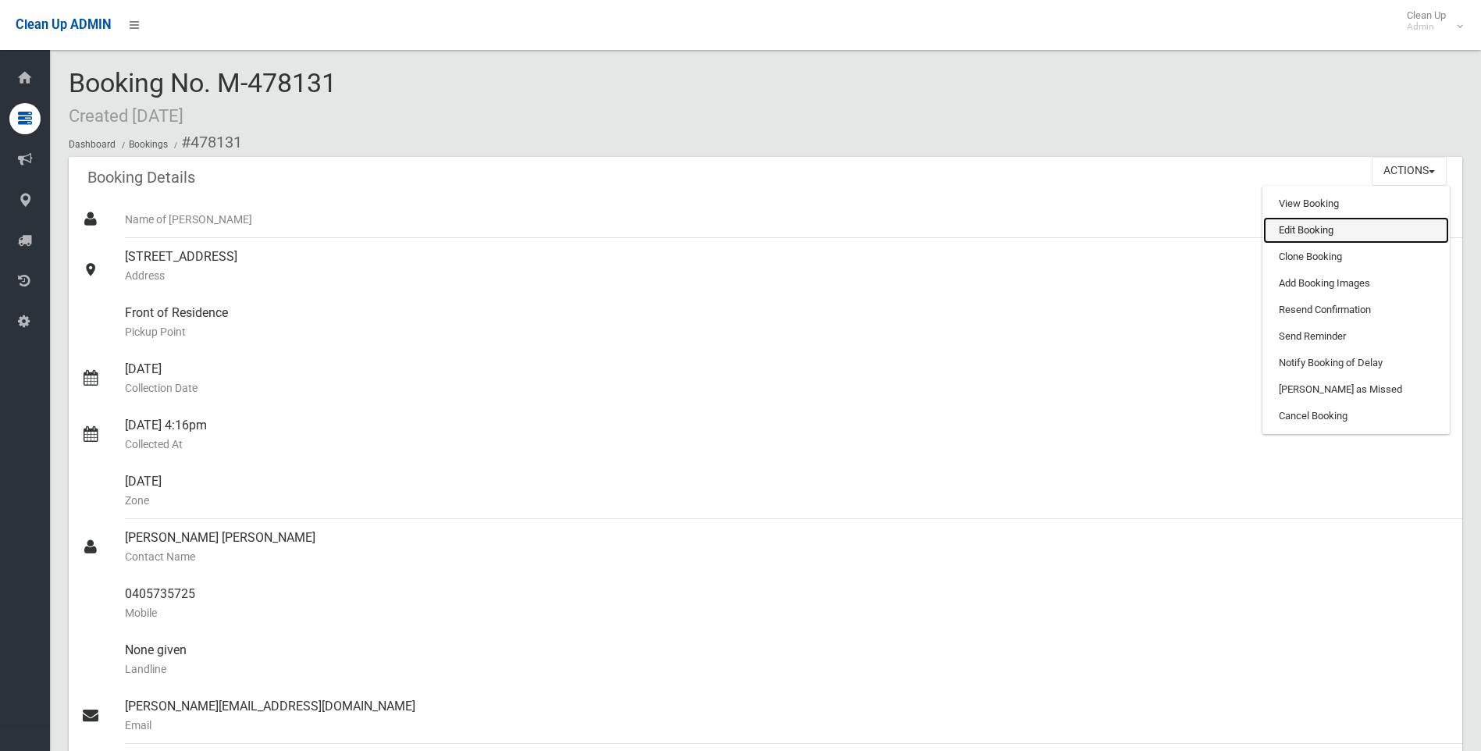
click at [1282, 230] on link "Edit Booking" at bounding box center [1356, 230] width 186 height 27
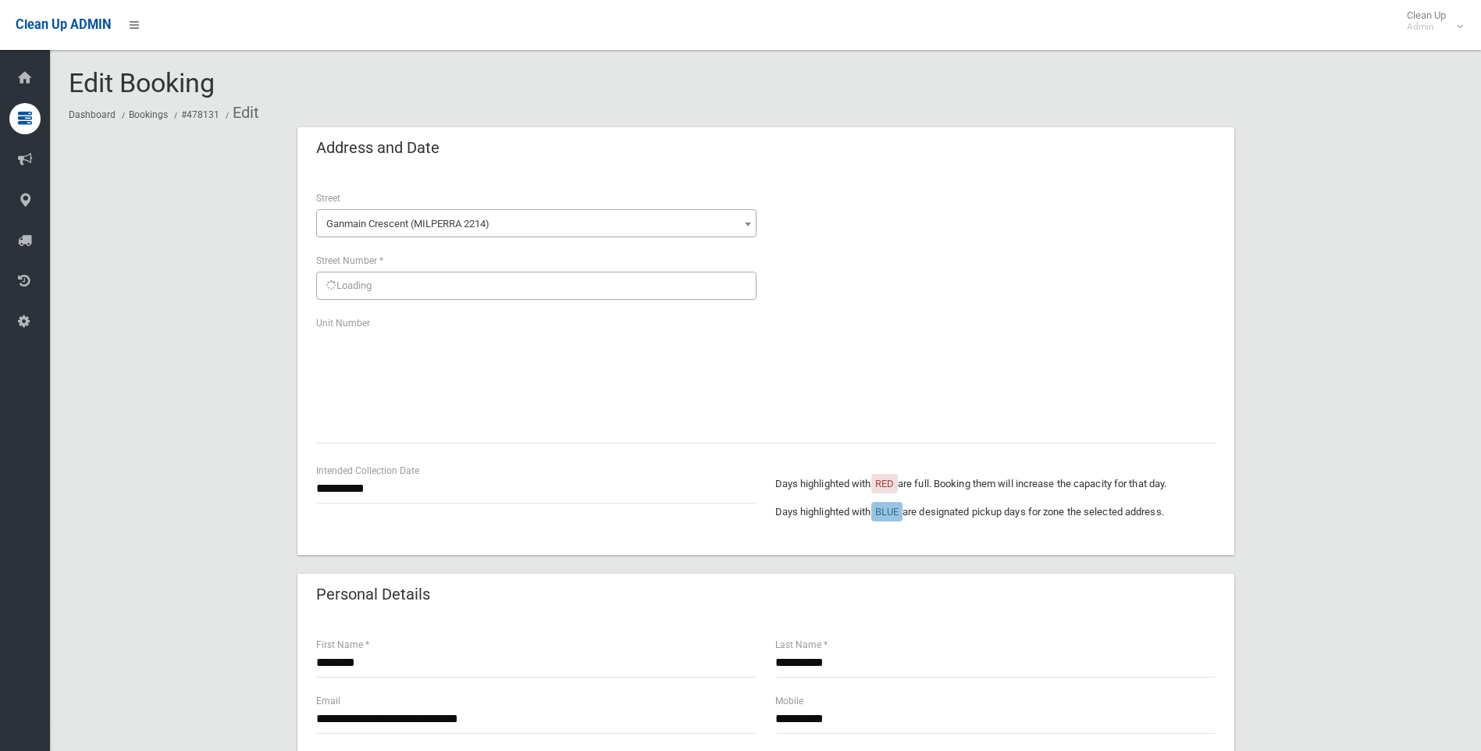
scroll to position [881, 0]
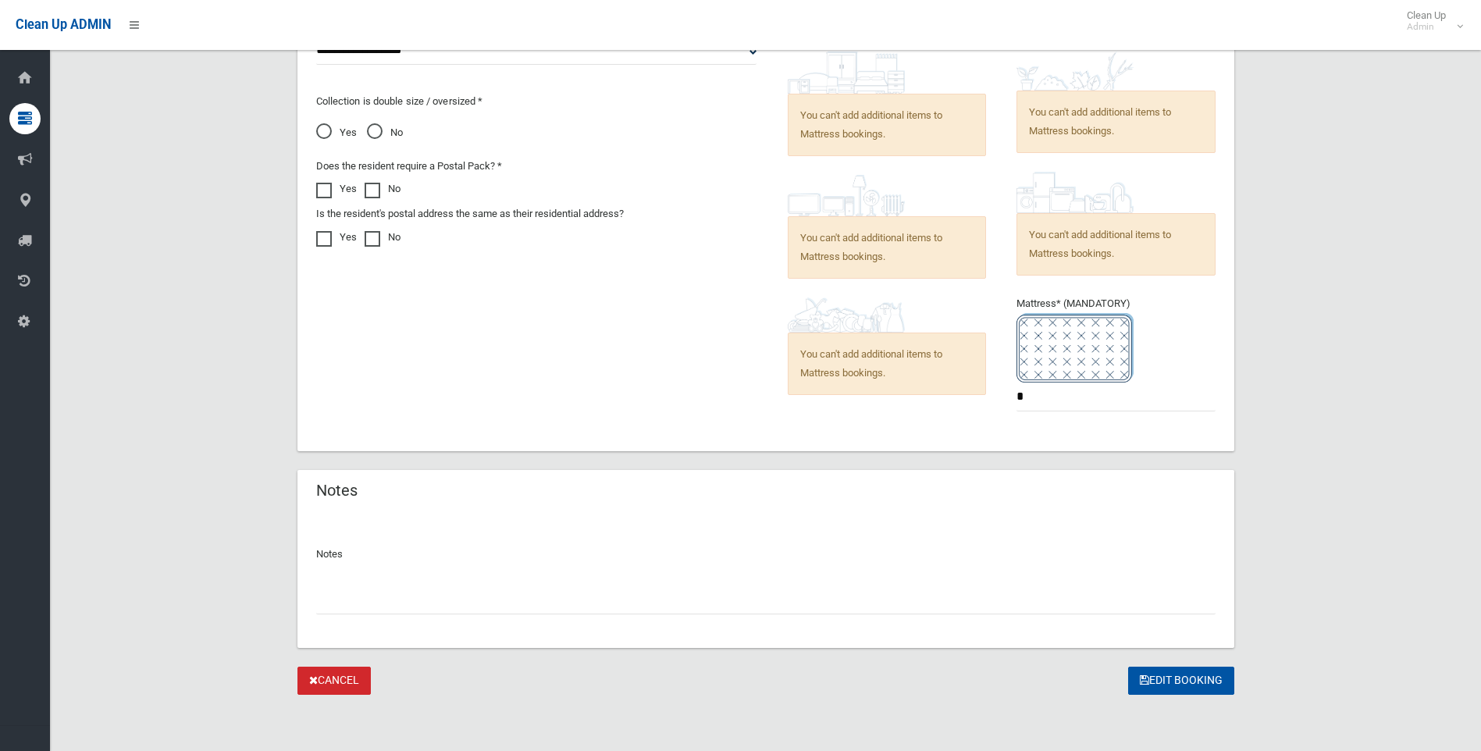
click at [416, 582] on div at bounding box center [765, 593] width 899 height 41
click at [434, 606] on input "text" at bounding box center [765, 599] width 899 height 29
paste input "**********"
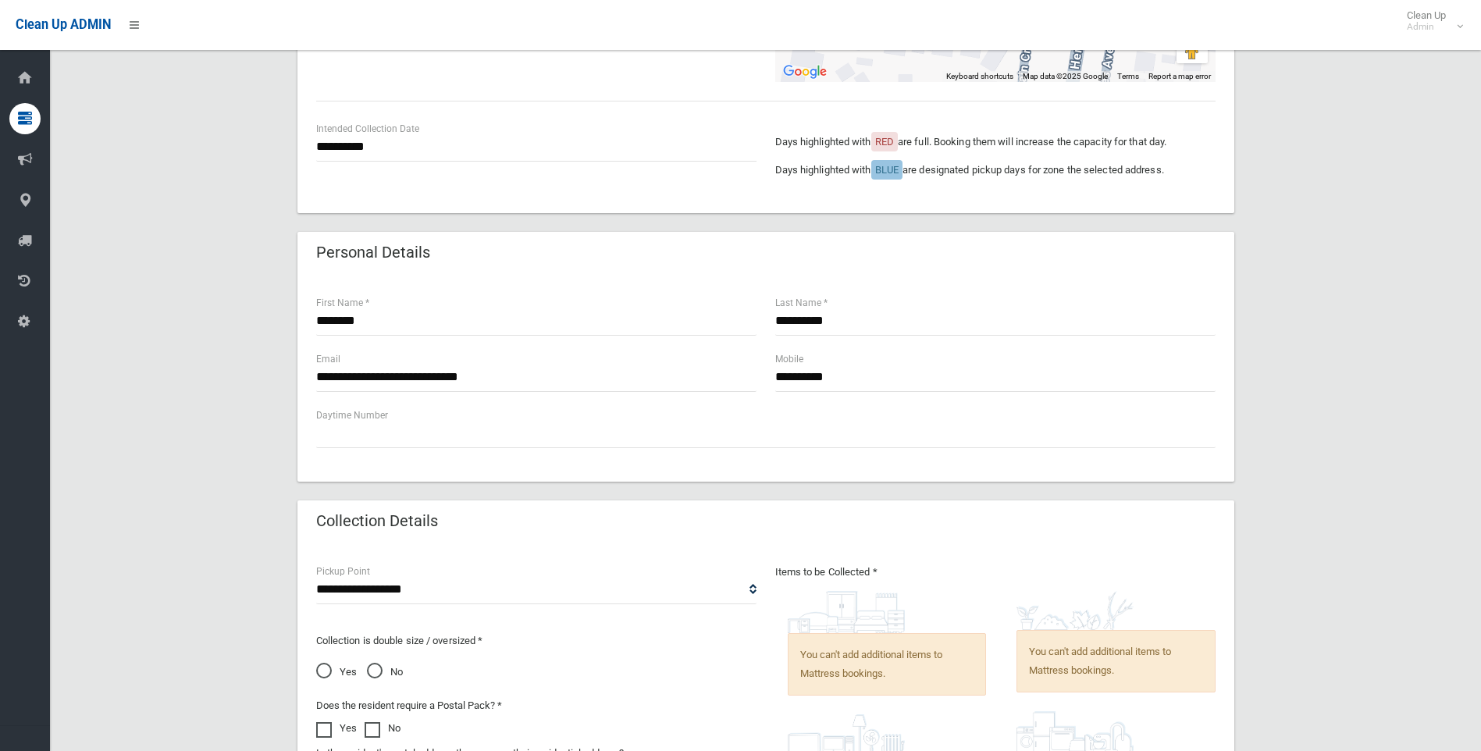
scroll to position [179, 0]
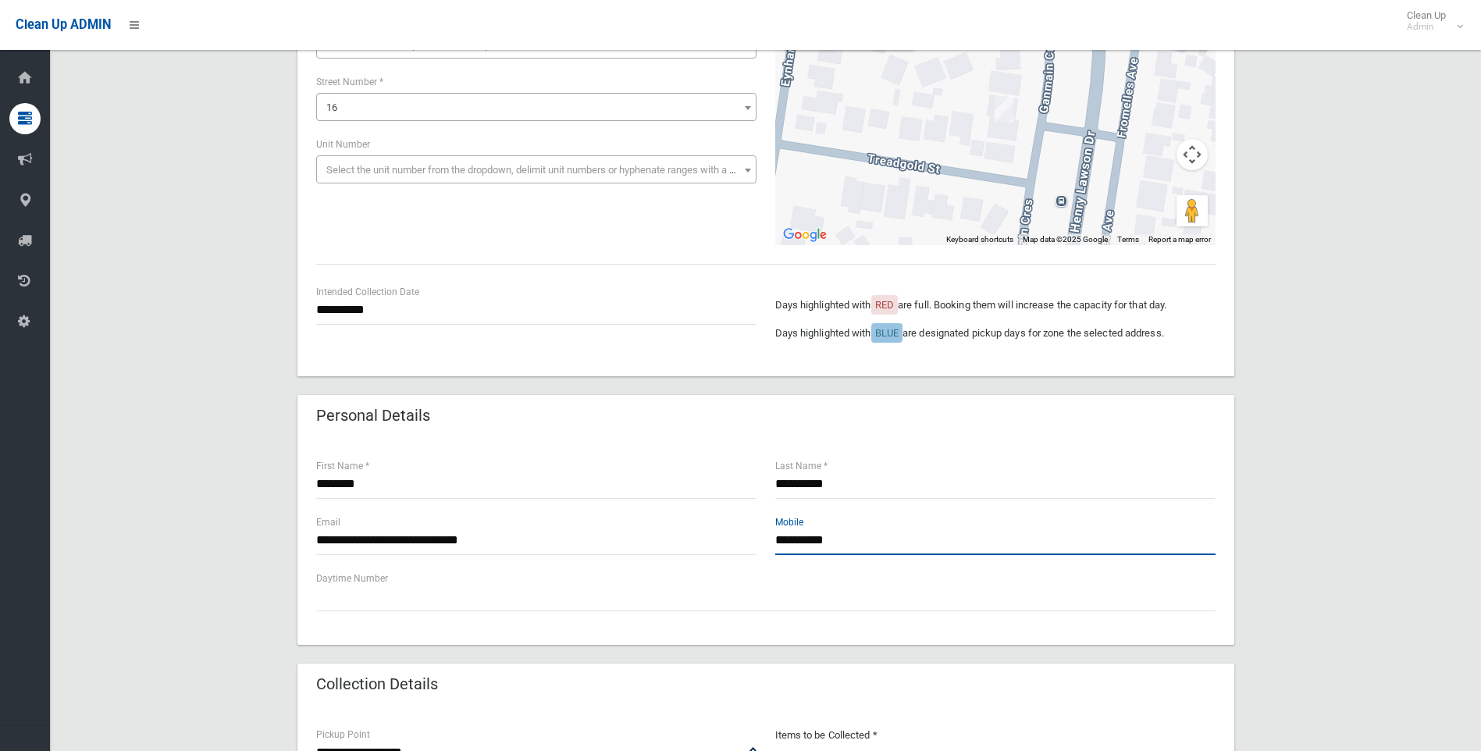
drag, startPoint x: 878, startPoint y: 551, endPoint x: 781, endPoint y: 550, distance: 97.6
click at [766, 551] on div "**********" at bounding box center [995, 542] width 459 height 56
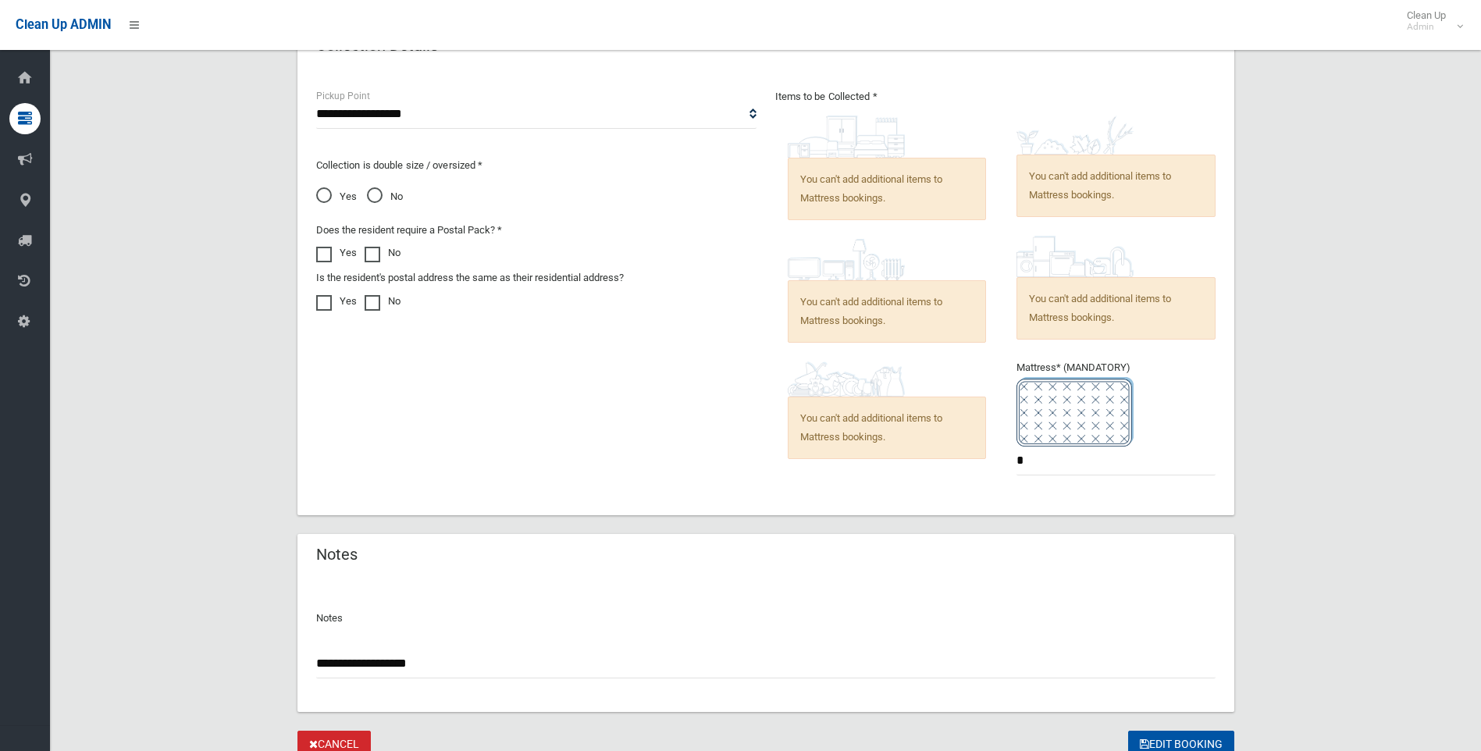
scroll to position [881, 0]
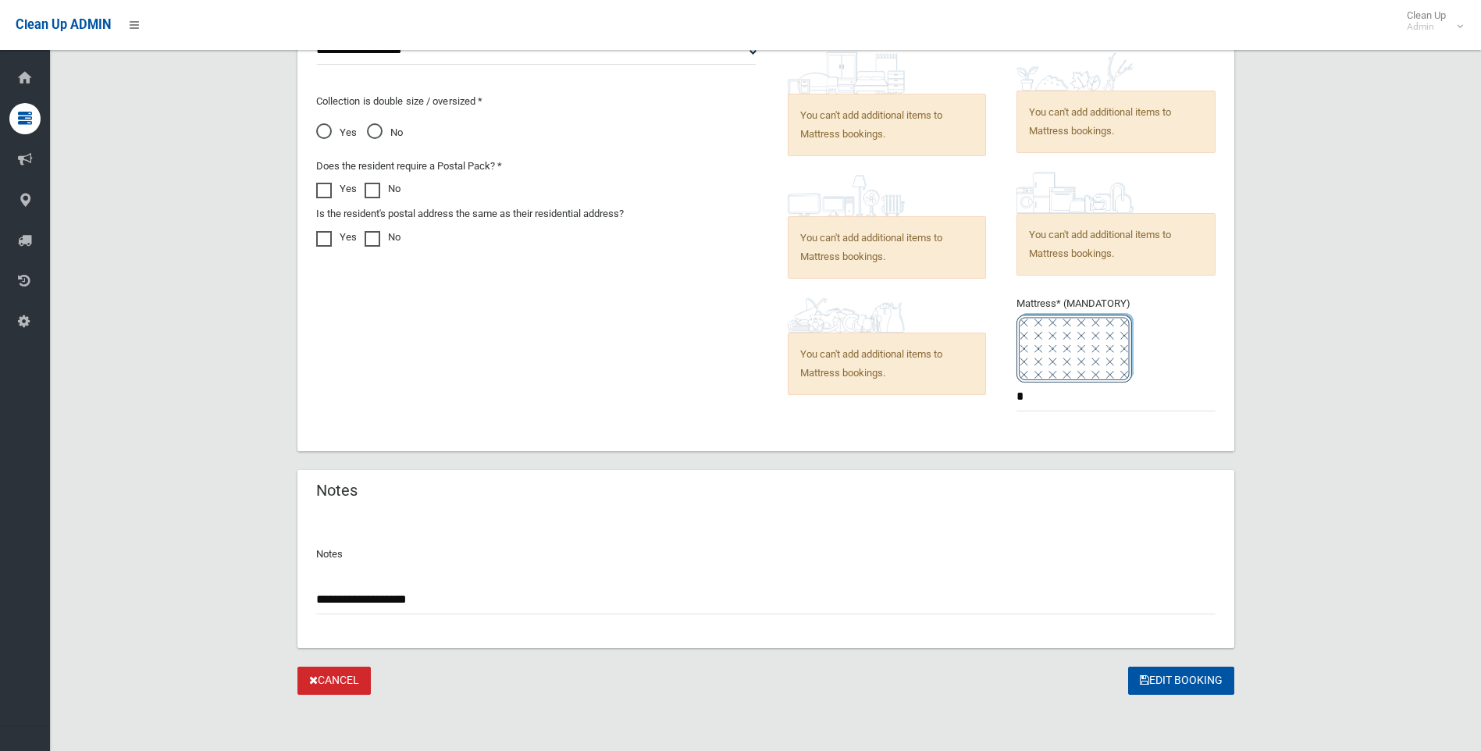
click at [439, 599] on input "**********" at bounding box center [765, 599] width 899 height 29
paste input "**********"
drag, startPoint x: 725, startPoint y: 587, endPoint x: 727, endPoint y: 599, distance: 12.6
click at [781, 597] on input "**********" at bounding box center [765, 599] width 899 height 29
type input "**********"
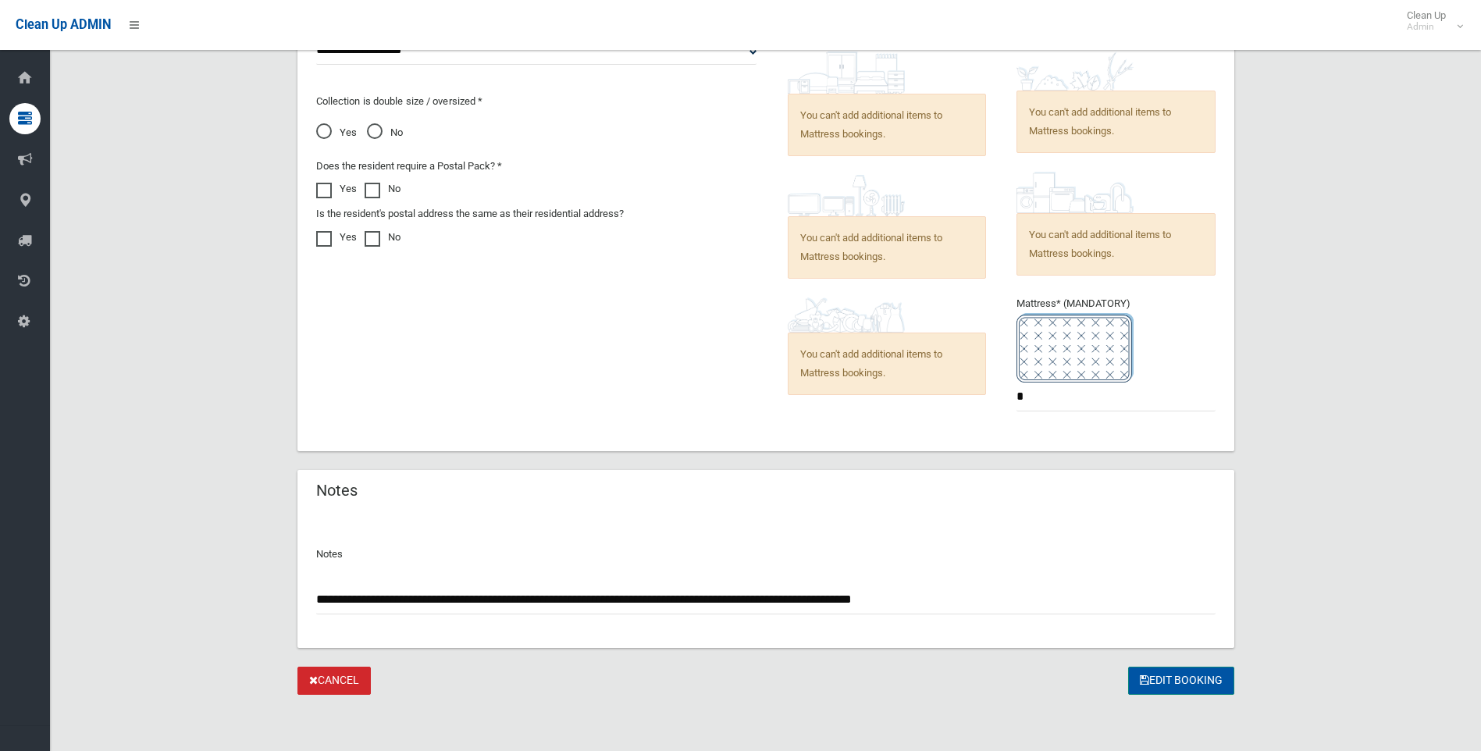
click at [1164, 670] on button "Edit Booking" at bounding box center [1181, 681] width 106 height 29
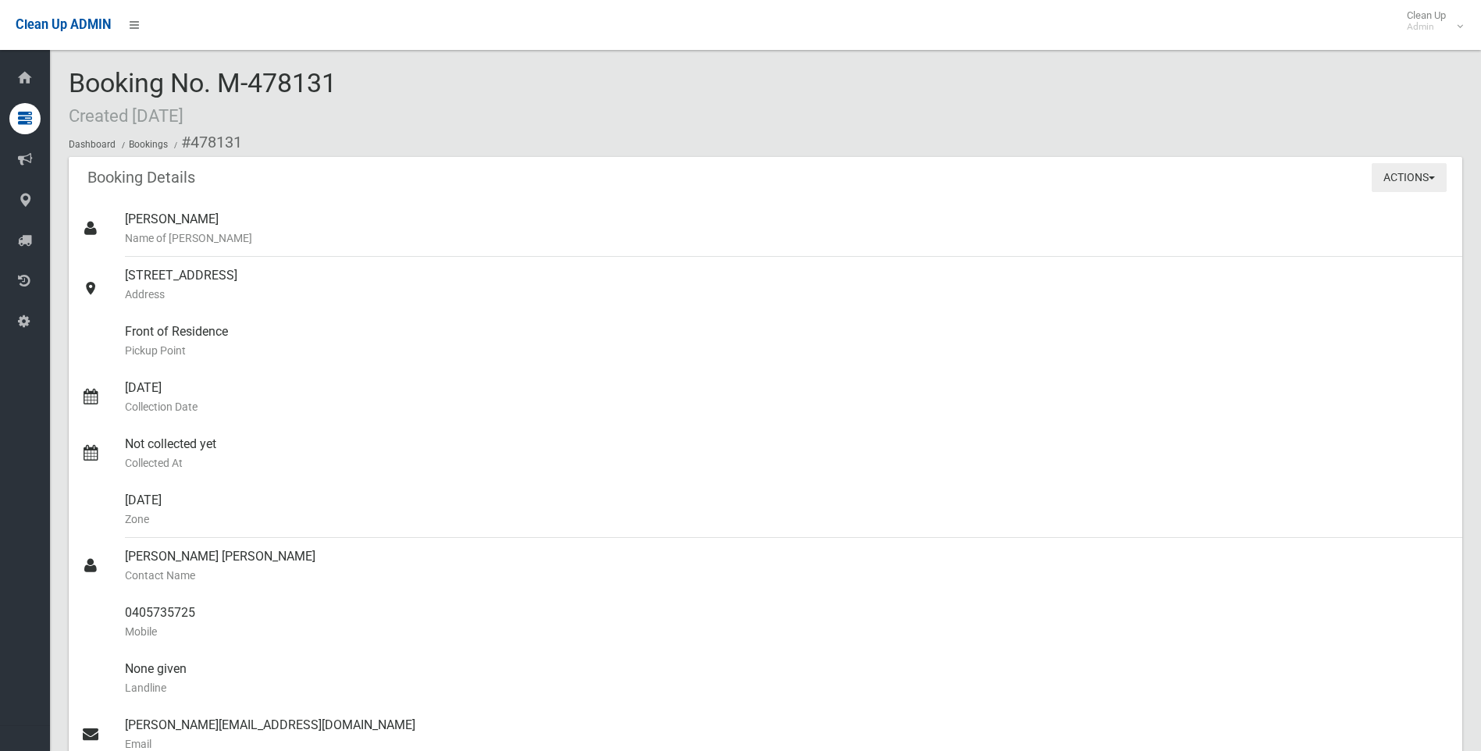
click at [1384, 172] on button "Actions" at bounding box center [1408, 177] width 75 height 29
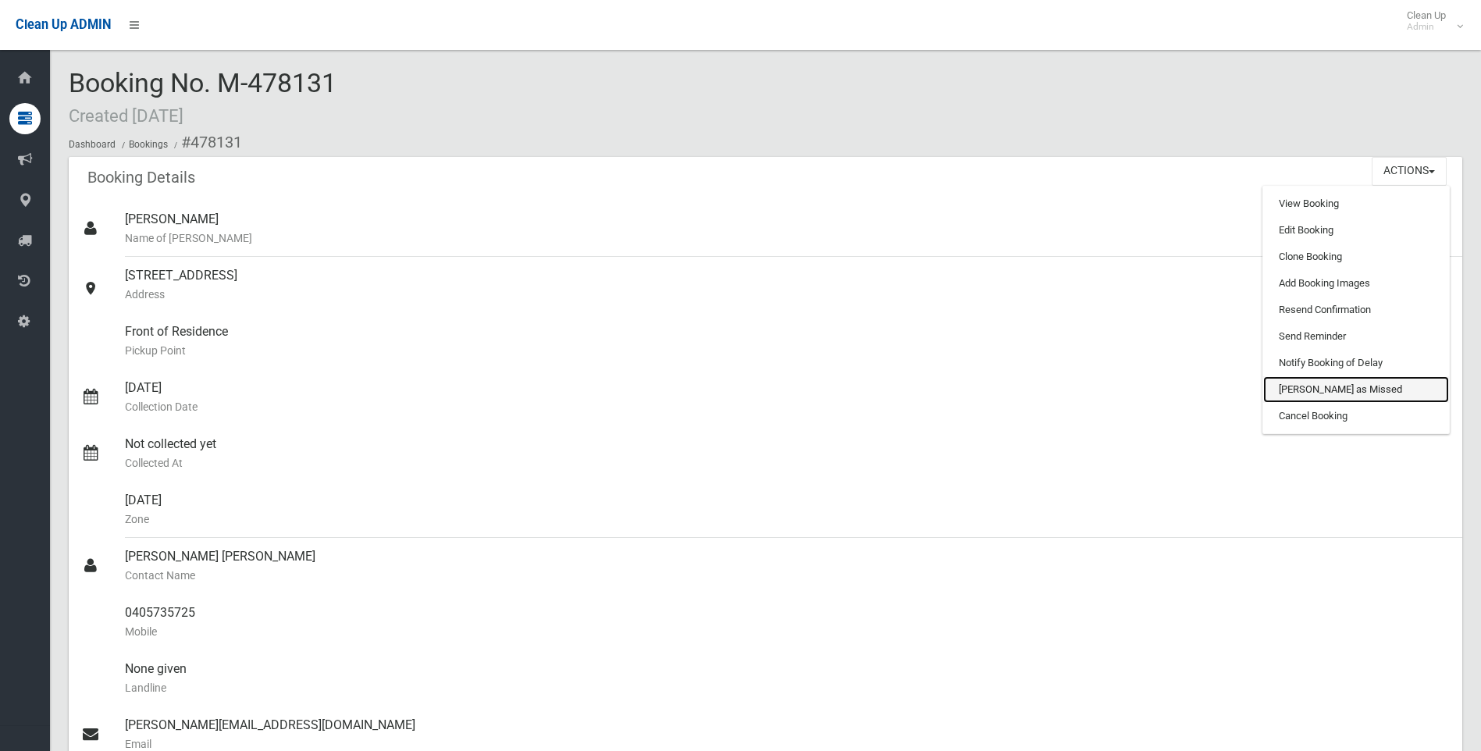
click at [1291, 384] on link "[PERSON_NAME] as Missed" at bounding box center [1356, 389] width 186 height 27
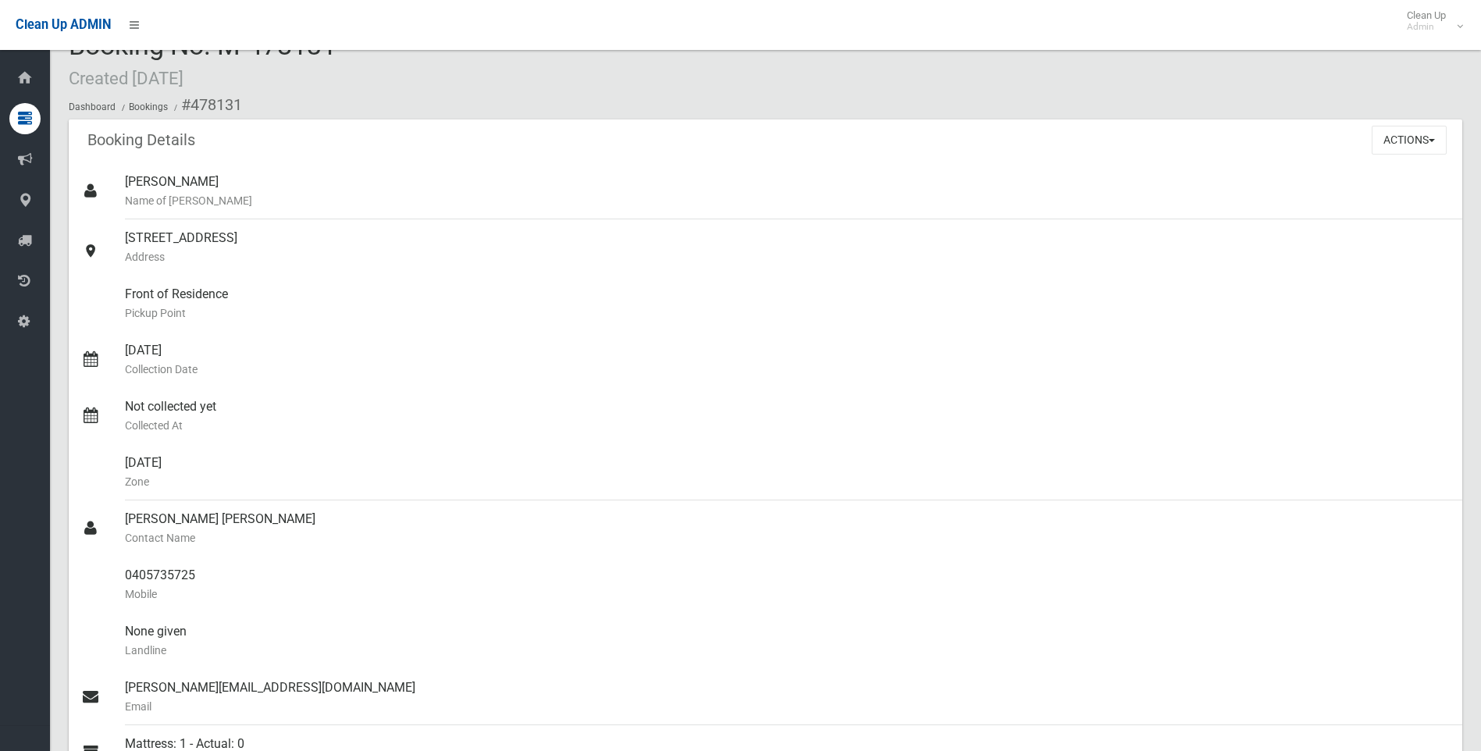
scroll to position [312, 0]
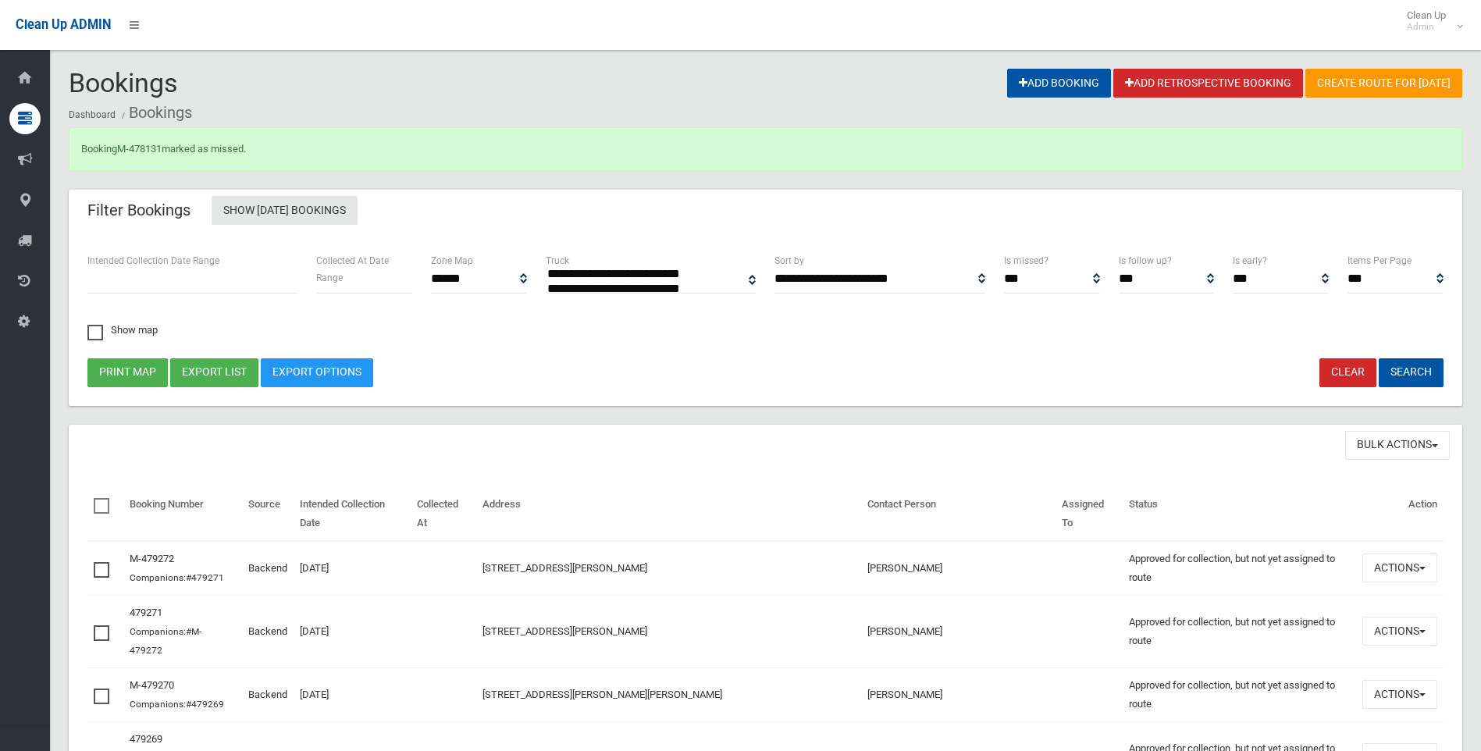
select select
drag, startPoint x: 168, startPoint y: 151, endPoint x: 131, endPoint y: 151, distance: 36.7
click at [131, 151] on div "Booking M-478131 marked as missed." at bounding box center [765, 149] width 1393 height 44
copy div "478131"
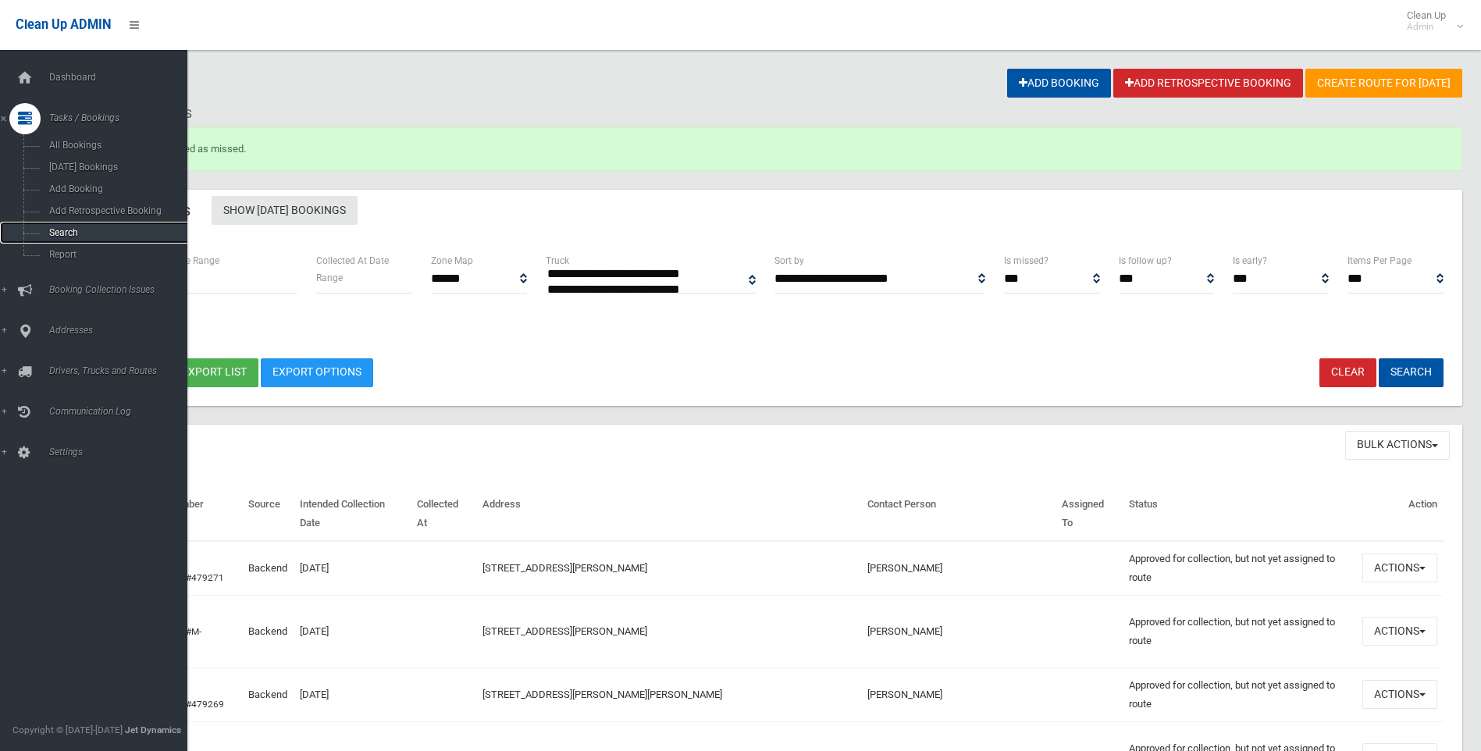
click at [67, 228] on span "Search" at bounding box center [114, 232] width 141 height 11
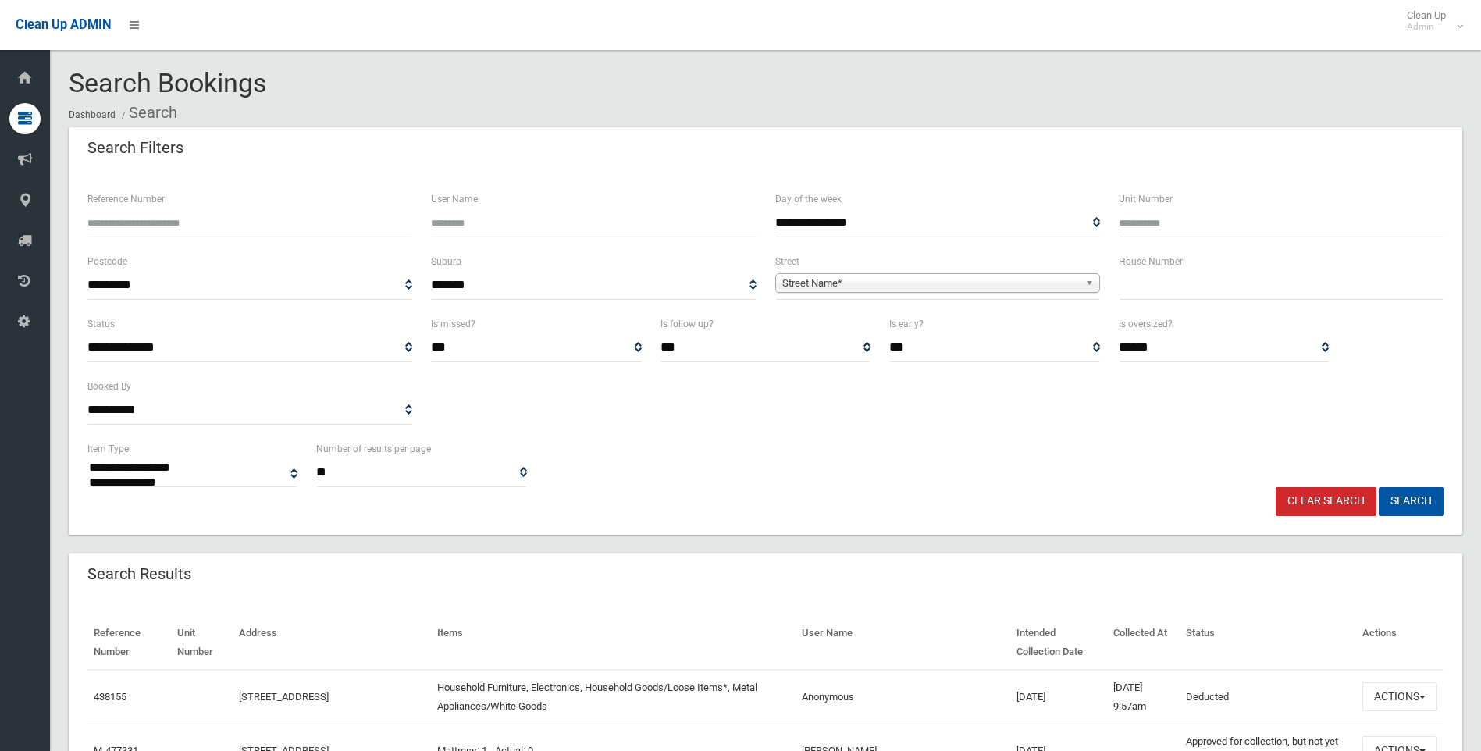
select select
type input "******"
click at [1391, 503] on button "Search" at bounding box center [1410, 501] width 65 height 29
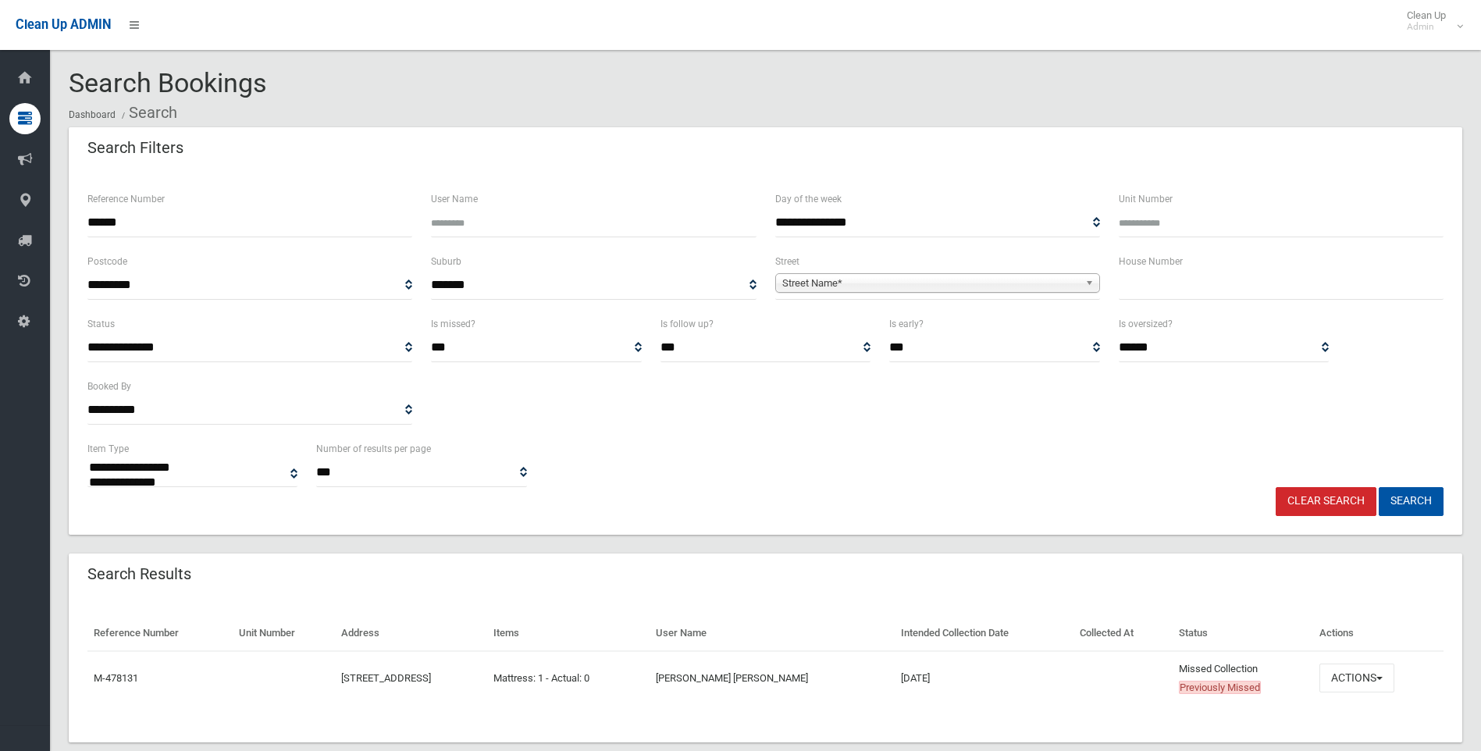
select select
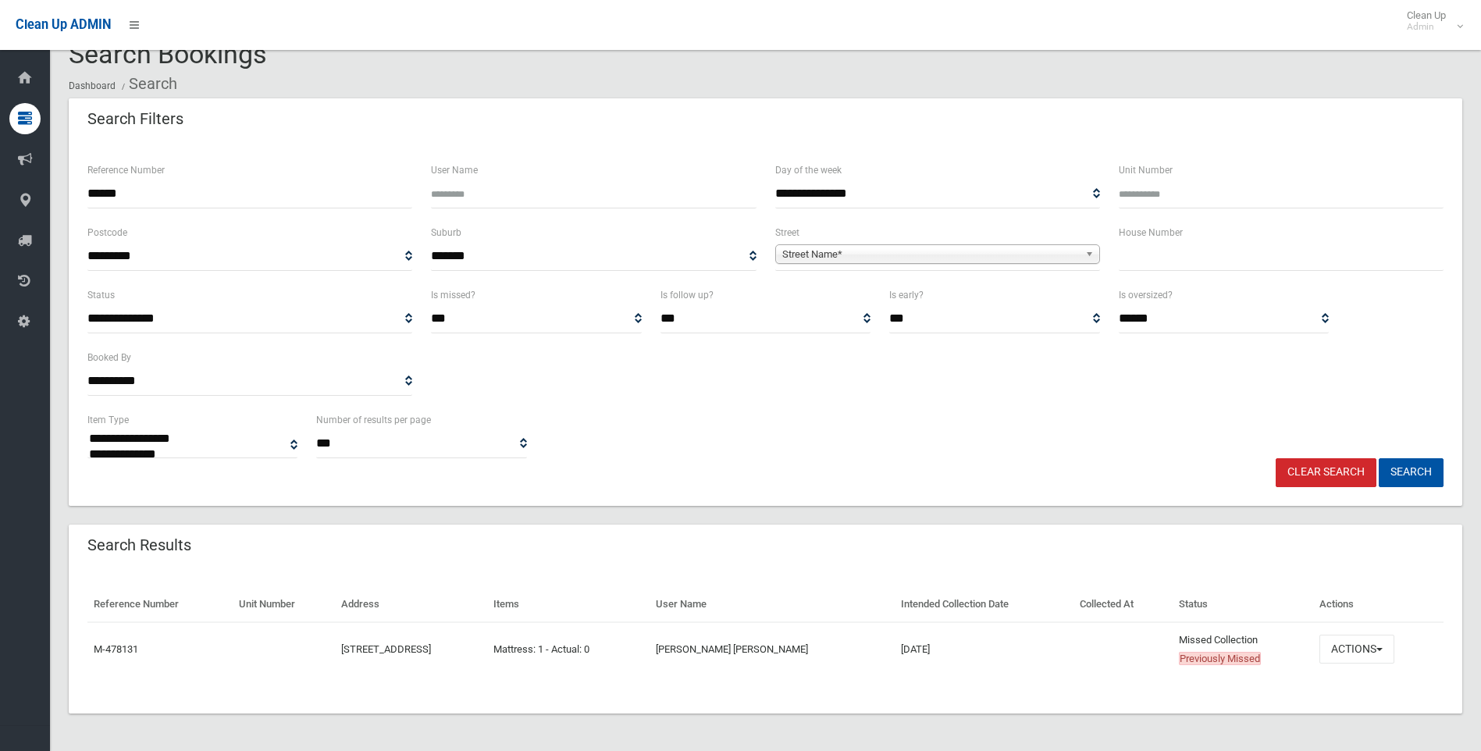
drag, startPoint x: 205, startPoint y: 194, endPoint x: -3, endPoint y: 198, distance: 208.4
click at [0, 198] on html "Clean Up ADMIN Clean Up Admin Logout Search Bookings Dashboard Search" at bounding box center [740, 346] width 1481 height 751
click at [254, 180] on input "Reference Number" at bounding box center [249, 194] width 325 height 29
click at [1169, 243] on input "text" at bounding box center [1281, 256] width 325 height 29
type input "**"
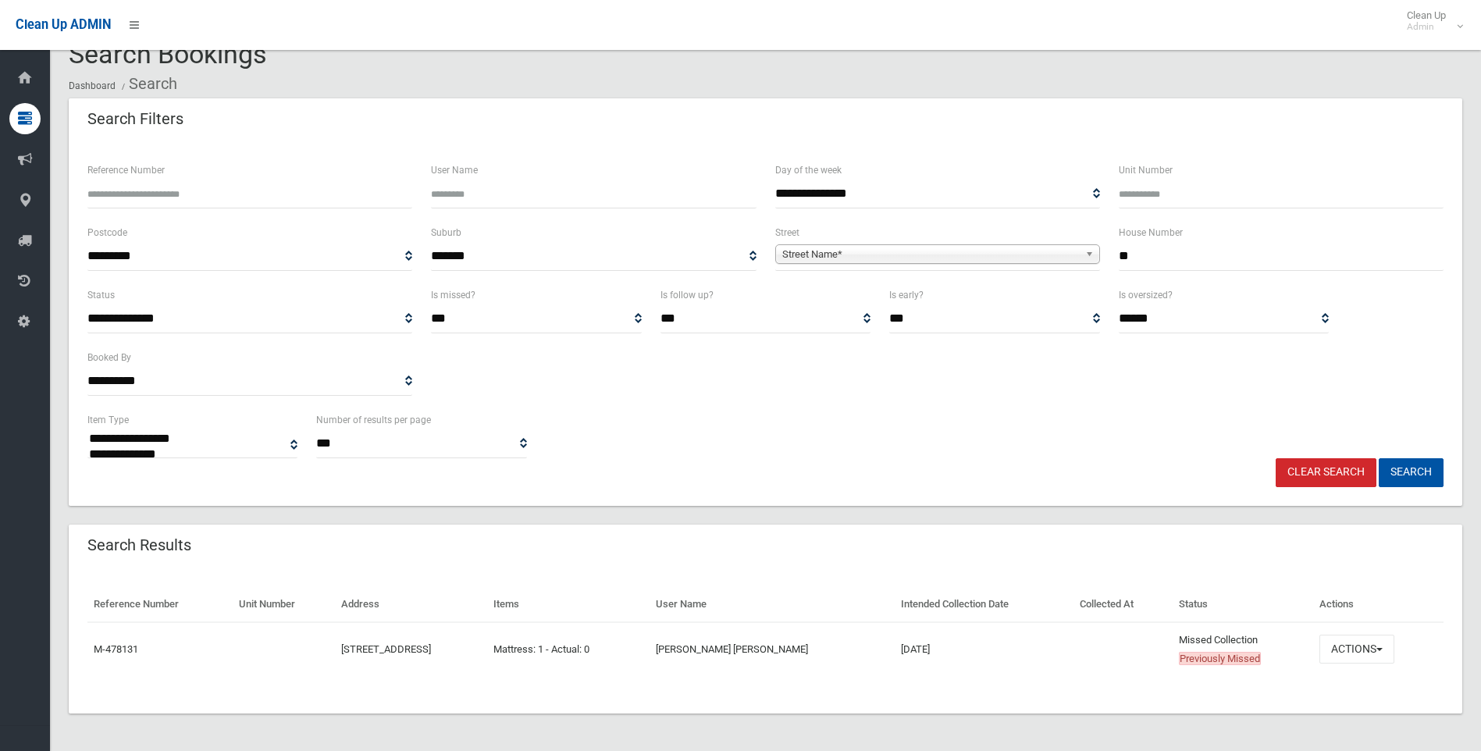
click at [849, 258] on span "Street Name*" at bounding box center [930, 254] width 297 height 19
type input "***"
click at [889, 295] on li "Gan main Crescent (MILPERRA 2214)" at bounding box center [937, 298] width 317 height 20
click at [1392, 471] on button "Search" at bounding box center [1410, 472] width 65 height 29
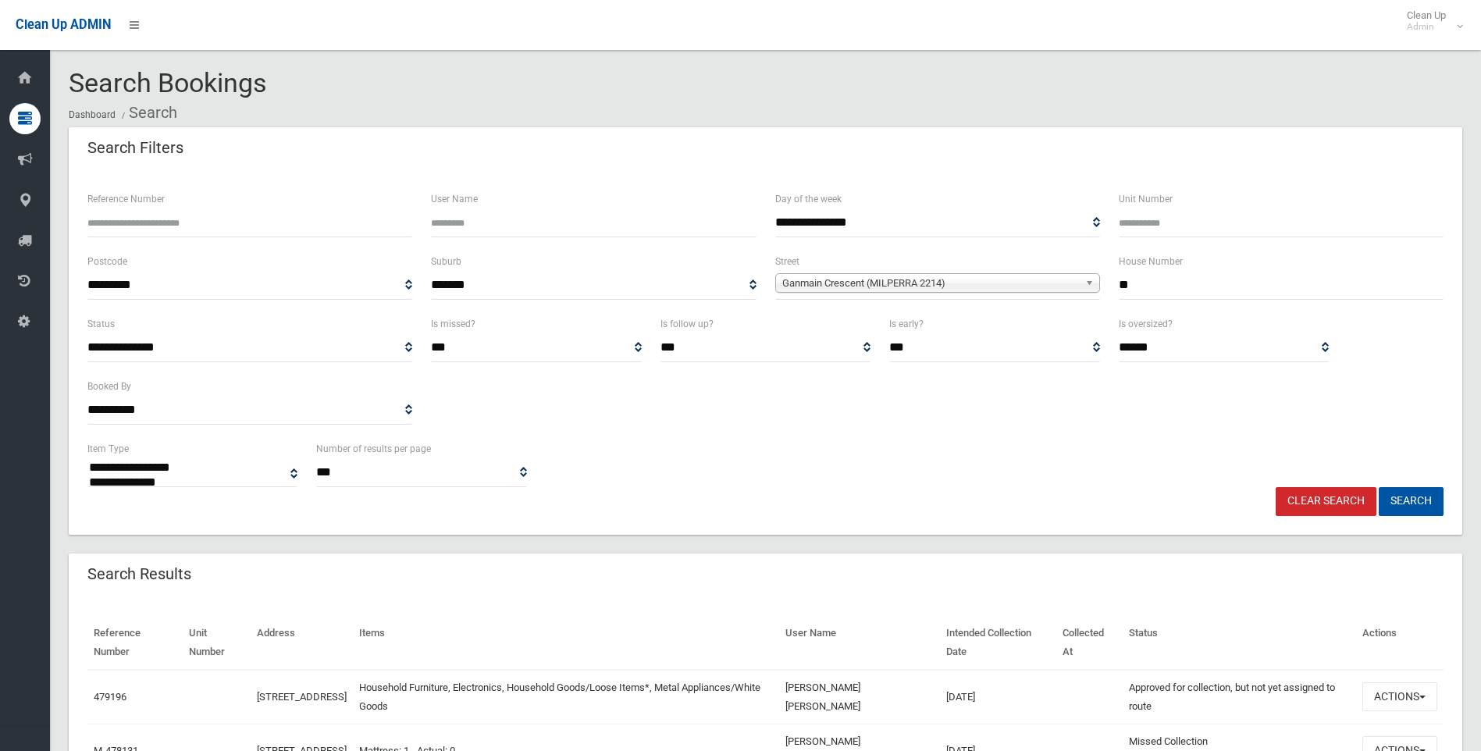
select select
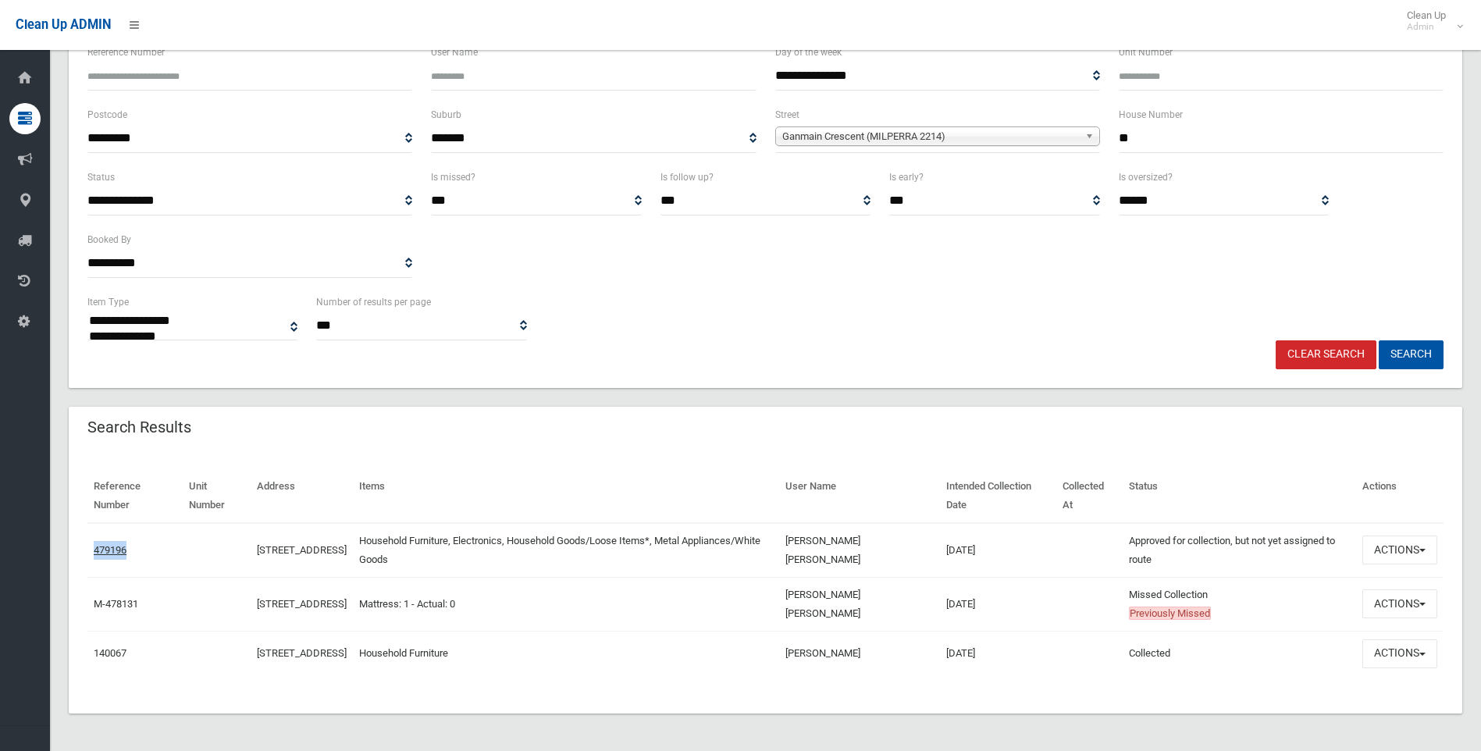
drag, startPoint x: 160, startPoint y: 535, endPoint x: 95, endPoint y: 536, distance: 64.8
click at [95, 536] on td "479196" at bounding box center [134, 550] width 95 height 55
copy link "479196"
click at [1009, 437] on div "Search Results" at bounding box center [765, 429] width 1393 height 44
click at [1387, 546] on button "Actions" at bounding box center [1399, 549] width 75 height 29
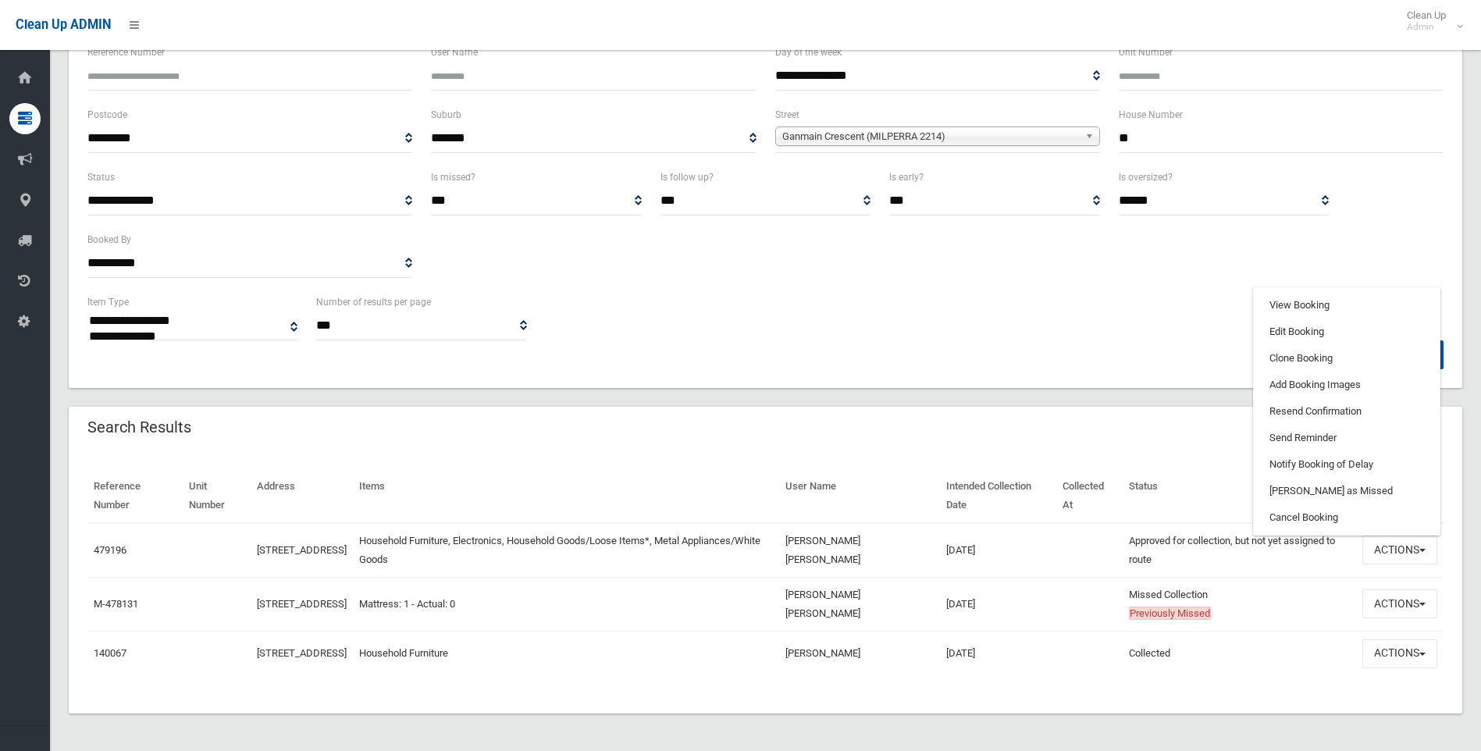
click at [1024, 556] on td "[DATE]" at bounding box center [998, 550] width 117 height 55
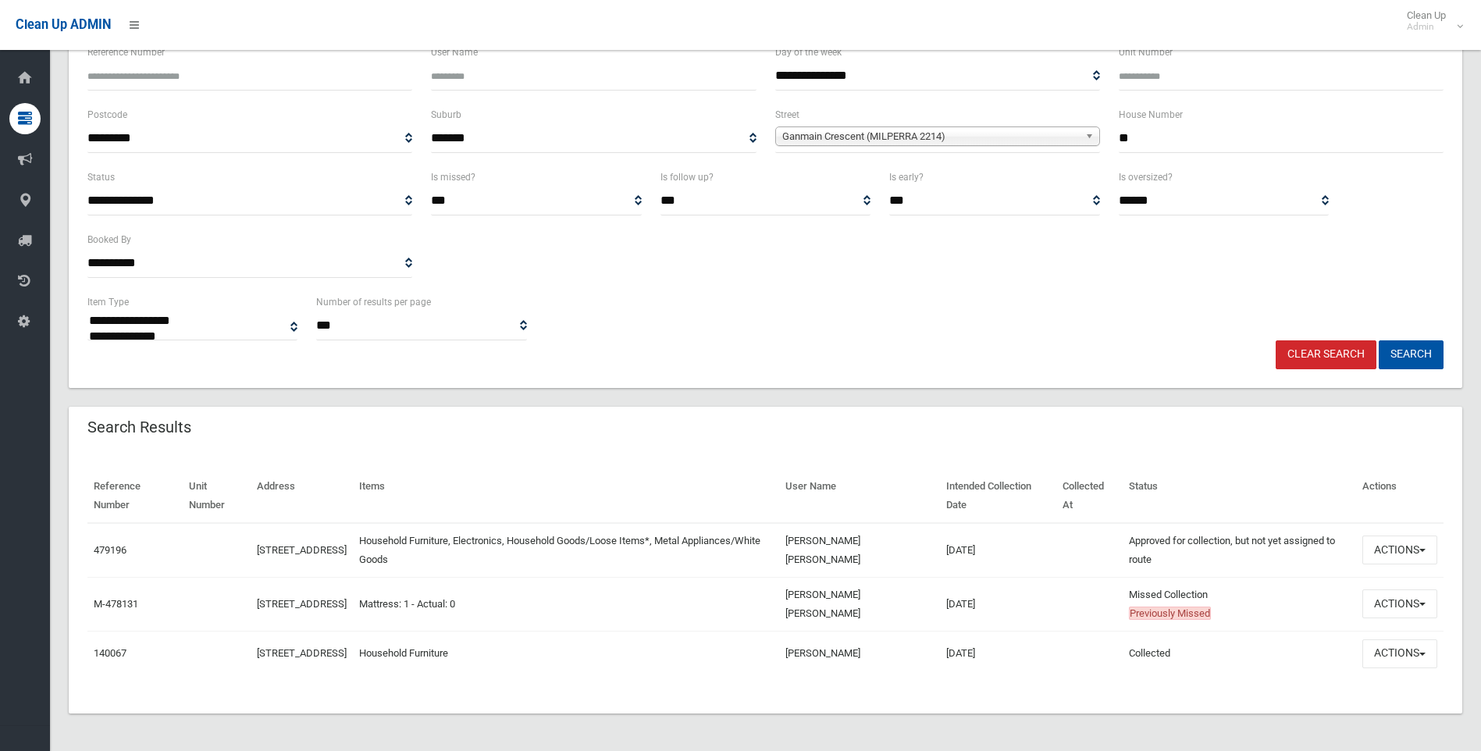
drag, startPoint x: 1011, startPoint y: 548, endPoint x: 233, endPoint y: 545, distance: 778.2
click at [233, 545] on tr "479196 16 Ganmain Crescent, MILPERRA NSW 2214 Household Furniture, Electronics,…" at bounding box center [765, 550] width 1356 height 55
drag, startPoint x: 233, startPoint y: 545, endPoint x: 389, endPoint y: 393, distance: 218.0
click at [389, 393] on div "**********" at bounding box center [765, 346] width 1393 height 733
click at [859, 375] on div "**********" at bounding box center [765, 206] width 1393 height 364
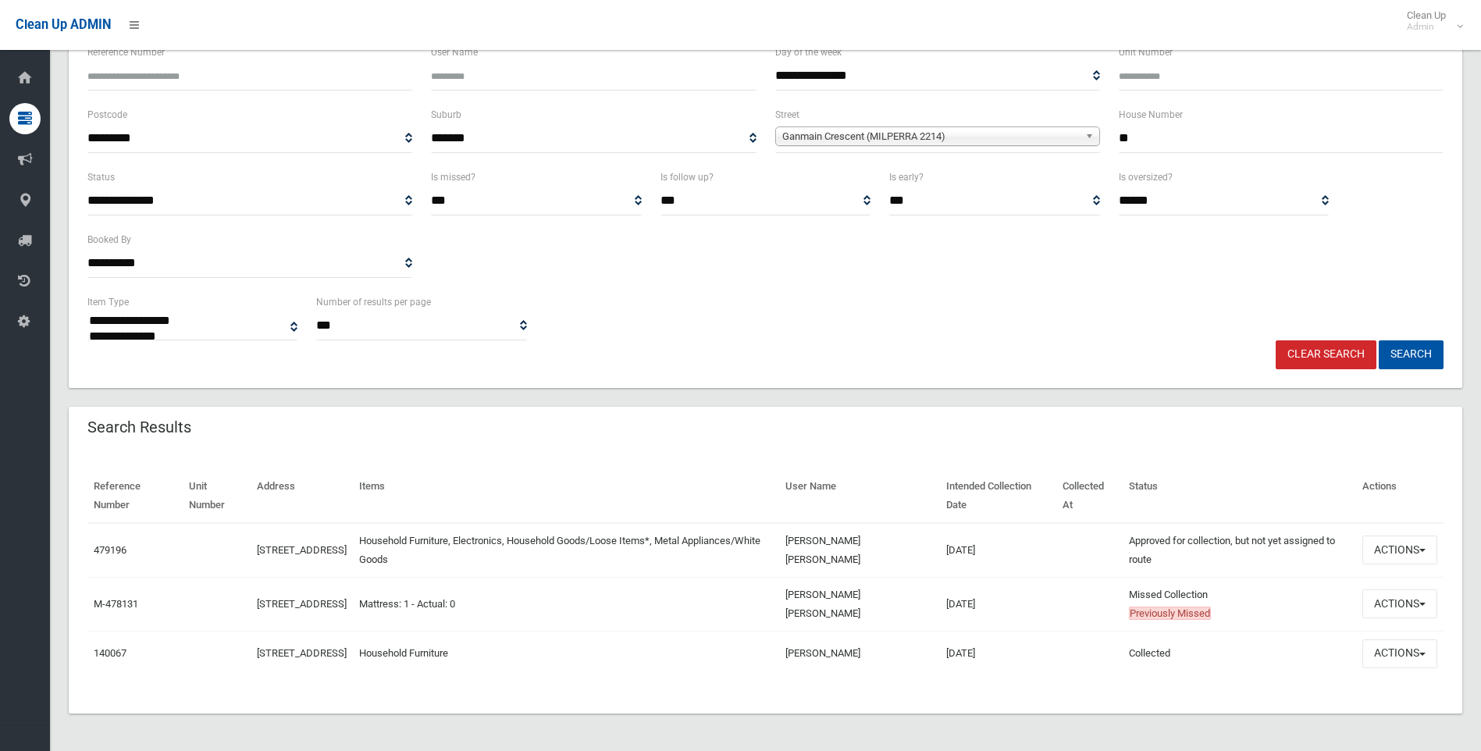
click at [944, 411] on div "Search Results" at bounding box center [765, 429] width 1393 height 44
click at [717, 482] on th "Items" at bounding box center [566, 496] width 426 height 54
drag, startPoint x: 902, startPoint y: 550, endPoint x: 844, endPoint y: 540, distance: 59.4
click at [844, 540] on tr "479196 16 Ganmain Crescent, MILPERRA NSW 2214 Household Furniture, Electronics,…" at bounding box center [765, 550] width 1356 height 55
drag, startPoint x: 844, startPoint y: 540, endPoint x: 785, endPoint y: 538, distance: 58.6
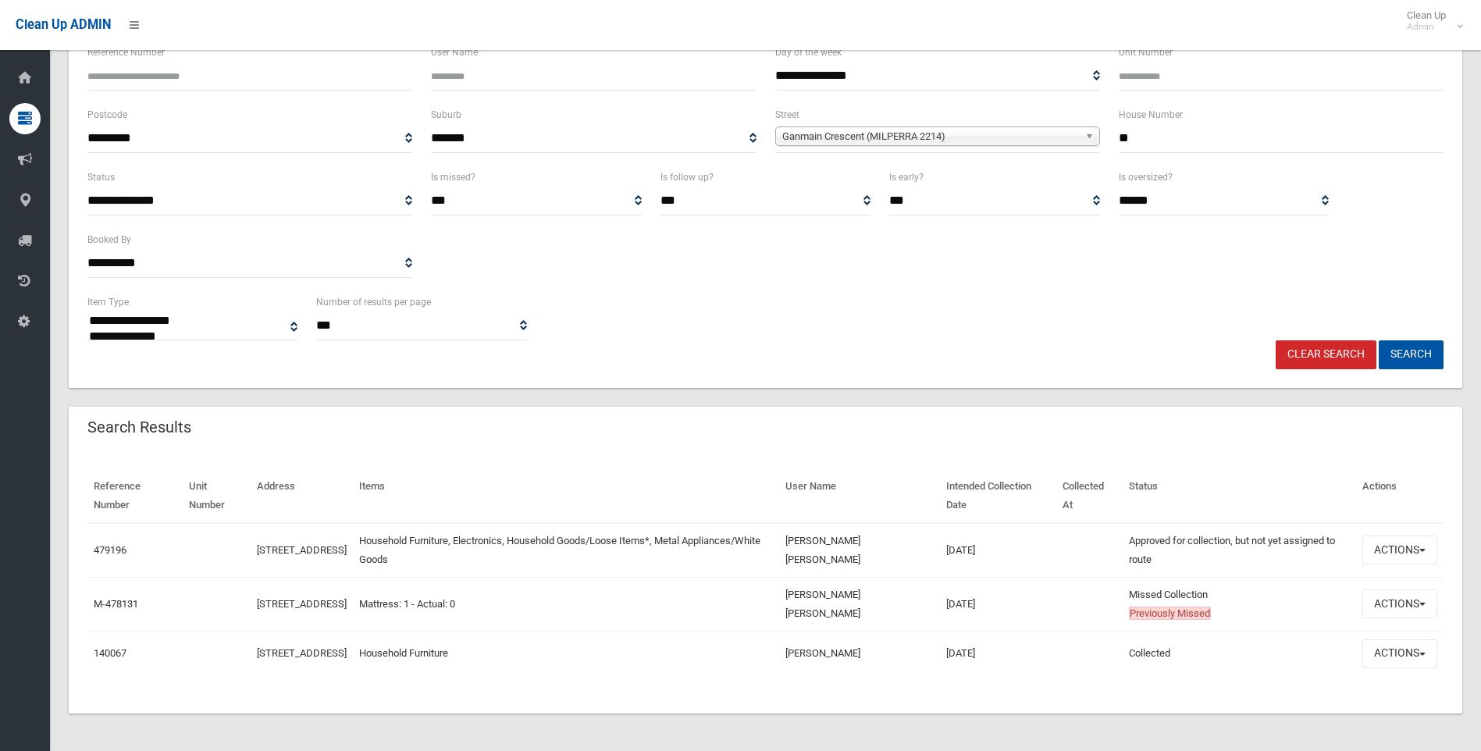
click at [779, 538] on td "Household Furniture, Electronics, Household Goods/Loose Items*, Metal Appliance…" at bounding box center [566, 550] width 426 height 55
drag, startPoint x: 903, startPoint y: 552, endPoint x: 854, endPoint y: 535, distance: 52.1
click at [854, 535] on td "[PERSON_NAME] [PERSON_NAME]" at bounding box center [859, 550] width 161 height 55
drag, startPoint x: 854, startPoint y: 535, endPoint x: 866, endPoint y: 535, distance: 11.7
copy td "[PERSON_NAME] [PERSON_NAME]"
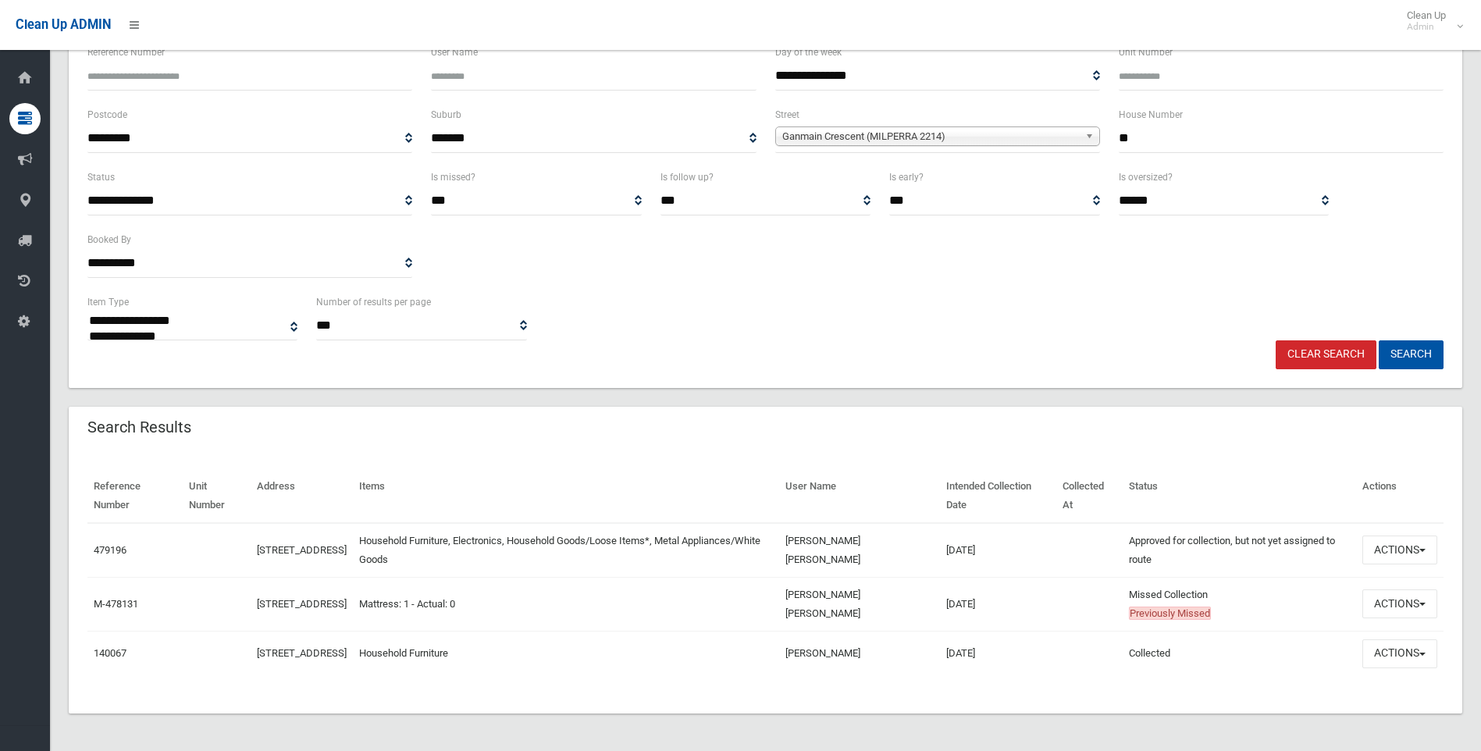
click at [781, 365] on div "**********" at bounding box center [765, 206] width 1393 height 364
click at [923, 527] on td "[PERSON_NAME] [PERSON_NAME]" at bounding box center [859, 550] width 161 height 55
drag, startPoint x: 1244, startPoint y: 558, endPoint x: 104, endPoint y: 446, distance: 1145.9
click at [104, 450] on div "Reference Number Unit Number Address Items User Name Intended Collection Date C…" at bounding box center [765, 581] width 1393 height 263
drag, startPoint x: 104, startPoint y: 446, endPoint x: 424, endPoint y: 437, distance: 320.1
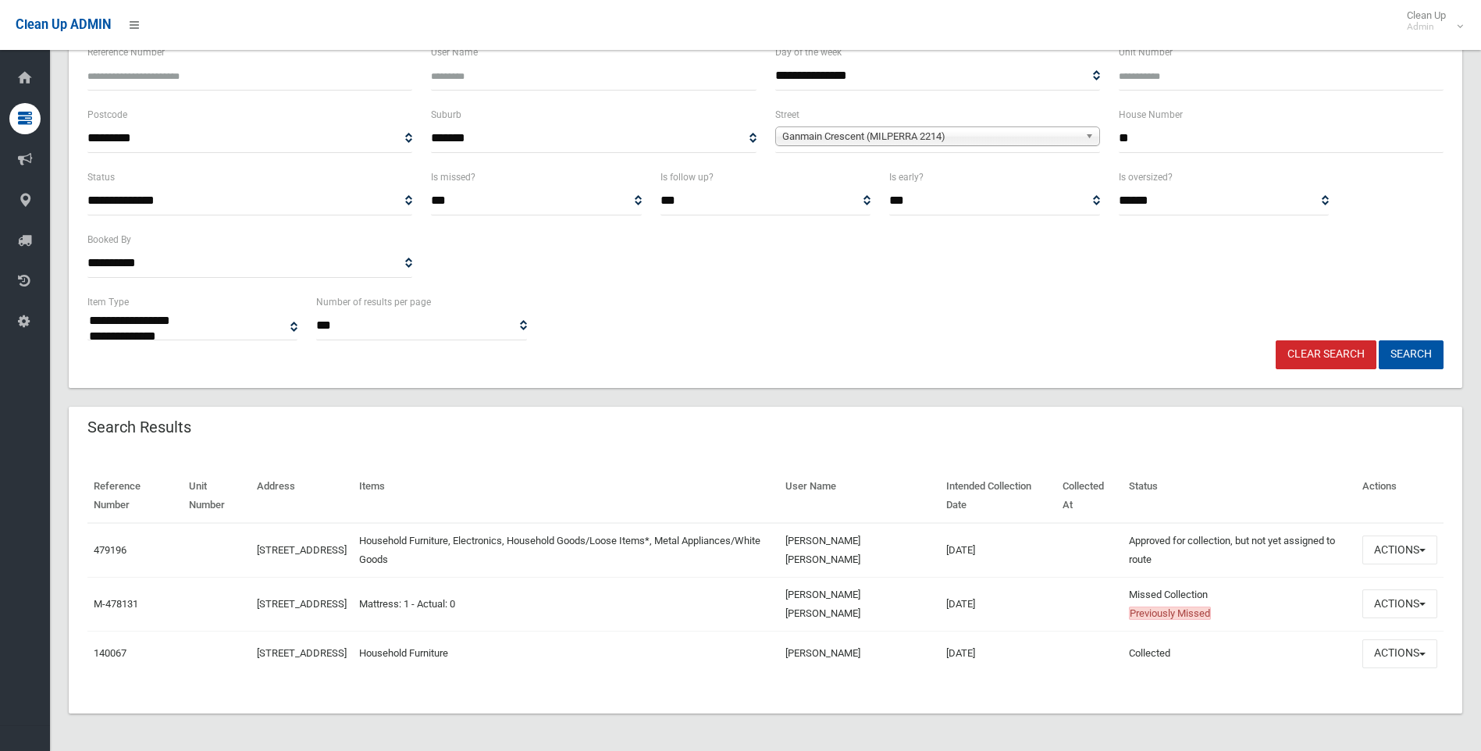
click at [424, 437] on div "Search Results" at bounding box center [765, 429] width 1393 height 44
drag, startPoint x: 1293, startPoint y: 556, endPoint x: 396, endPoint y: 417, distance: 907.5
click at [396, 417] on div "Search Results Reference Number Unit Number Address Items User Name Intended Co…" at bounding box center [765, 560] width 1393 height 307
drag, startPoint x: 396, startPoint y: 417, endPoint x: 303, endPoint y: 404, distance: 93.8
click at [286, 408] on div "Search Results" at bounding box center [765, 429] width 1393 height 44
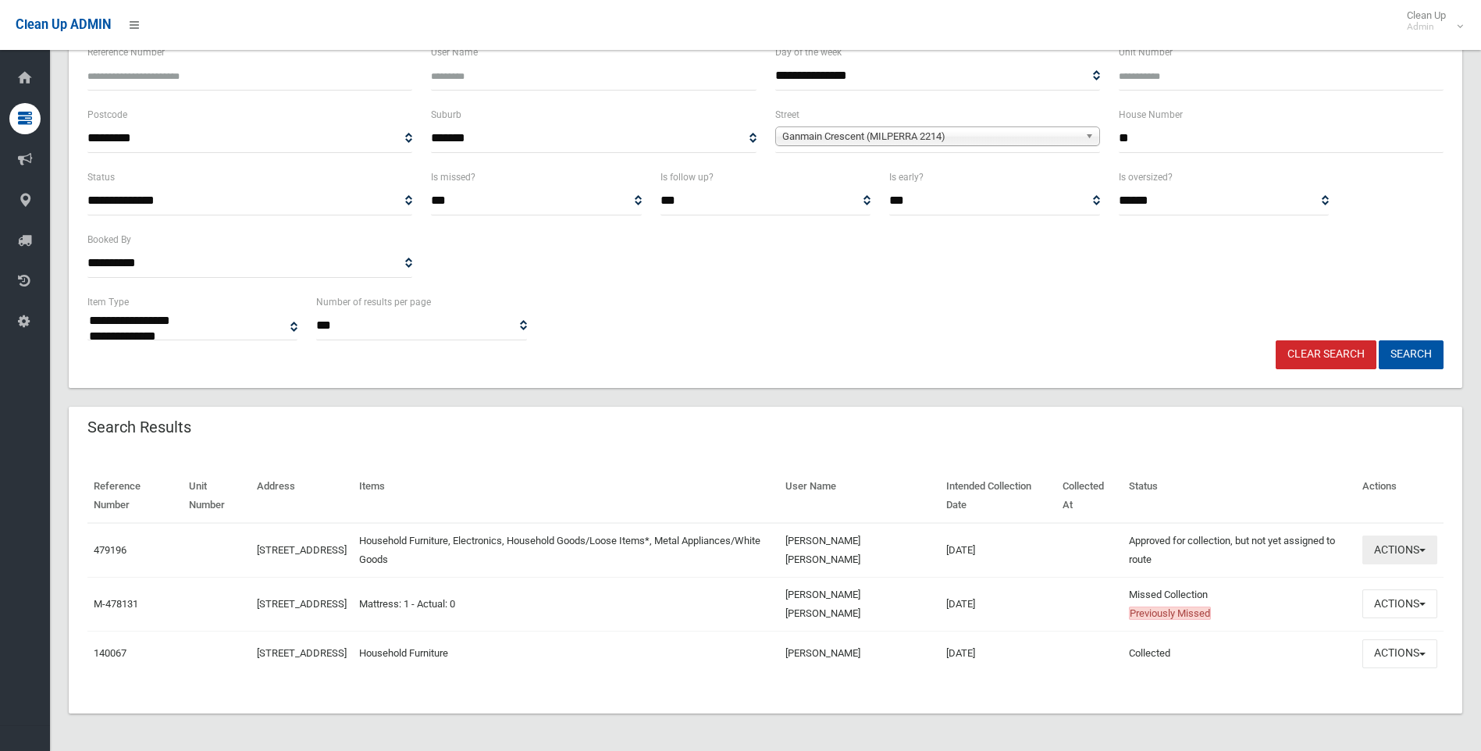
click at [1416, 542] on button "Actions" at bounding box center [1399, 549] width 75 height 29
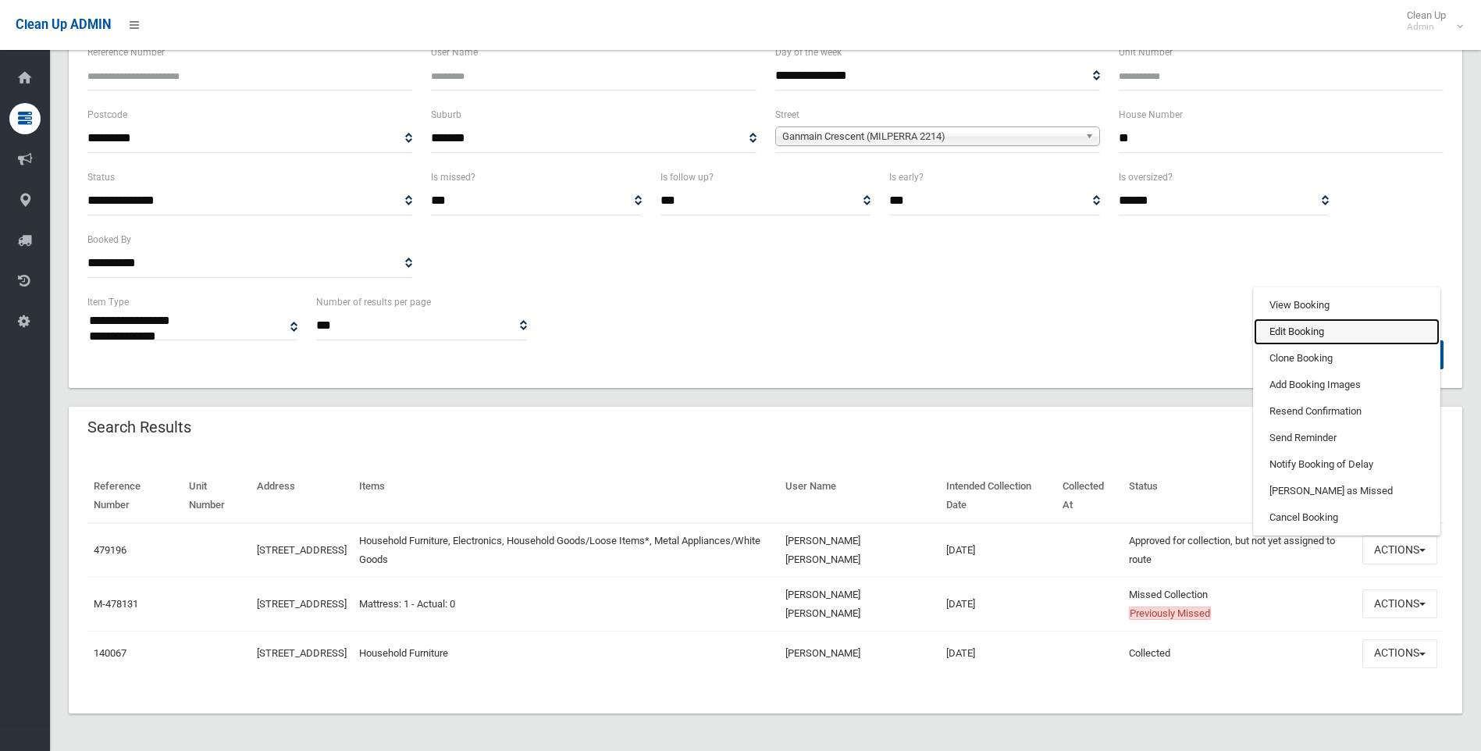
click at [1320, 324] on link "Edit Booking" at bounding box center [1347, 331] width 186 height 27
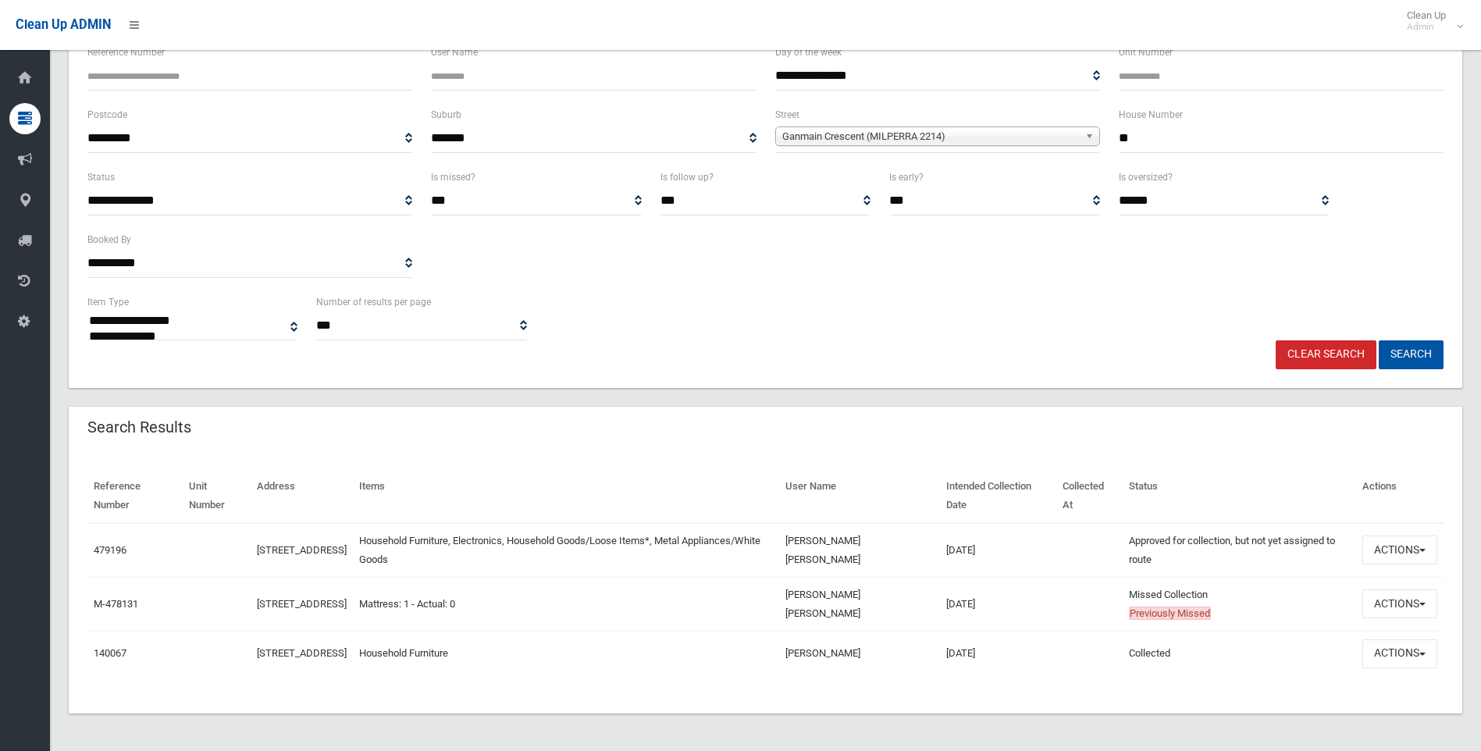
click at [1389, 526] on td "Actions View Booking Edit Booking Clone Booking Add Booking Images Resend Confi…" at bounding box center [1399, 550] width 87 height 55
click at [1393, 539] on button "Actions" at bounding box center [1399, 549] width 75 height 29
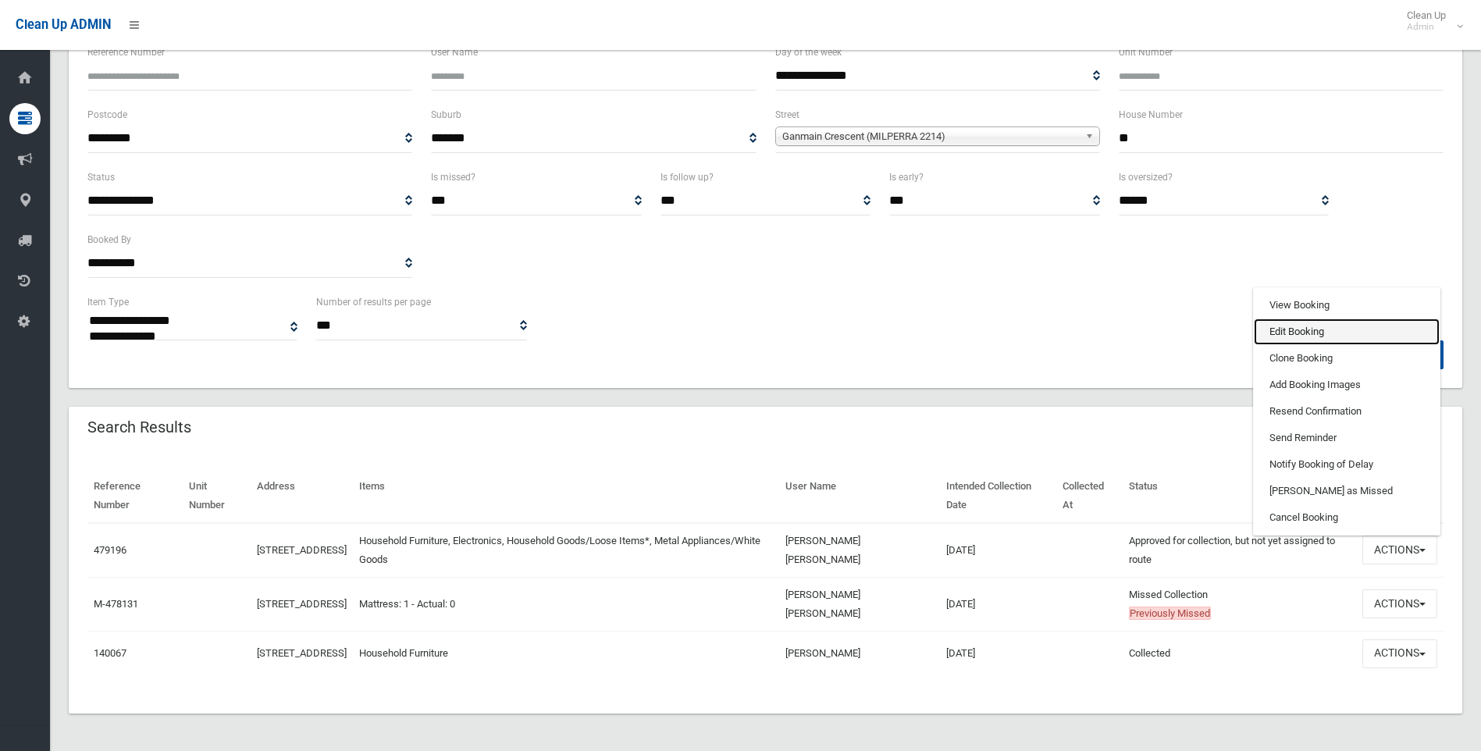
click at [1300, 318] on link "Edit Booking" at bounding box center [1347, 331] width 186 height 27
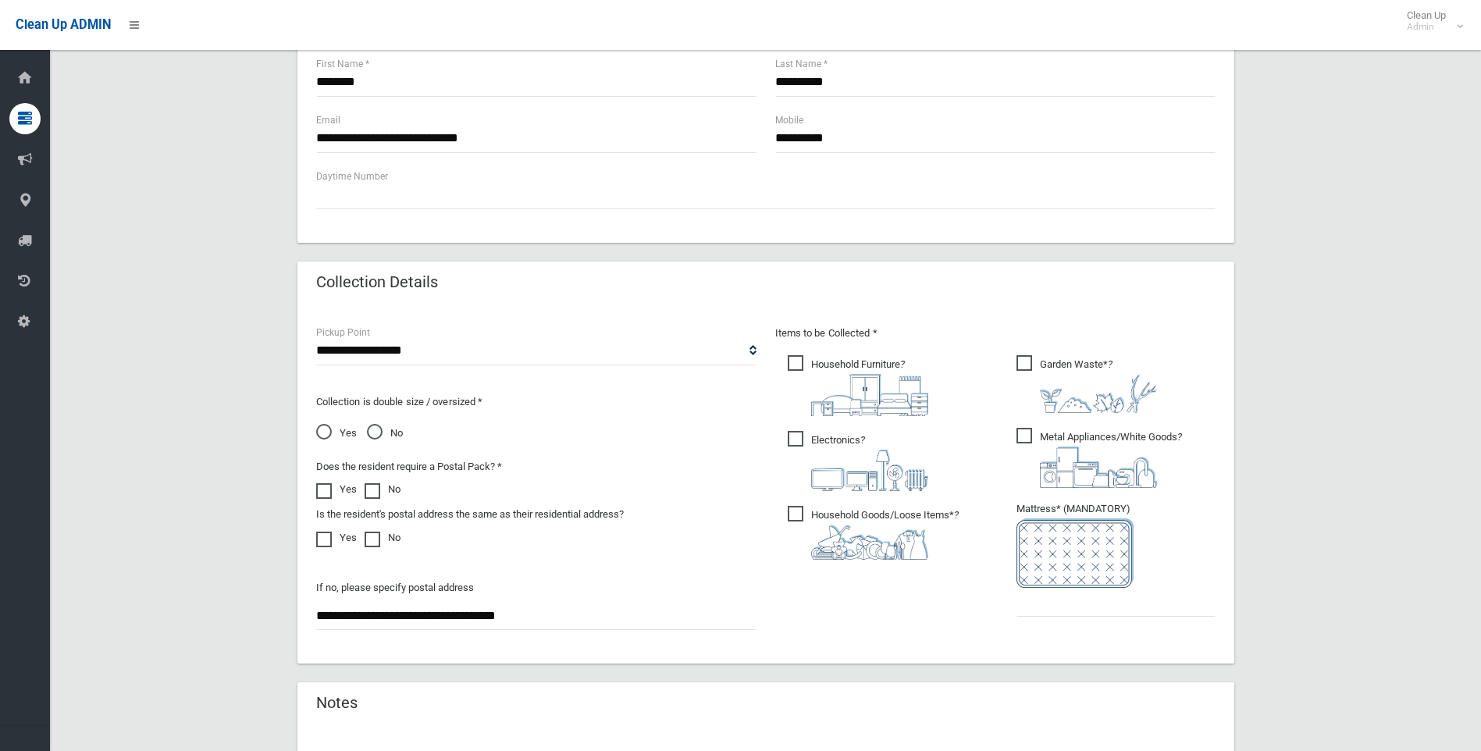
scroll to position [781, 0]
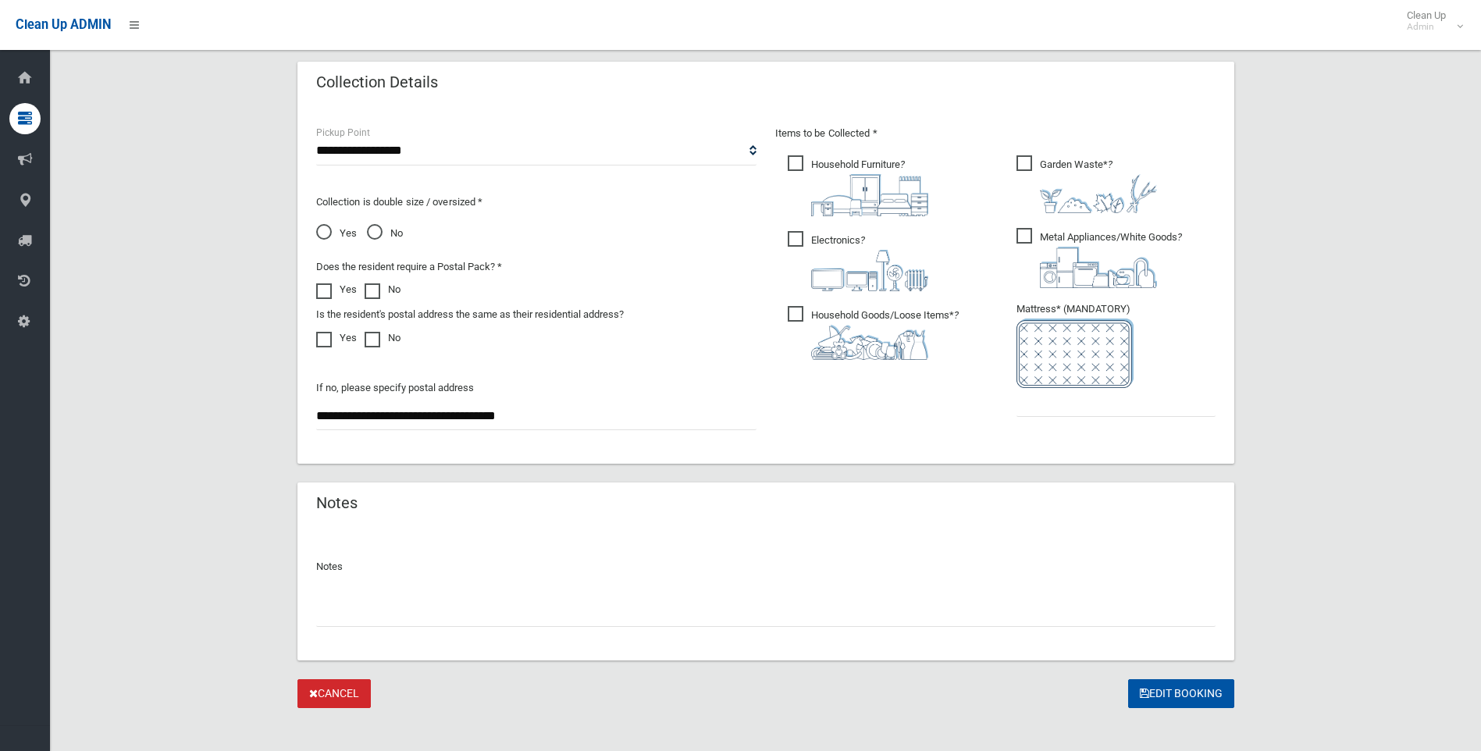
click at [397, 610] on input "text" at bounding box center [765, 612] width 899 height 29
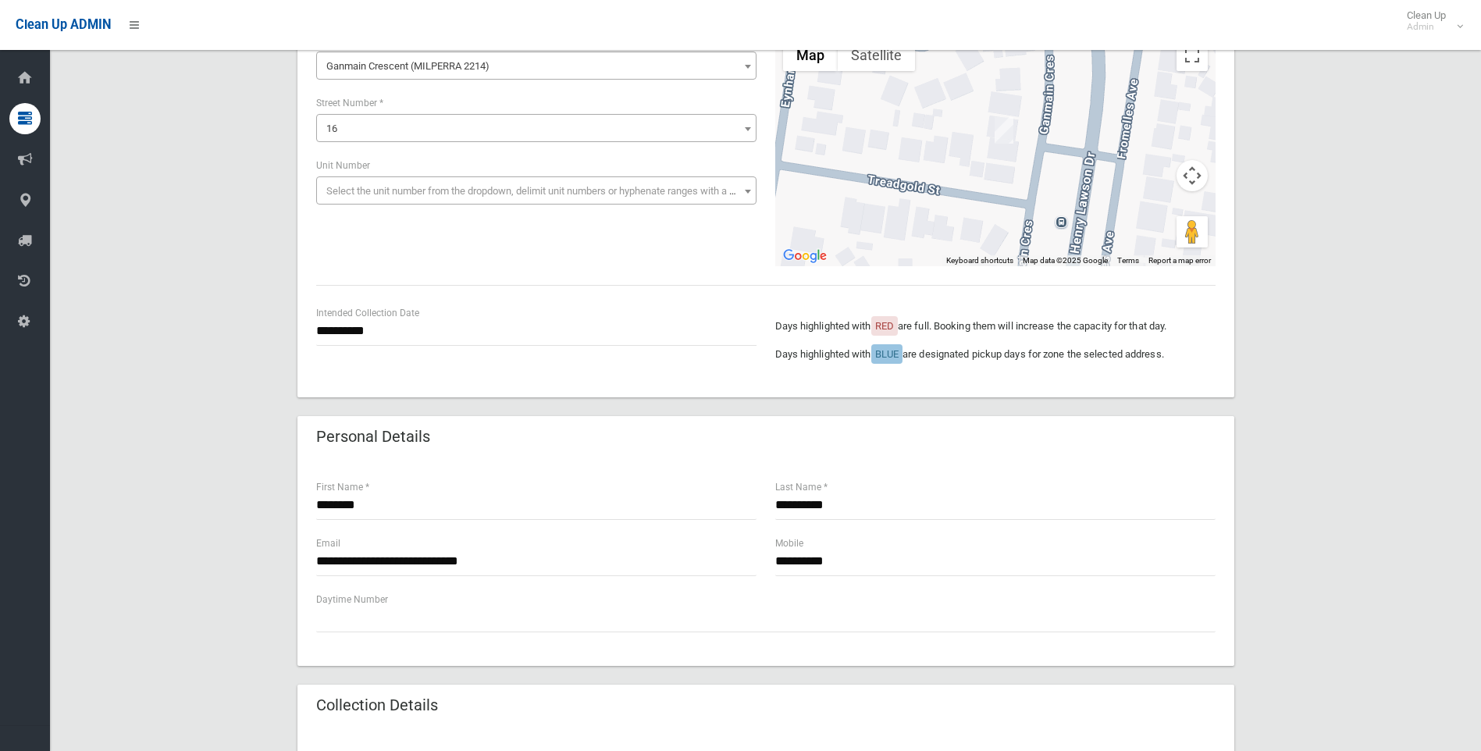
scroll to position [156, 0]
drag, startPoint x: 380, startPoint y: 503, endPoint x: 318, endPoint y: 503, distance: 61.7
click at [318, 503] on input "********" at bounding box center [536, 507] width 440 height 29
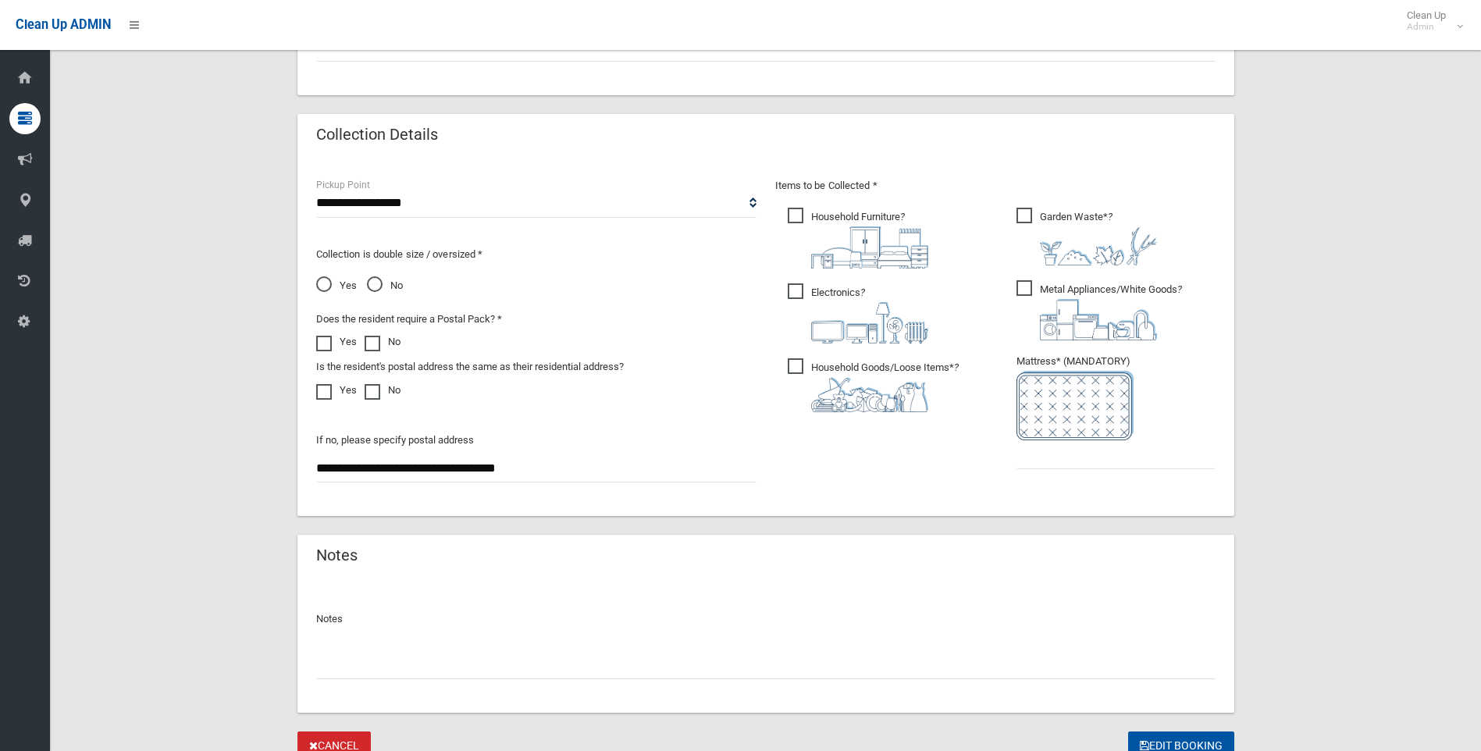
scroll to position [794, 0]
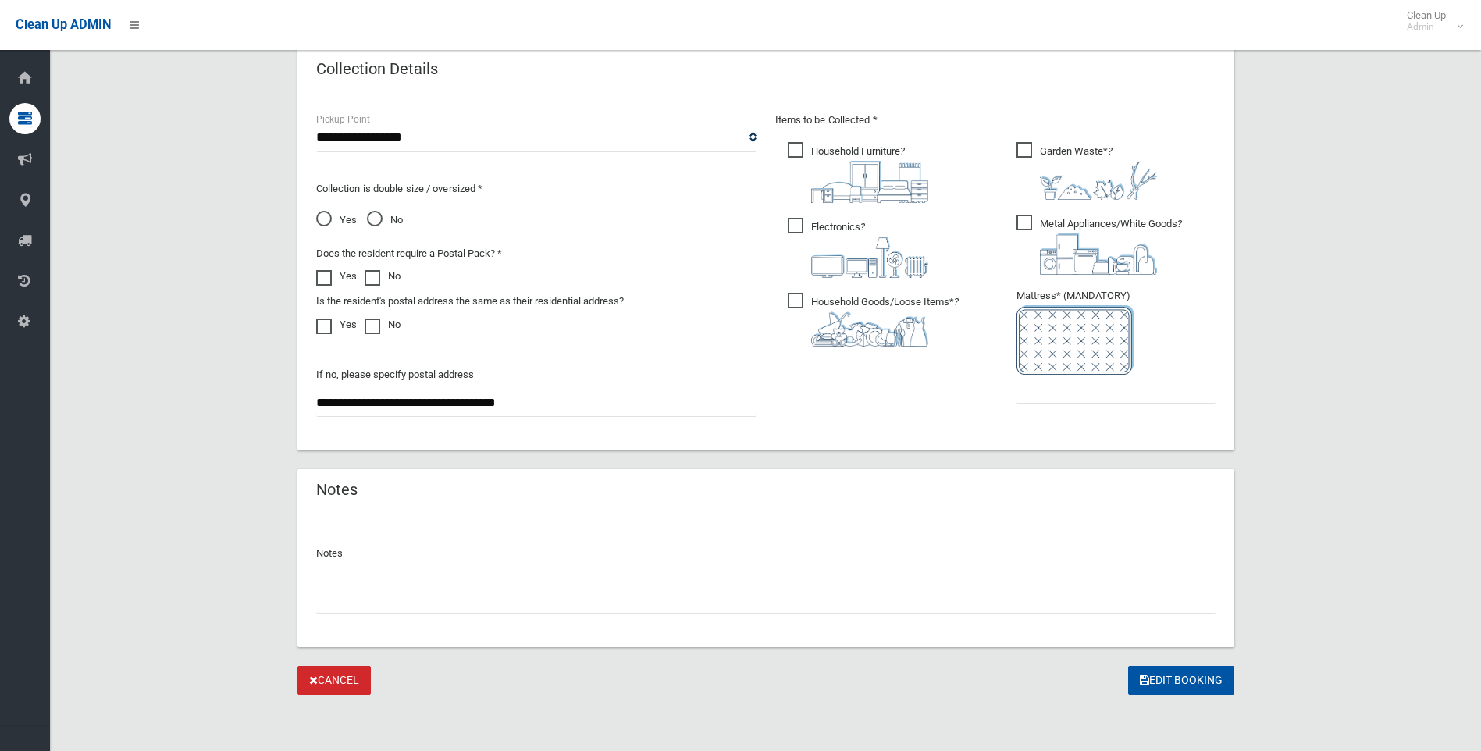
click at [386, 598] on input "text" at bounding box center [765, 599] width 899 height 29
paste input "********"
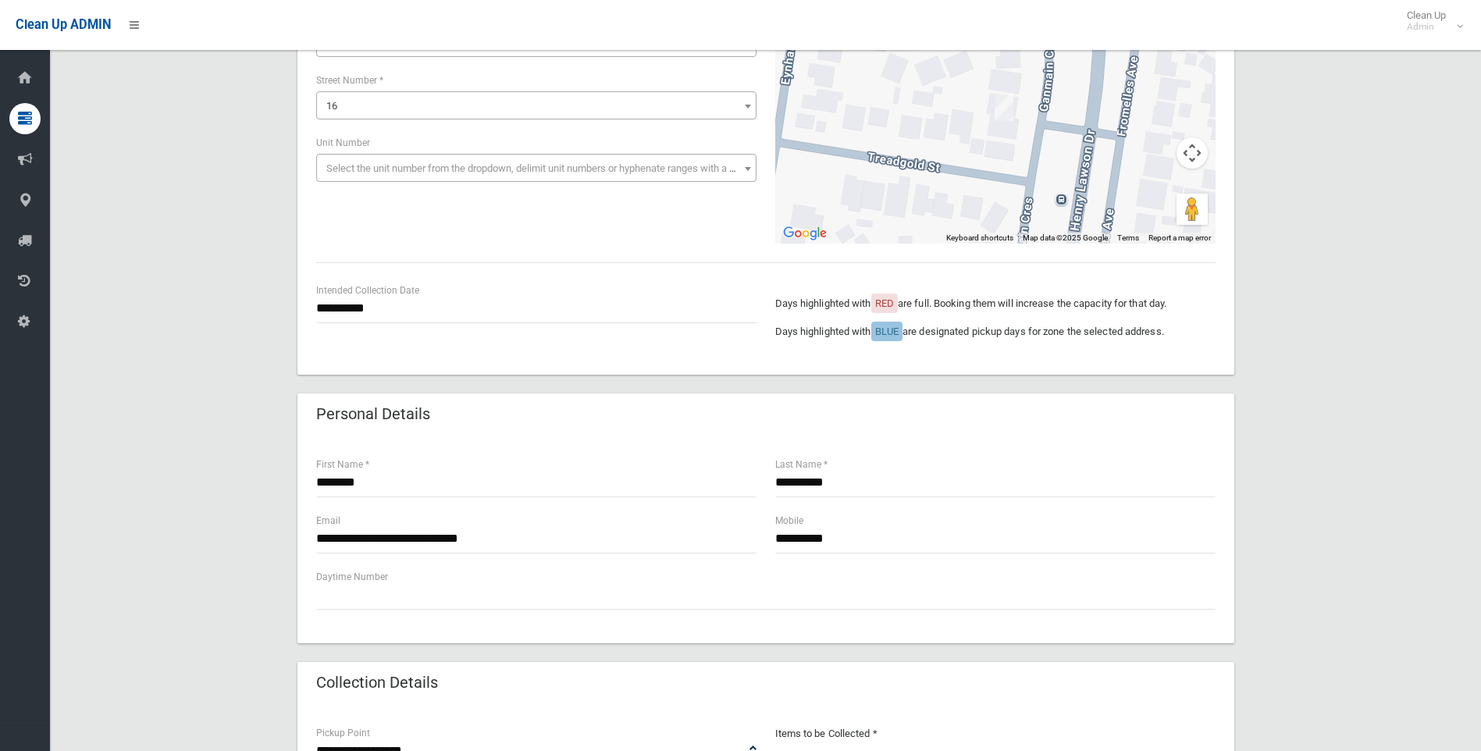
scroll to position [0, 0]
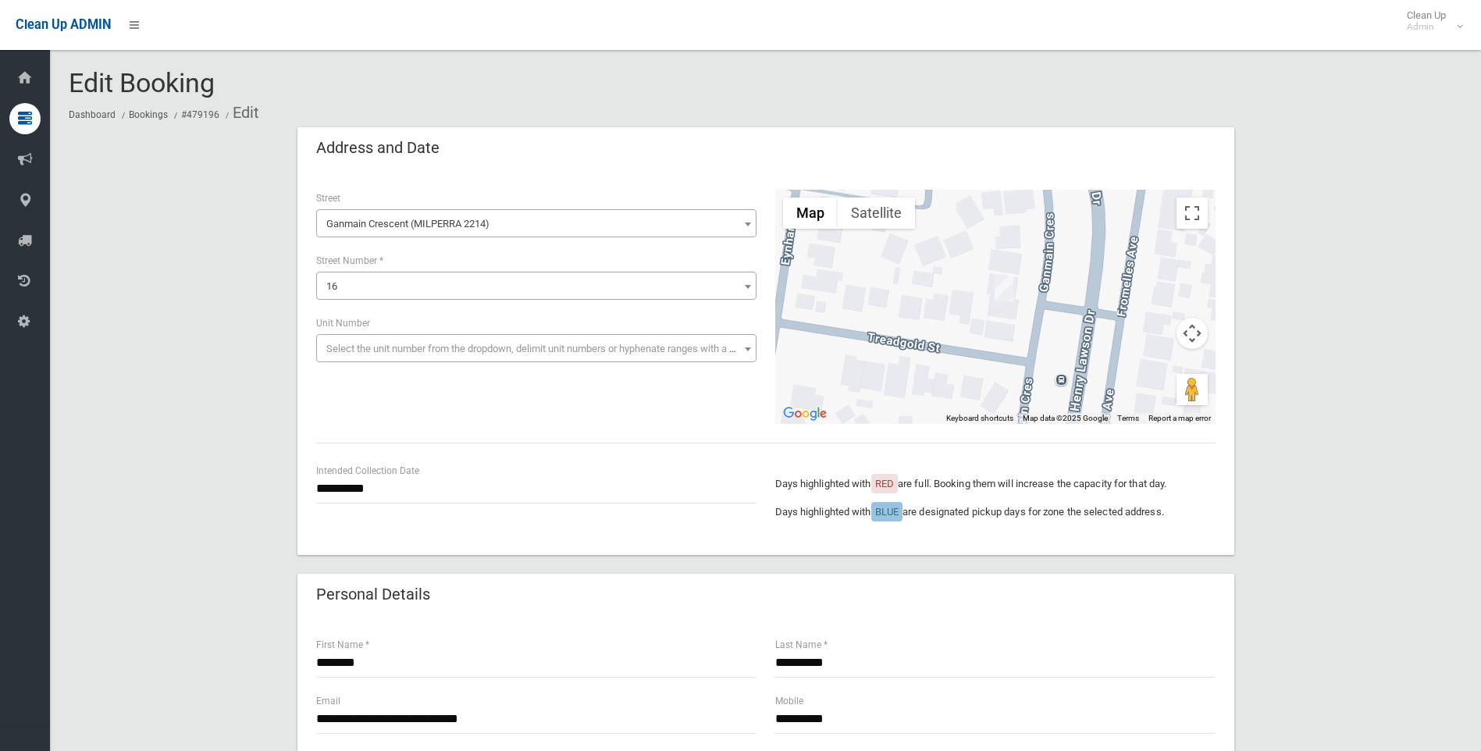
type input "********"
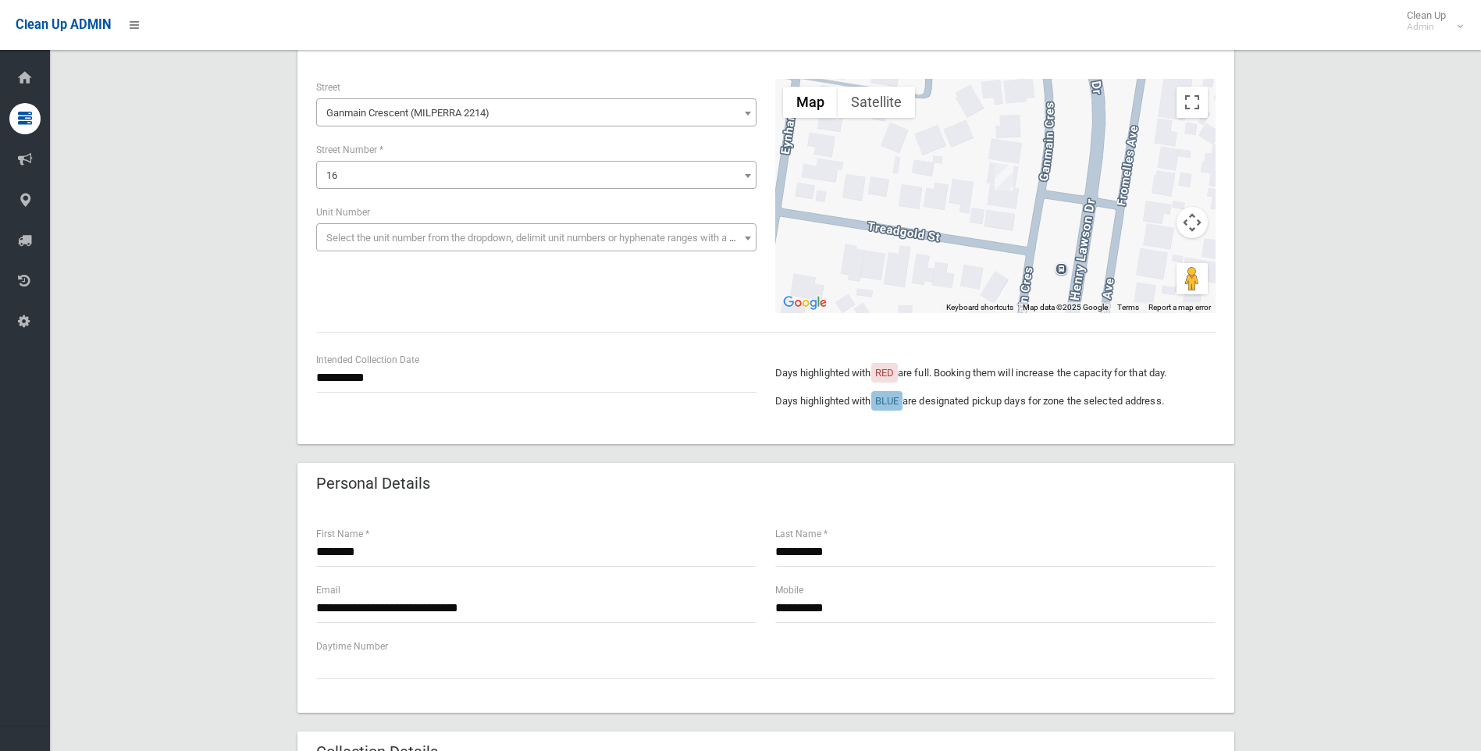
scroll to position [234, 0]
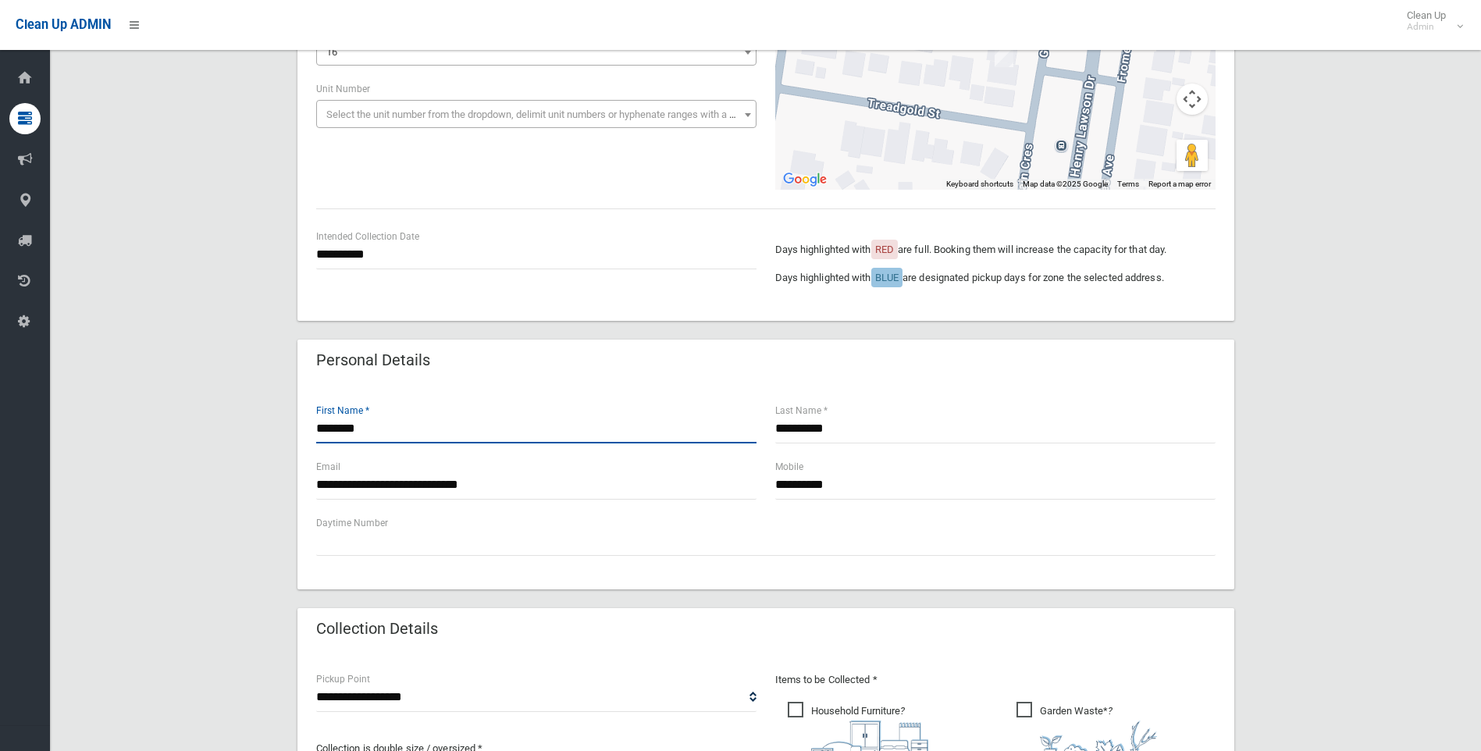
drag, startPoint x: 338, startPoint y: 438, endPoint x: 318, endPoint y: 436, distance: 20.4
click at [318, 436] on input "********" at bounding box center [536, 428] width 440 height 29
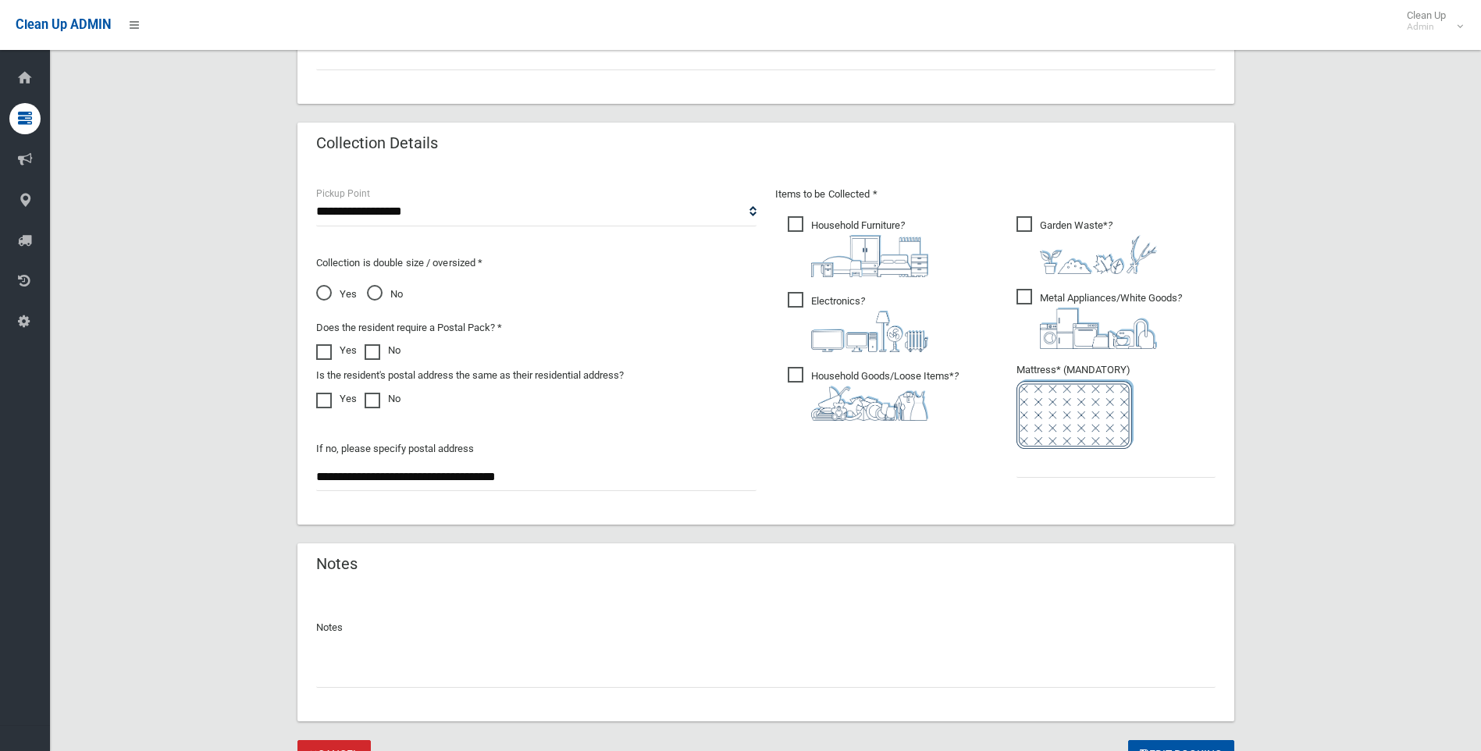
scroll to position [794, 0]
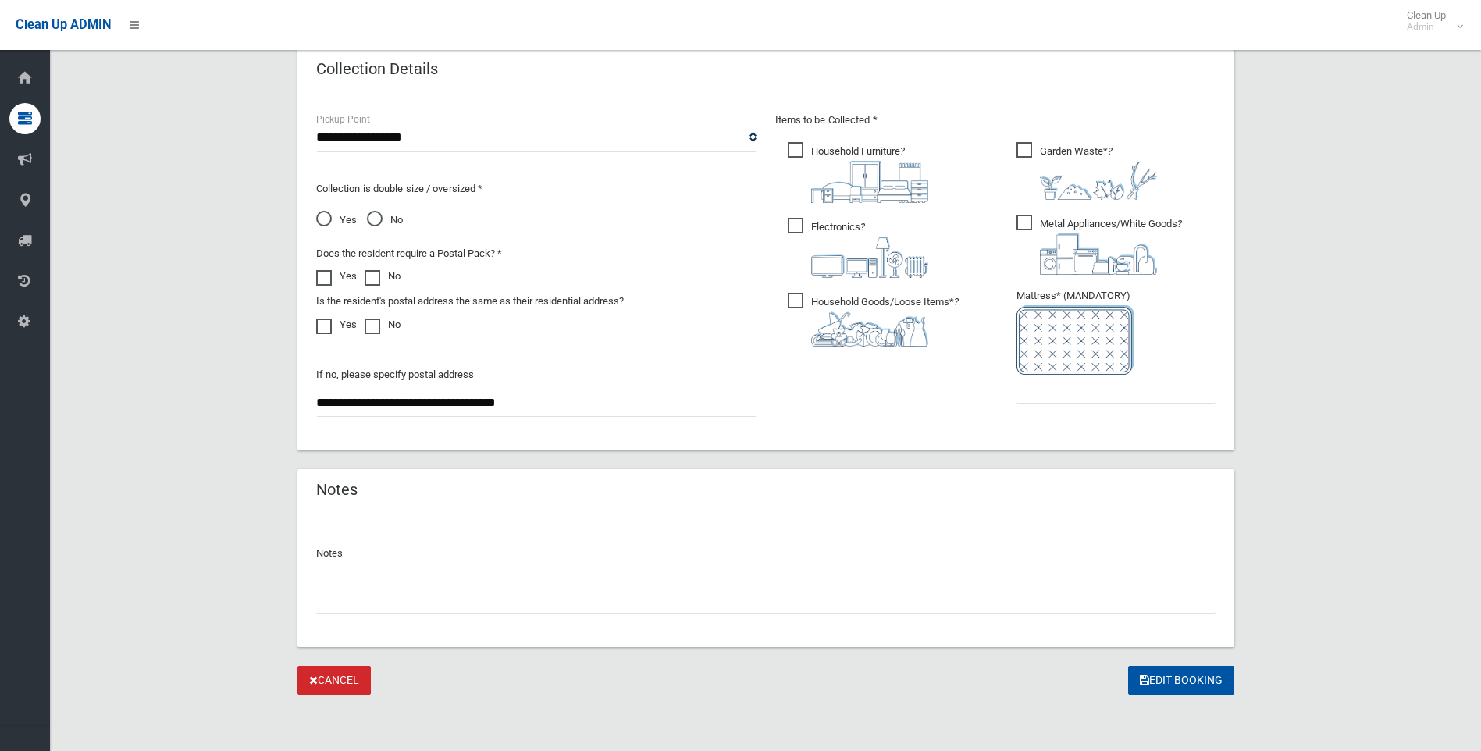
click at [368, 596] on input "text" at bounding box center [765, 599] width 899 height 29
paste input "********"
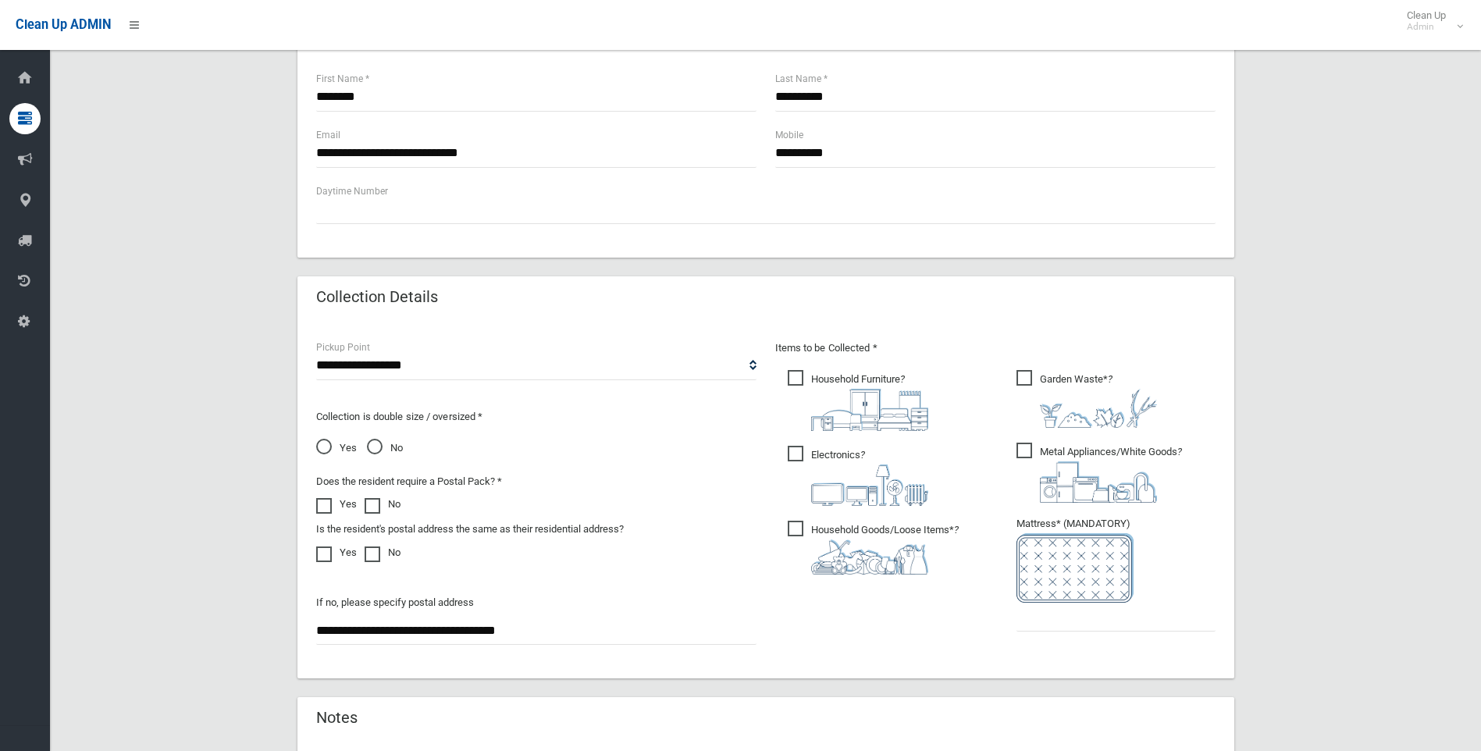
scroll to position [560, 0]
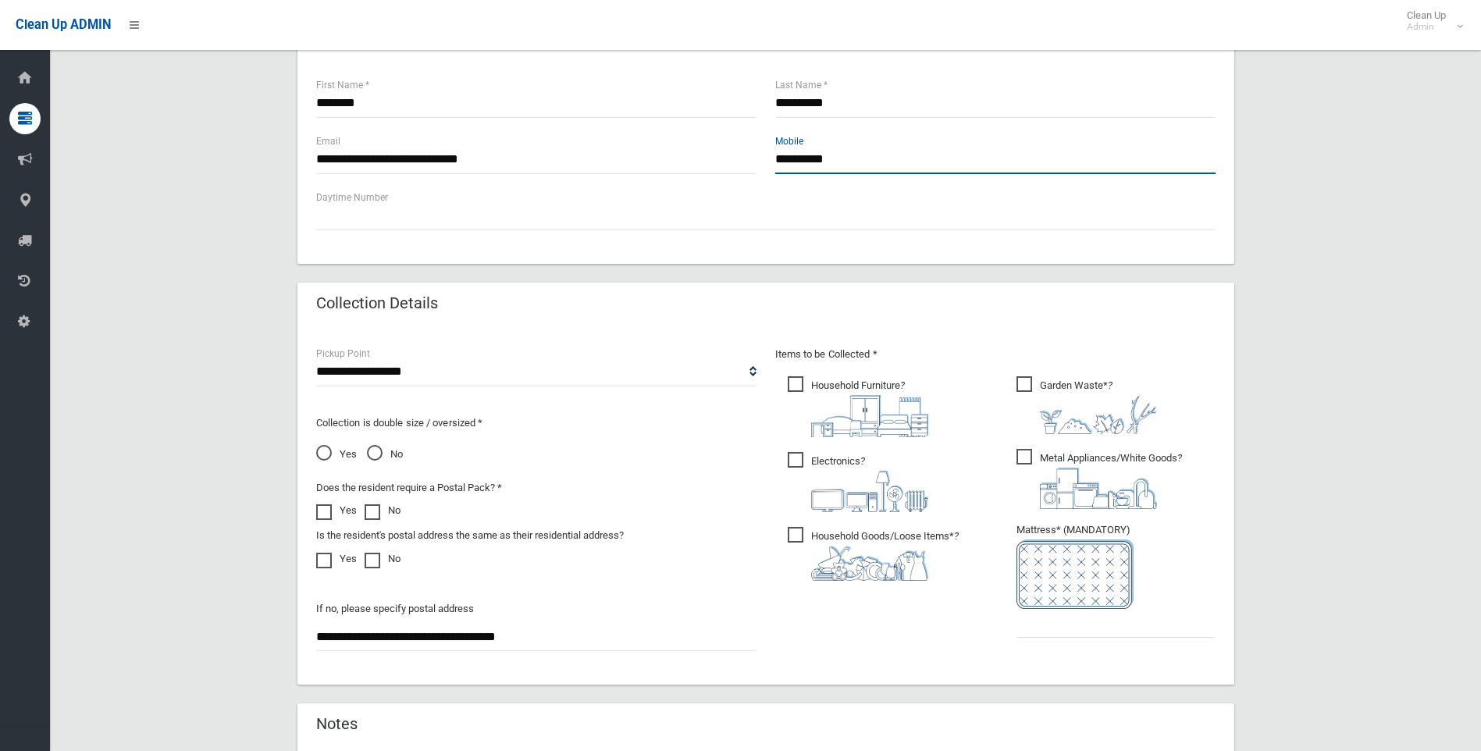
drag, startPoint x: 925, startPoint y: 160, endPoint x: 763, endPoint y: 158, distance: 162.4
click at [763, 158] on div "**********" at bounding box center [766, 161] width 918 height 56
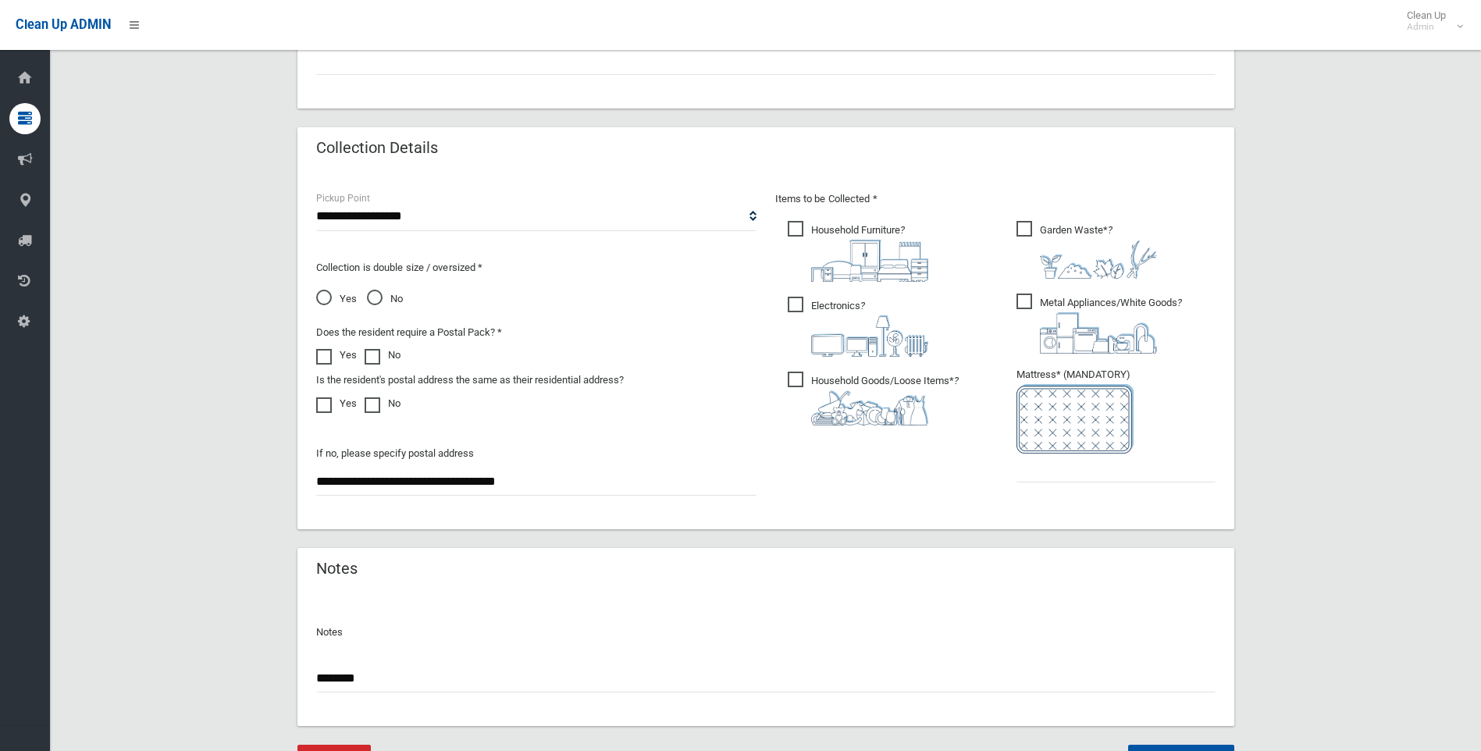
scroll to position [794, 0]
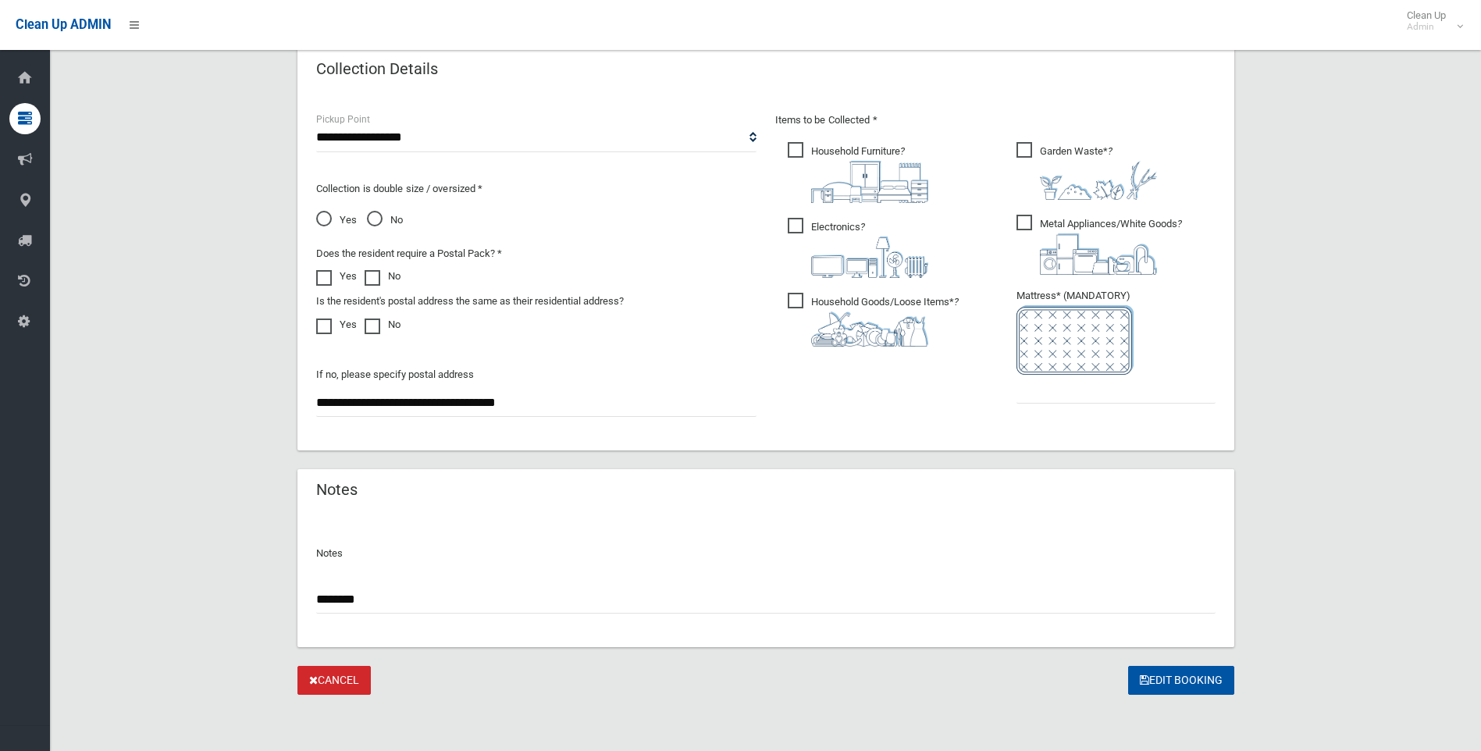
click at [392, 598] on input "********" at bounding box center [765, 599] width 899 height 29
paste input "**********"
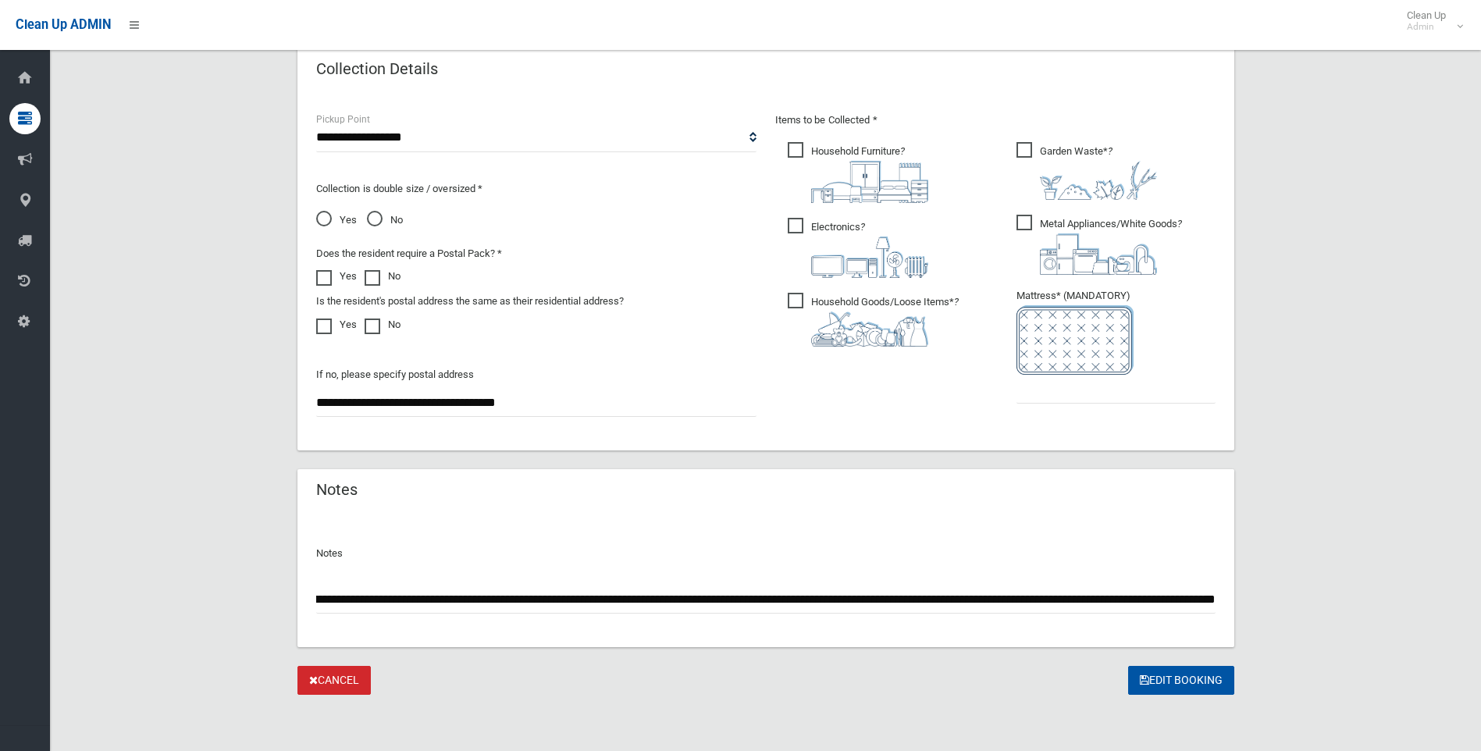
scroll to position [0, 906]
type input "**********"
click at [1035, 398] on input "text" at bounding box center [1115, 389] width 199 height 29
type input "*"
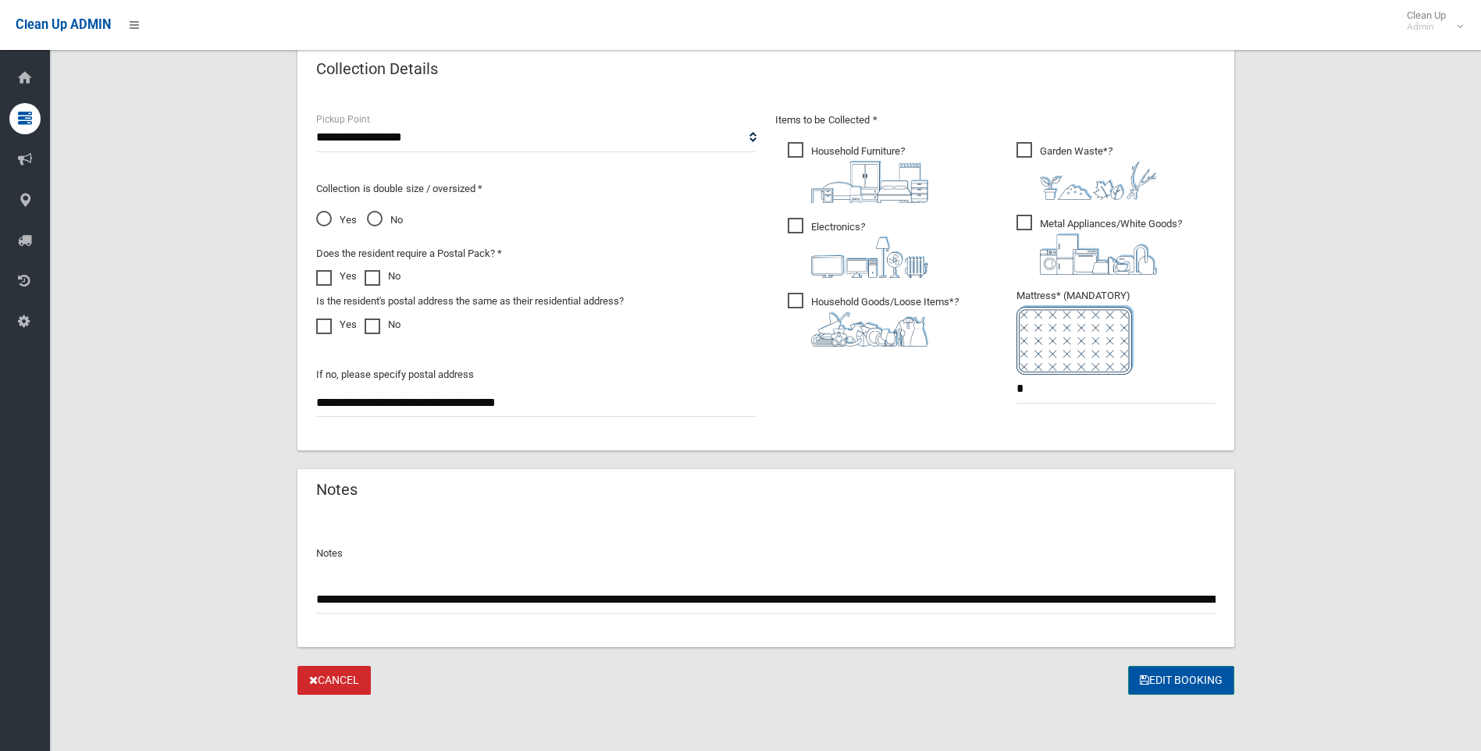
click at [1180, 675] on button "Edit Booking" at bounding box center [1181, 680] width 106 height 29
